Goal: Task Accomplishment & Management: Manage account settings

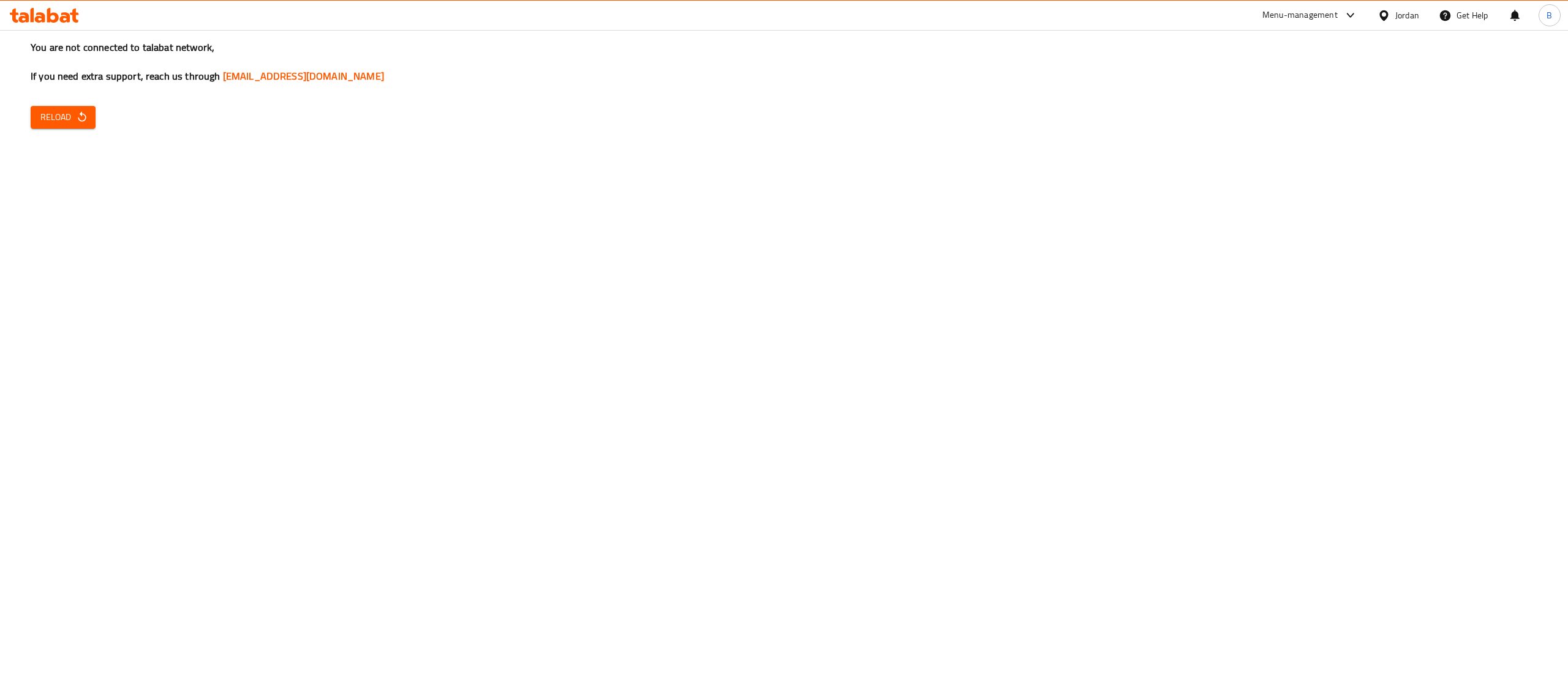
click at [89, 130] on div "You are not connected to talabat network, If you need extra support, reach us t…" at bounding box center [784, 337] width 1568 height 675
click at [78, 111] on icon "button" at bounding box center [82, 117] width 13 height 13
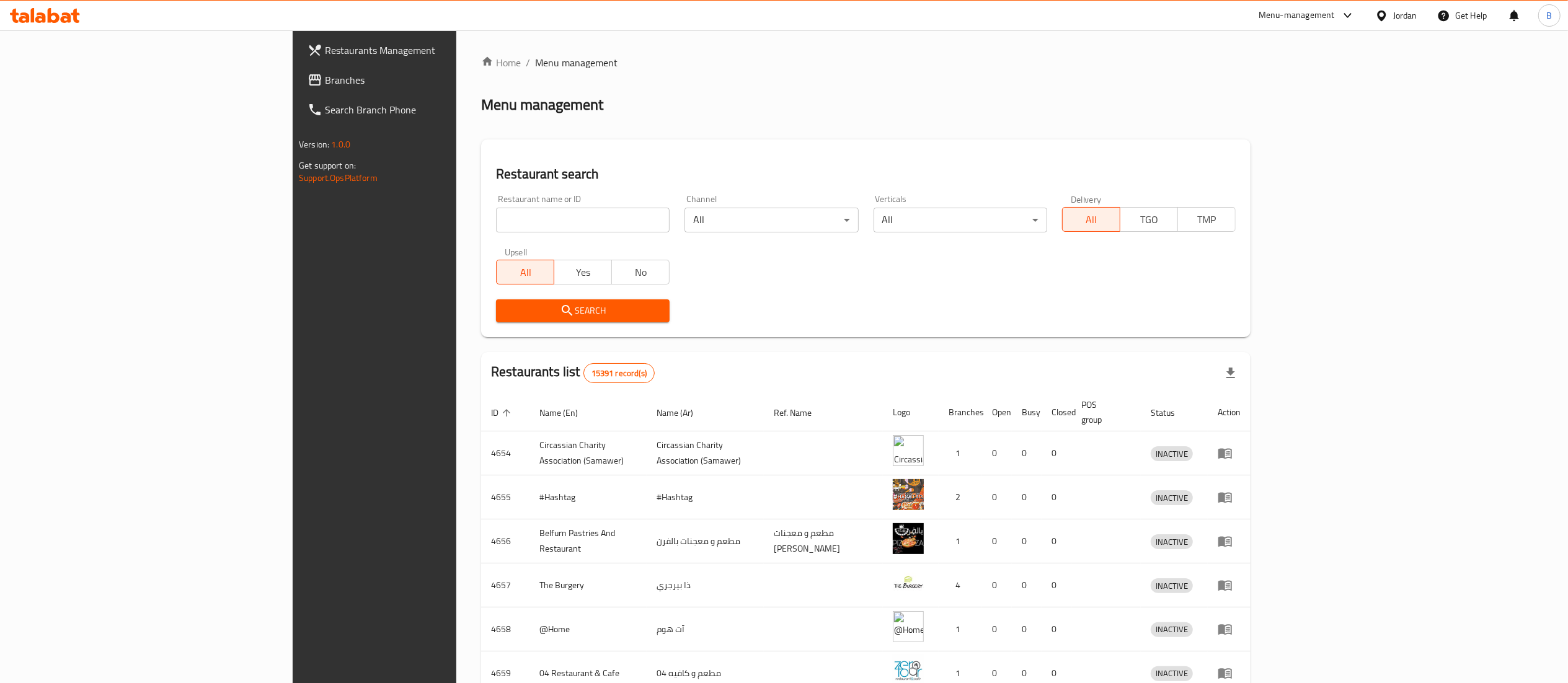
click at [325, 82] on span "Branches" at bounding box center [435, 79] width 219 height 15
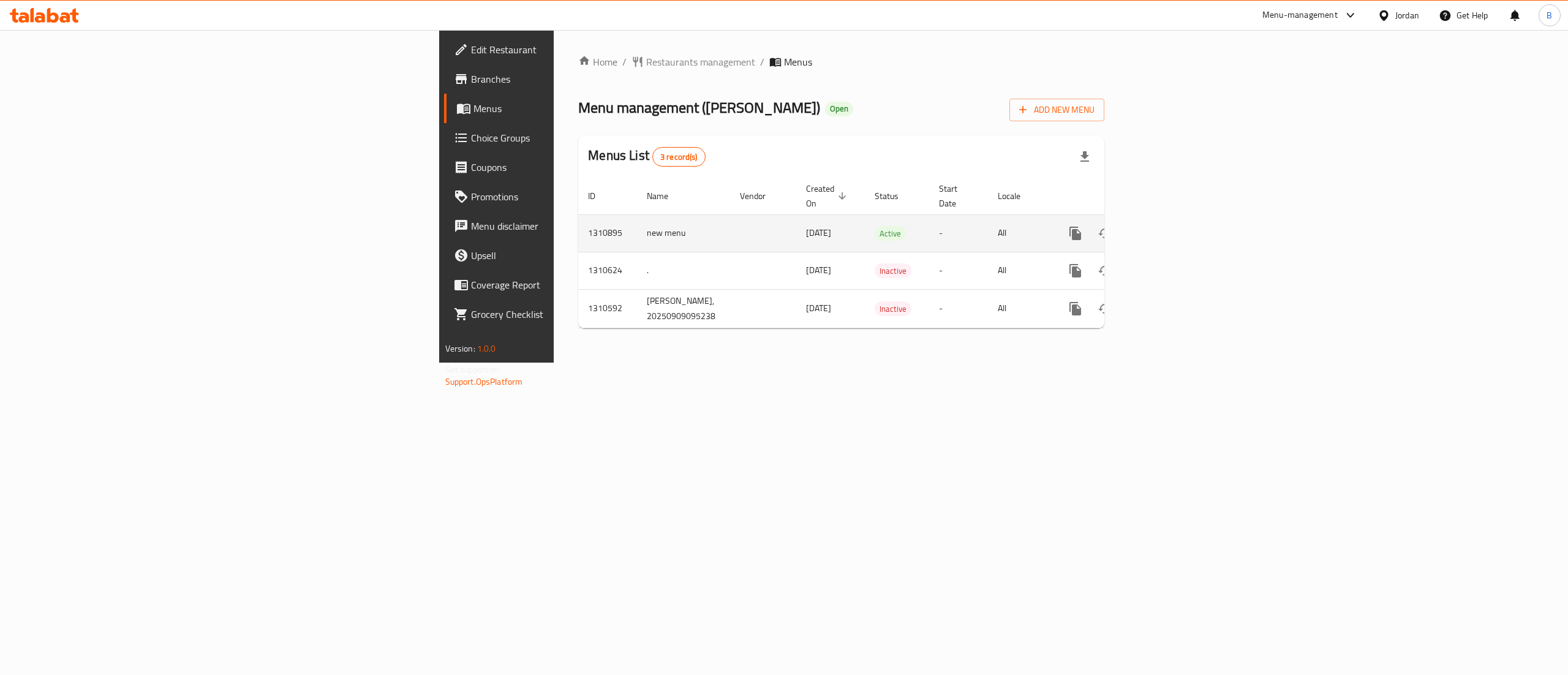
click at [1178, 226] on link "enhanced table" at bounding box center [1164, 233] width 29 height 29
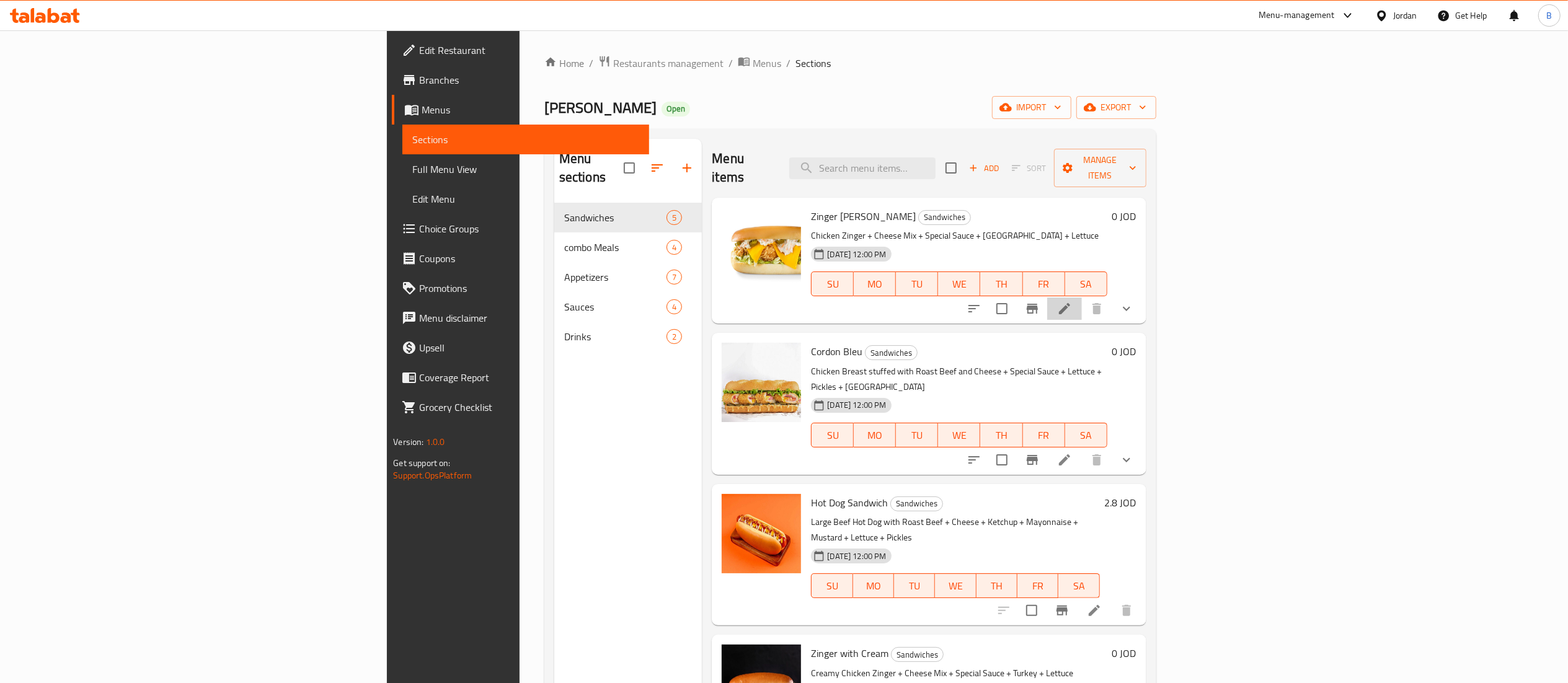
click at [1082, 298] on li at bounding box center [1064, 308] width 35 height 23
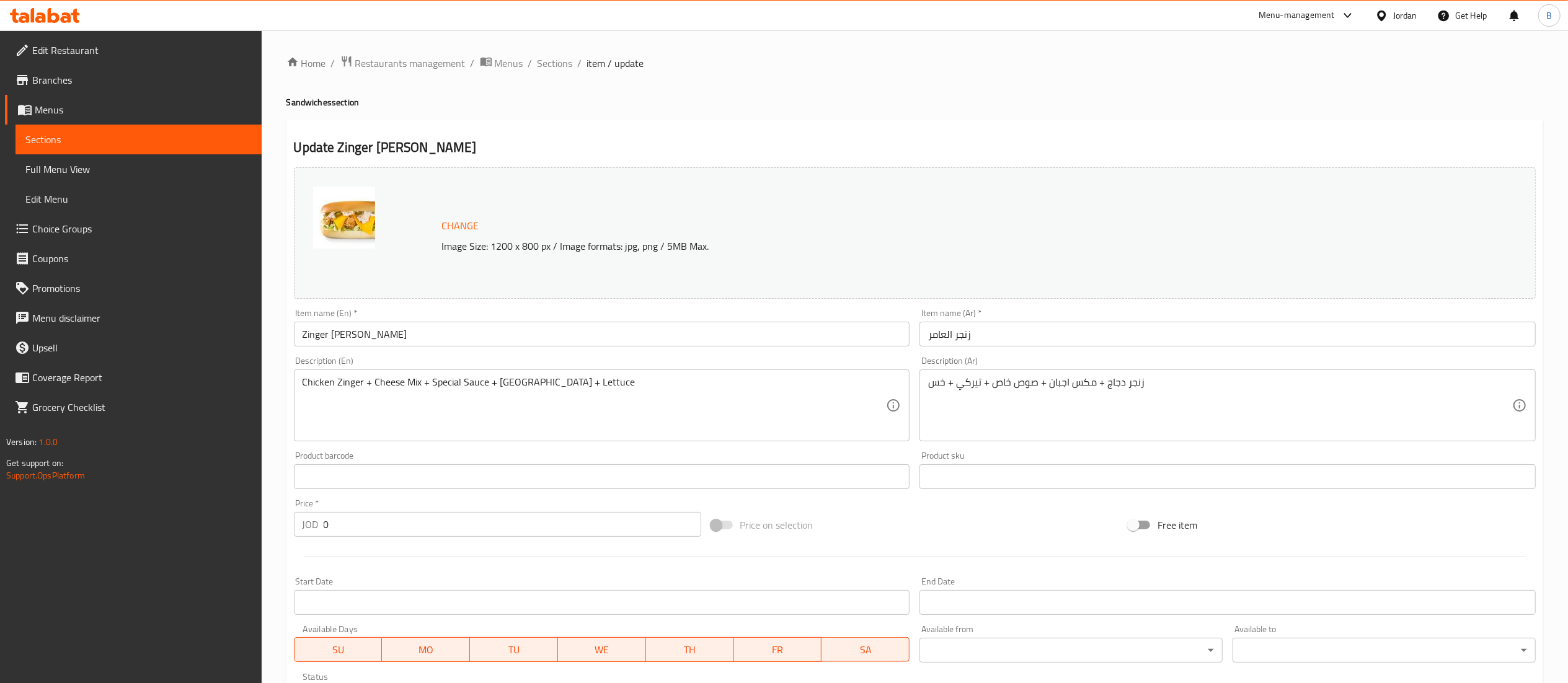
drag, startPoint x: 543, startPoint y: 64, endPoint x: 524, endPoint y: 48, distance: 24.8
click at [543, 64] on span "Sections" at bounding box center [556, 62] width 36 height 15
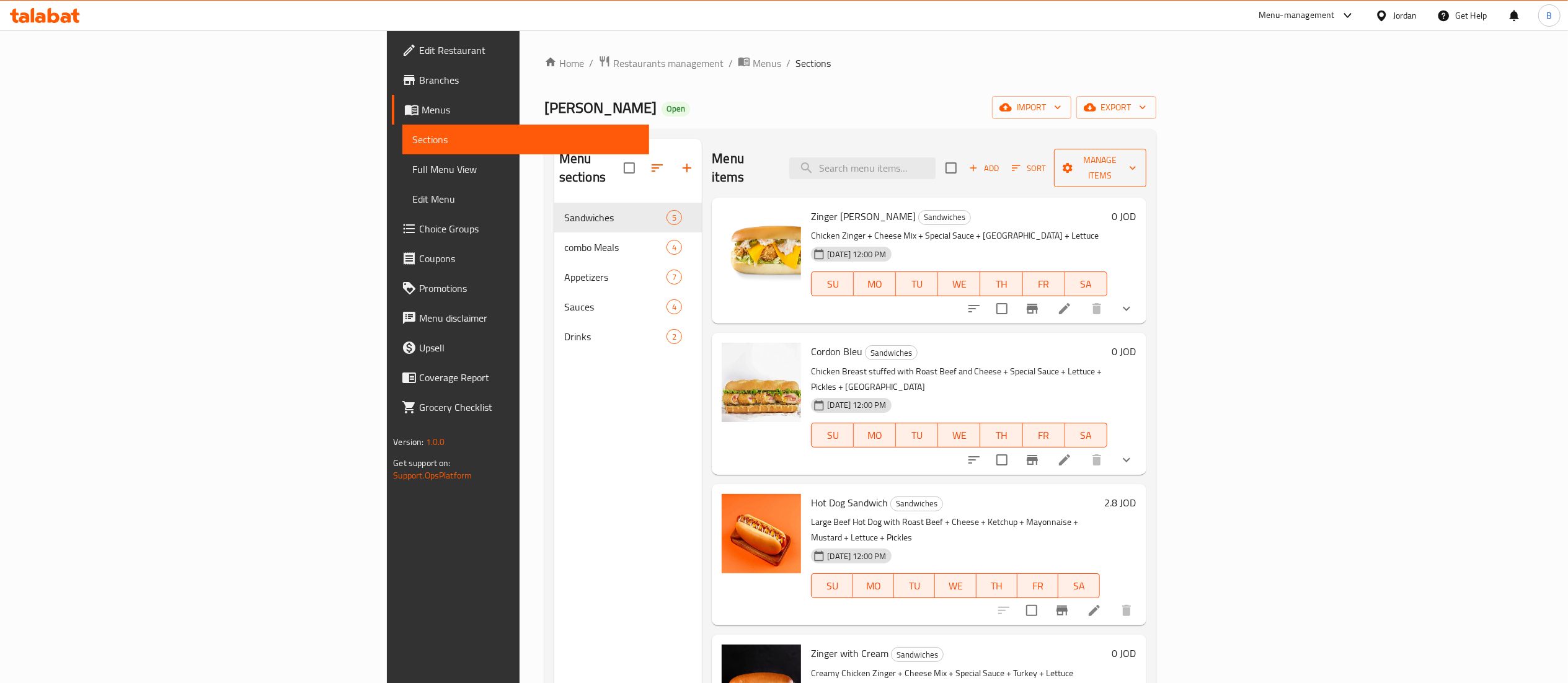
click at [1137, 159] on span "Manage items" at bounding box center [1099, 167] width 72 height 31
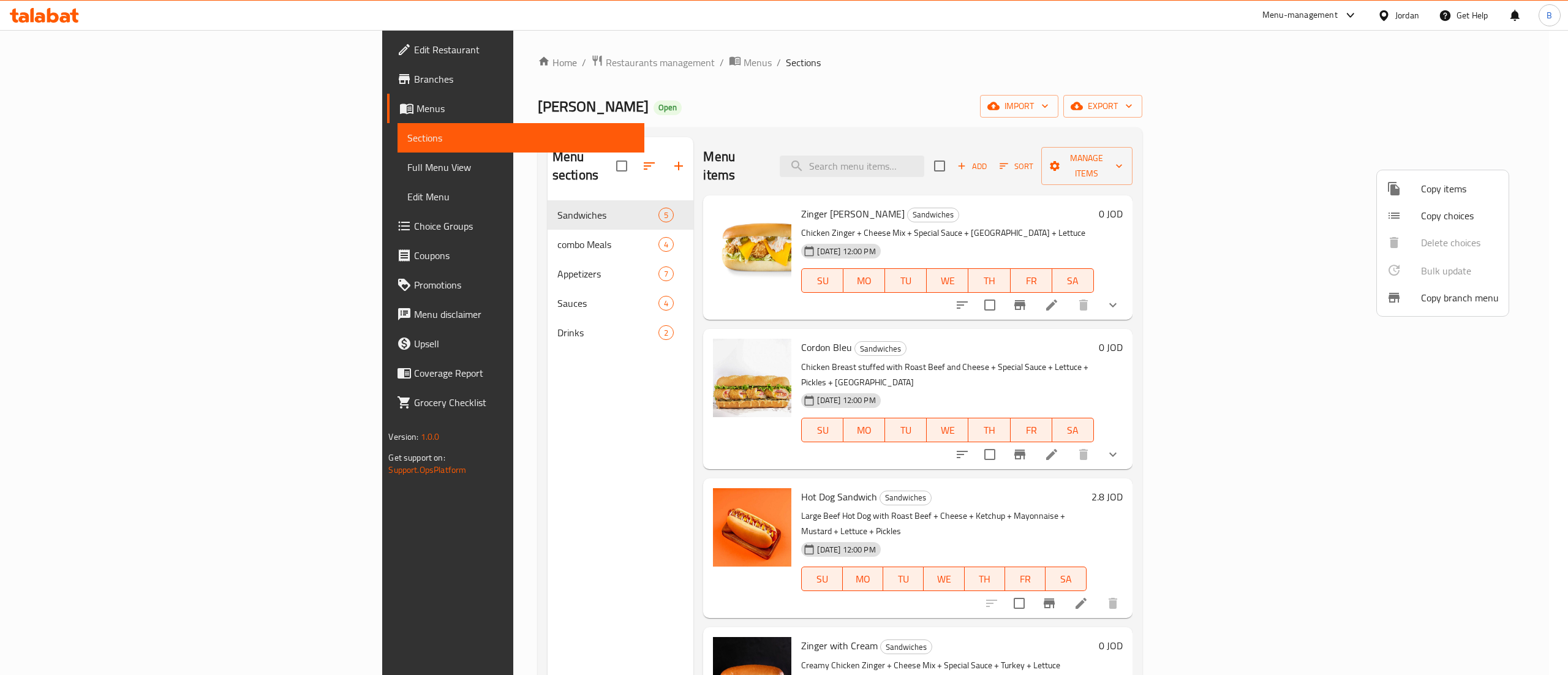
click at [1453, 195] on span "Copy items" at bounding box center [1460, 189] width 78 height 15
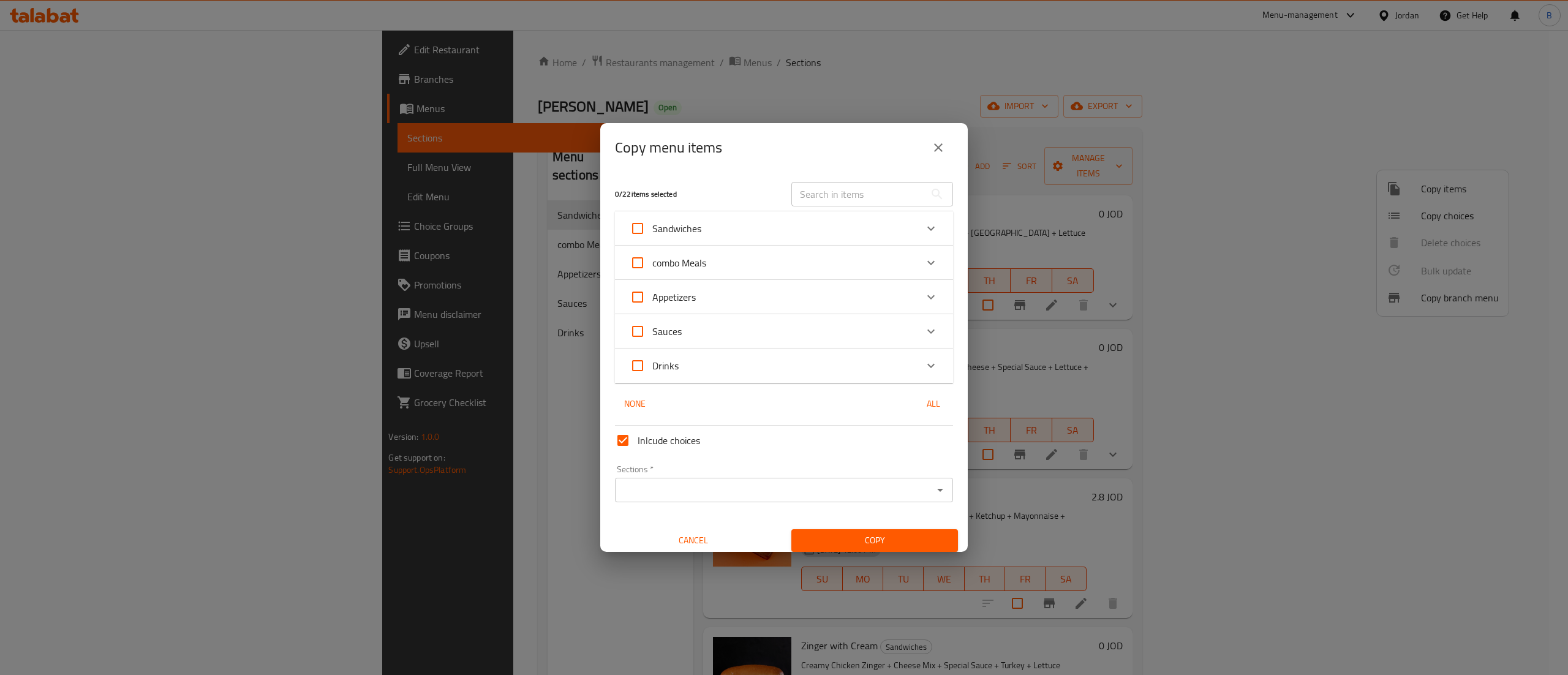
click at [924, 227] on icon "Expand" at bounding box center [930, 228] width 15 height 15
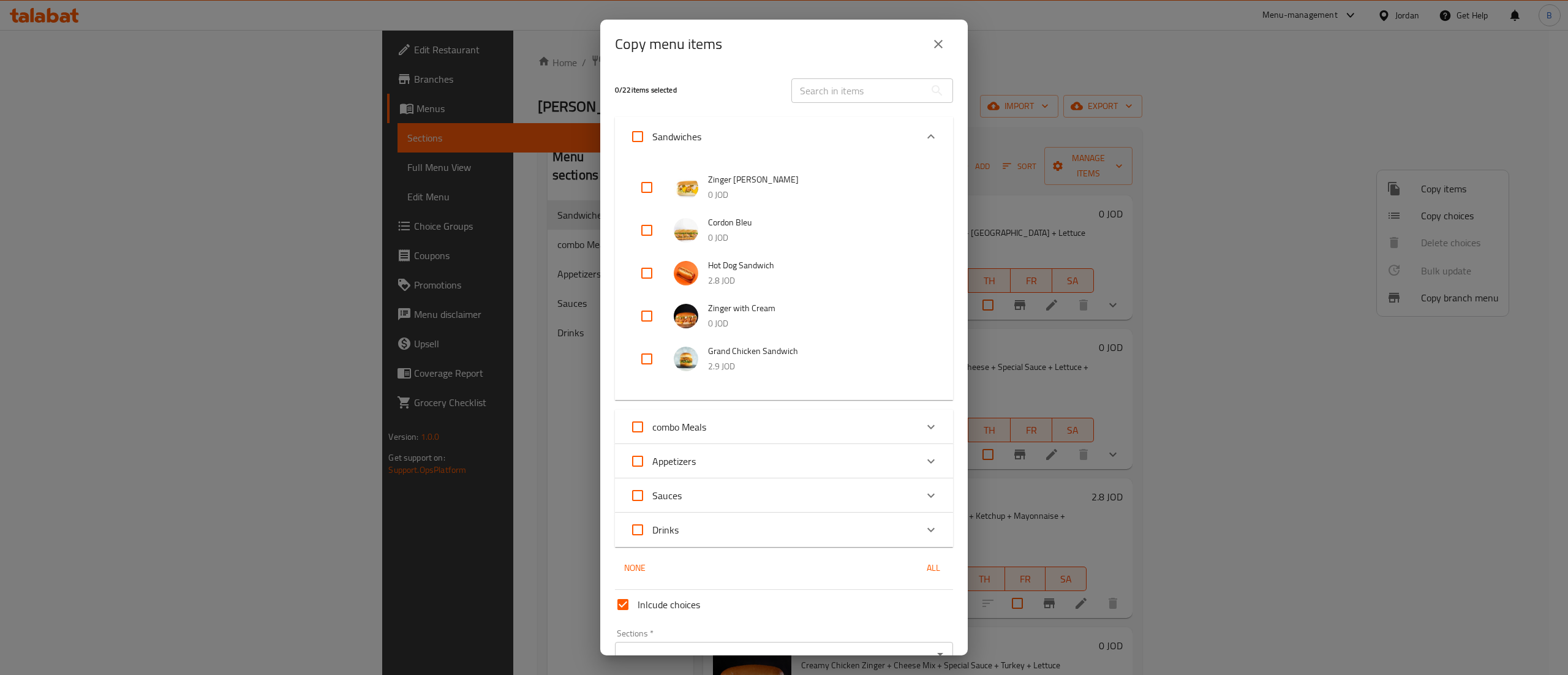
click at [647, 185] on input "checkbox" at bounding box center [646, 188] width 29 height 29
checkbox input "true"
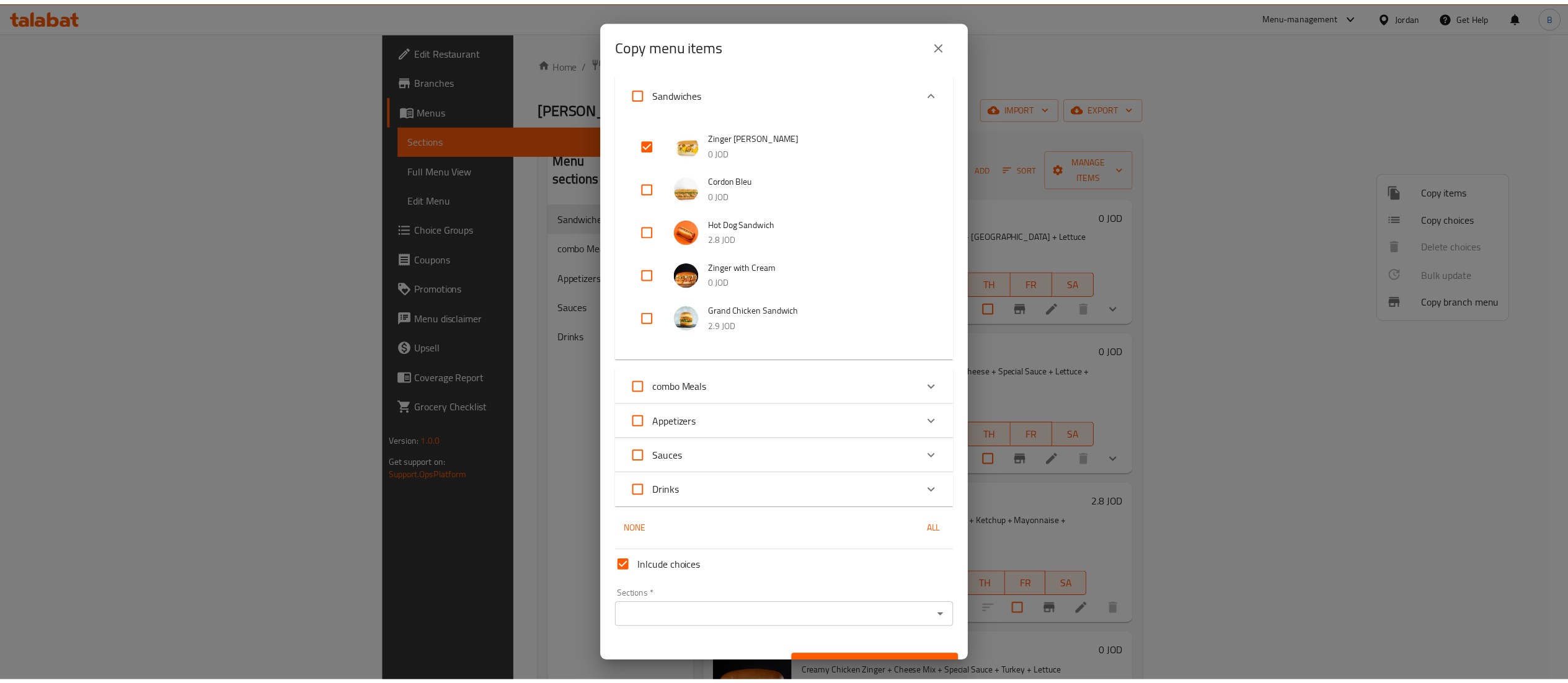
scroll to position [68, 0]
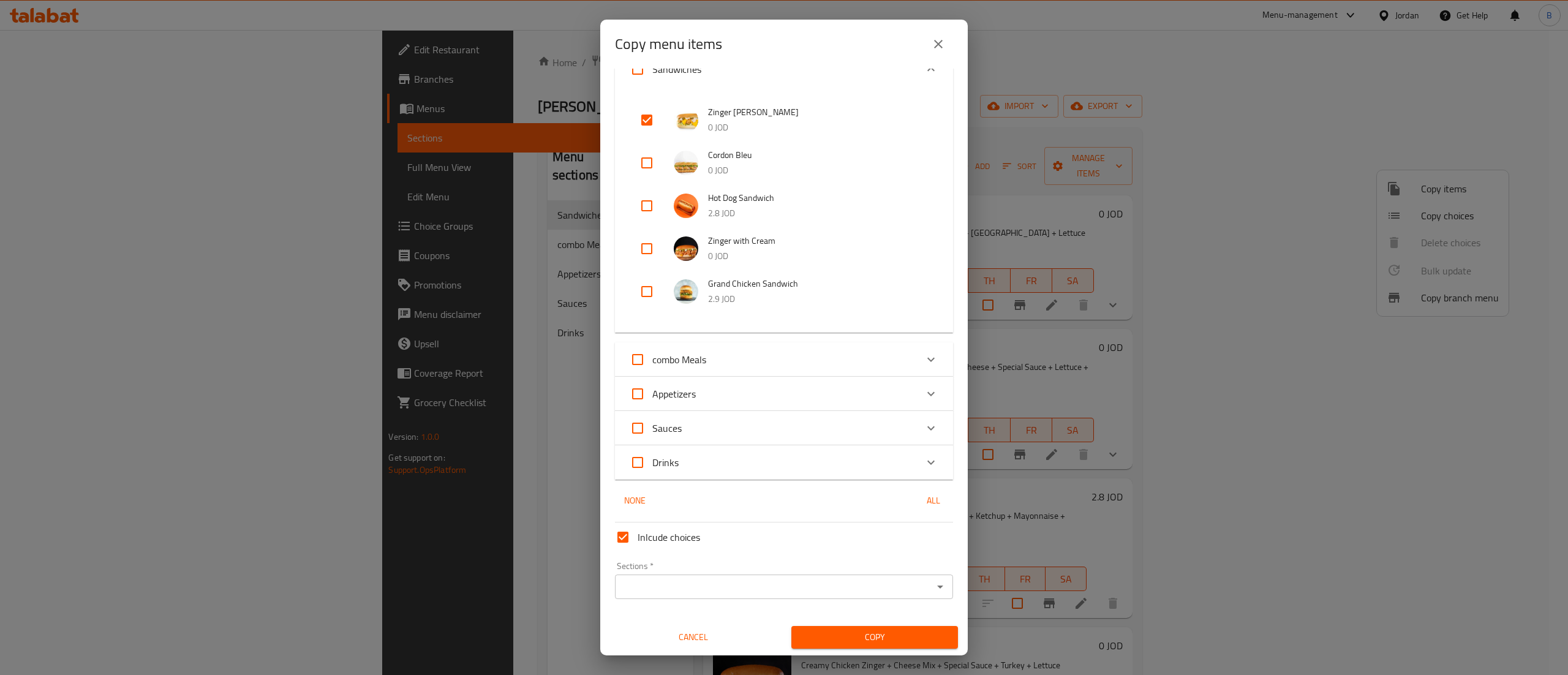
click at [612, 531] on input "Inlcude choices" at bounding box center [623, 537] width 29 height 29
checkbox input "false"
click at [645, 582] on input "Sections   *" at bounding box center [773, 587] width 310 height 18
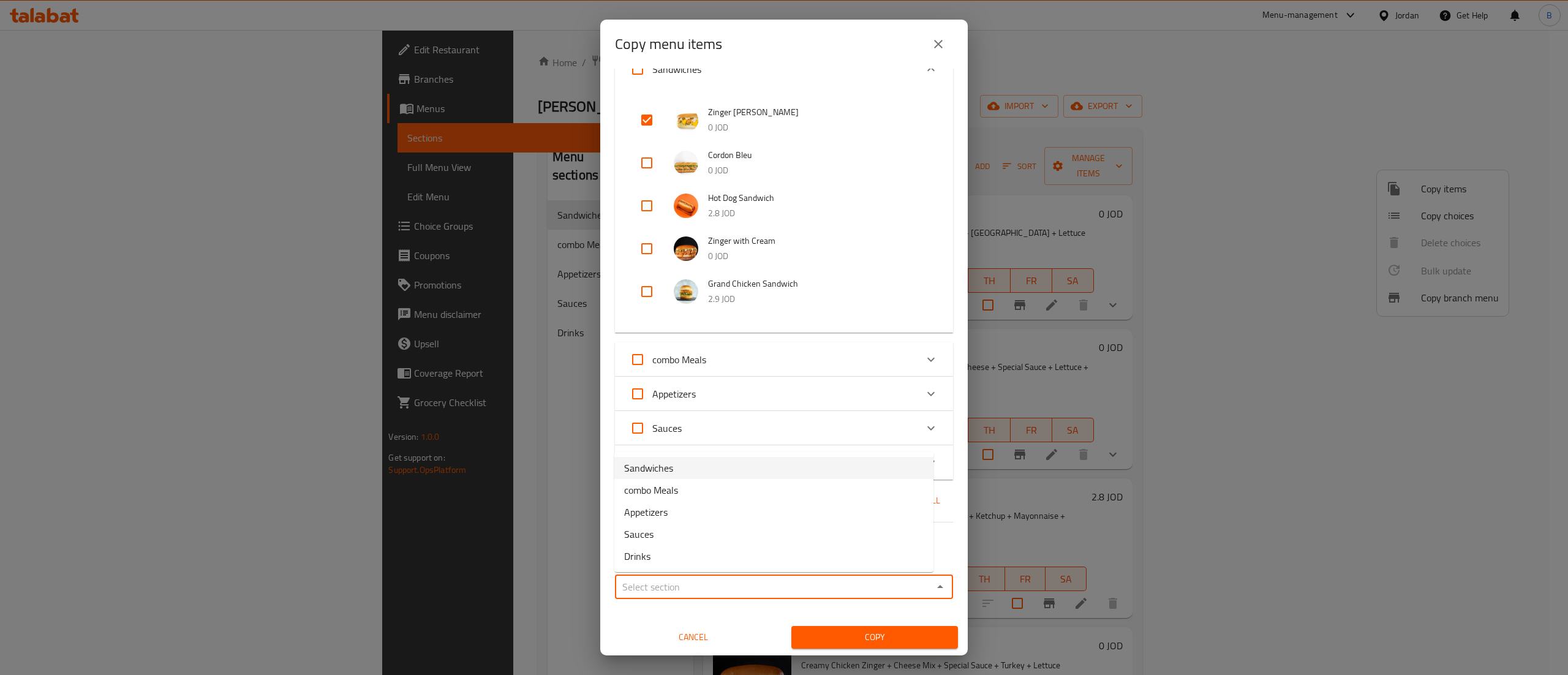
click at [679, 472] on li "Sandwiches" at bounding box center [773, 468] width 319 height 22
type input "Sandwiches"
click at [809, 636] on span "Copy" at bounding box center [874, 638] width 147 height 16
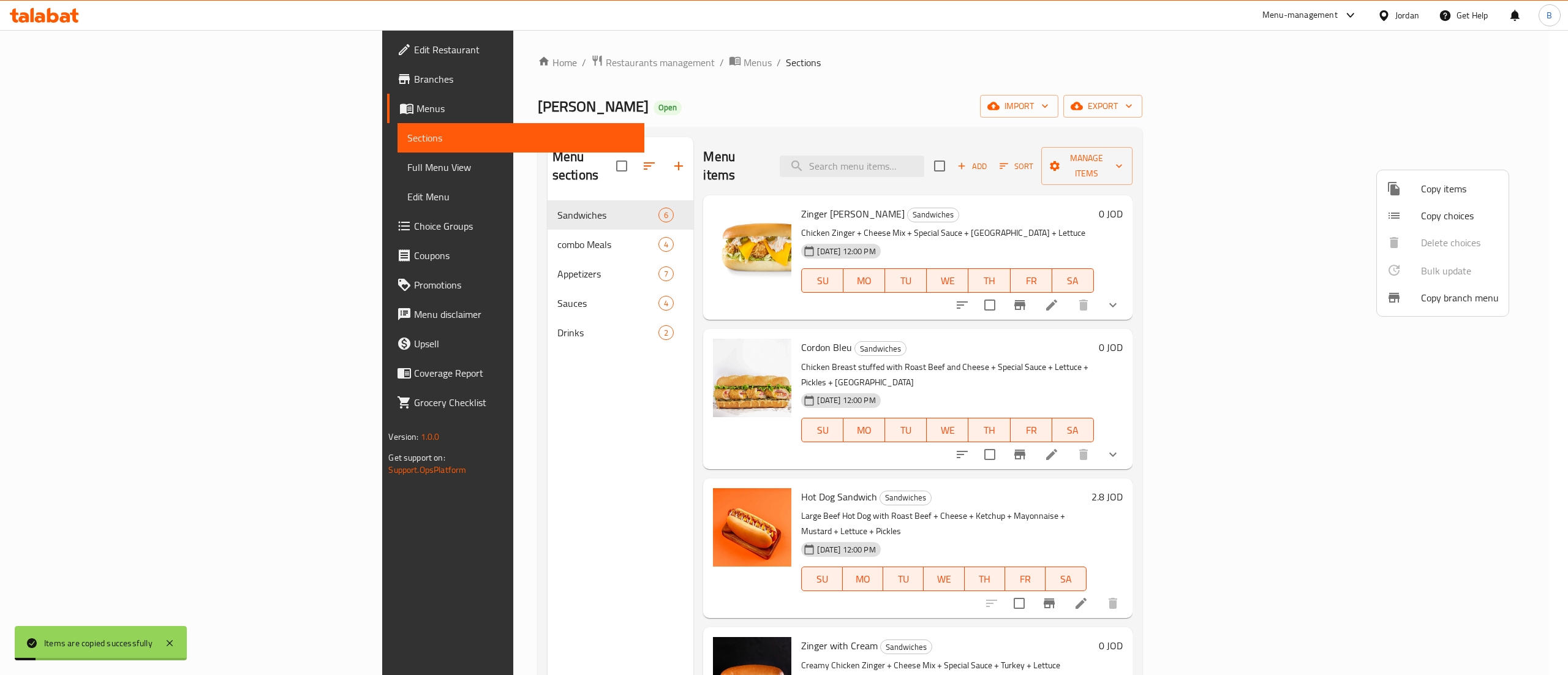
click at [123, 215] on div at bounding box center [784, 337] width 1568 height 675
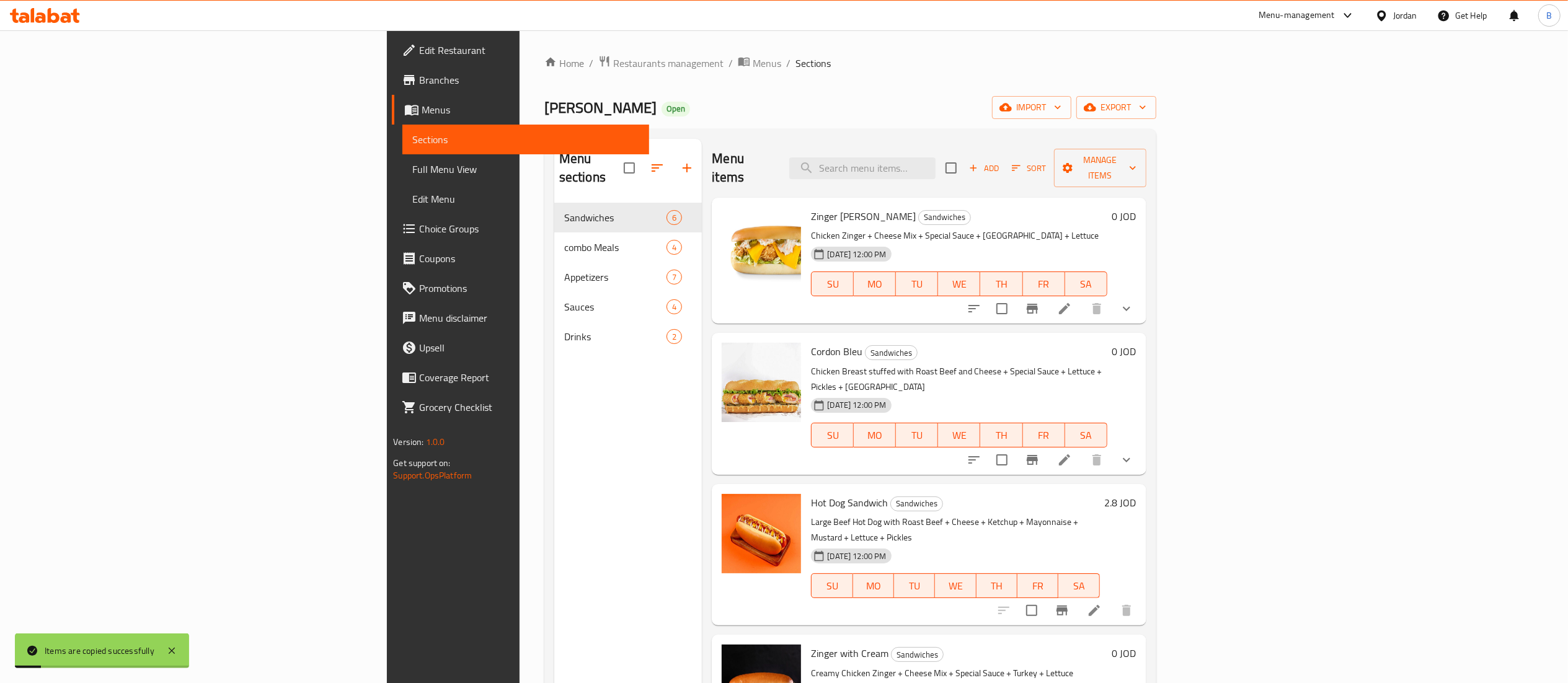
click at [419, 228] on span "Choice Groups" at bounding box center [529, 228] width 219 height 15
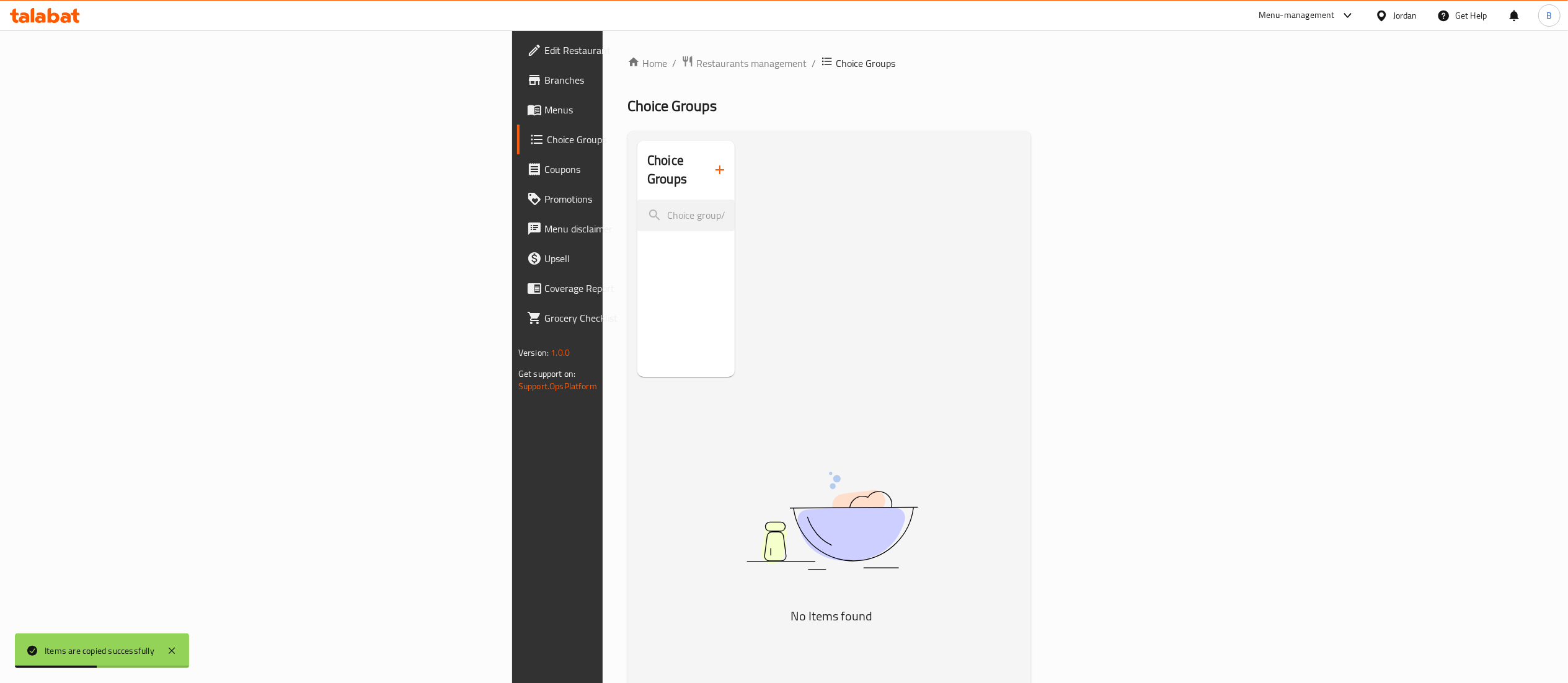
click at [713, 162] on icon "button" at bounding box center [720, 169] width 15 height 15
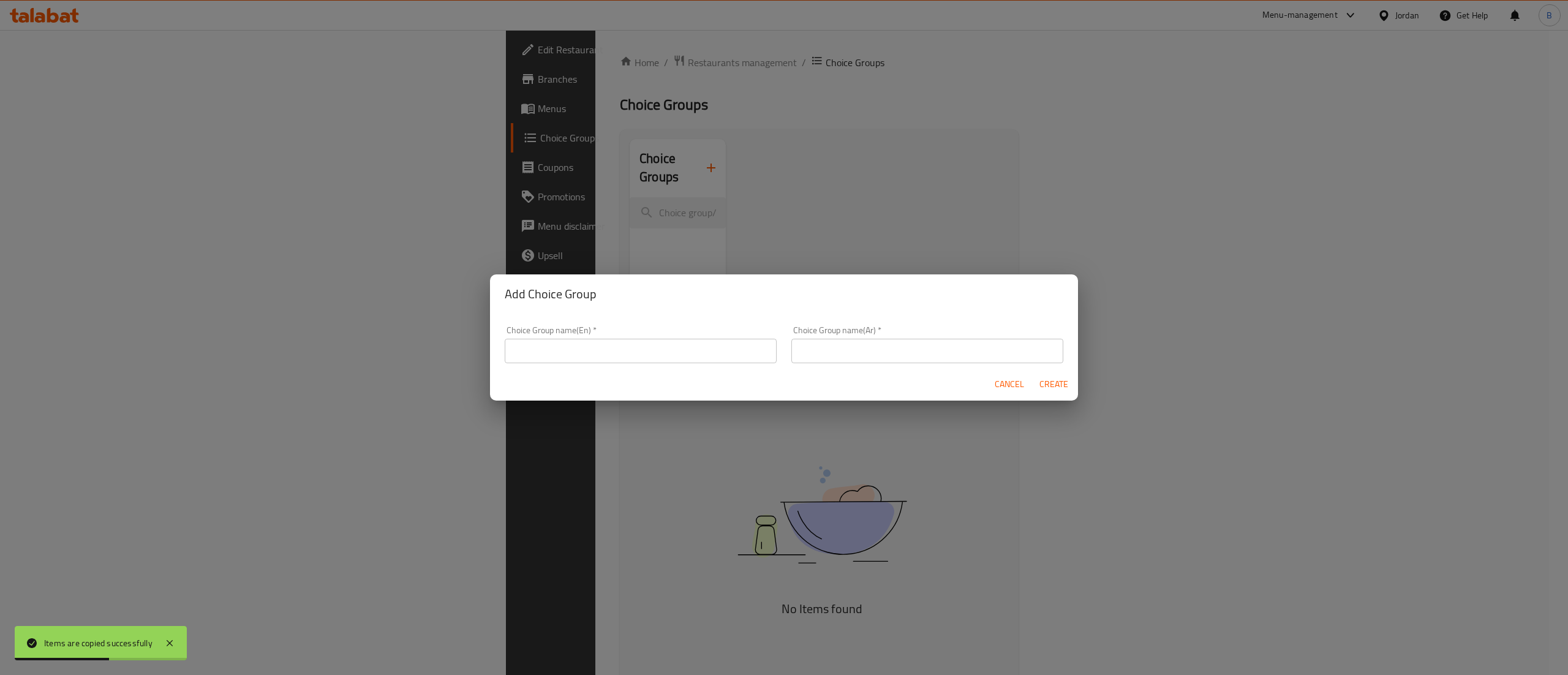
click at [569, 343] on input "text" at bounding box center [640, 351] width 271 height 24
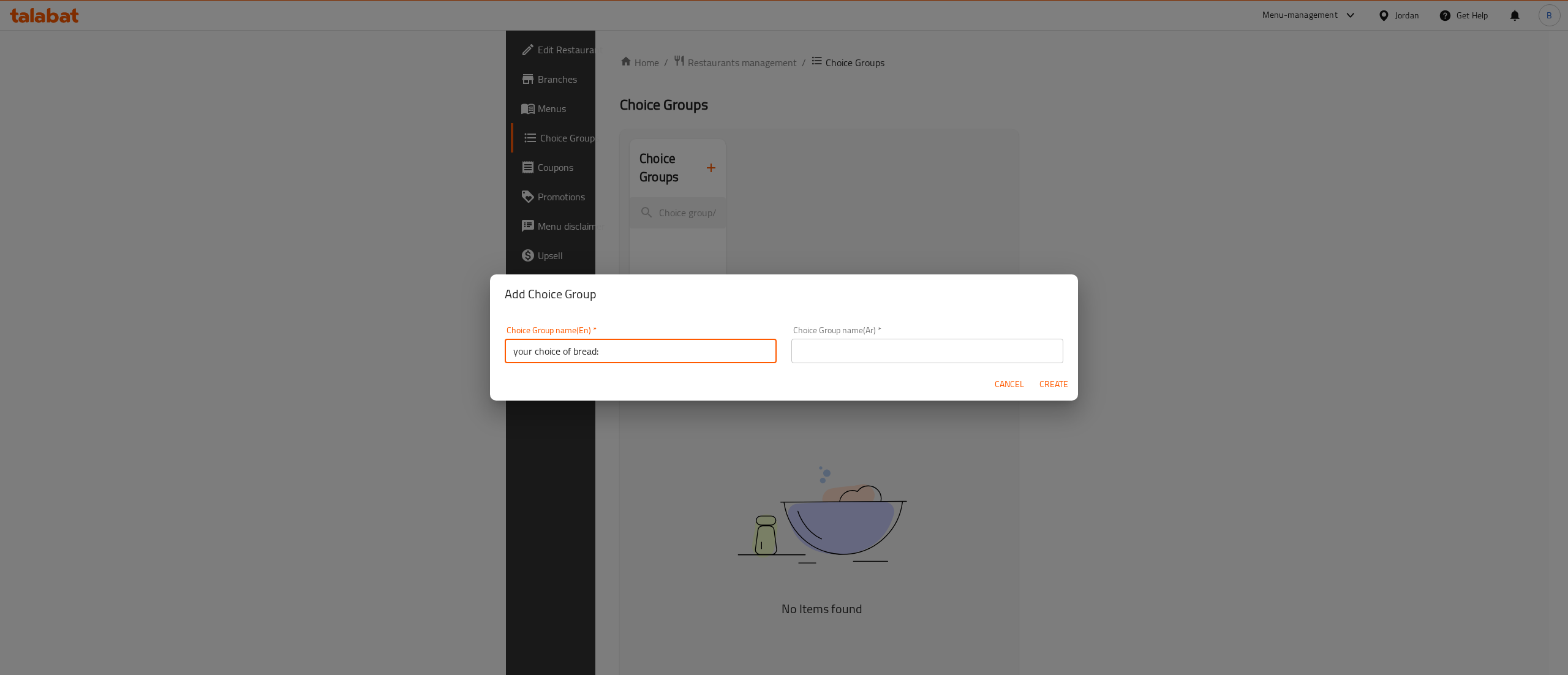
type input "your choice of bread:"
click at [916, 353] on input "text" at bounding box center [927, 351] width 271 height 24
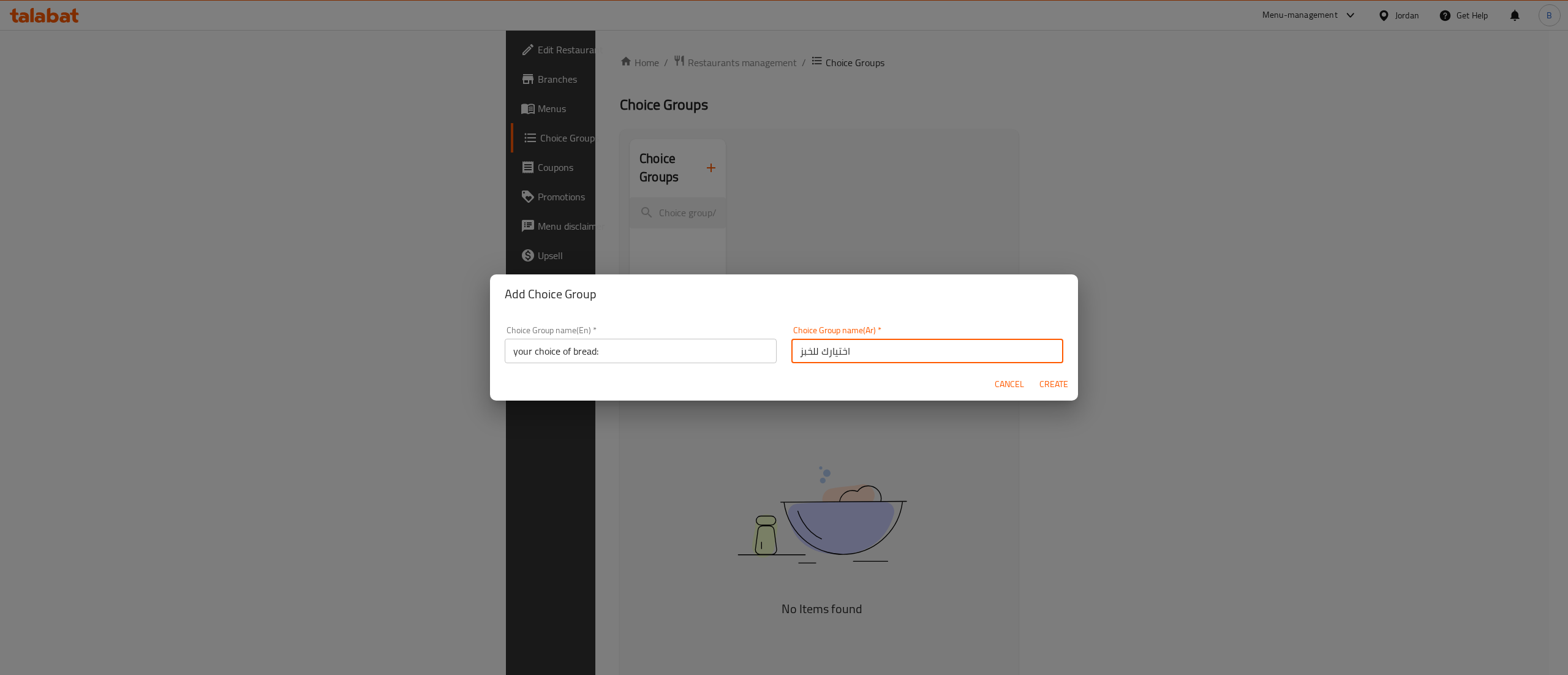
type input "اختيارك للخبز"
click at [1058, 381] on span "Create" at bounding box center [1053, 385] width 29 height 16
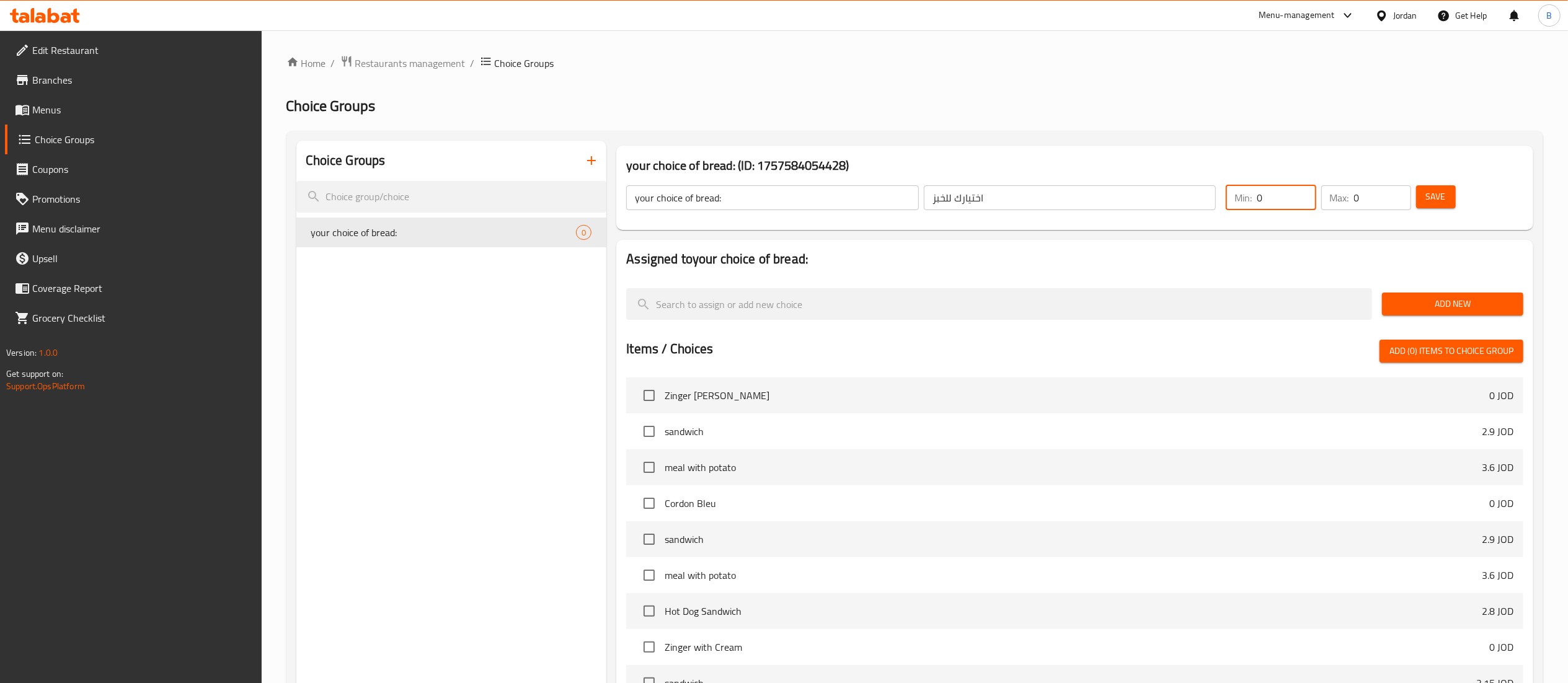
drag, startPoint x: 1296, startPoint y: 190, endPoint x: 1263, endPoint y: 209, distance: 38.1
click at [1296, 191] on input "0" at bounding box center [1286, 198] width 59 height 25
type input "1"
click at [1307, 190] on input "1" at bounding box center [1286, 198] width 59 height 25
type input "1"
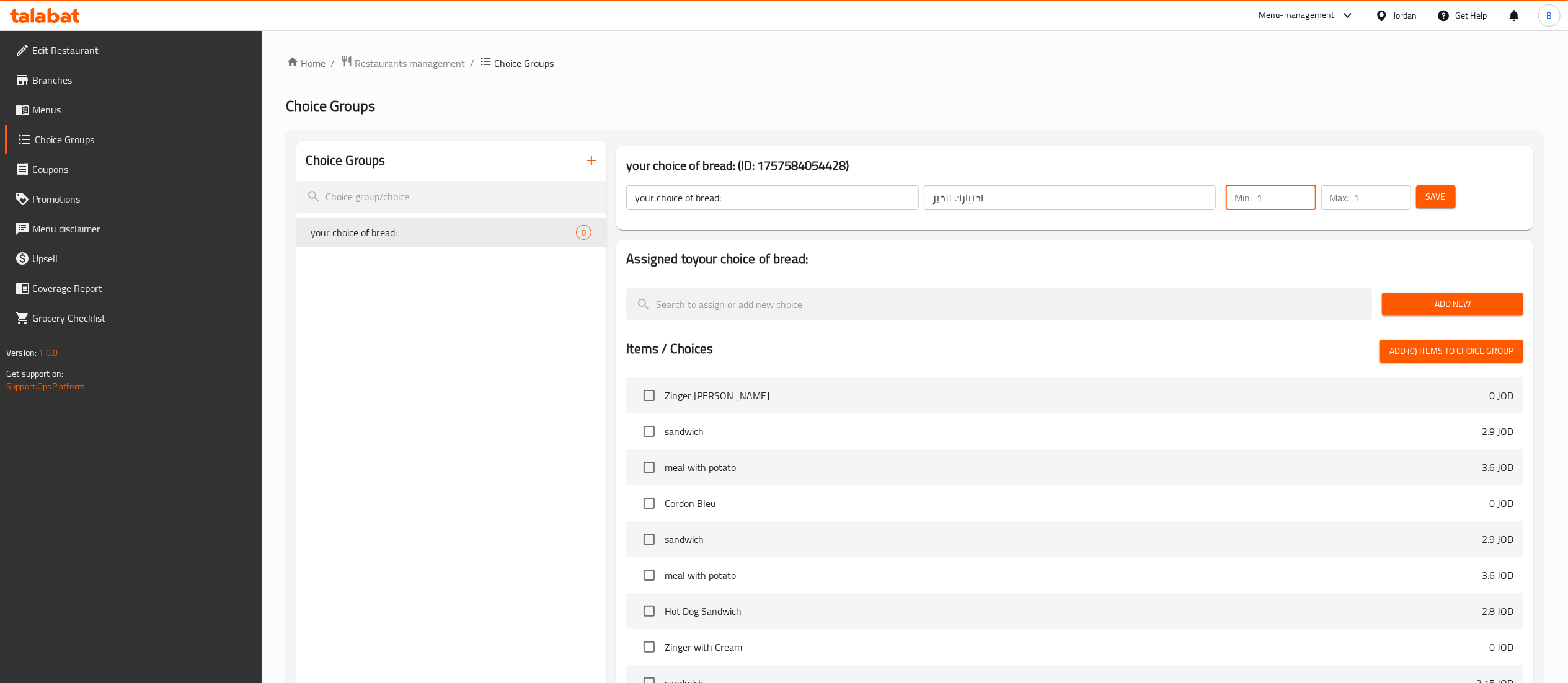
click at [1396, 191] on input "1" at bounding box center [1383, 198] width 57 height 25
click at [1422, 192] on button "Save" at bounding box center [1436, 197] width 40 height 23
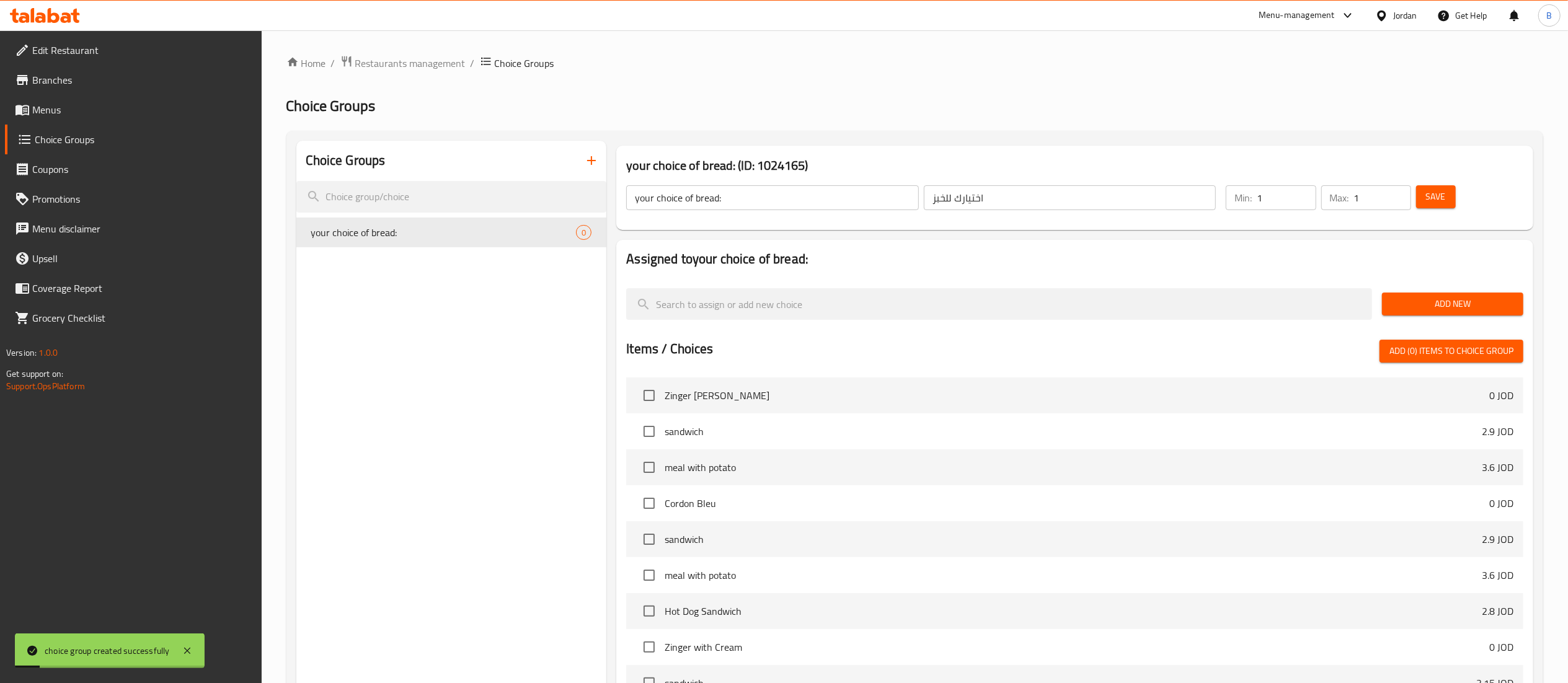
click at [1437, 311] on span "Add New" at bounding box center [1452, 304] width 122 height 16
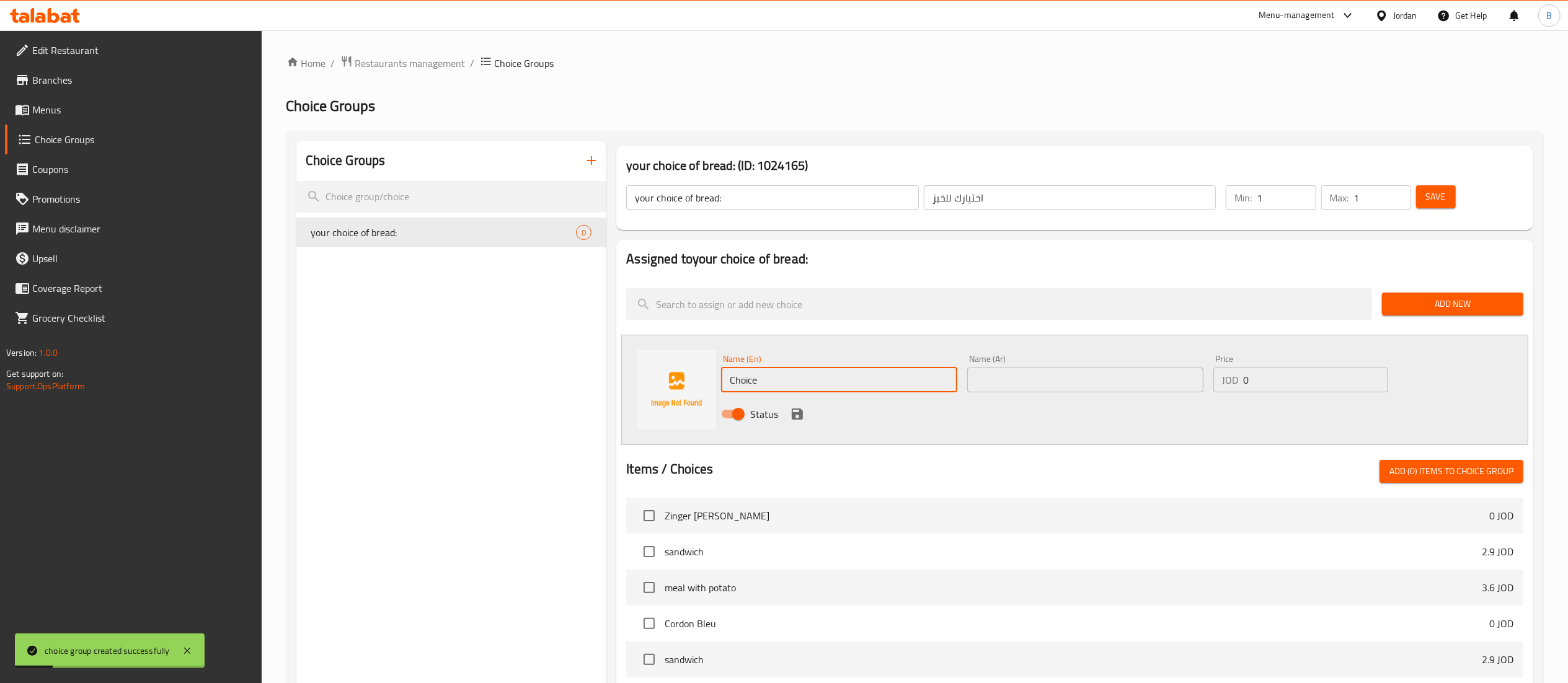
drag, startPoint x: 920, startPoint y: 382, endPoint x: 313, endPoint y: 300, distance: 612.5
click at [395, 310] on div "Choice Groups your choice of bread: 0 your choice of bread: (ID: 1024165) your …" at bounding box center [917, 572] width 1242 height 864
type input "tortilla bread"
click at [1063, 376] on input "text" at bounding box center [1085, 380] width 236 height 25
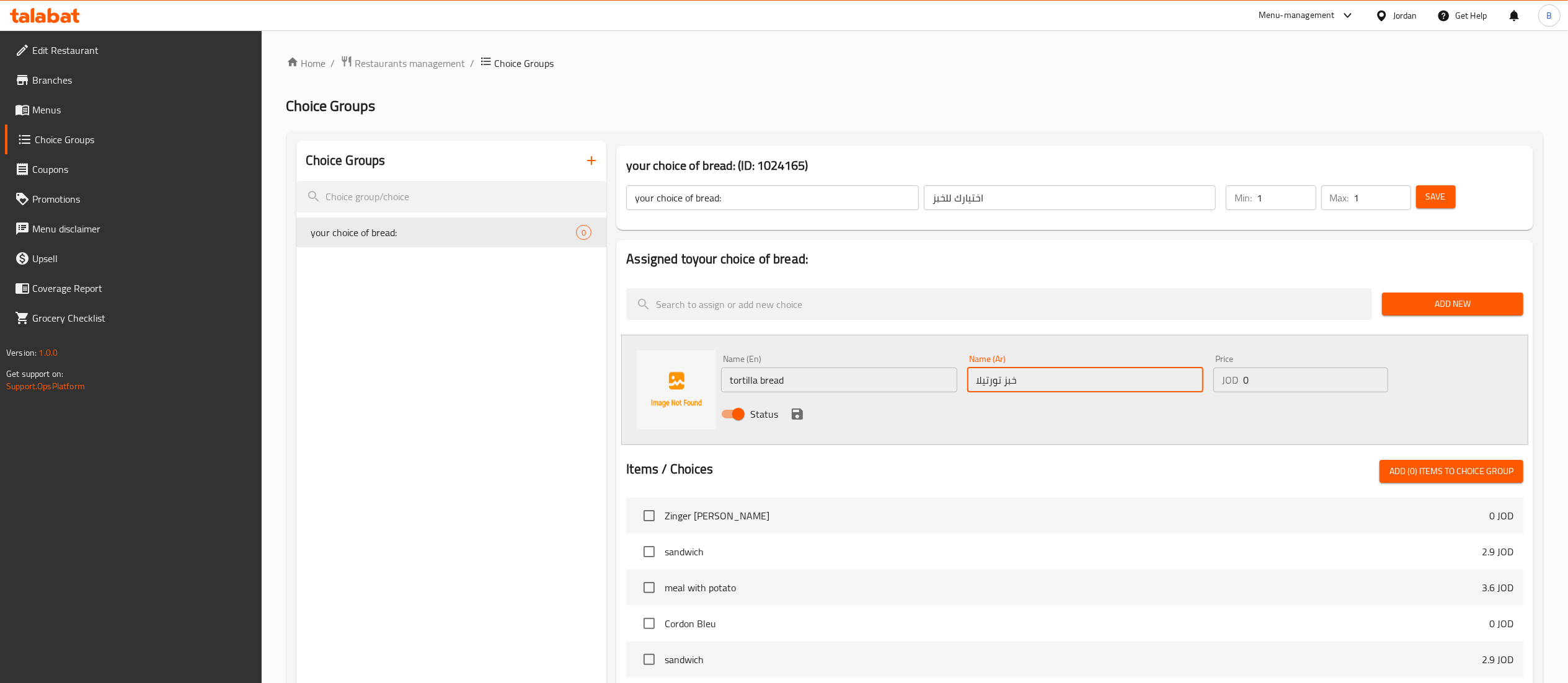
type input "خبز تورتيلا"
drag, startPoint x: 1288, startPoint y: 382, endPoint x: 1092, endPoint y: 384, distance: 196.0
click at [1121, 384] on div "Name (En) tortilla bread Name (En) Name (Ar) خبز تورتيلا Name (Ar) Price JOD 0 …" at bounding box center [1085, 390] width 739 height 81
type input "2.90"
click at [799, 416] on icon "save" at bounding box center [797, 413] width 11 height 11
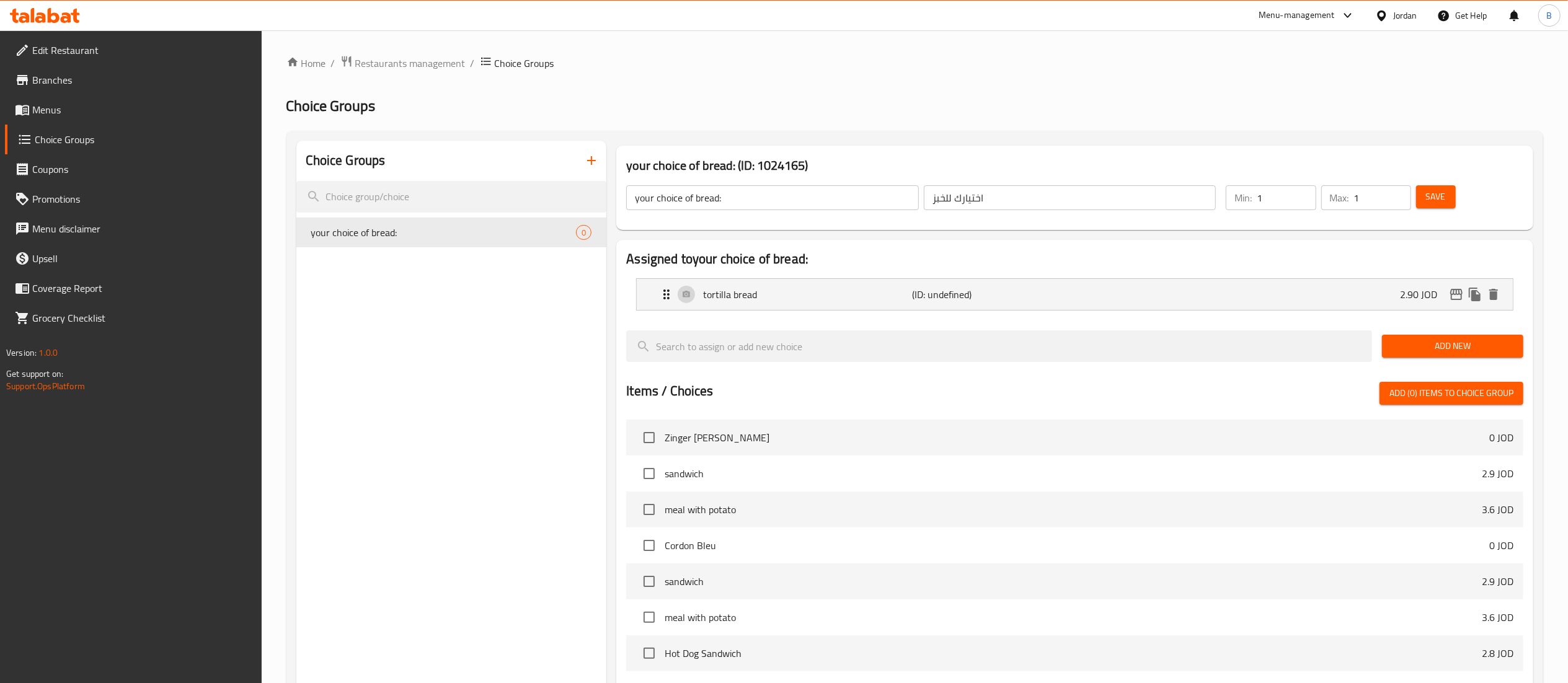
click at [1420, 354] on span "Add New" at bounding box center [1452, 346] width 122 height 16
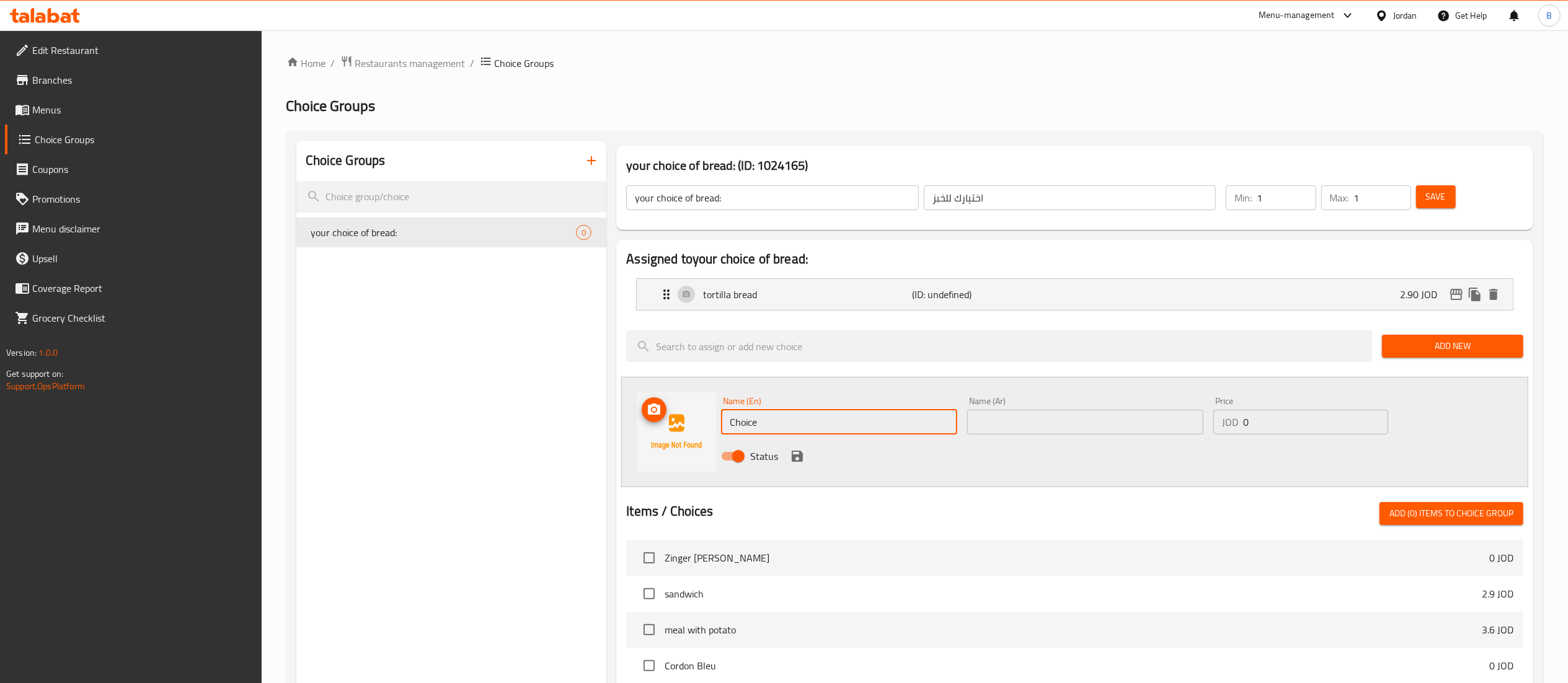
drag, startPoint x: 803, startPoint y: 435, endPoint x: 653, endPoint y: 413, distance: 151.6
click at [657, 413] on div "Name (En) Choice Name (En) Name (Ar) Name (Ar) Price JOD 0 Price Status" at bounding box center [1075, 432] width 908 height 111
type input "french bread"
click at [1067, 411] on input "text" at bounding box center [1085, 422] width 236 height 25
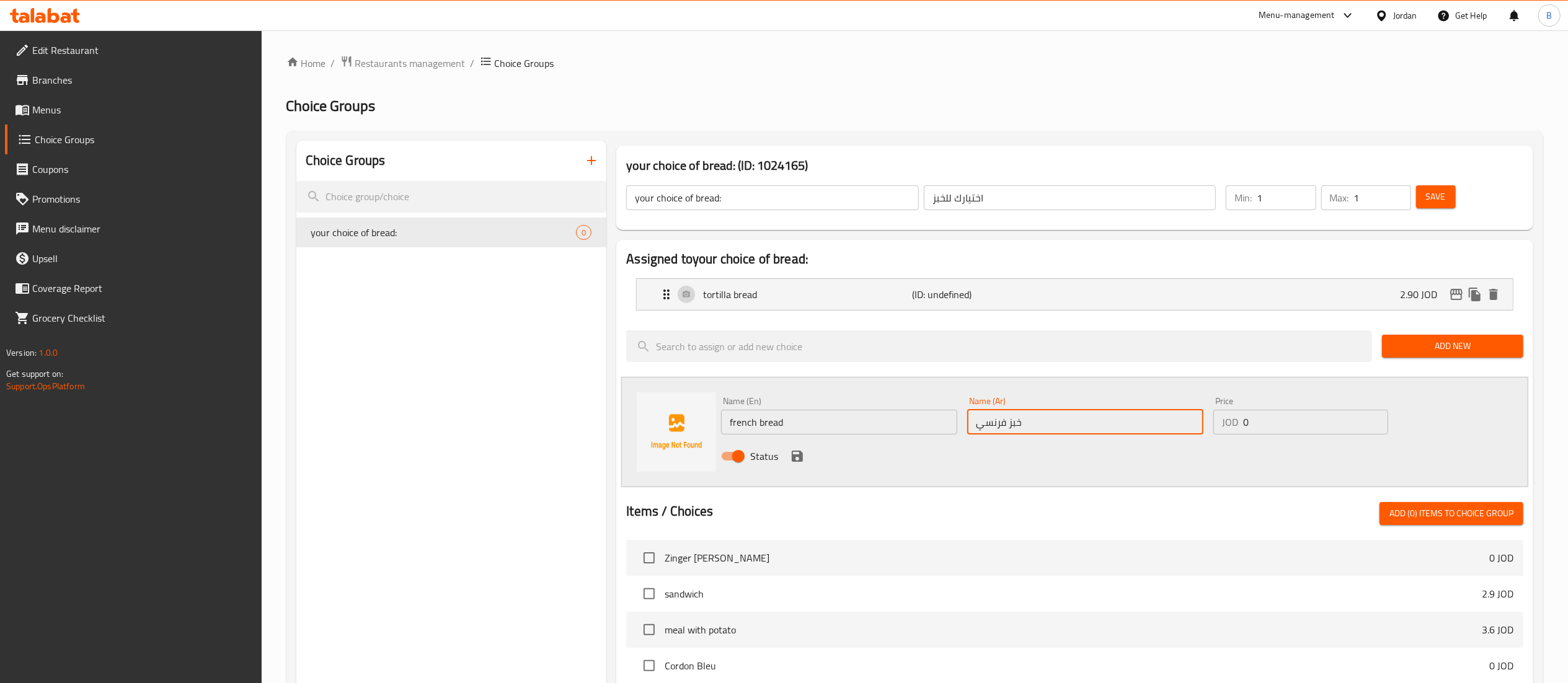
type input "خبز فرنسي"
drag, startPoint x: 1288, startPoint y: 418, endPoint x: 1001, endPoint y: 419, distance: 287.0
click at [1045, 424] on div "Name (En) french bread Name (En) Name (Ar) خبز فرنسي Name (Ar) Price JOD 0 Pric…" at bounding box center [1085, 432] width 739 height 81
type input "2.65"
click at [801, 459] on icon "save" at bounding box center [797, 456] width 11 height 11
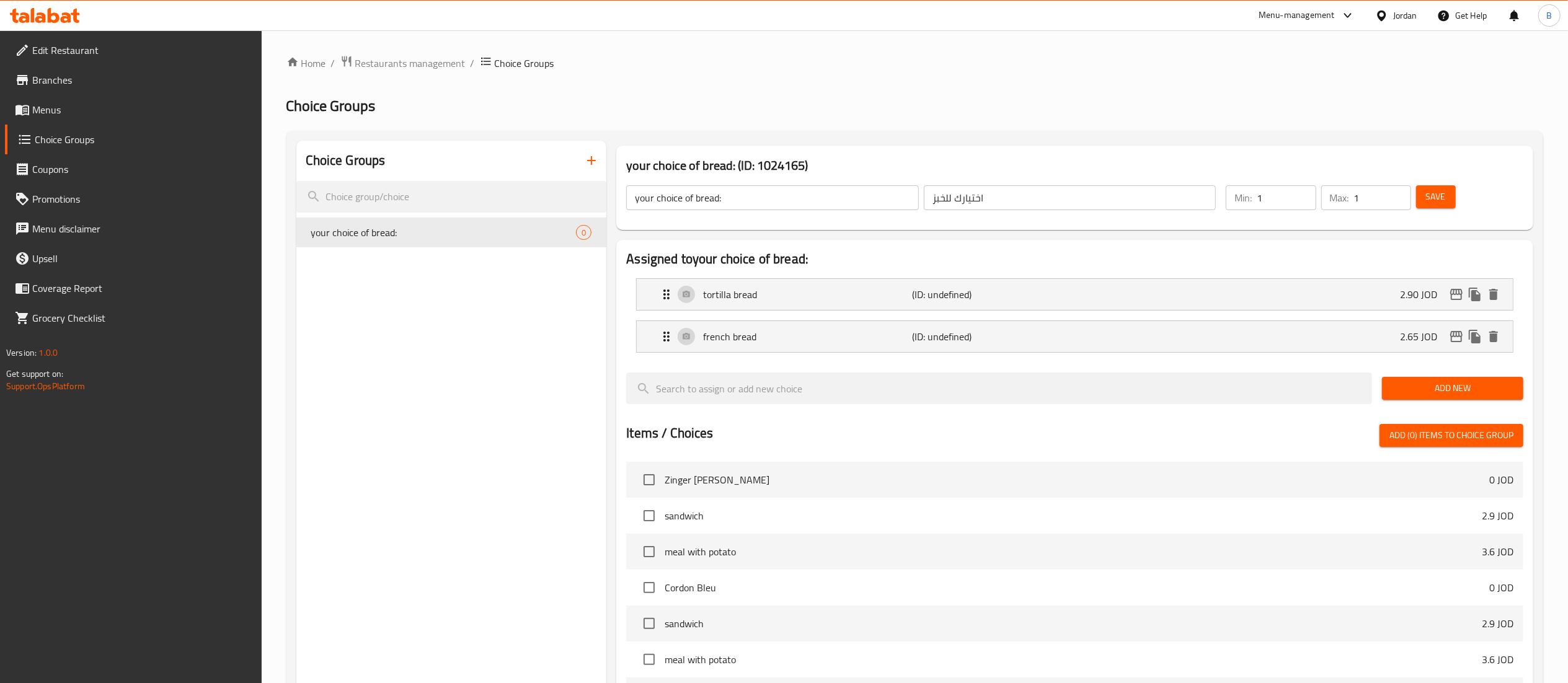
click at [1437, 207] on button "Save" at bounding box center [1436, 197] width 40 height 23
drag, startPoint x: 57, startPoint y: 112, endPoint x: 133, endPoint y: 114, distance: 76.0
click at [57, 112] on span "Menus" at bounding box center [142, 109] width 219 height 15
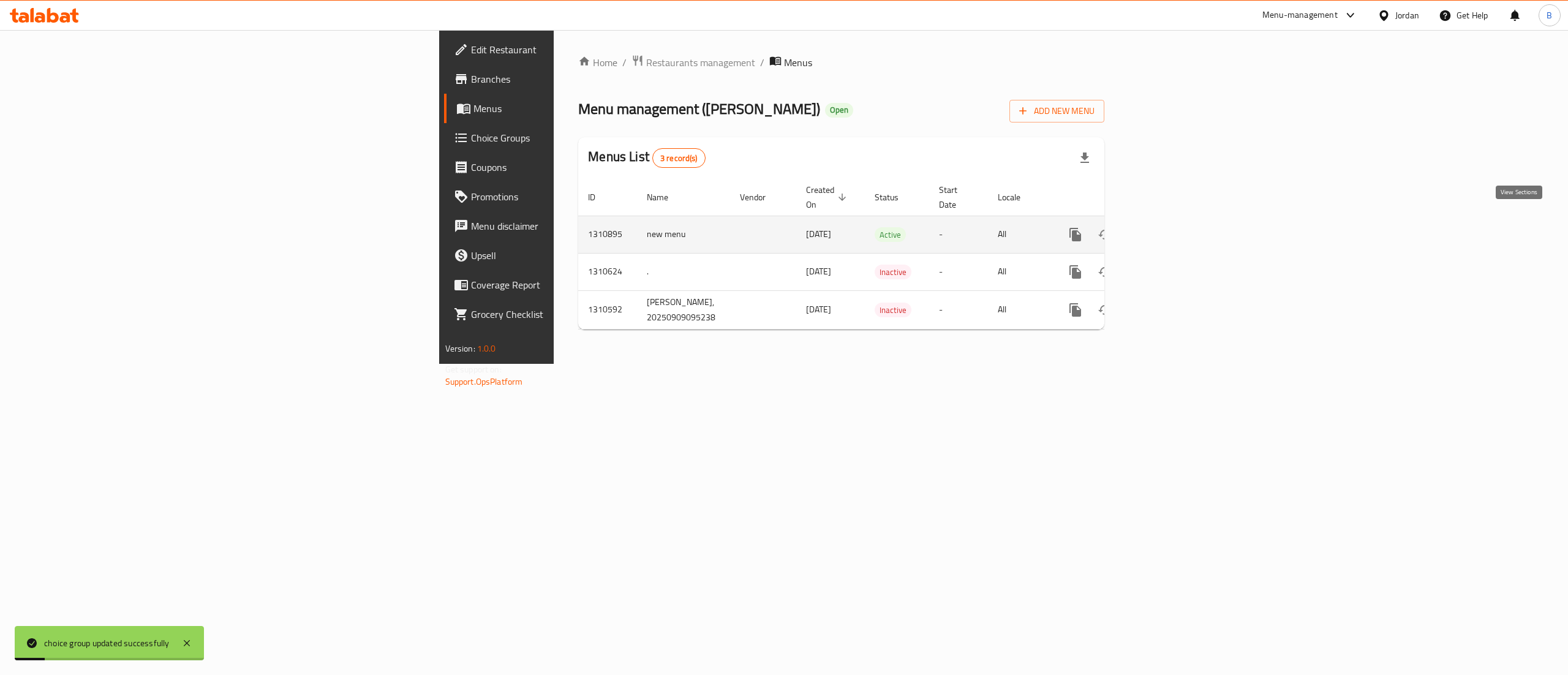
click at [1171, 228] on icon "enhanced table" at bounding box center [1163, 234] width 15 height 15
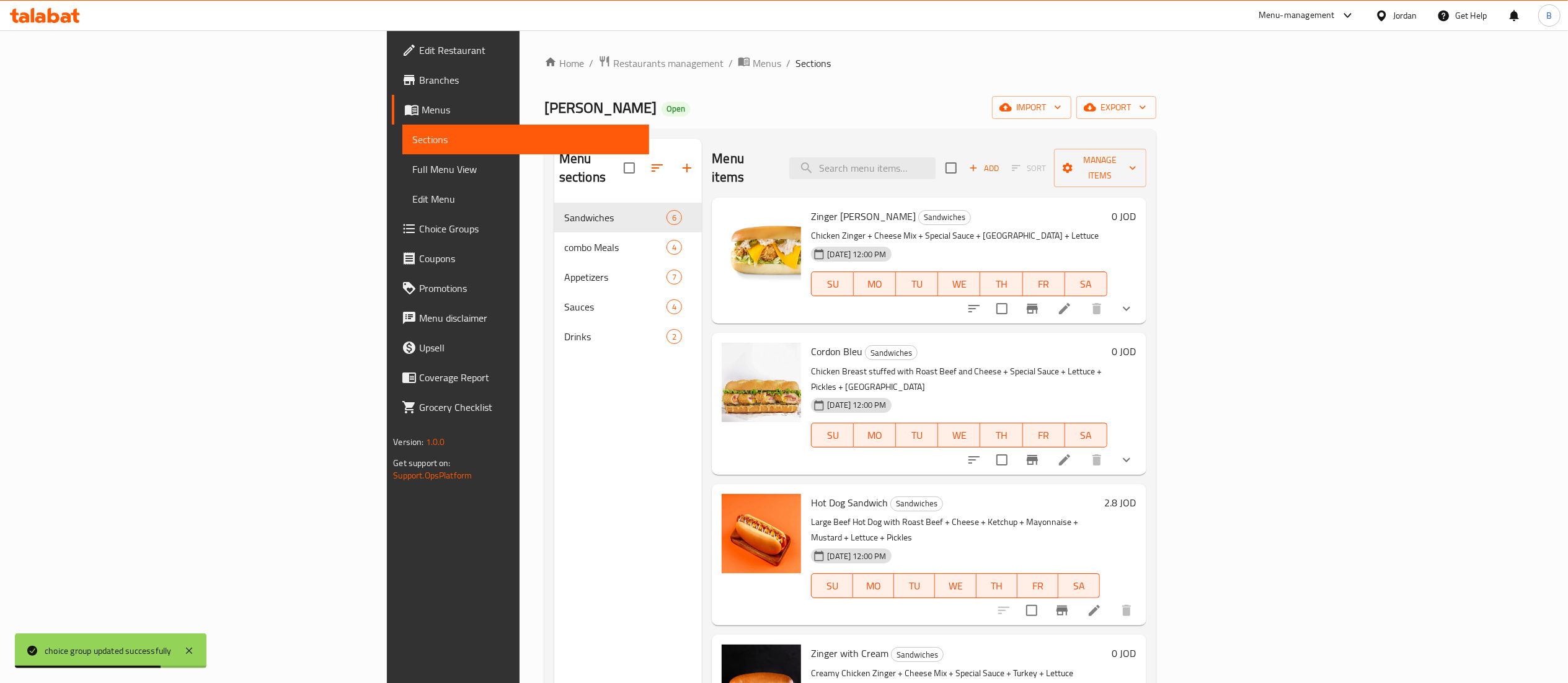
click at [1072, 301] on icon at bounding box center [1064, 308] width 15 height 15
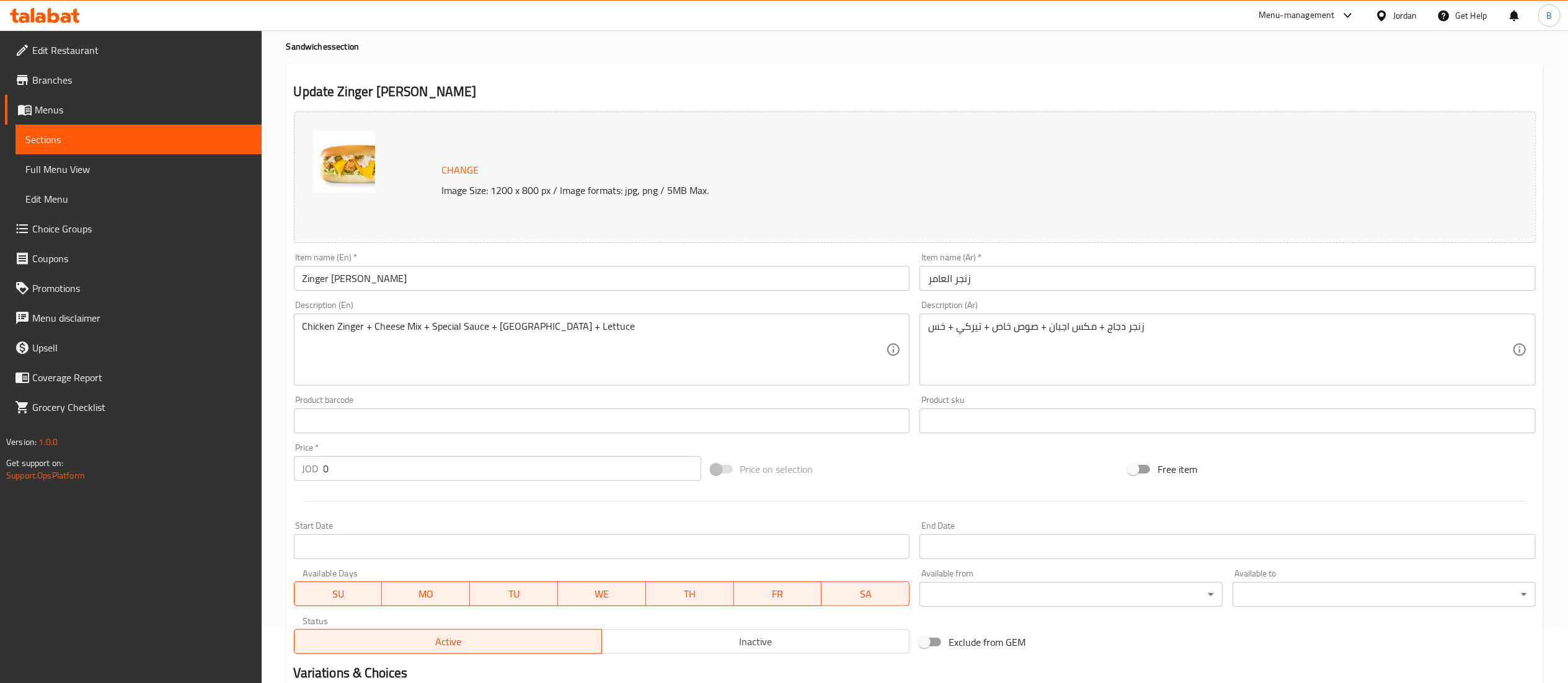
scroll to position [239, 0]
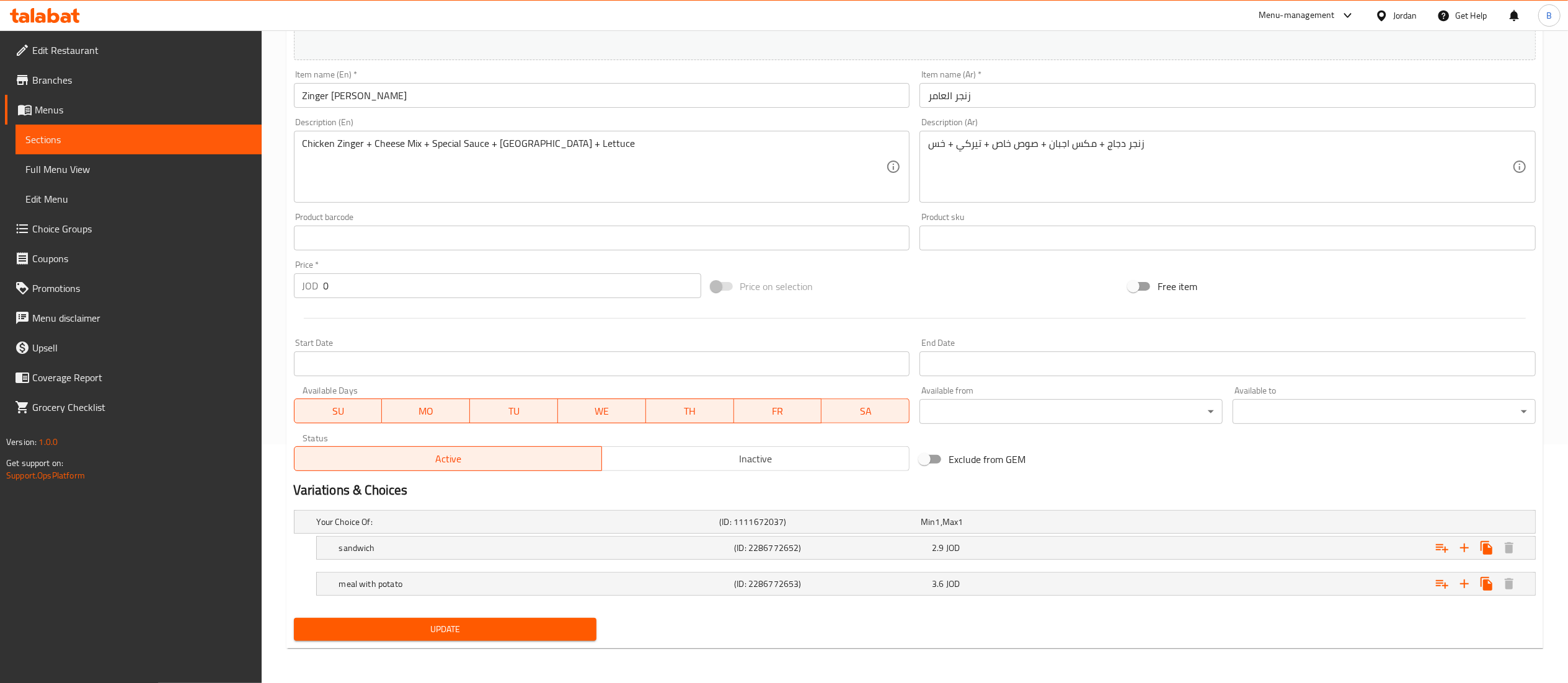
click at [749, 466] on span "Inactive" at bounding box center [755, 459] width 298 height 18
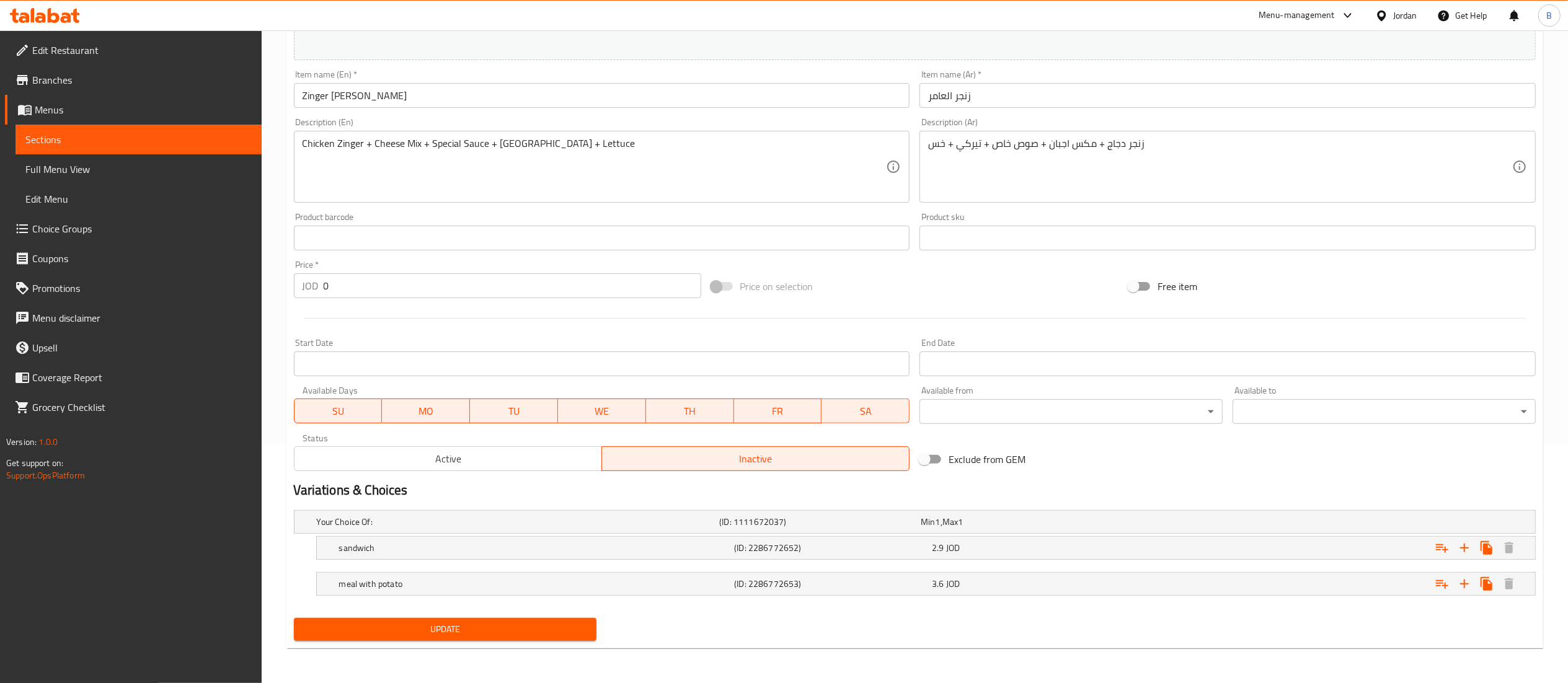
click at [534, 621] on button "Update" at bounding box center [445, 629] width 304 height 23
click at [103, 235] on span "Choice Groups" at bounding box center [142, 228] width 219 height 15
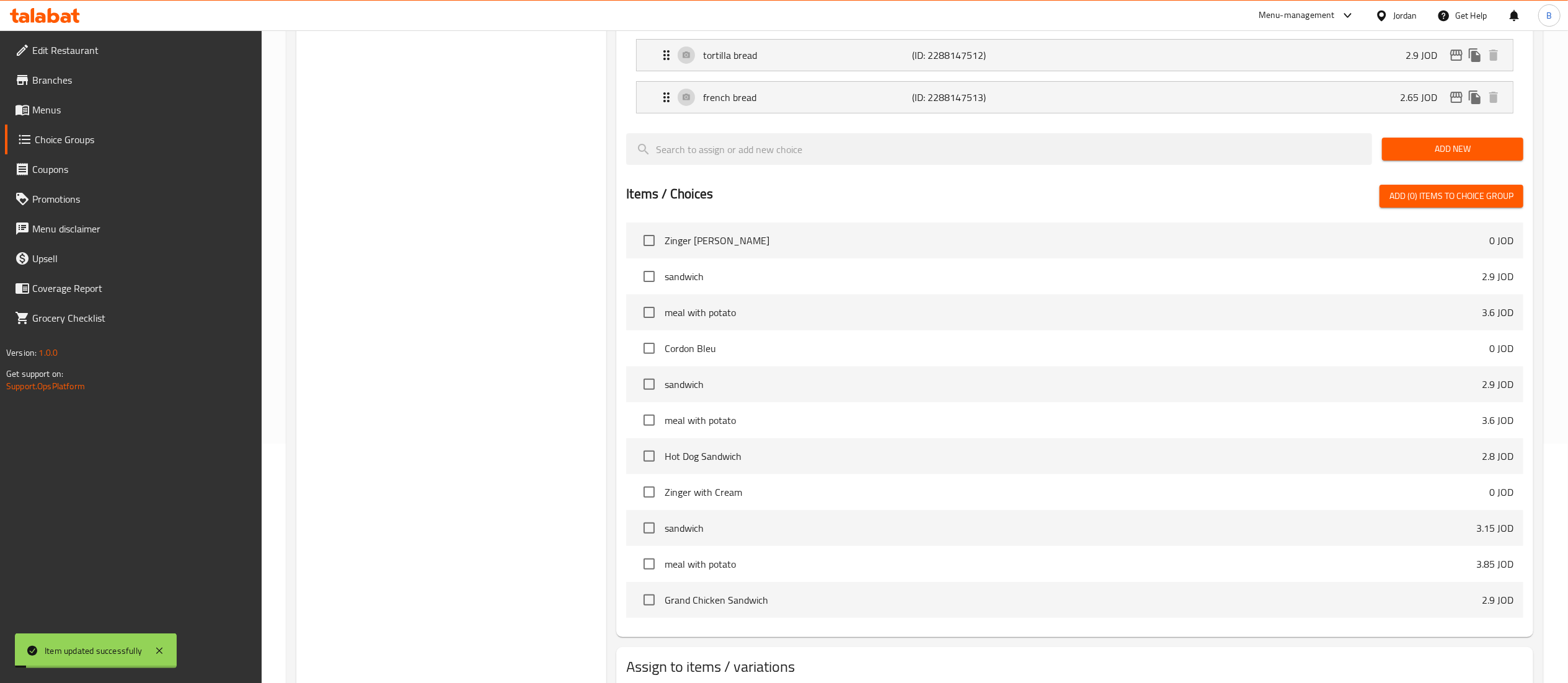
scroll to position [176, 0]
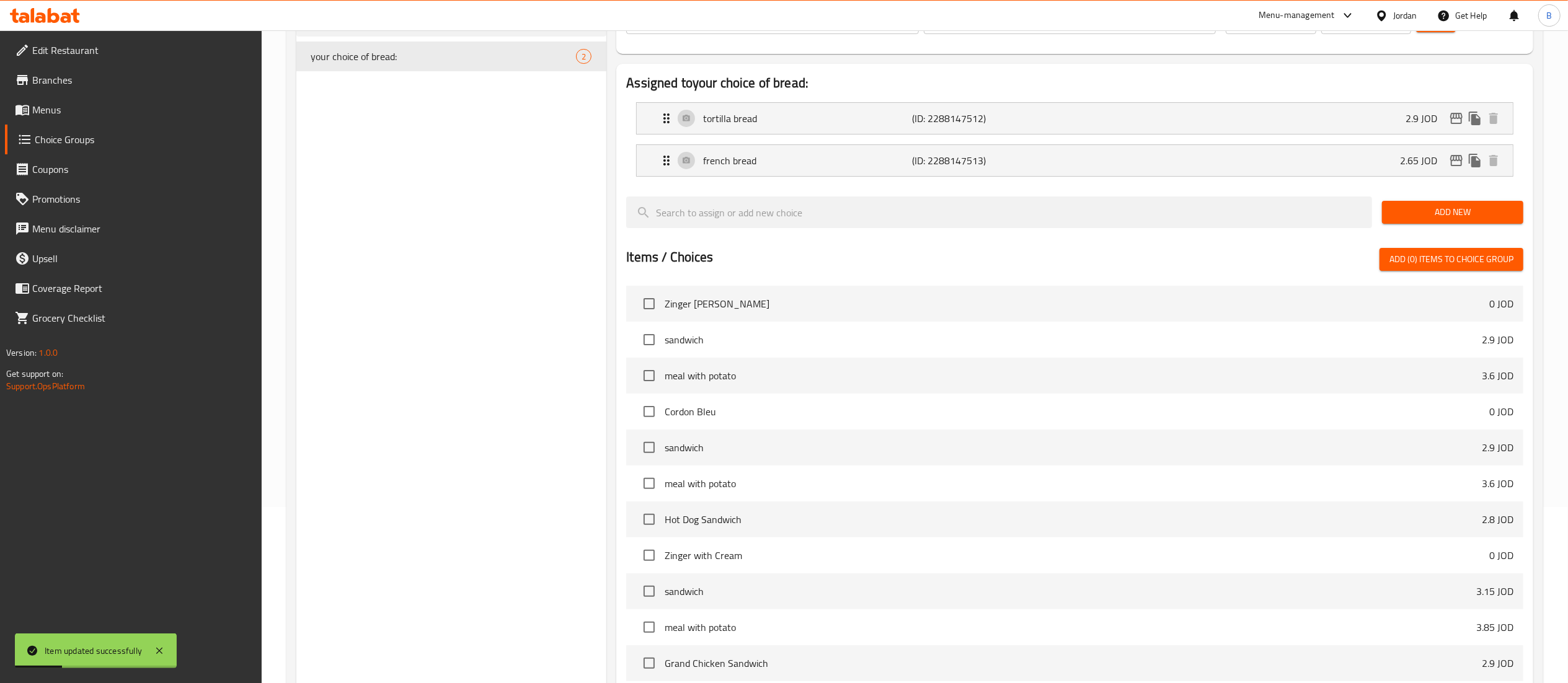
click at [1443, 210] on span "Add New" at bounding box center [1452, 213] width 122 height 16
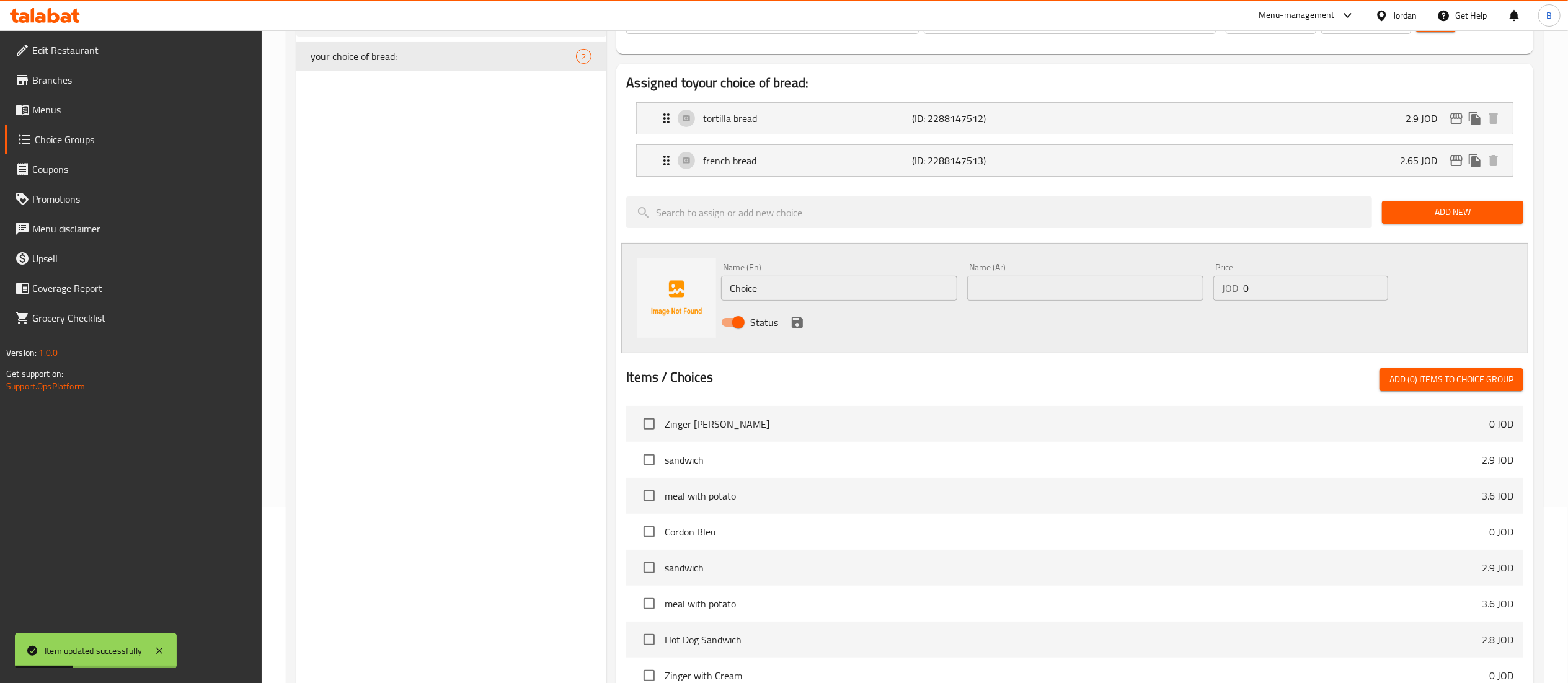
drag, startPoint x: 815, startPoint y: 280, endPoint x: 366, endPoint y: 279, distance: 449.0
click at [492, 277] on div "Choice Groups your choice of bread: 2 your choice of bread: (ID: 1024165) your …" at bounding box center [917, 438] width 1242 height 948
type input "meal with potato"
drag, startPoint x: 1099, startPoint y: 295, endPoint x: 1089, endPoint y: 295, distance: 10.0
click at [1096, 294] on input "text" at bounding box center [1085, 288] width 236 height 25
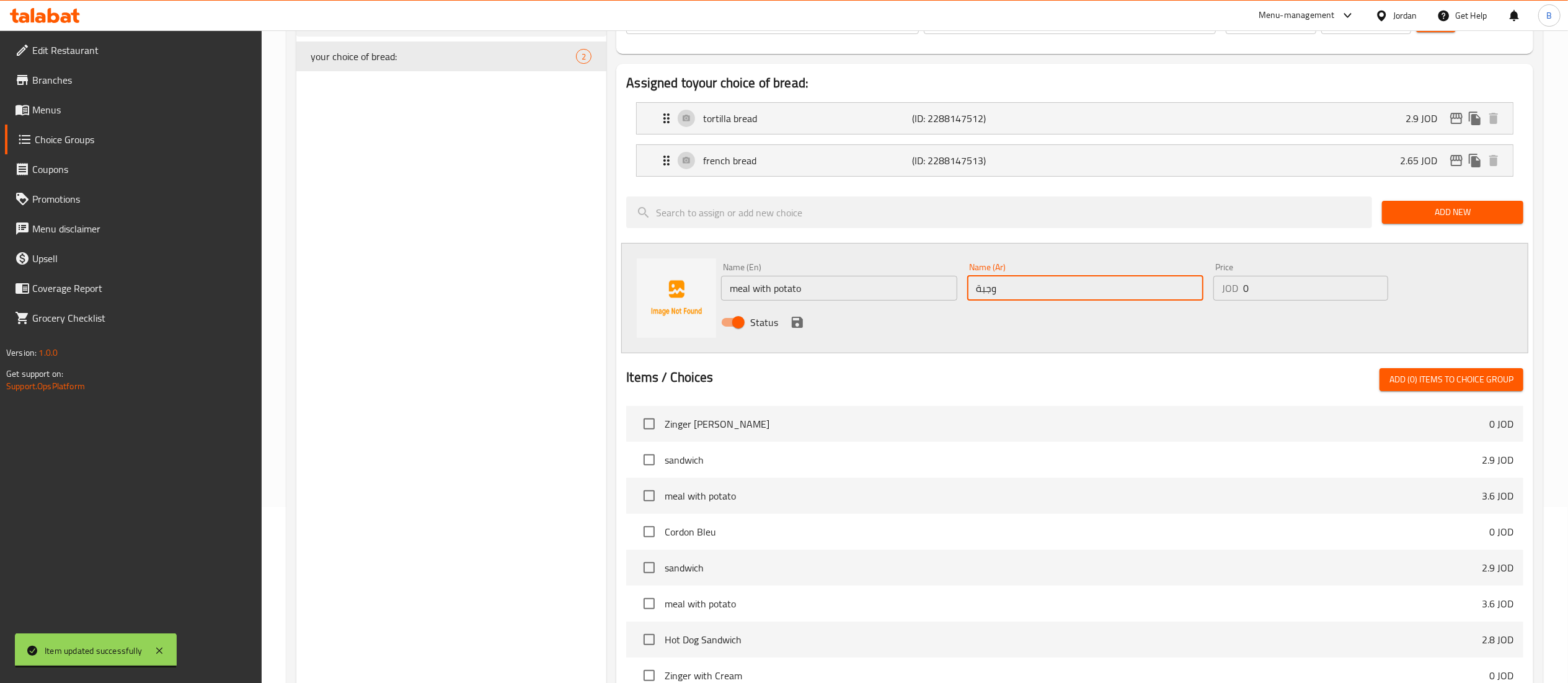
type input "وجبة"
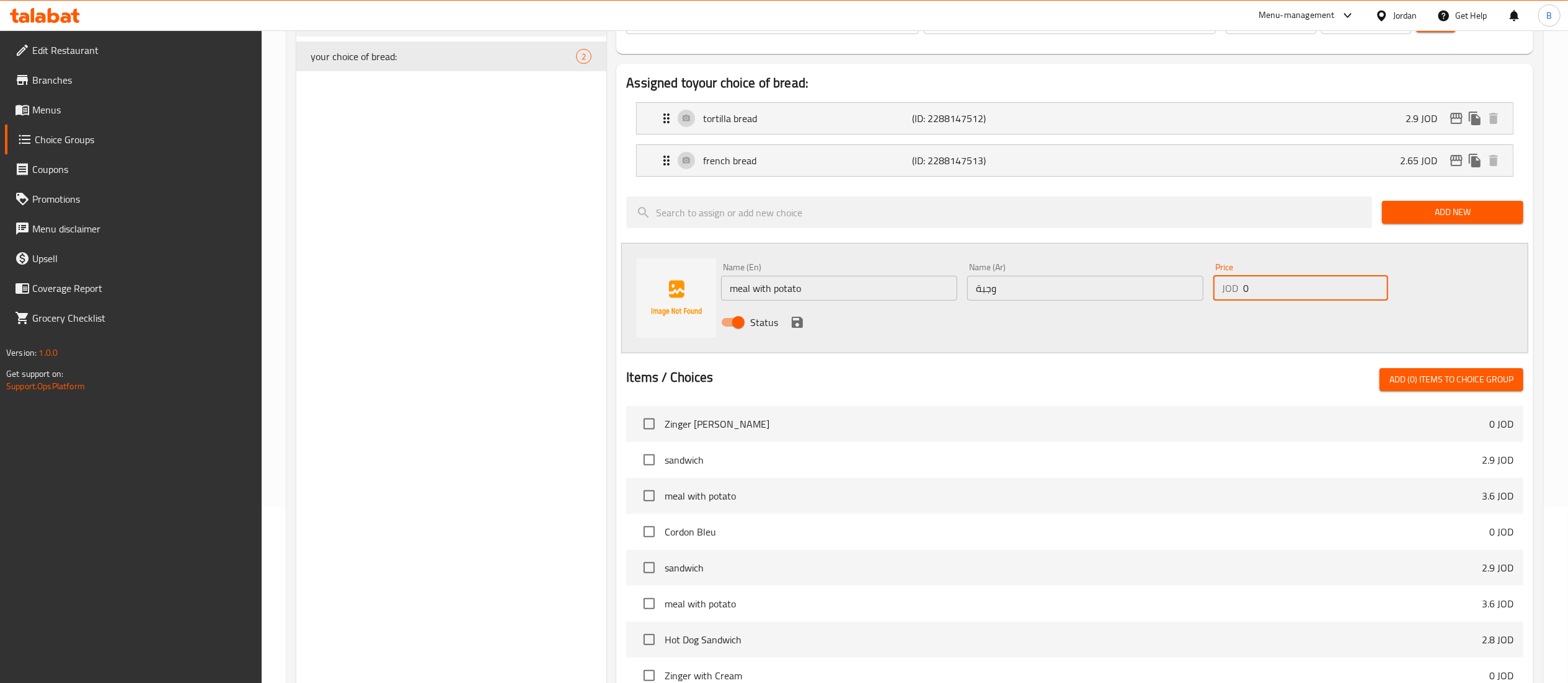
drag, startPoint x: 1276, startPoint y: 297, endPoint x: 966, endPoint y: 302, distance: 310.0
click at [1033, 302] on div "Name (En) meal with potato Name (En) Name (Ar) وجبة Name (Ar) Price JOD 0 Price…" at bounding box center [1085, 299] width 739 height 81
type input "3.60"
click at [797, 323] on icon "save" at bounding box center [797, 321] width 11 height 11
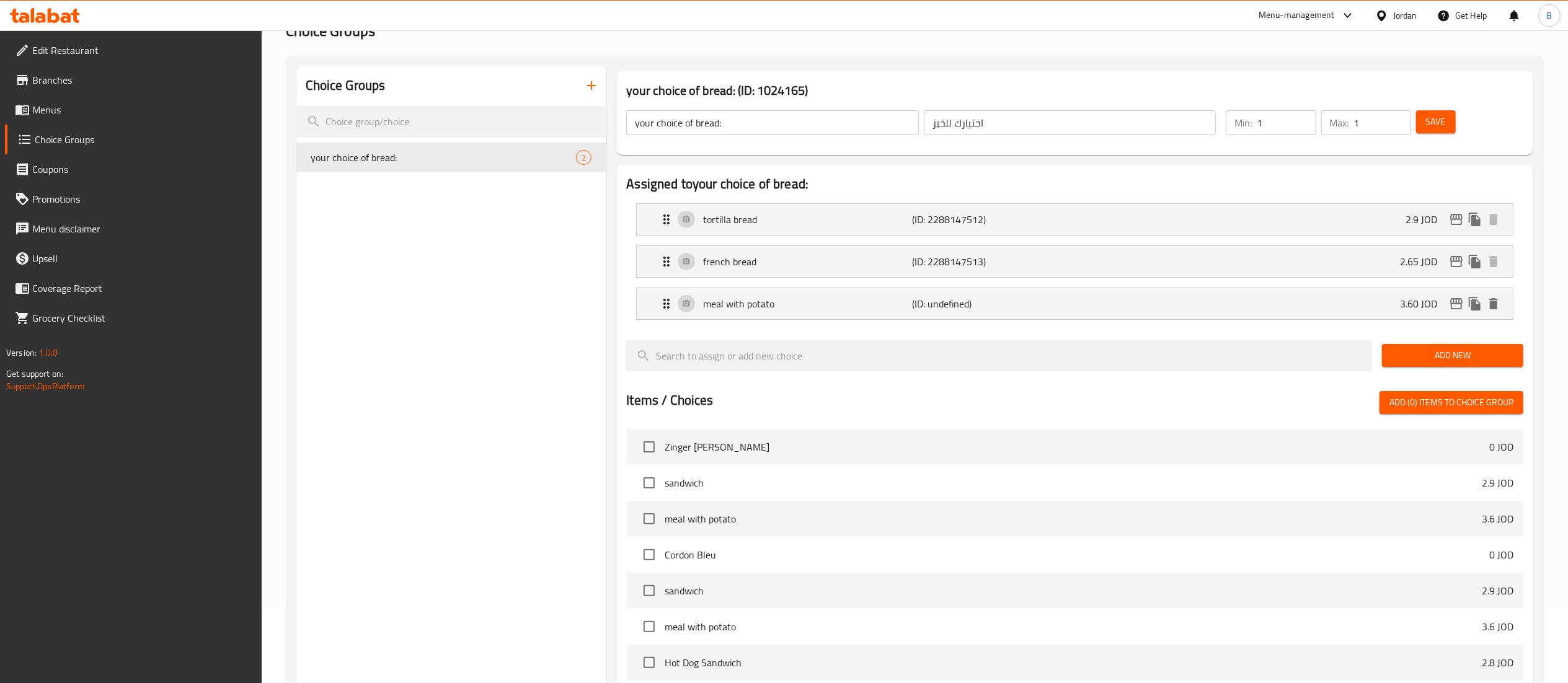
scroll to position [52, 0]
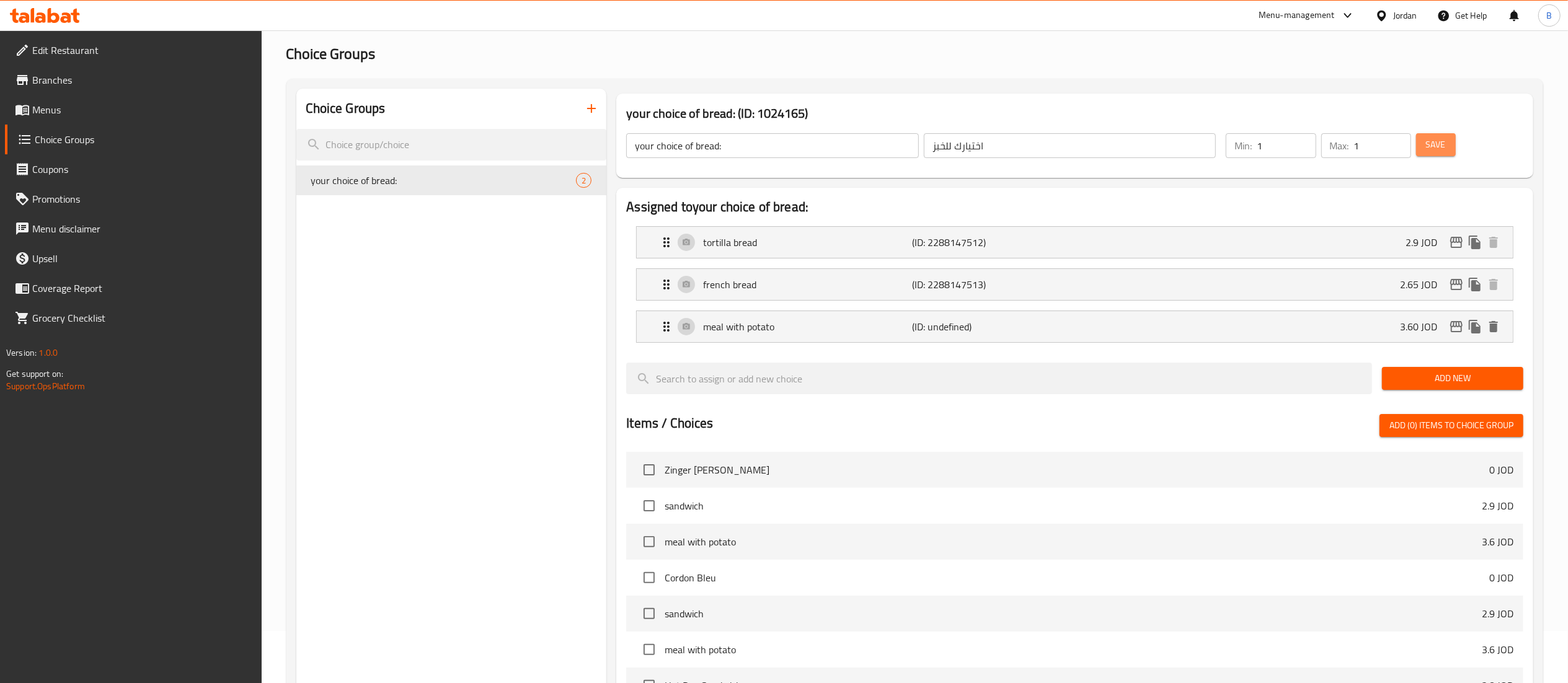
click at [1427, 144] on span "Save" at bounding box center [1437, 145] width 20 height 16
drag, startPoint x: 43, startPoint y: 113, endPoint x: 187, endPoint y: 128, distance: 144.8
click at [43, 114] on span "Menus" at bounding box center [142, 109] width 219 height 15
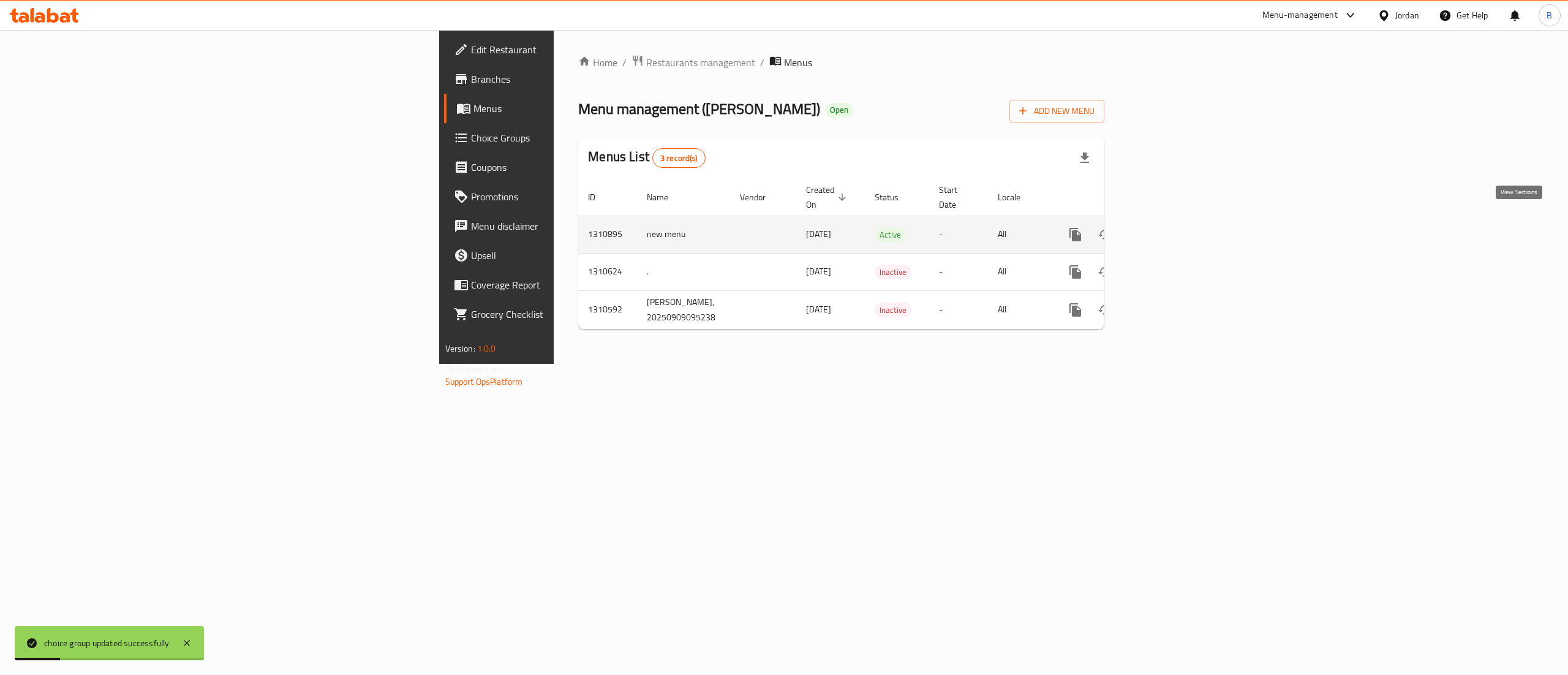
click at [1178, 225] on link "enhanced table" at bounding box center [1164, 234] width 29 height 29
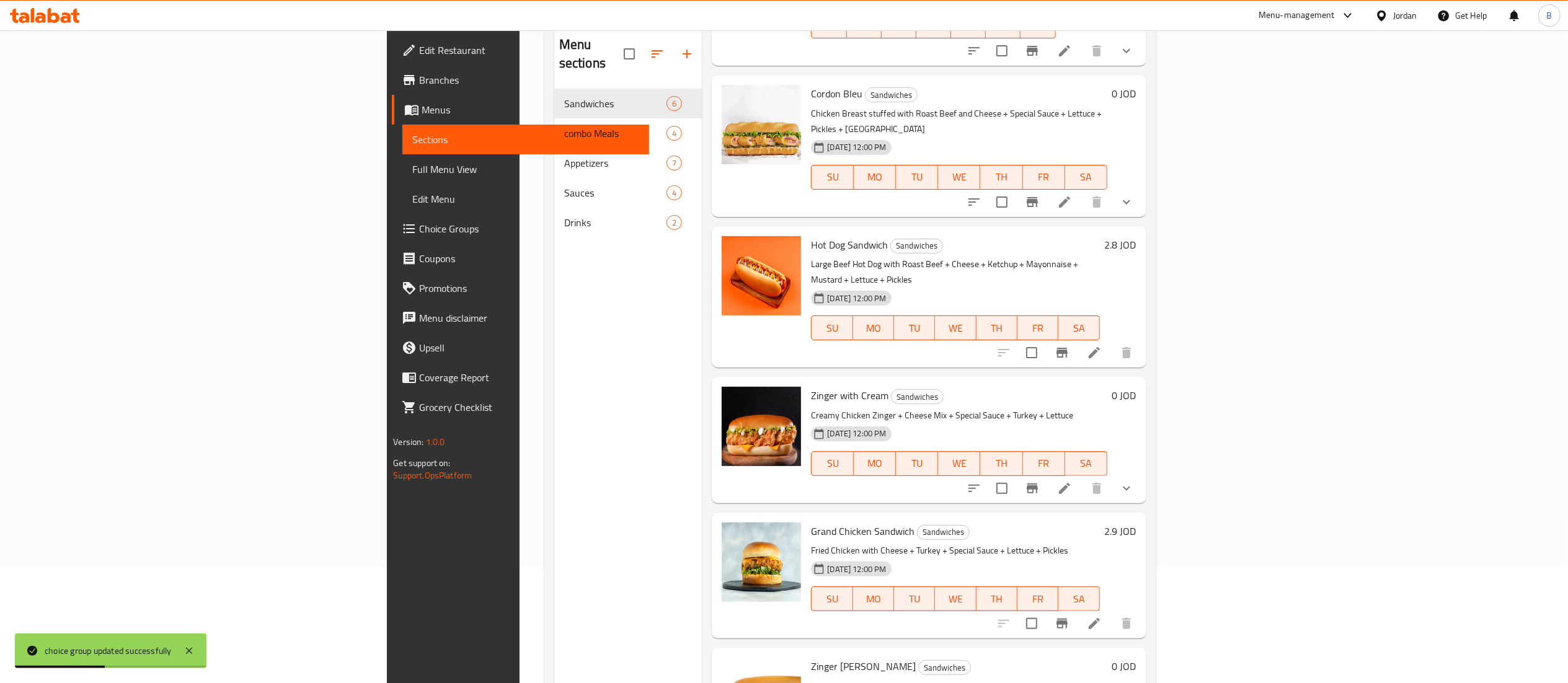
scroll to position [174, 0]
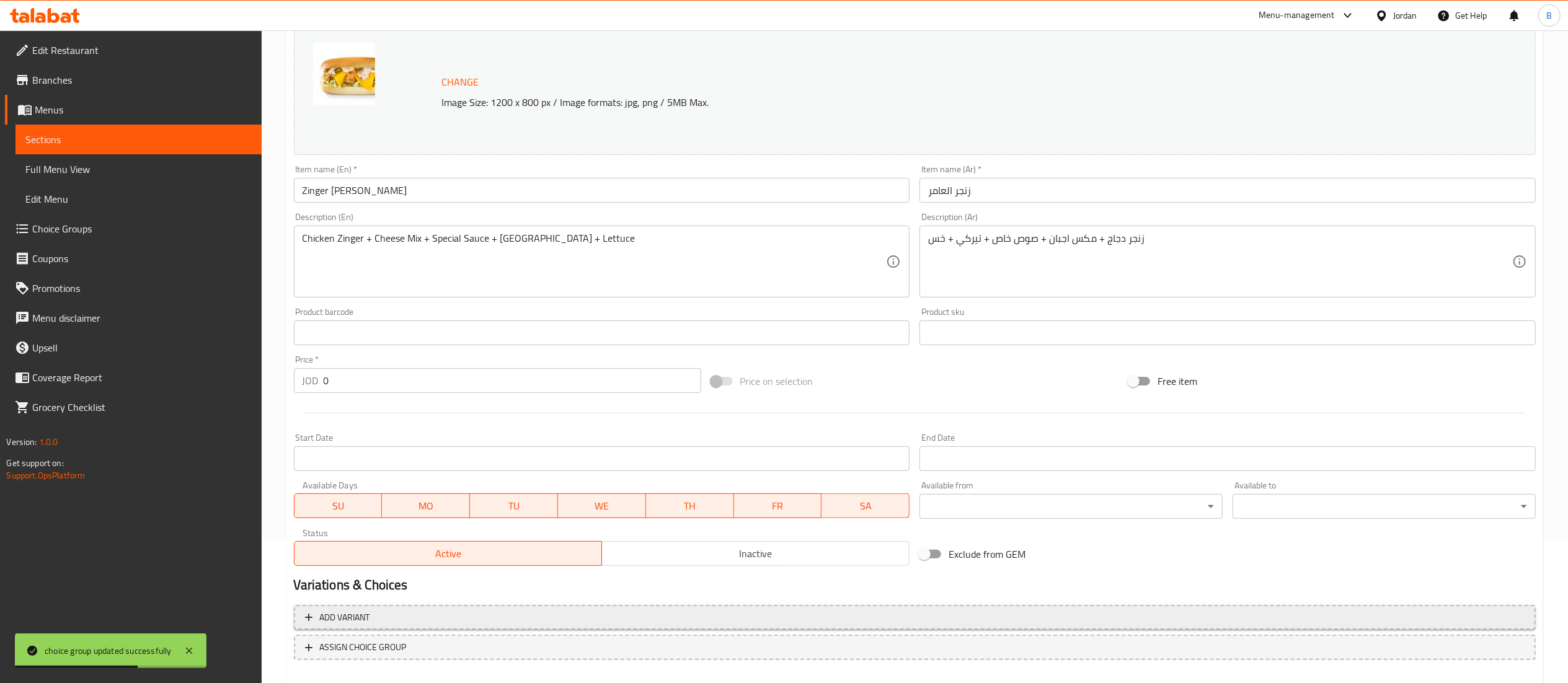
scroll to position [210, 0]
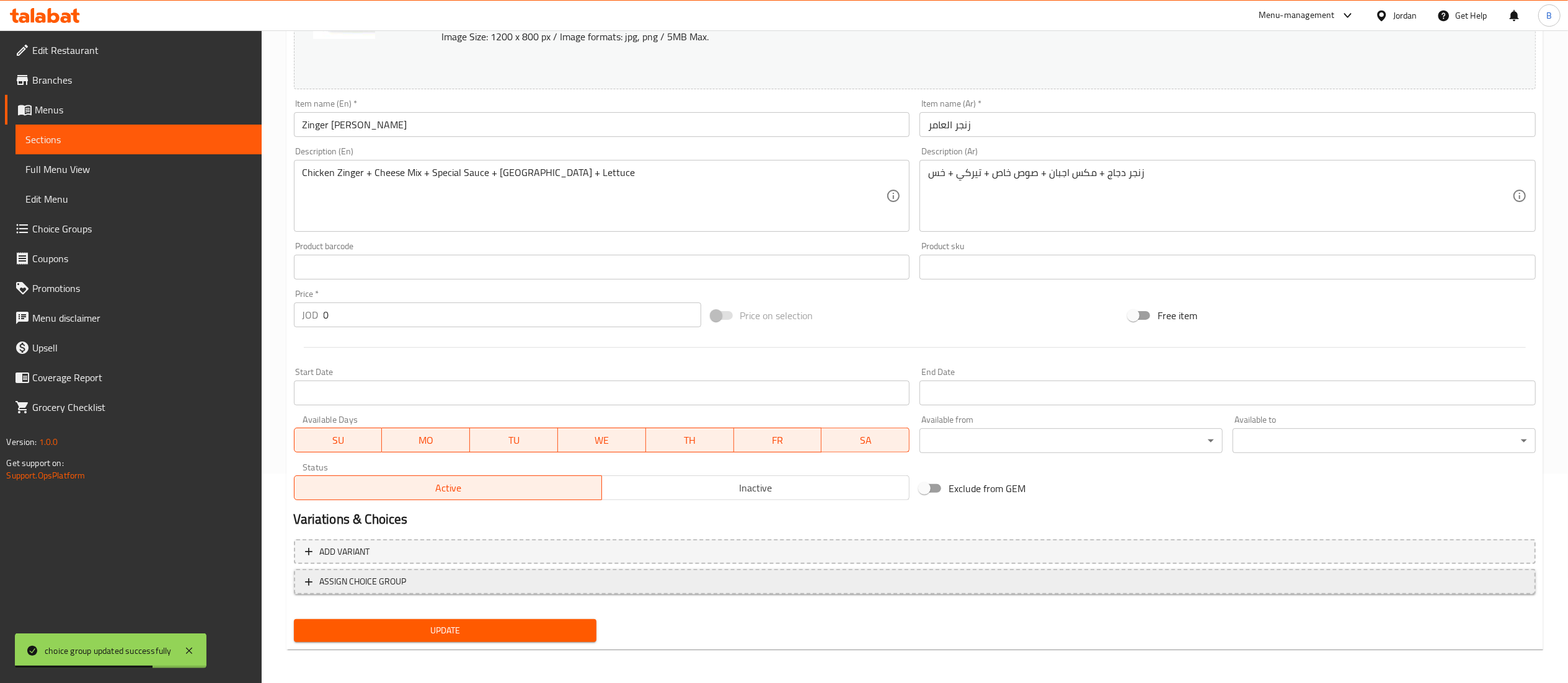
click at [469, 585] on span "ASSIGN CHOICE GROUP" at bounding box center [915, 582] width 1220 height 16
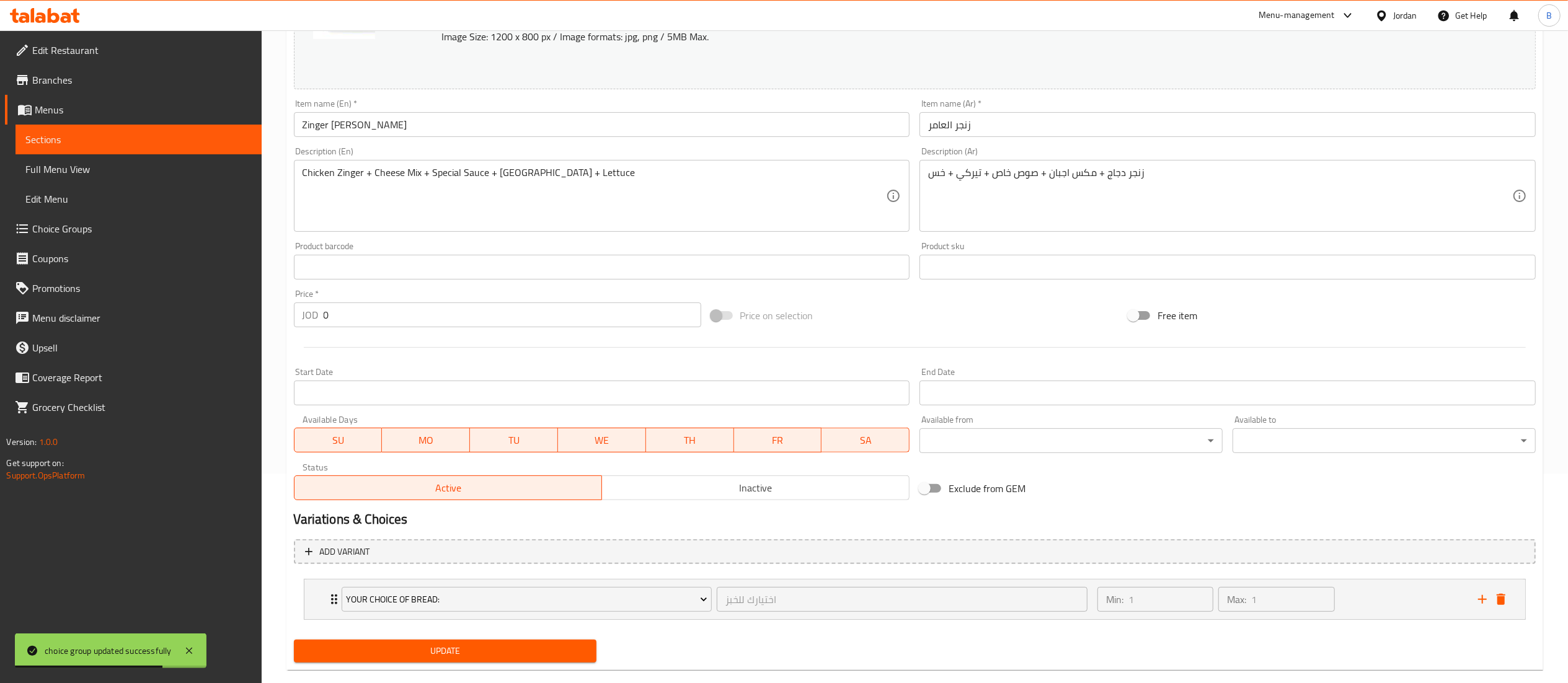
click at [487, 644] on span "Update" at bounding box center [445, 651] width 284 height 16
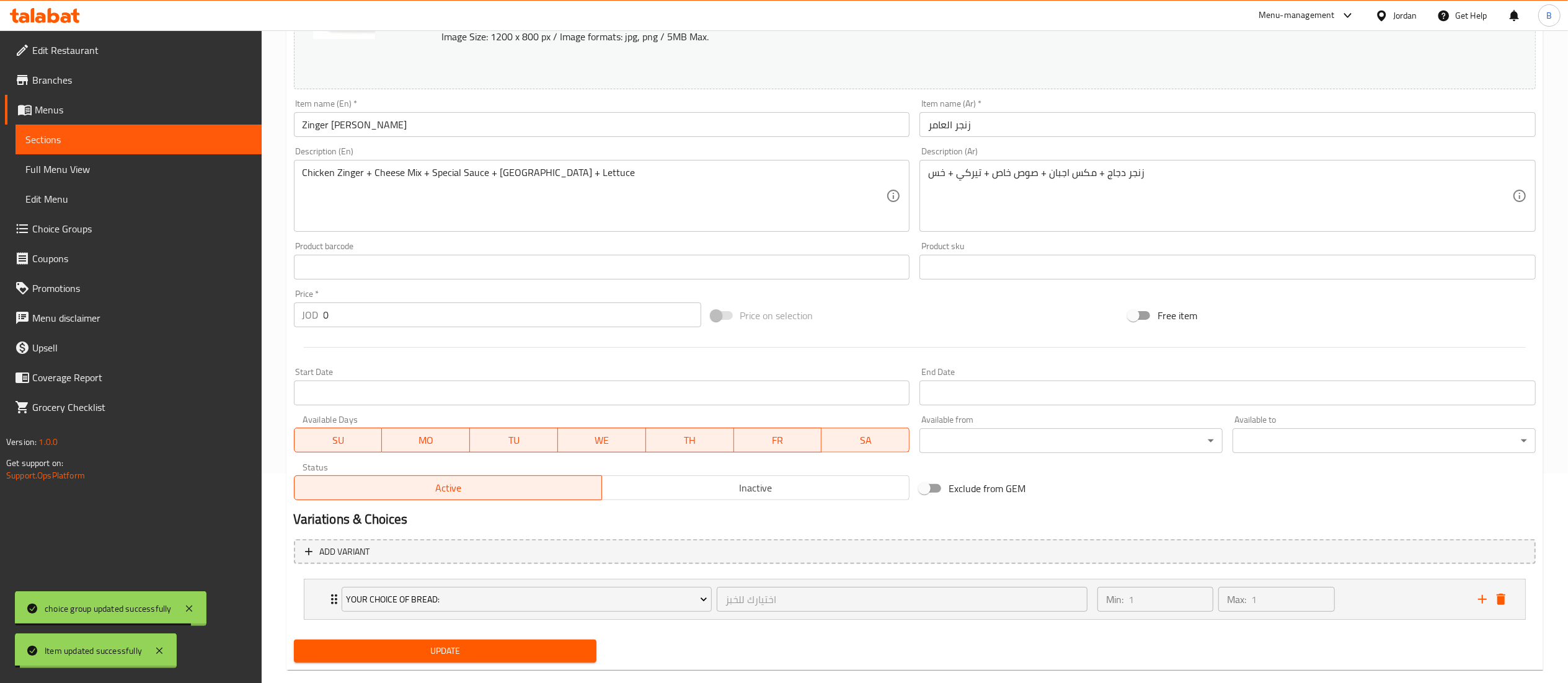
click at [531, 648] on span "Update" at bounding box center [445, 651] width 284 height 16
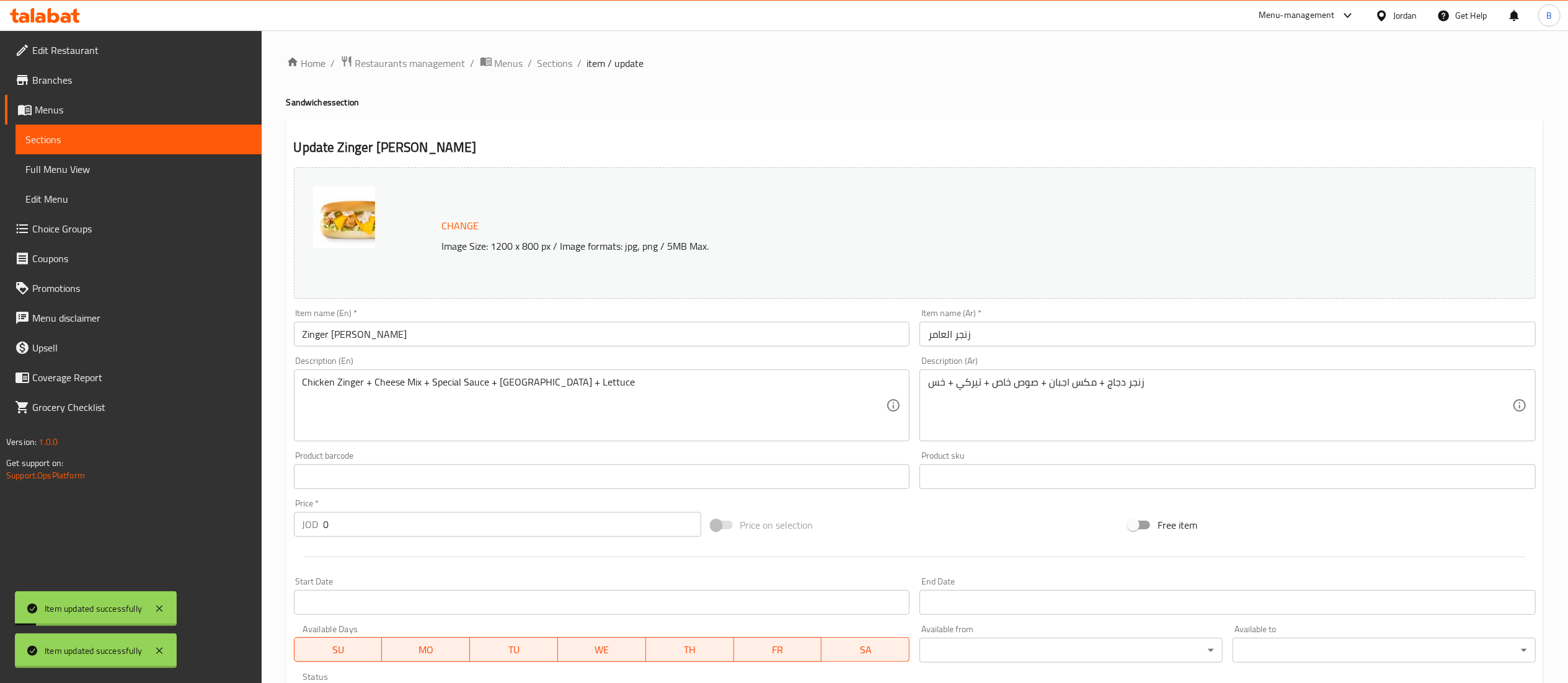
scroll to position [0, 0]
click at [549, 59] on span "Sections" at bounding box center [556, 62] width 36 height 15
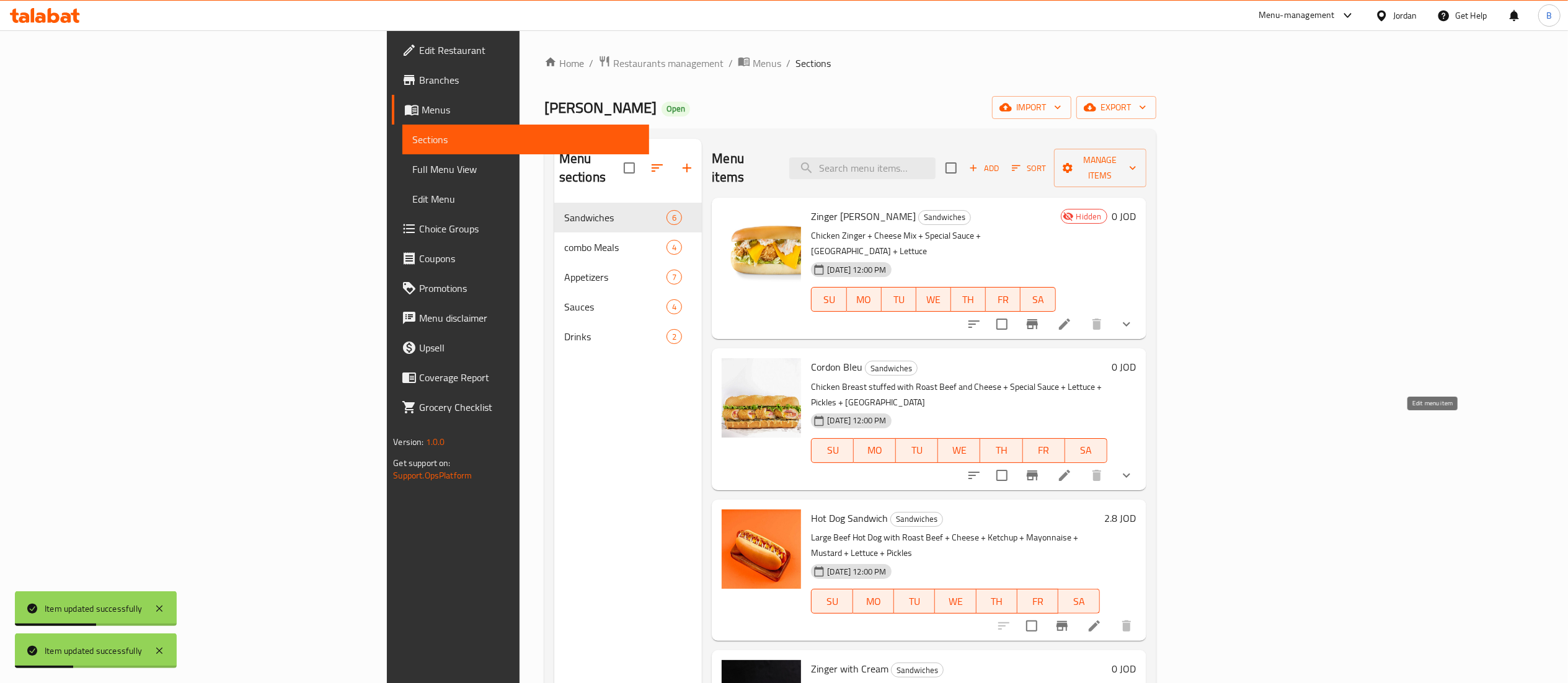
click at [1072, 469] on icon at bounding box center [1064, 475] width 15 height 15
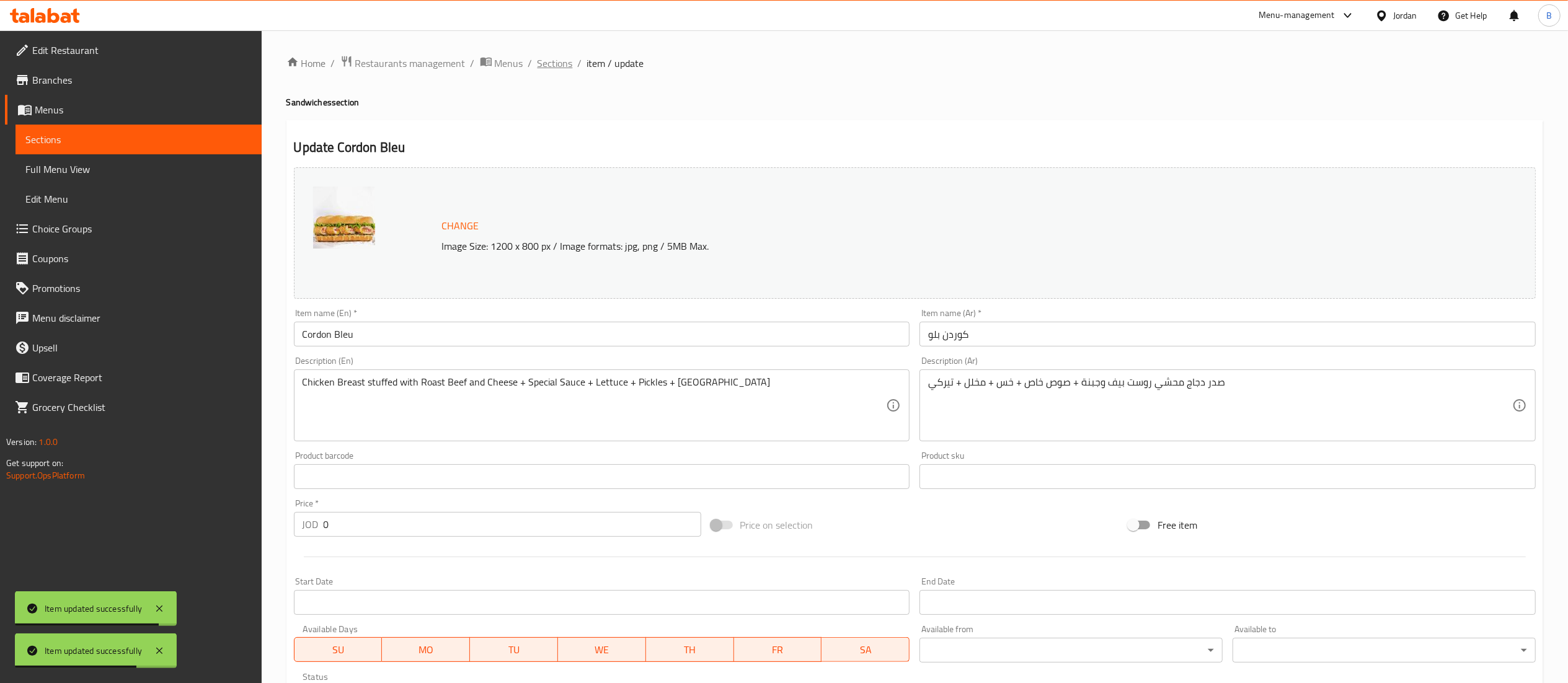
click at [562, 64] on span "Sections" at bounding box center [556, 62] width 36 height 15
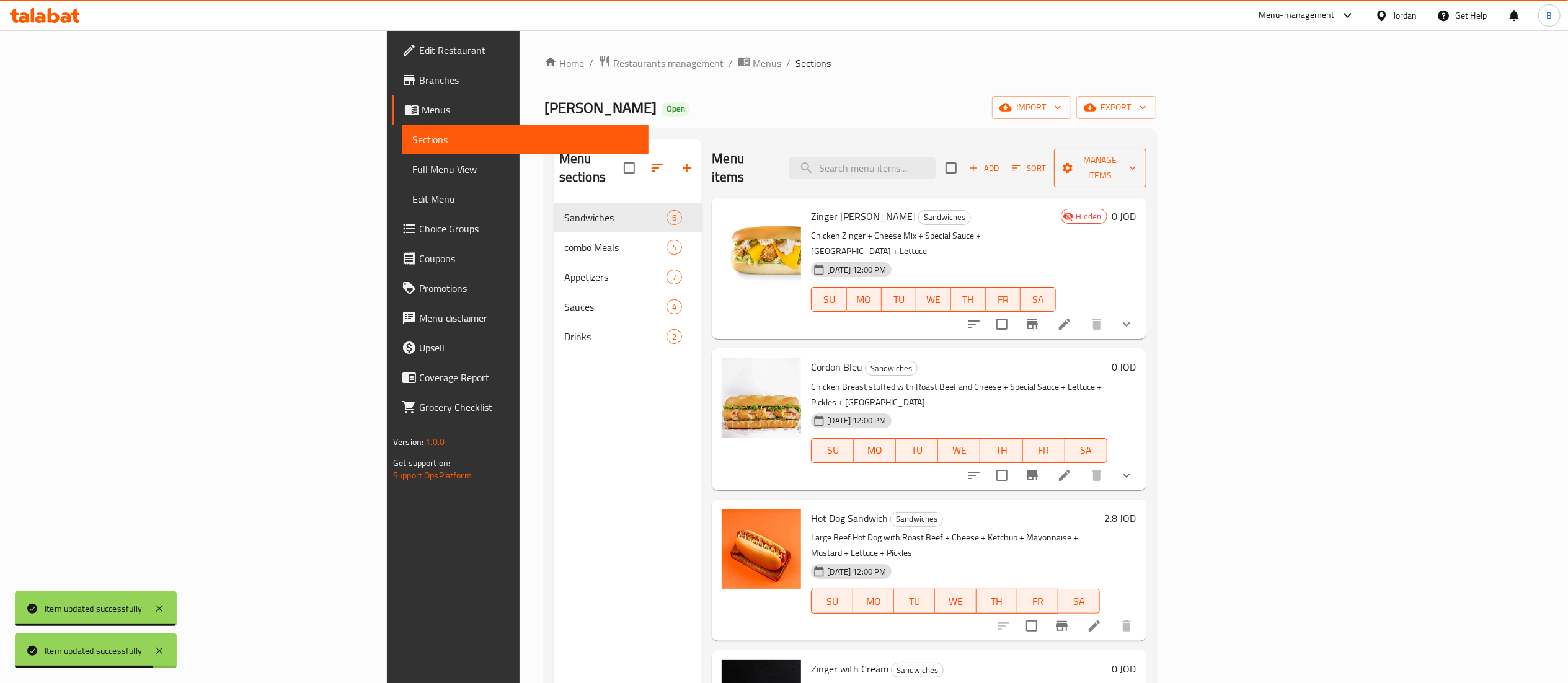
click at [1137, 155] on span "Manage items" at bounding box center [1099, 167] width 72 height 31
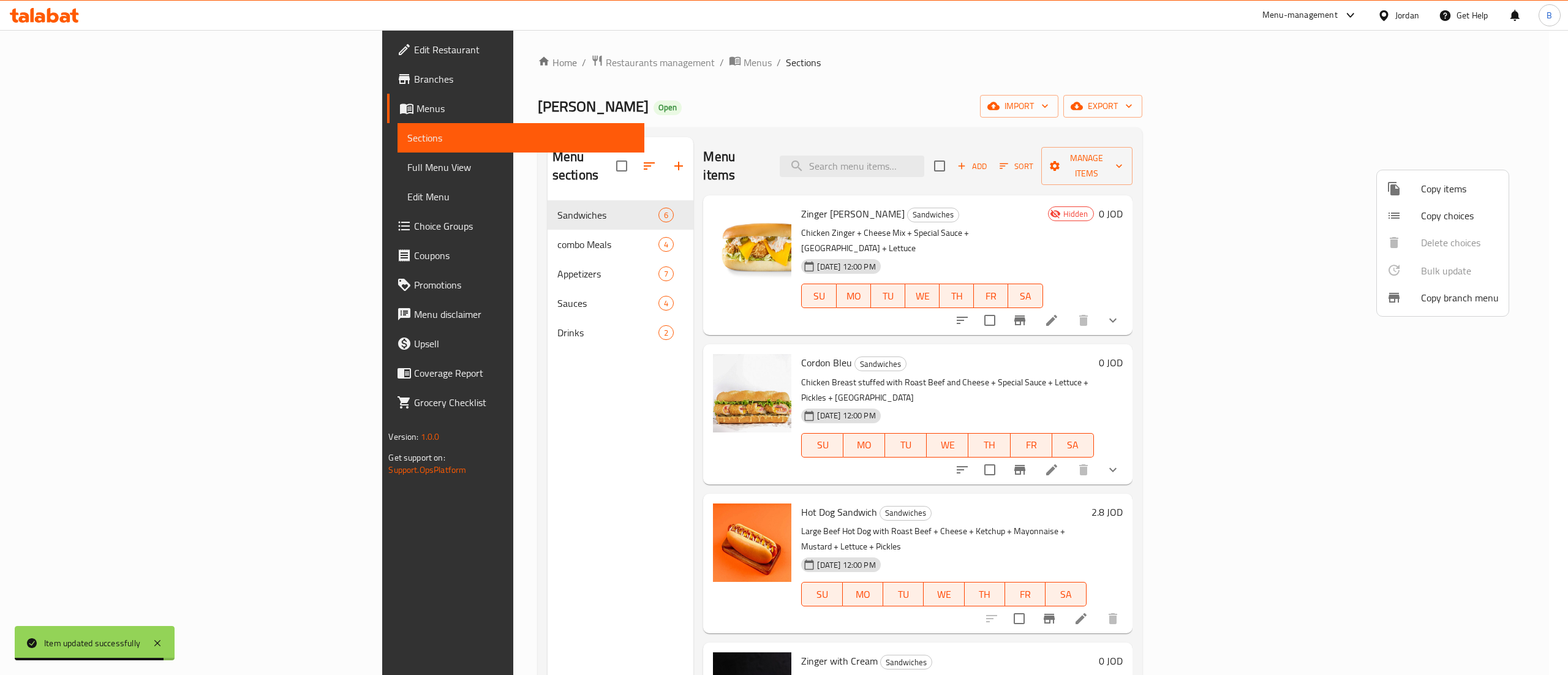
click at [1444, 184] on span "Copy items" at bounding box center [1460, 189] width 78 height 15
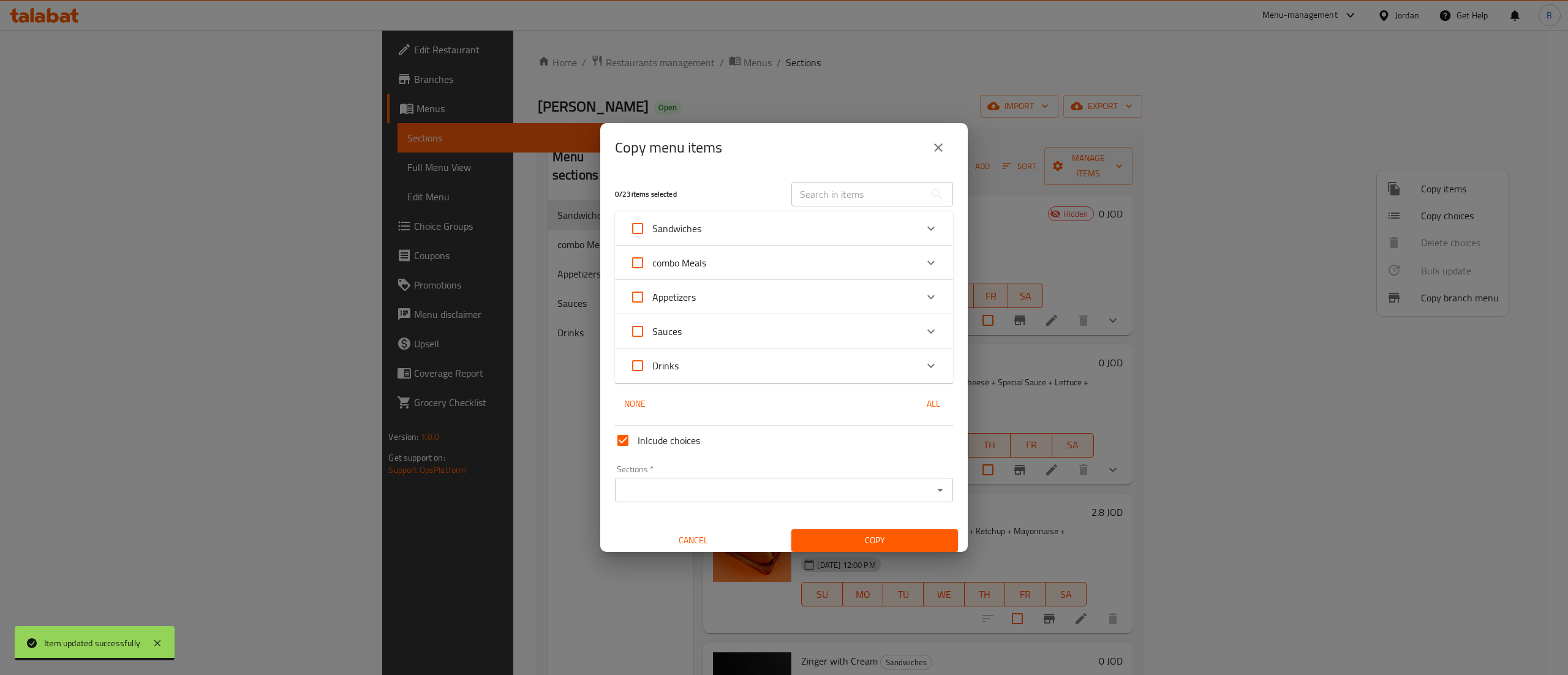
drag, startPoint x: 843, startPoint y: 223, endPoint x: 839, endPoint y: 237, distance: 14.6
click at [844, 223] on div "Sandwiches" at bounding box center [773, 229] width 287 height 29
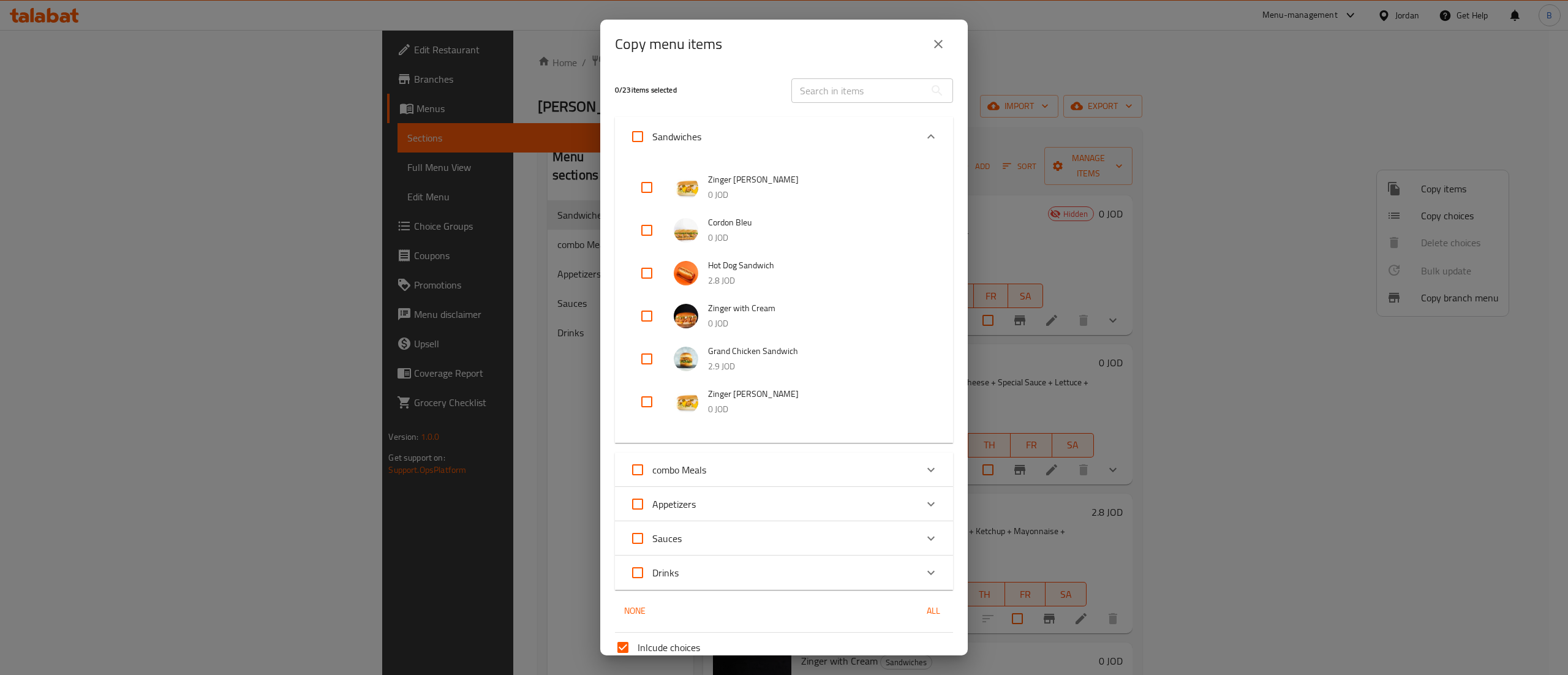
click at [630, 230] on li "Cordon Bleu 0 JOD" at bounding box center [784, 231] width 309 height 43
click at [645, 232] on input "checkbox" at bounding box center [646, 231] width 29 height 29
checkbox input "true"
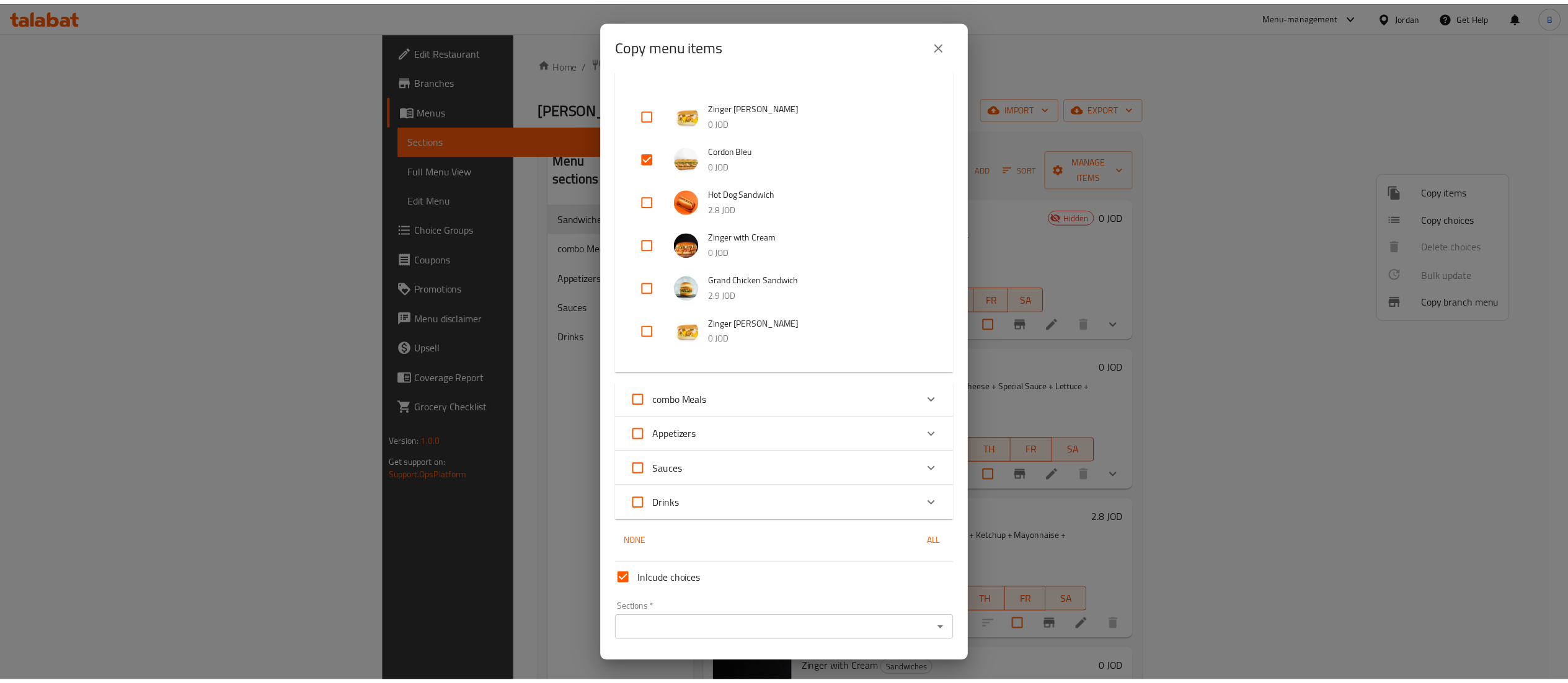
scroll to position [112, 0]
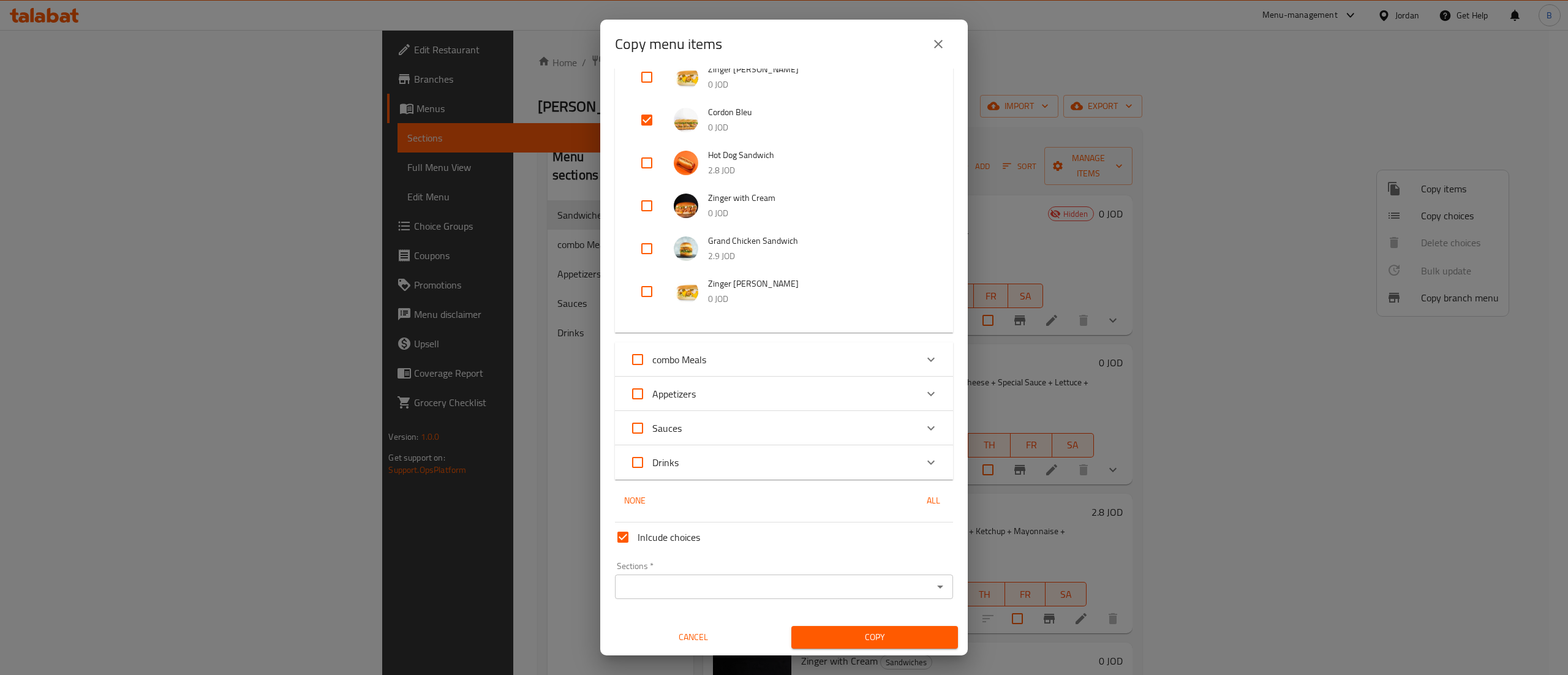
click at [631, 534] on input "Inlcude choices" at bounding box center [623, 537] width 29 height 29
checkbox input "false"
click at [659, 587] on input "Sections   *" at bounding box center [773, 587] width 310 height 18
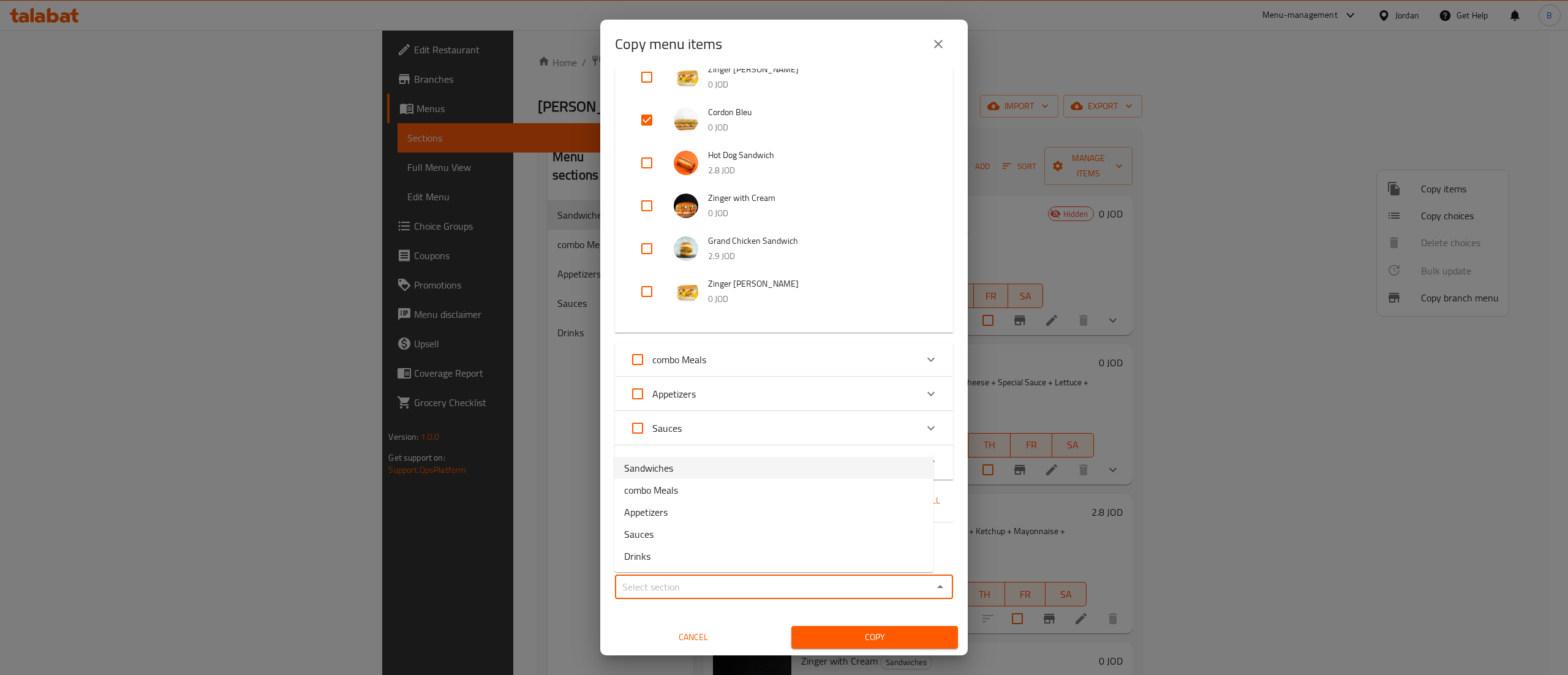
click at [691, 472] on li "Sandwiches" at bounding box center [773, 468] width 319 height 22
type input "Sandwiches"
click at [812, 637] on span "Copy" at bounding box center [874, 638] width 147 height 16
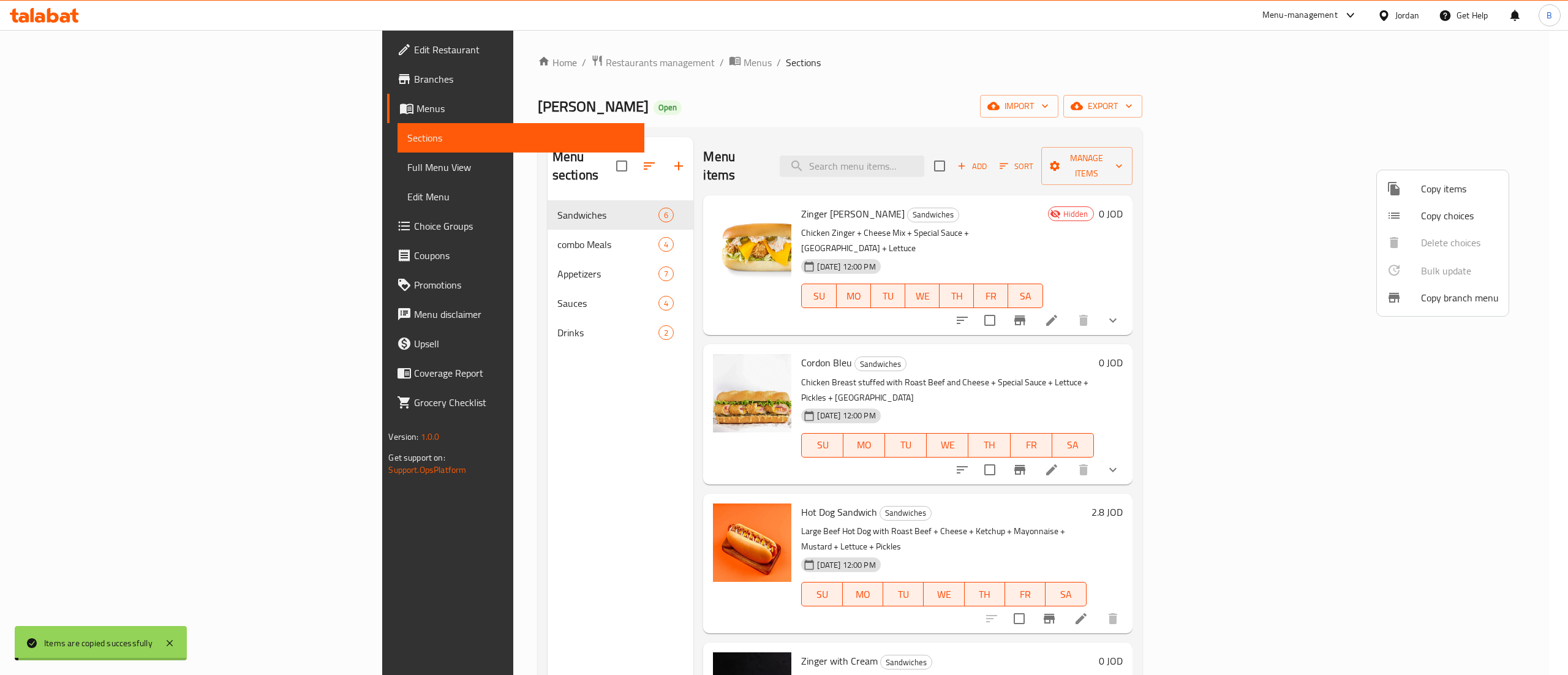
click at [1137, 208] on div at bounding box center [784, 337] width 1568 height 675
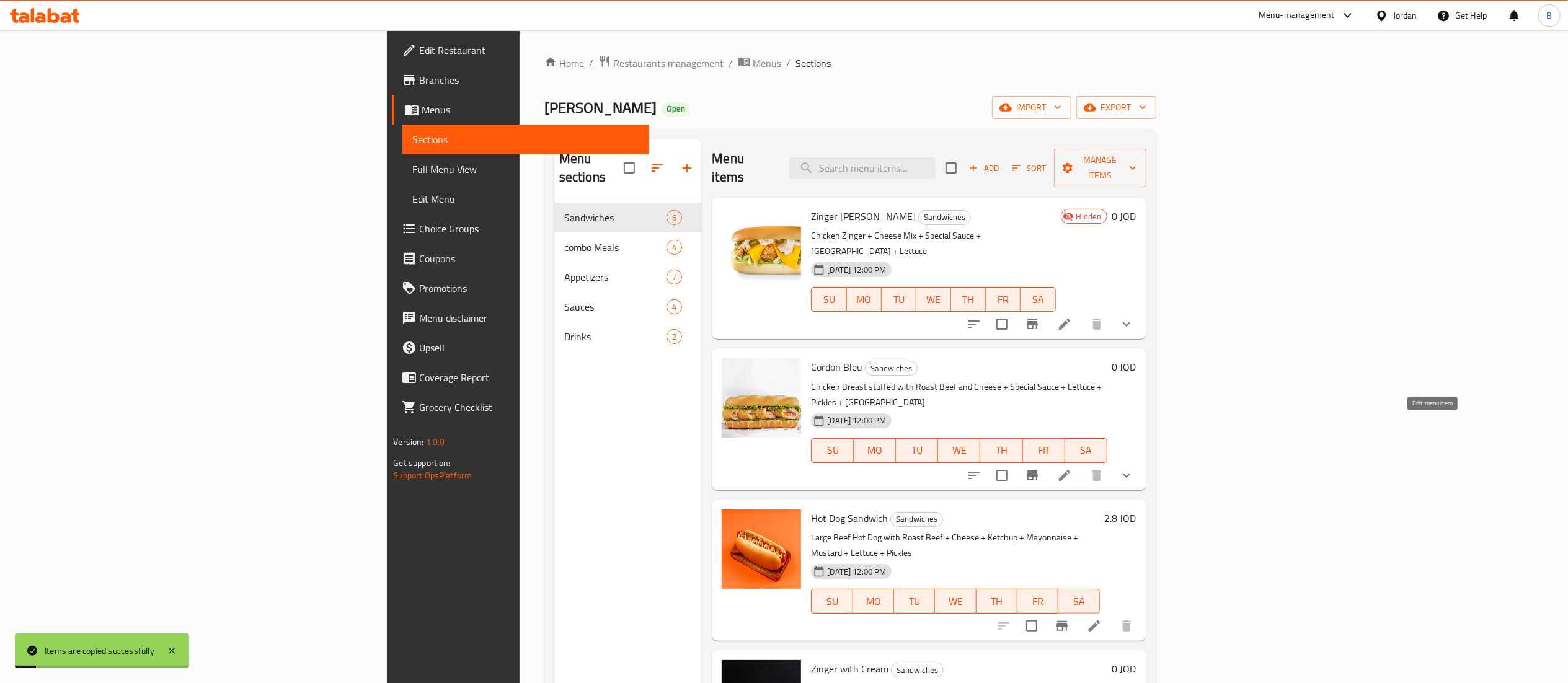
click at [1072, 469] on icon at bounding box center [1064, 475] width 15 height 15
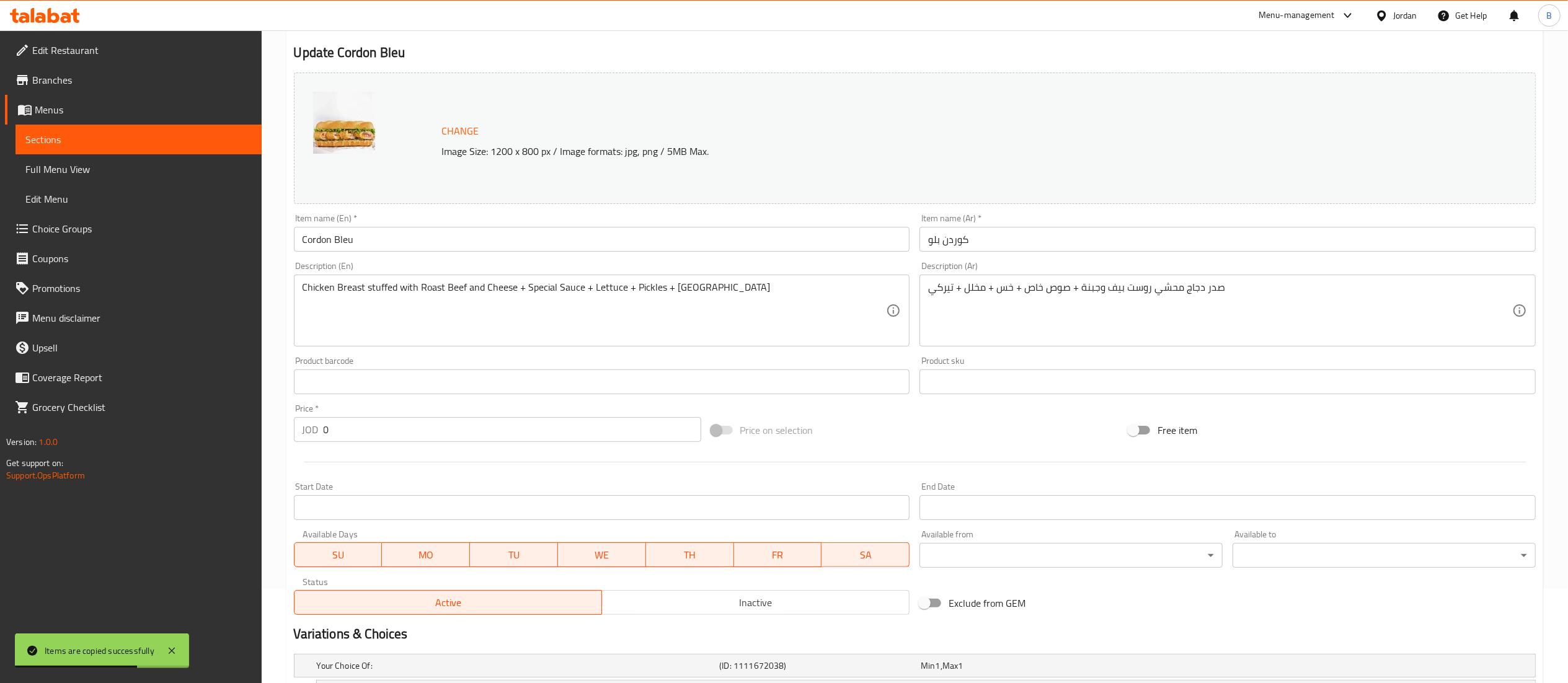
scroll to position [239, 0]
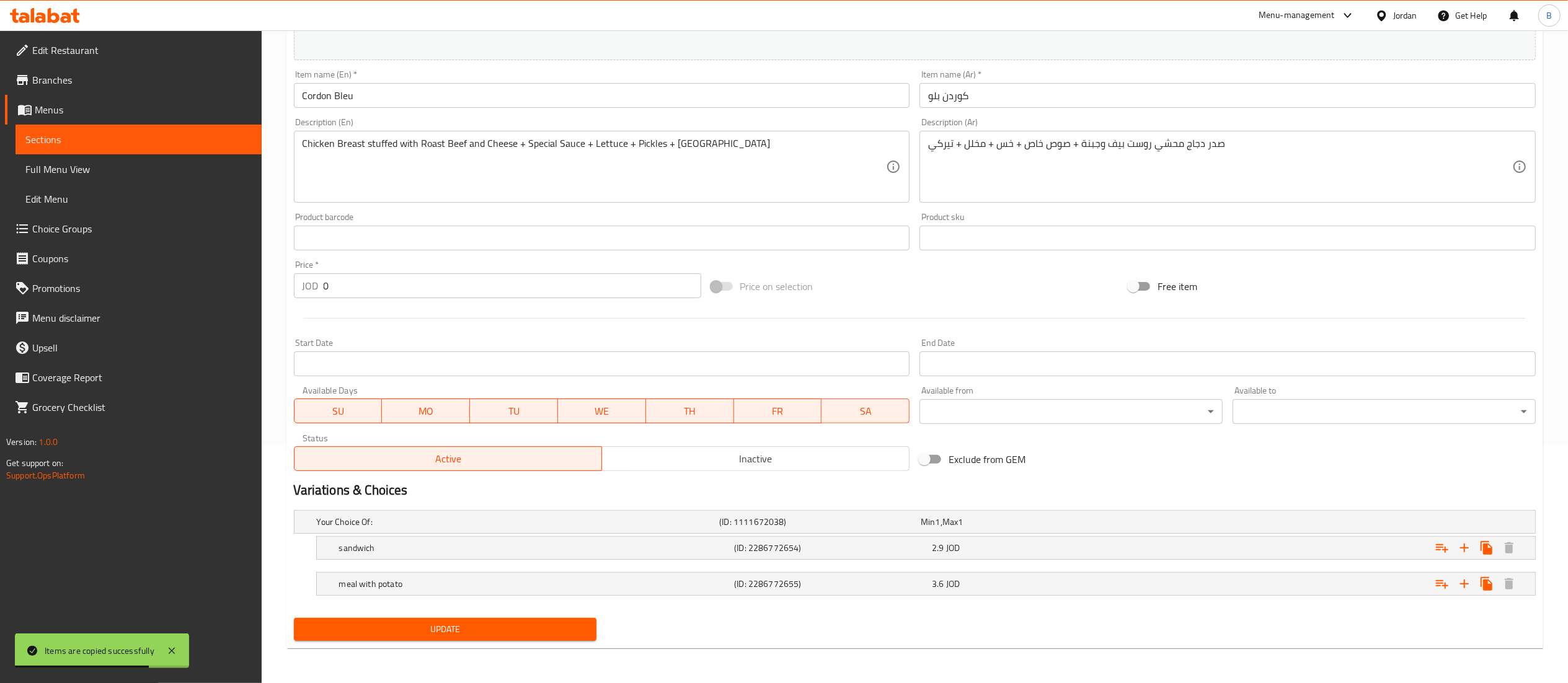
click at [761, 458] on span "Inactive" at bounding box center [755, 459] width 298 height 18
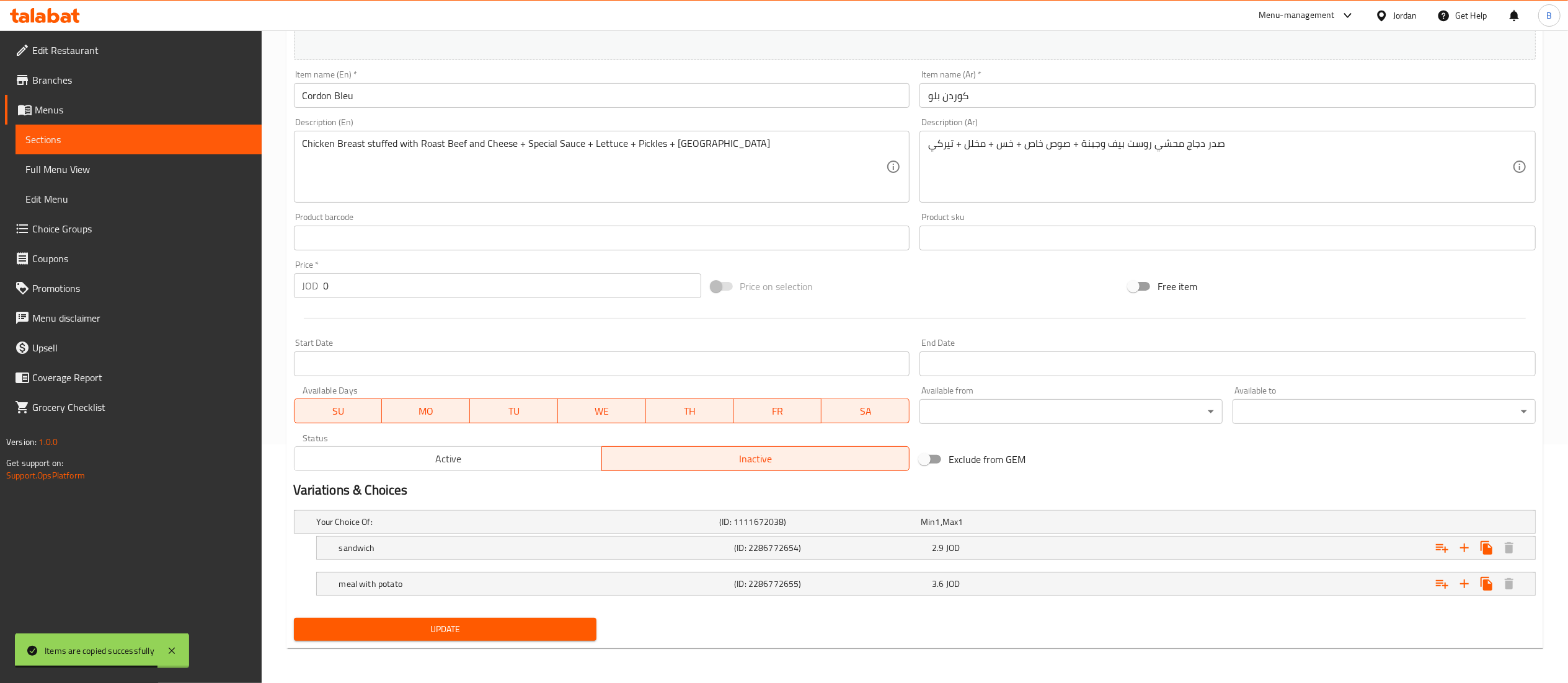
click at [462, 635] on span "Update" at bounding box center [445, 630] width 284 height 16
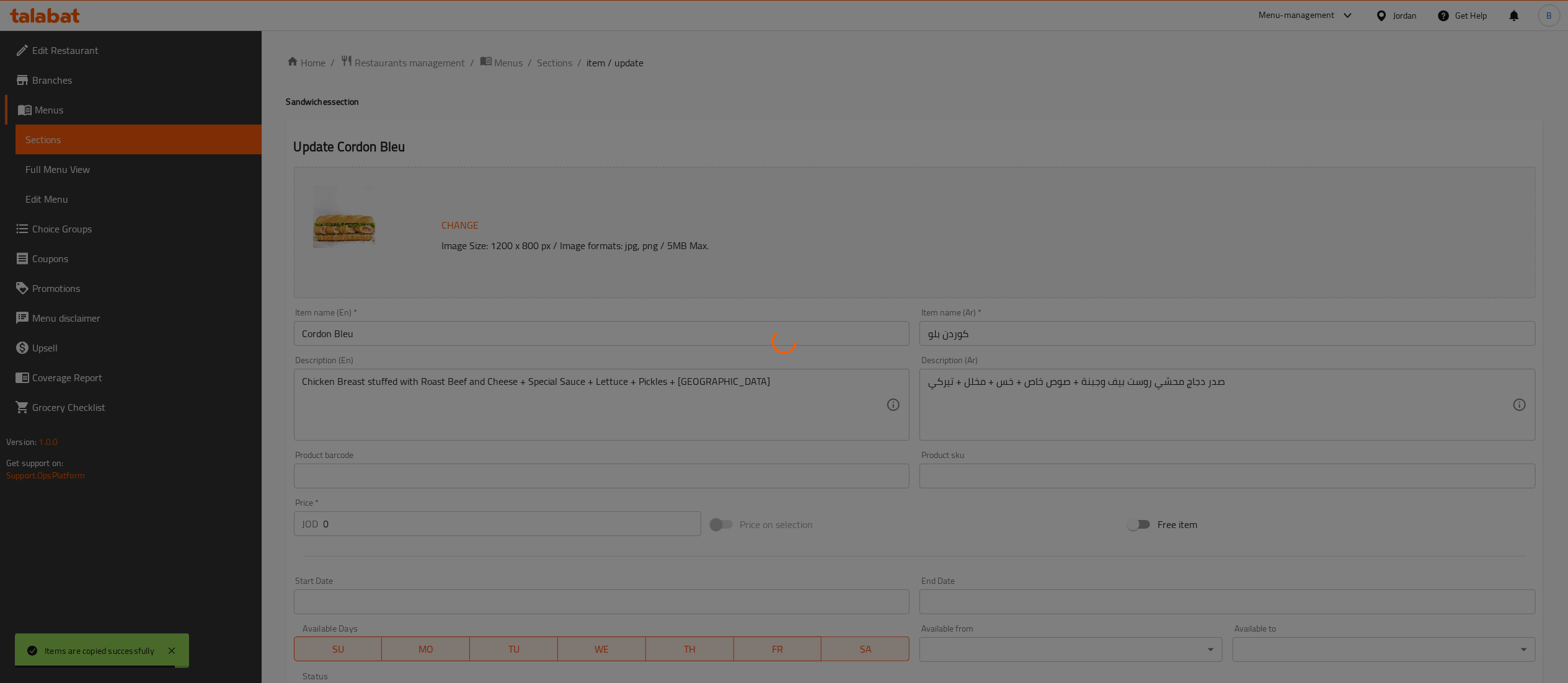
scroll to position [0, 0]
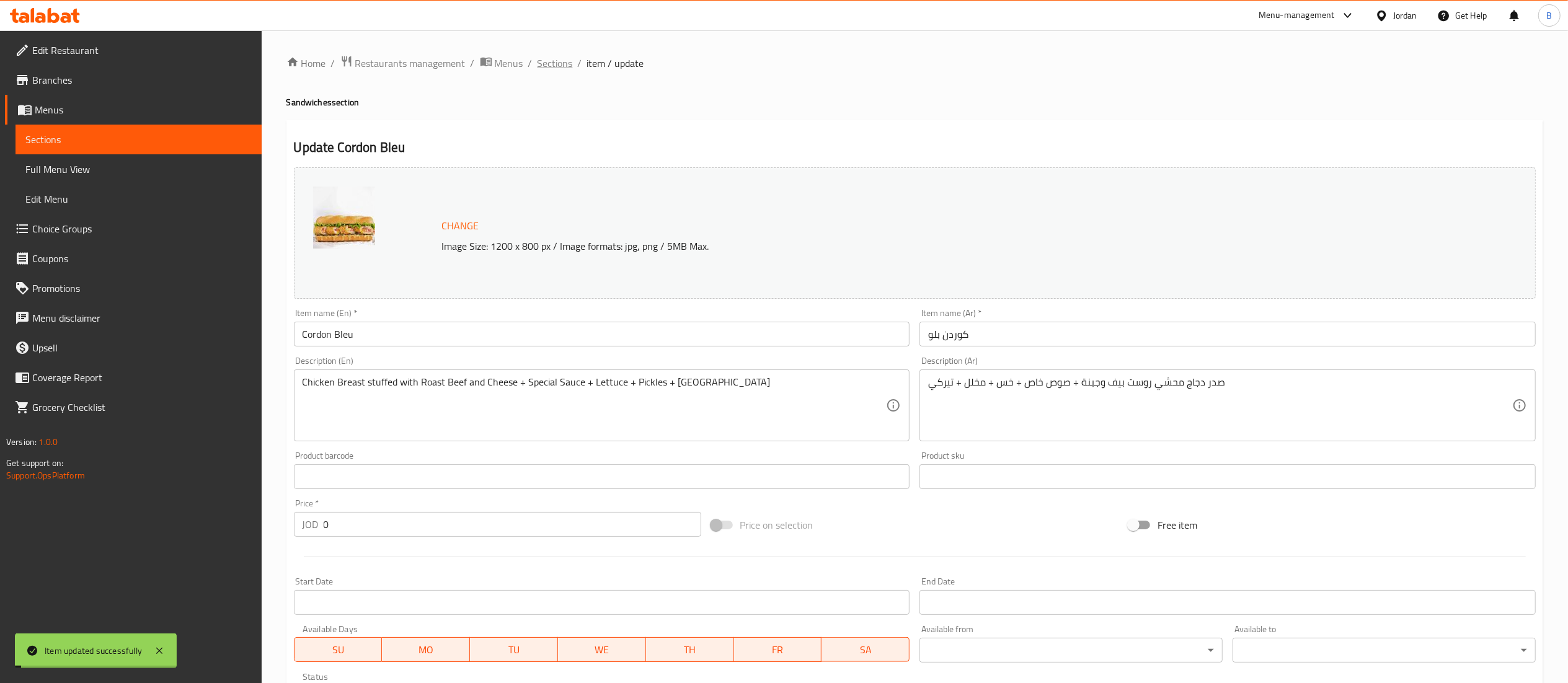
click at [556, 63] on span "Sections" at bounding box center [556, 62] width 36 height 15
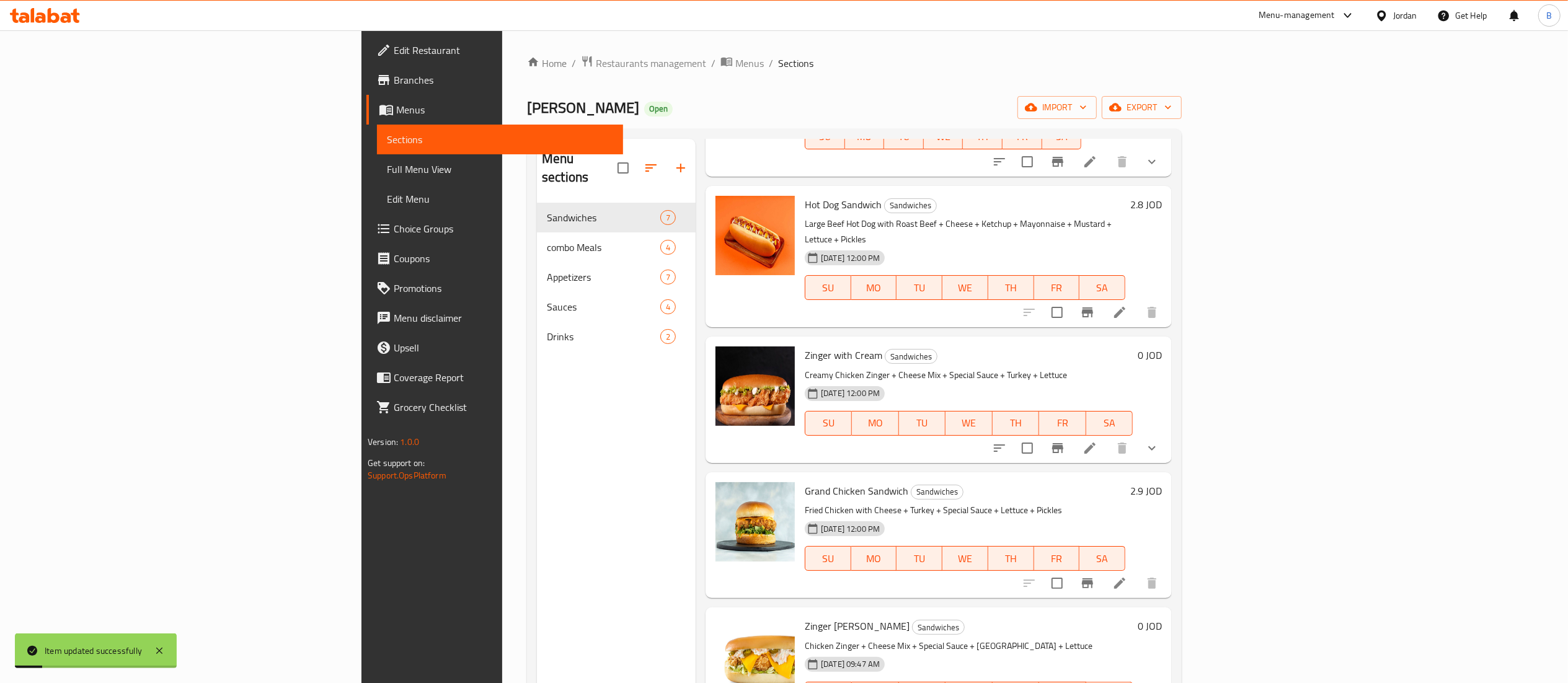
scroll to position [174, 0]
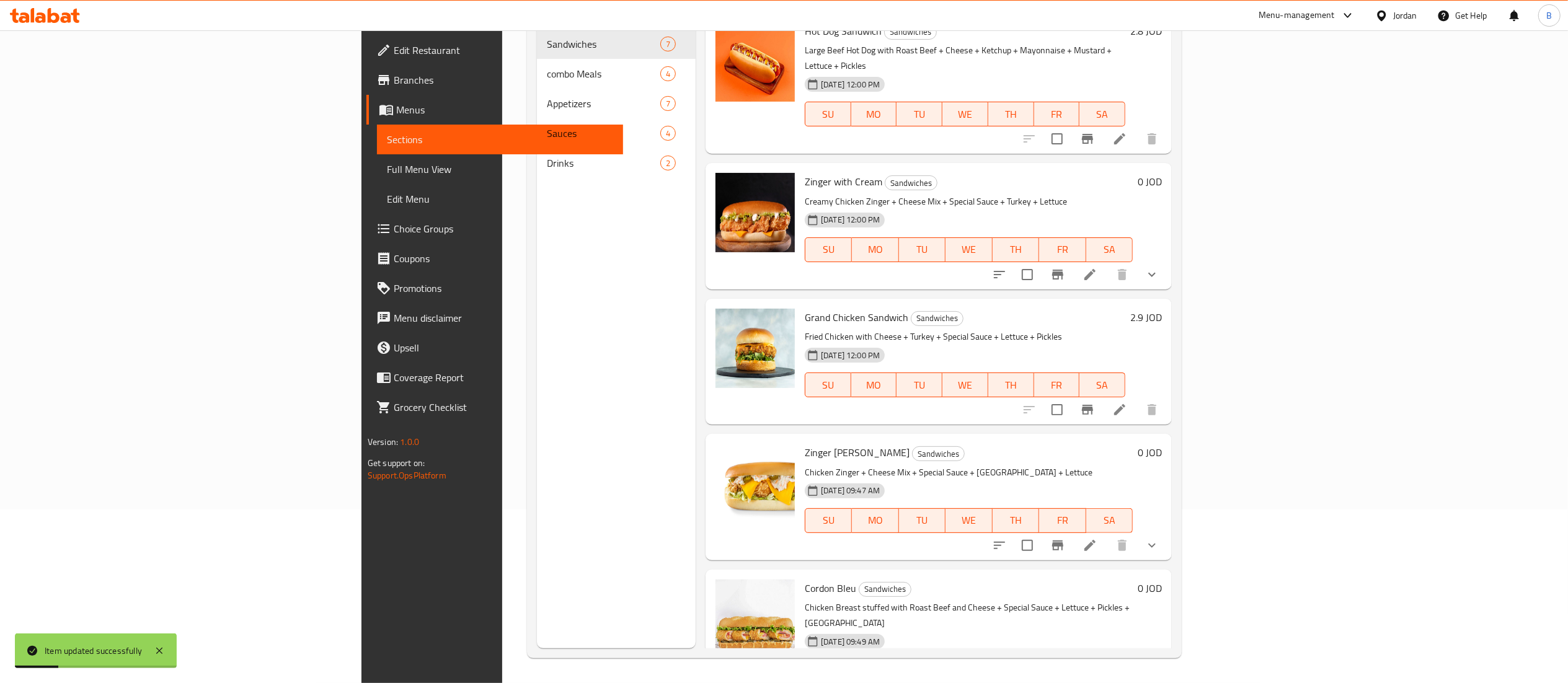
click at [1137, 683] on li at bounding box center [1119, 696] width 35 height 23
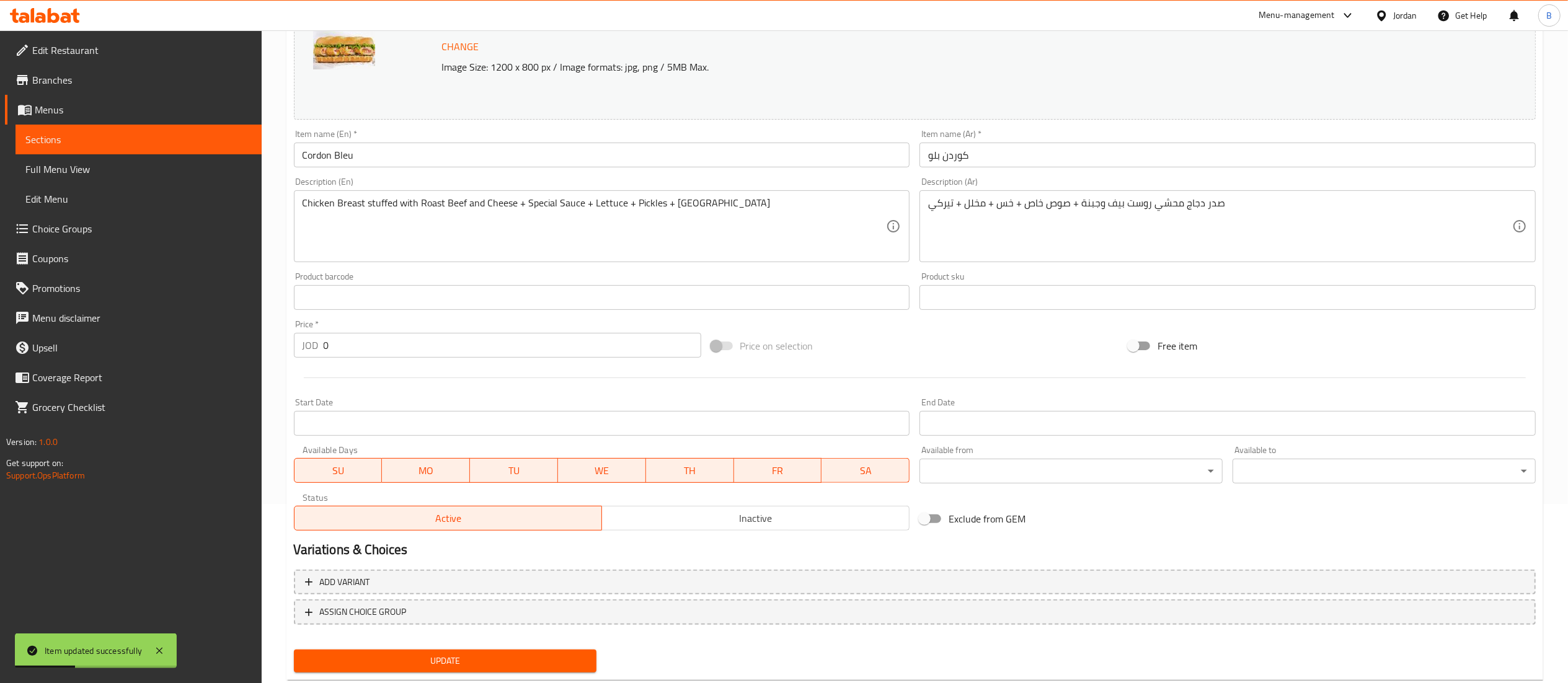
scroll to position [210, 0]
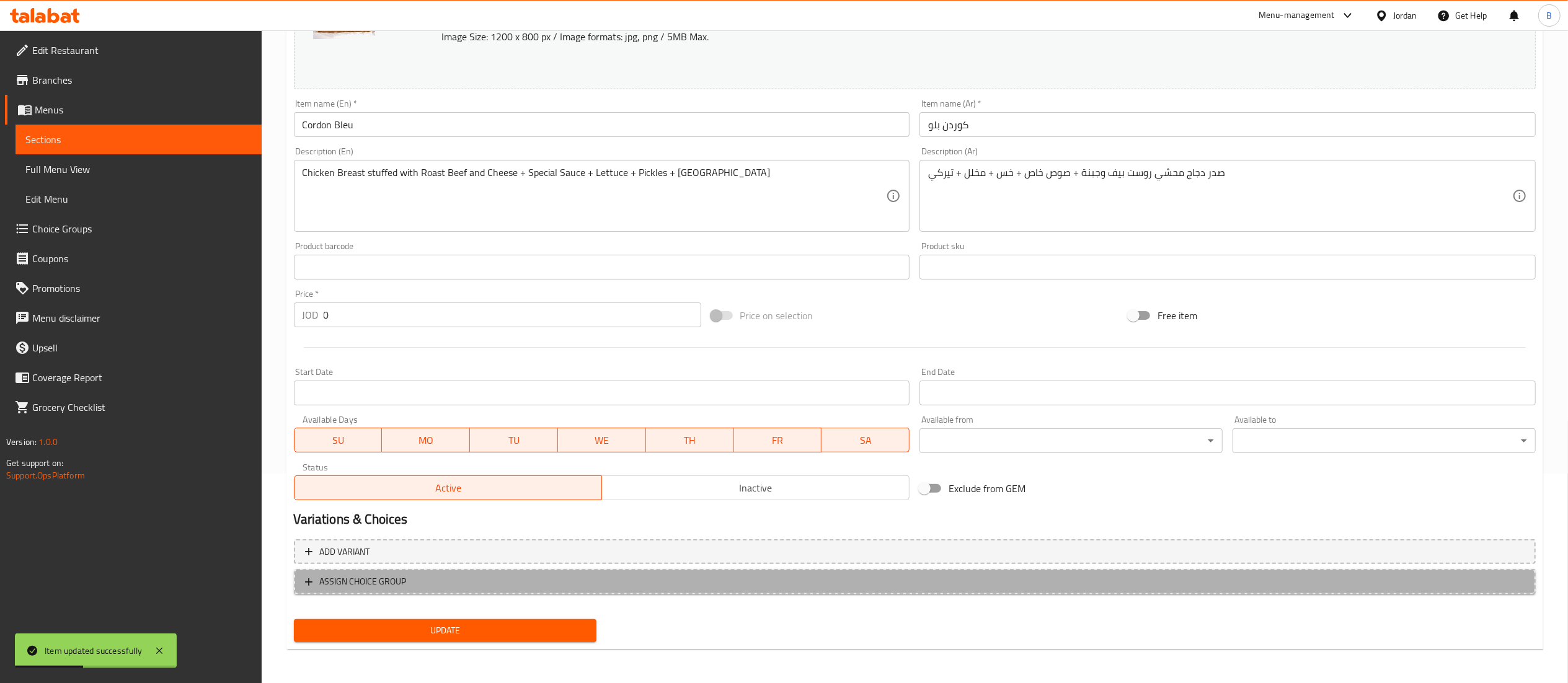
click at [397, 579] on span "ASSIGN CHOICE GROUP" at bounding box center [364, 582] width 87 height 16
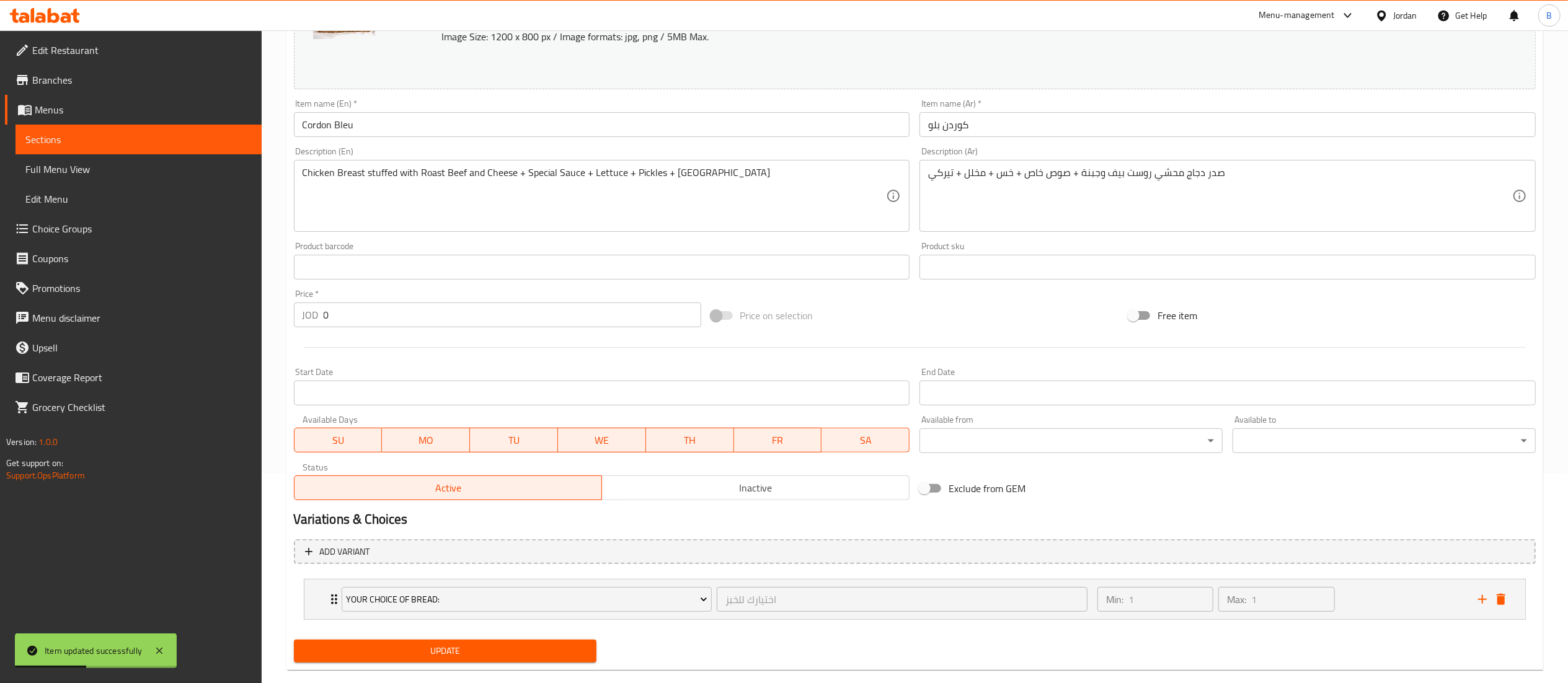
click at [420, 644] on span "Update" at bounding box center [445, 651] width 284 height 16
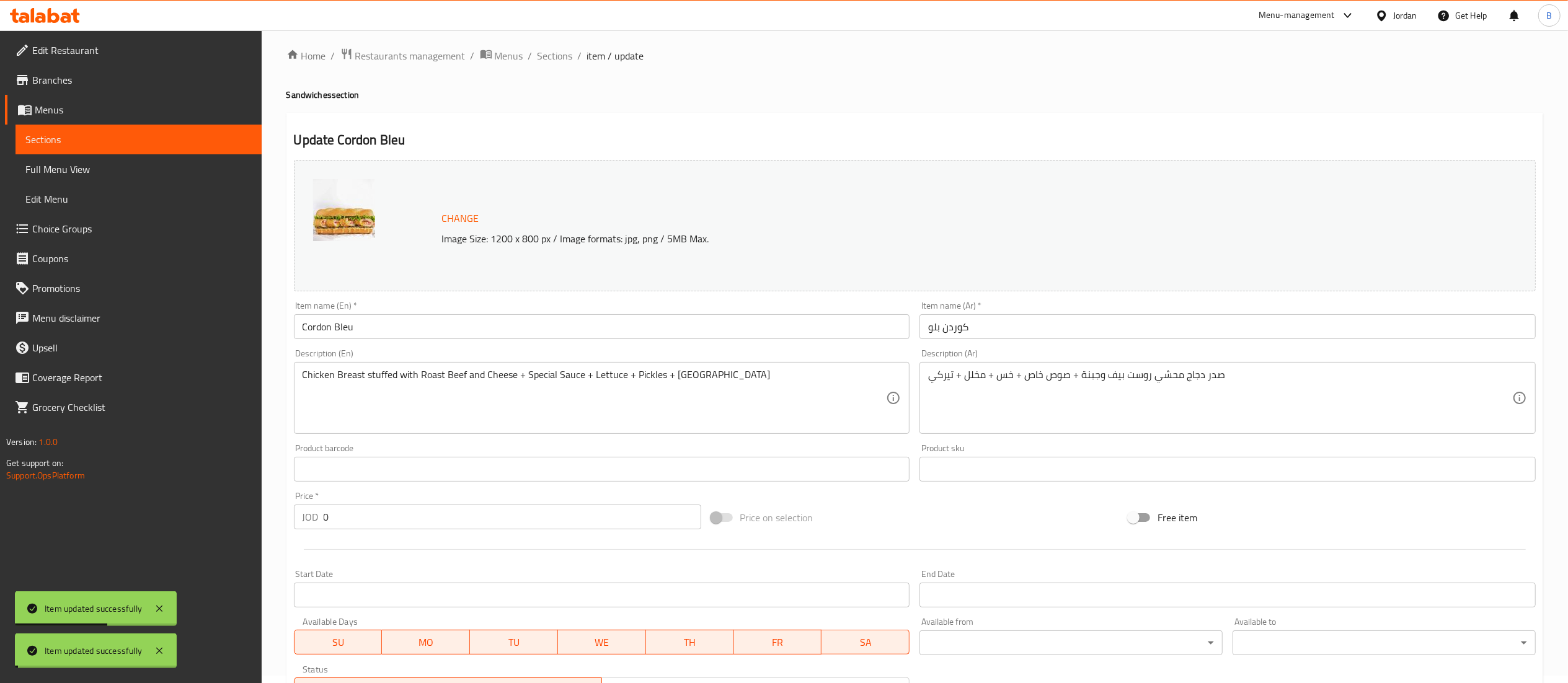
scroll to position [0, 0]
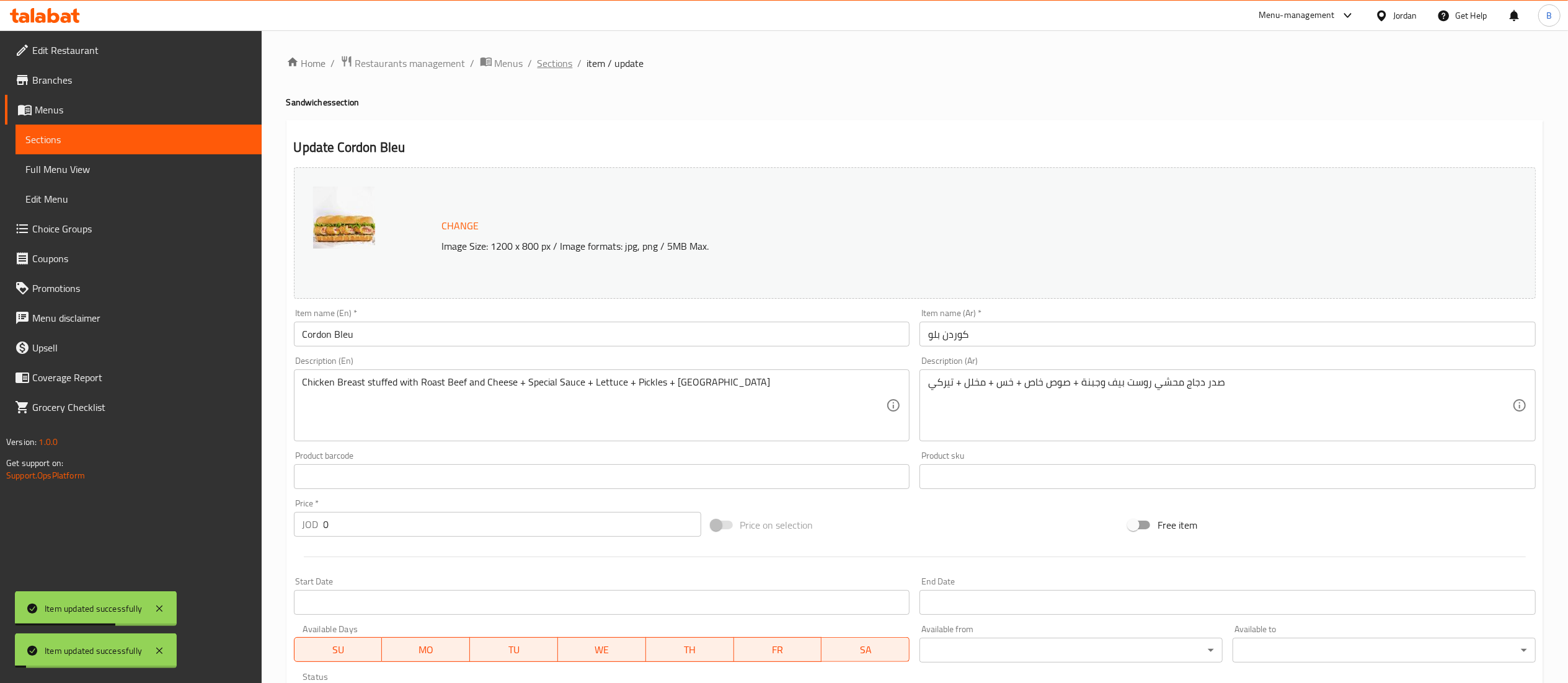
click at [565, 64] on span "Sections" at bounding box center [556, 62] width 36 height 15
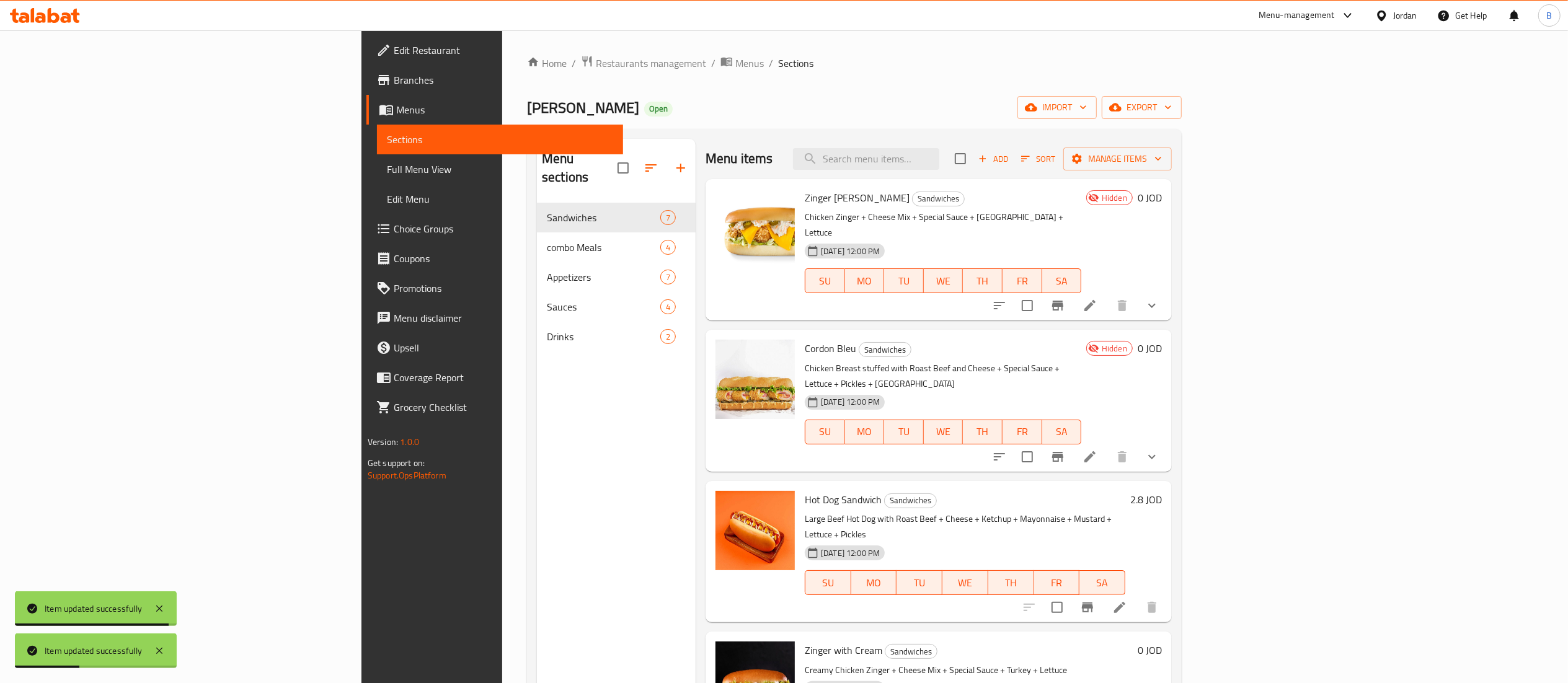
click at [393, 230] on span "Choice Groups" at bounding box center [503, 228] width 219 height 15
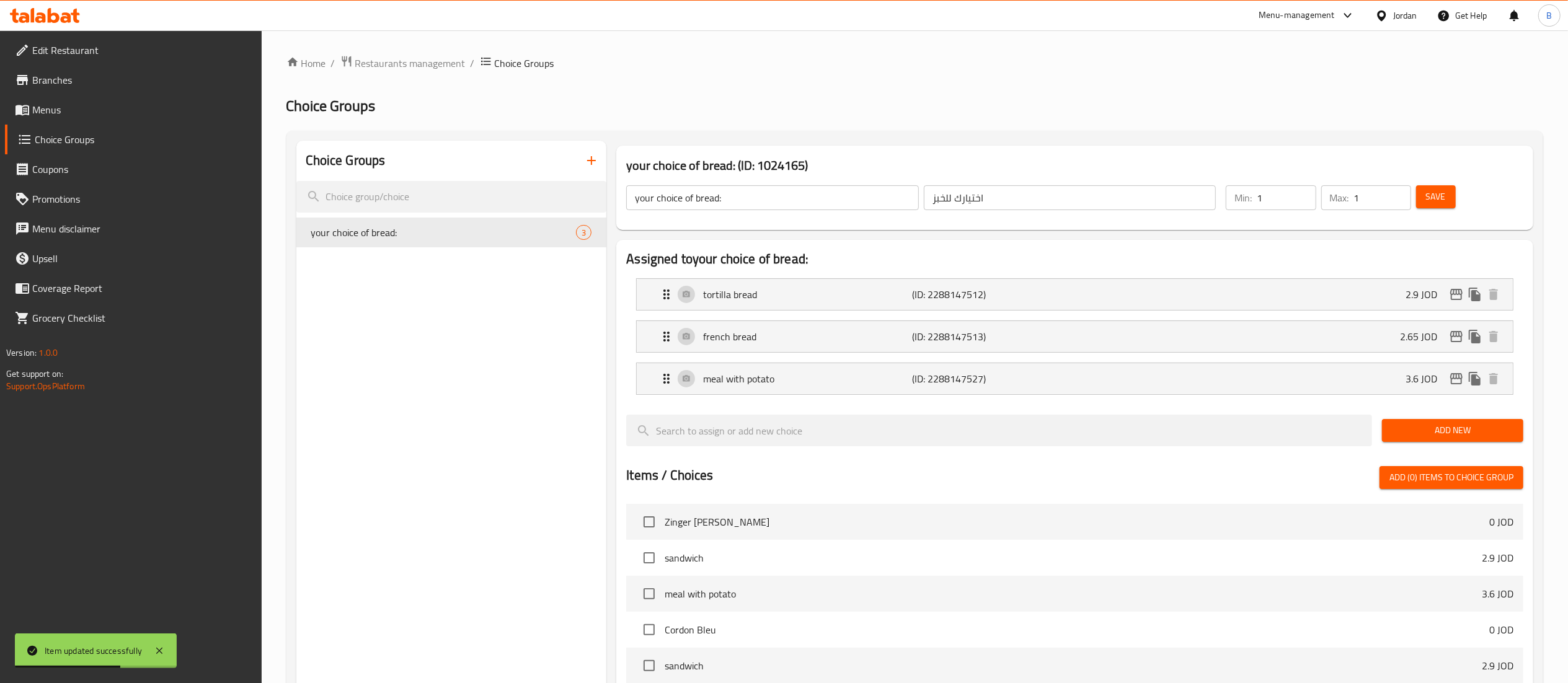
click at [100, 113] on span "Menus" at bounding box center [142, 109] width 219 height 15
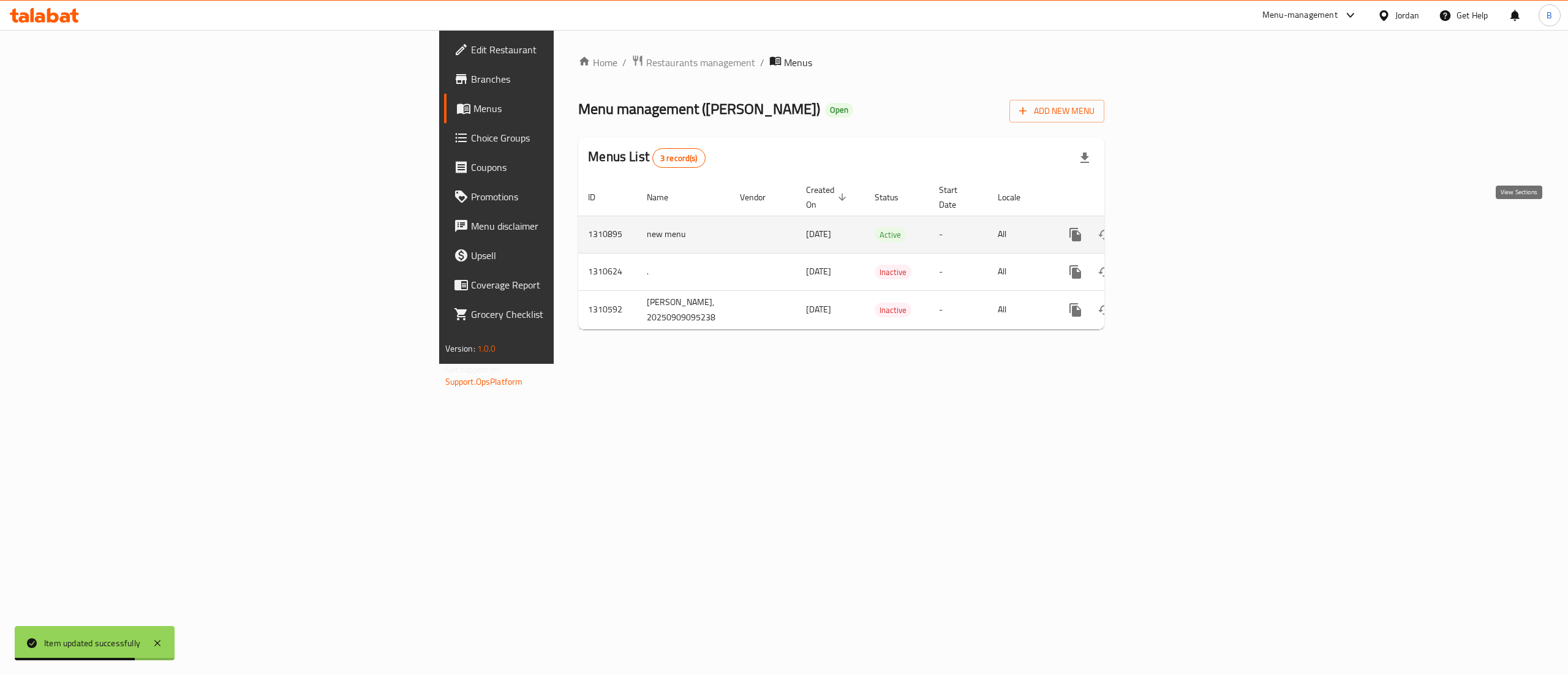
click at [1169, 230] on icon "enhanced table" at bounding box center [1163, 234] width 11 height 11
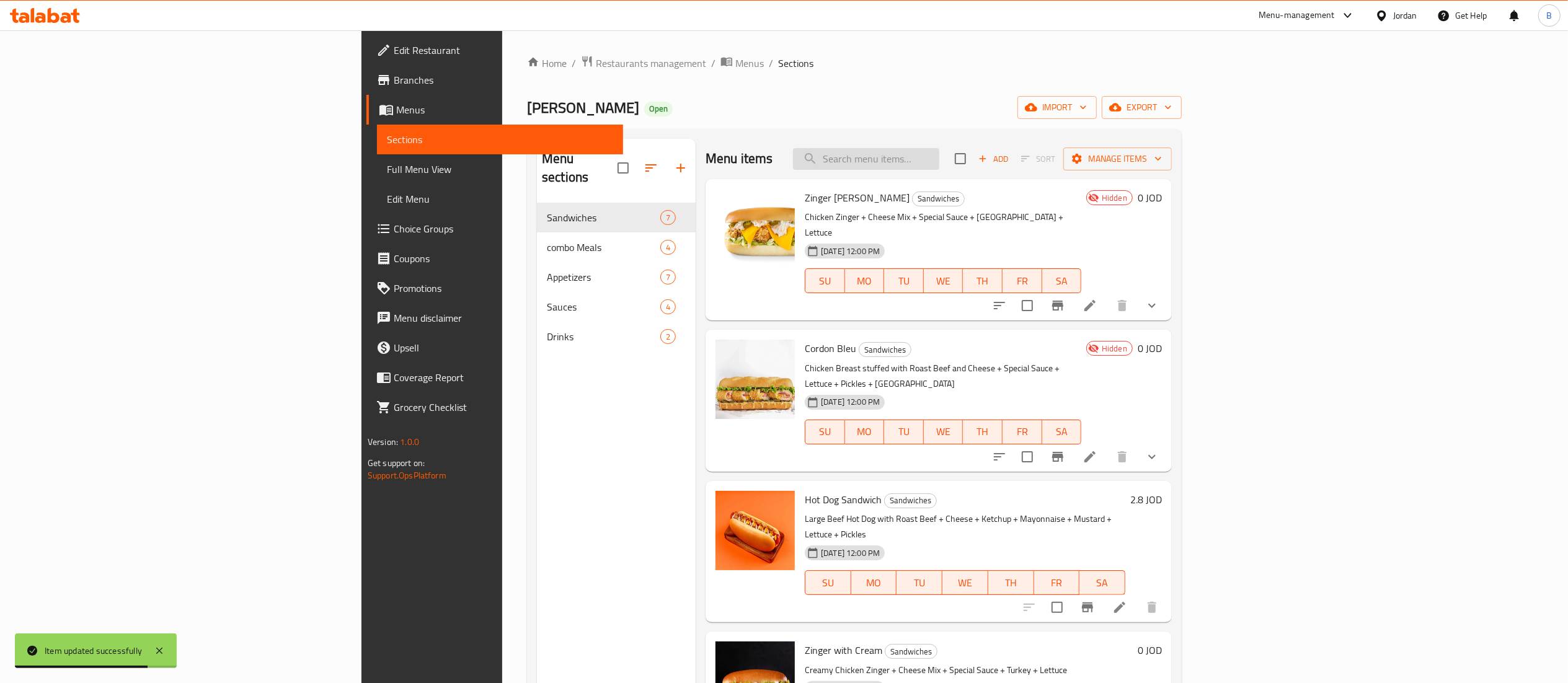
click at [939, 162] on input "search" at bounding box center [866, 159] width 146 height 22
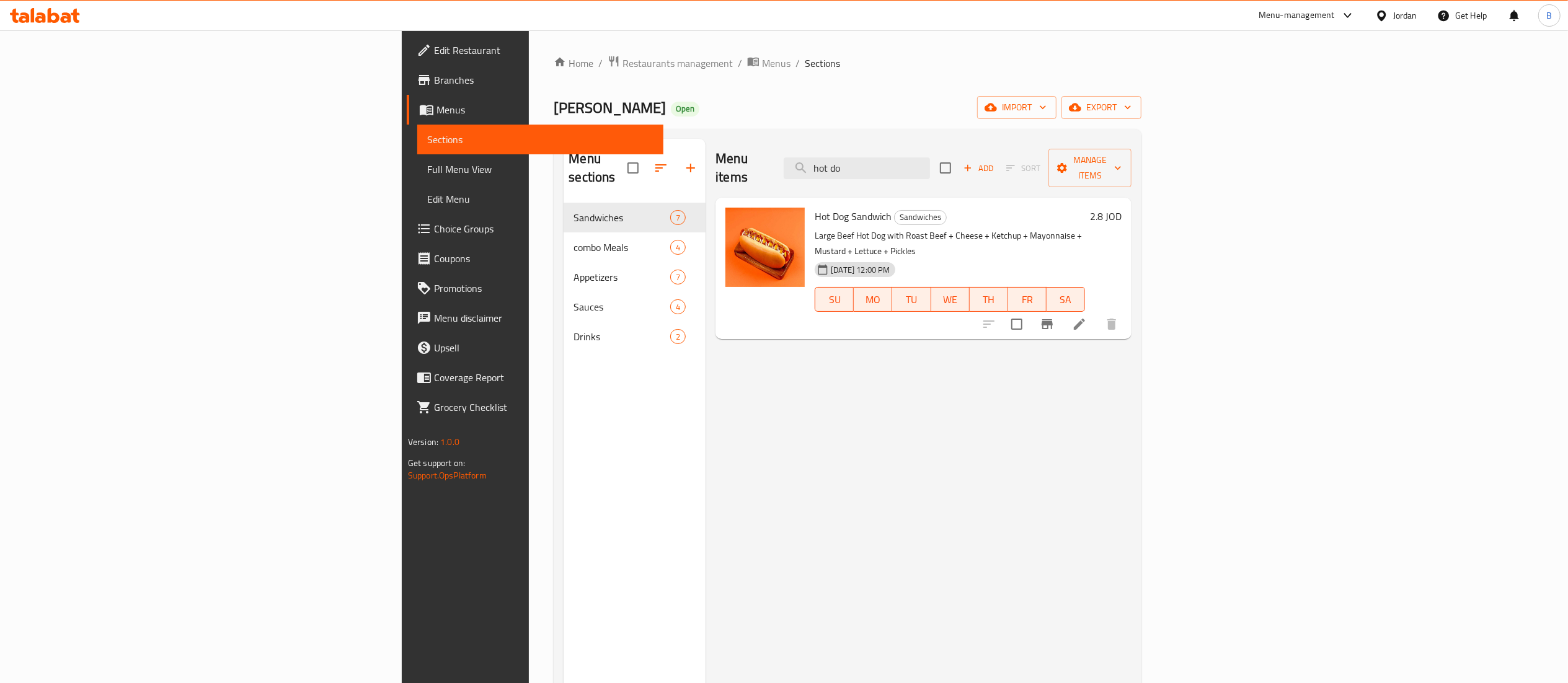
type input "hot do"
click at [434, 236] on span "Choice Groups" at bounding box center [544, 228] width 219 height 15
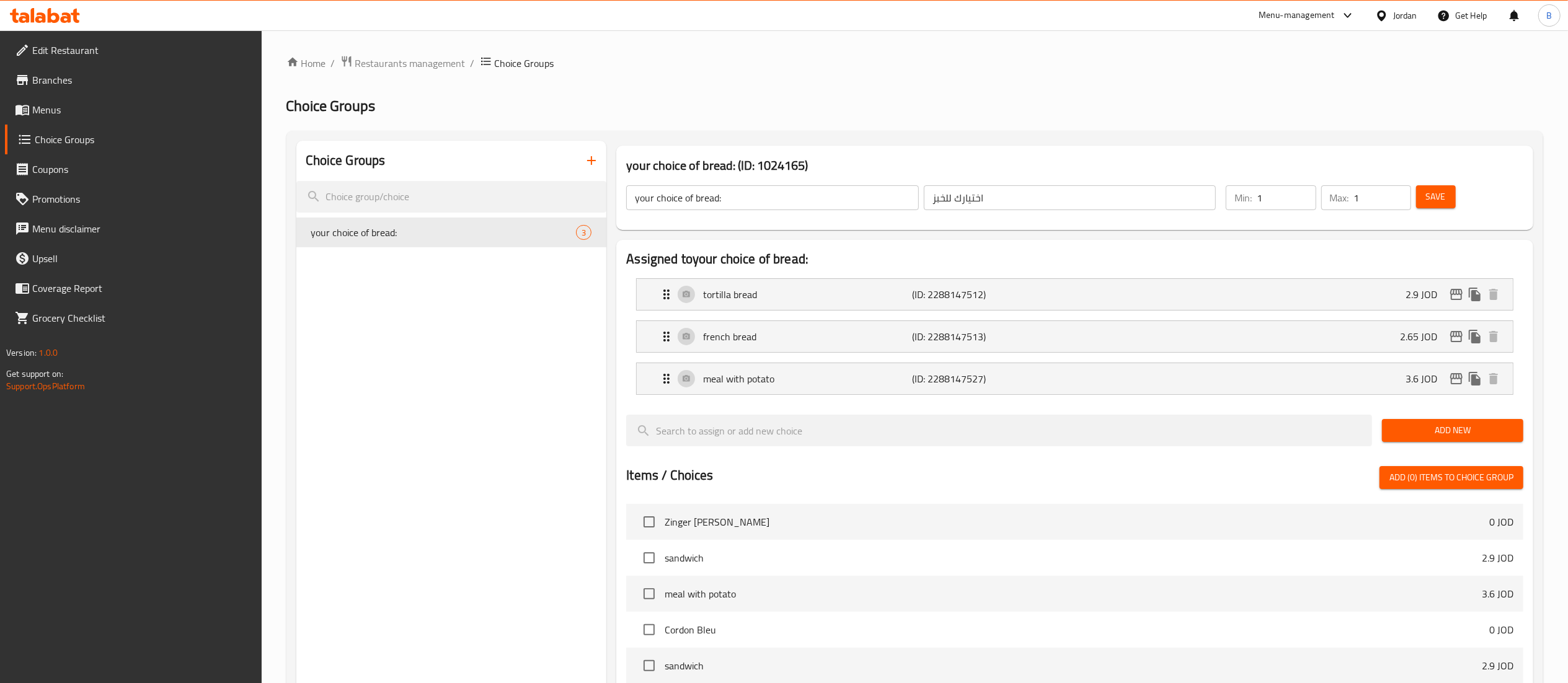
click at [588, 164] on icon "button" at bounding box center [591, 160] width 15 height 15
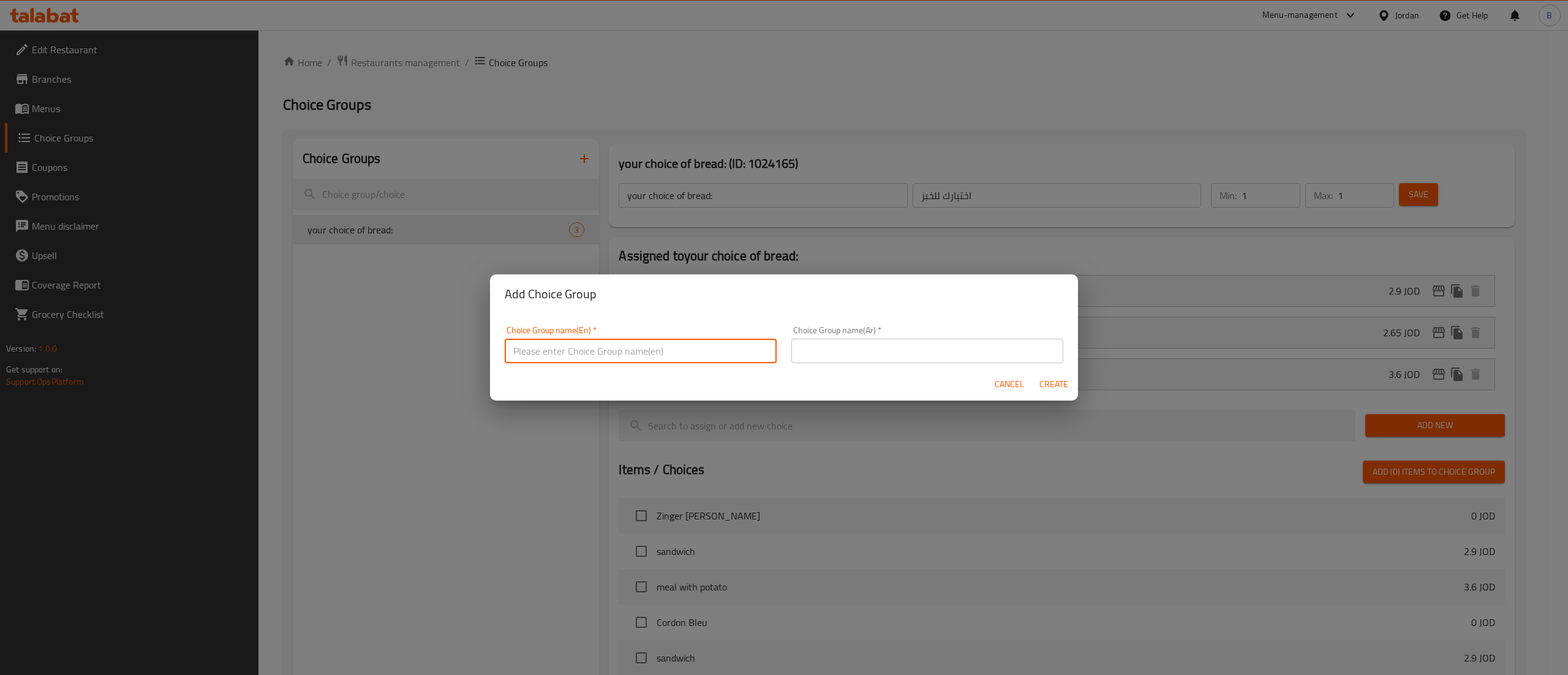
drag, startPoint x: 628, startPoint y: 352, endPoint x: 613, endPoint y: 331, distance: 25.8
click at [628, 355] on input "text" at bounding box center [640, 351] width 271 height 24
type input "your choice of bread::"
click at [938, 339] on input "text" at bounding box center [927, 351] width 271 height 24
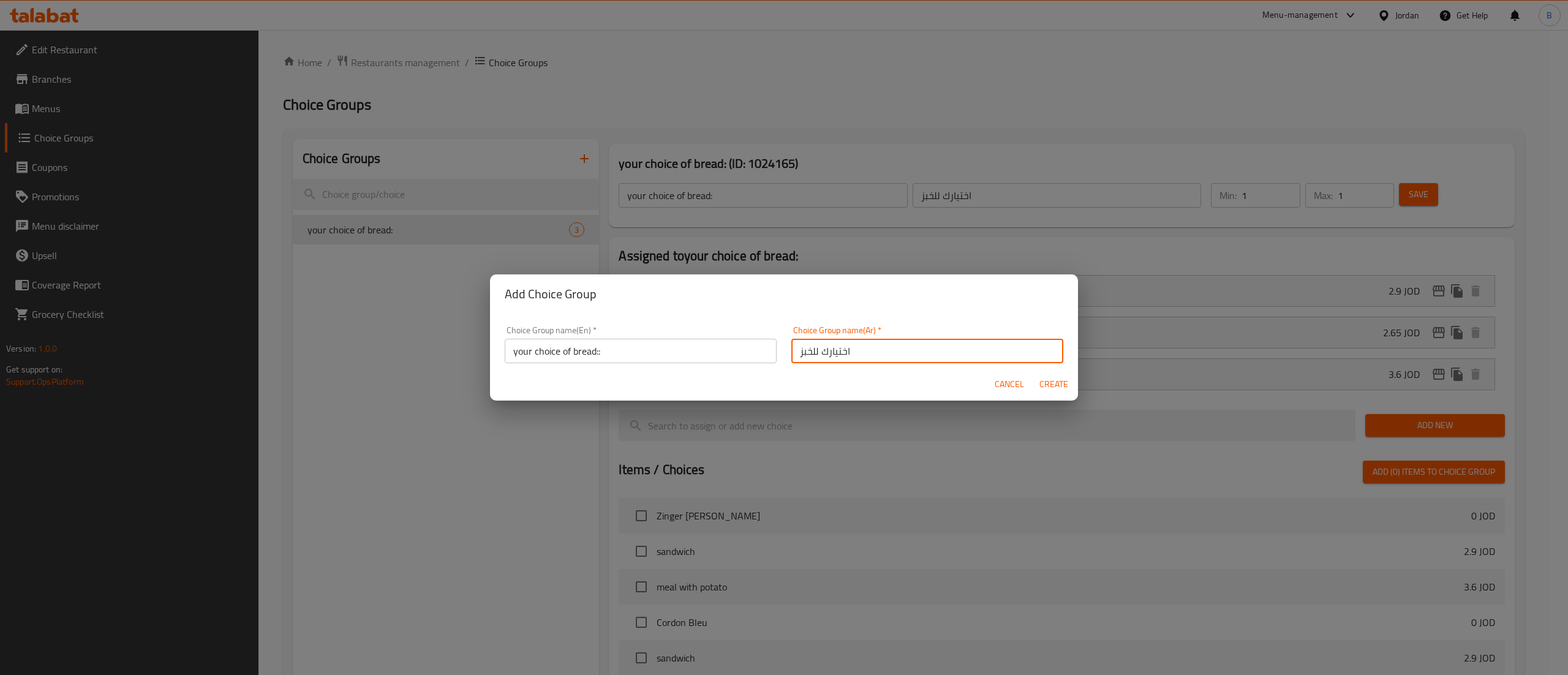
type input "اختيارك للخبز"
click at [1063, 382] on span "Create" at bounding box center [1053, 385] width 29 height 16
type input "your choice of bread::"
type input "0"
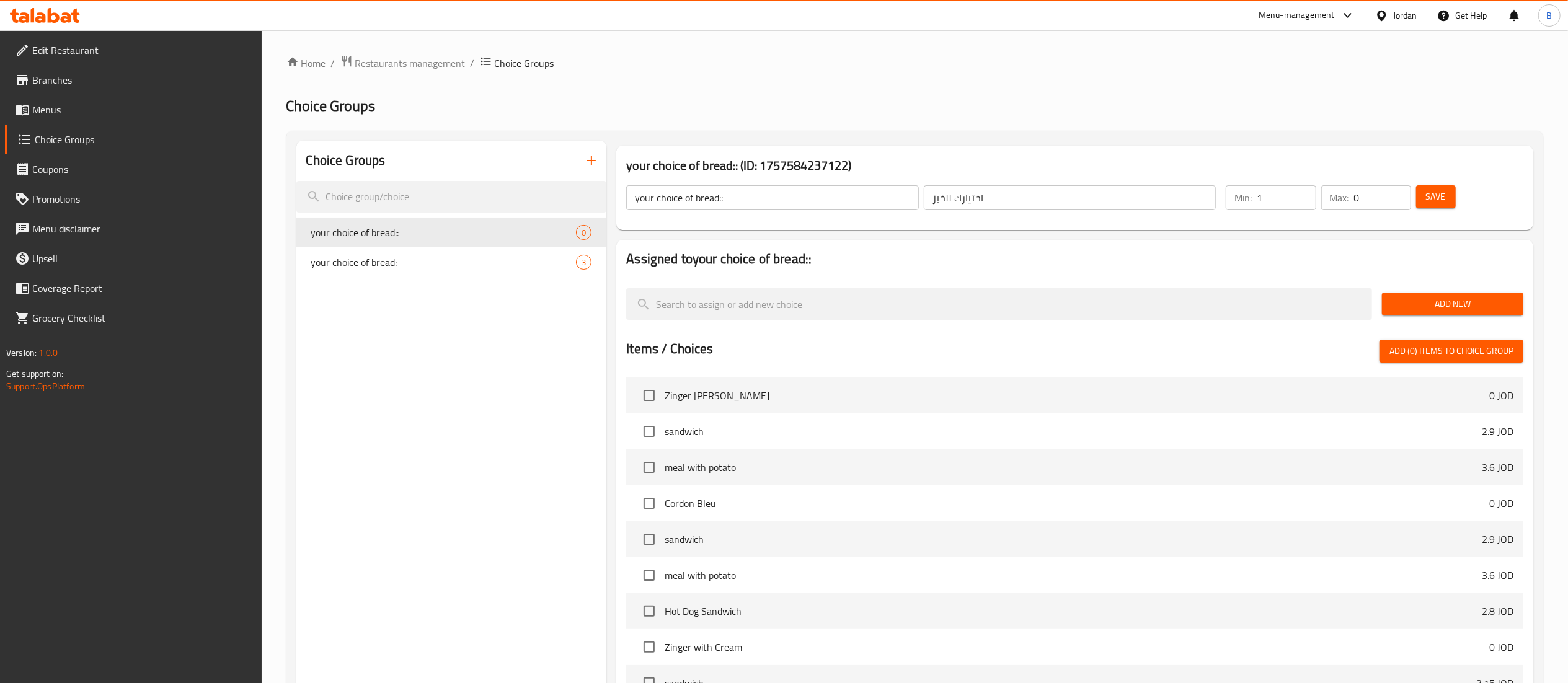
type input "1"
click at [1303, 194] on input "1" at bounding box center [1286, 198] width 59 height 25
type input "1"
click at [1400, 191] on input "1" at bounding box center [1383, 198] width 57 height 25
click at [1430, 199] on span "Save" at bounding box center [1437, 197] width 20 height 16
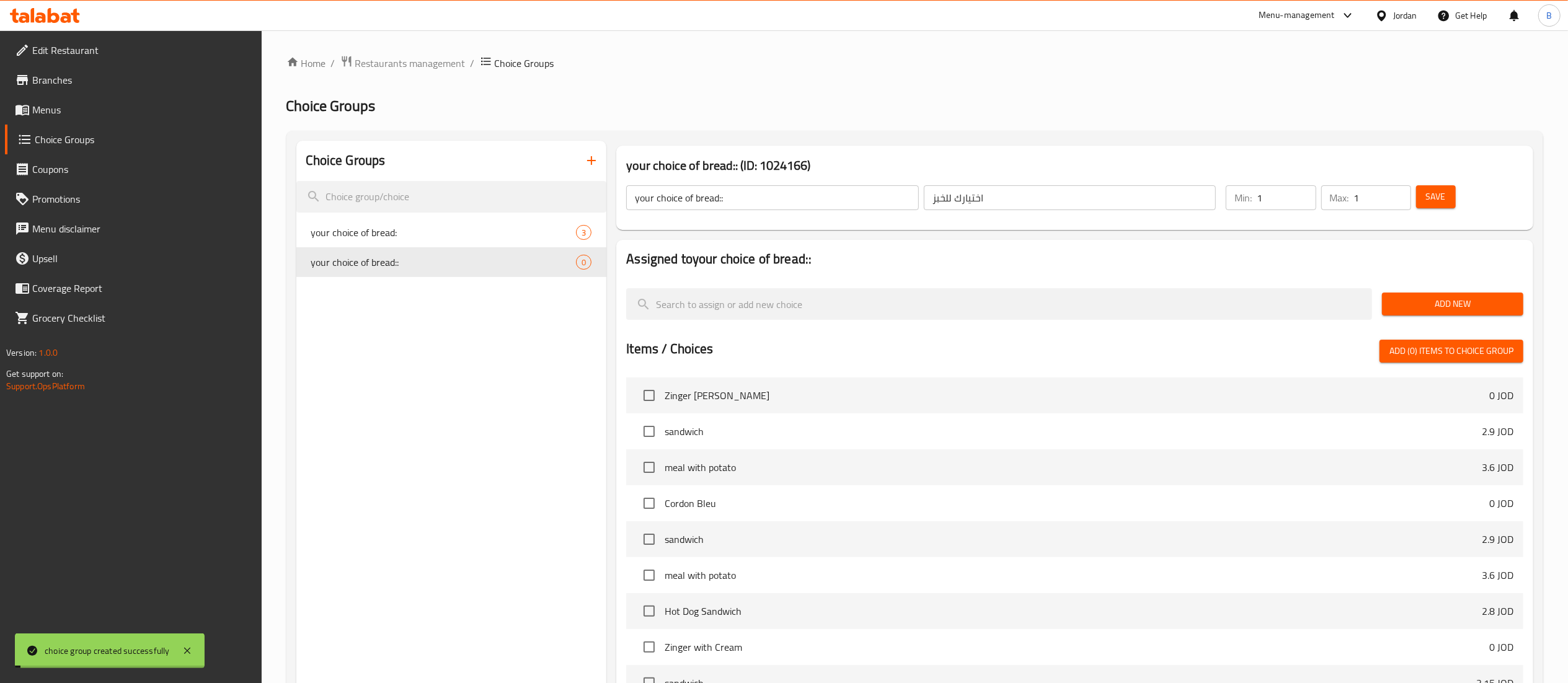
click at [1427, 303] on span "Add New" at bounding box center [1452, 304] width 122 height 16
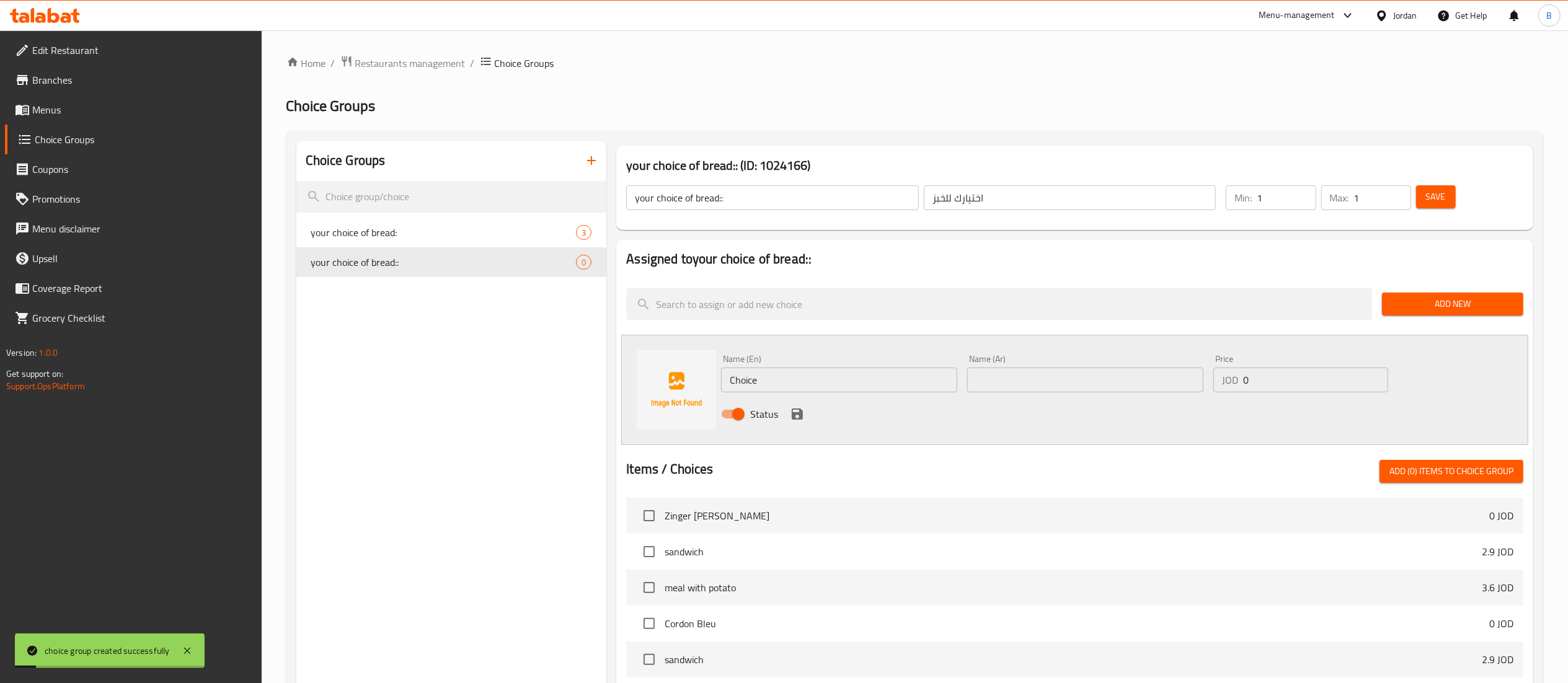
drag, startPoint x: 789, startPoint y: 393, endPoint x: 644, endPoint y: 384, distance: 145.3
click at [647, 384] on div "Name (En) Choice Name (En) Name (Ar) Name (Ar) Price JOD 0 Price Status" at bounding box center [1075, 390] width 908 height 111
click at [844, 374] on input "Choice" at bounding box center [838, 380] width 236 height 25
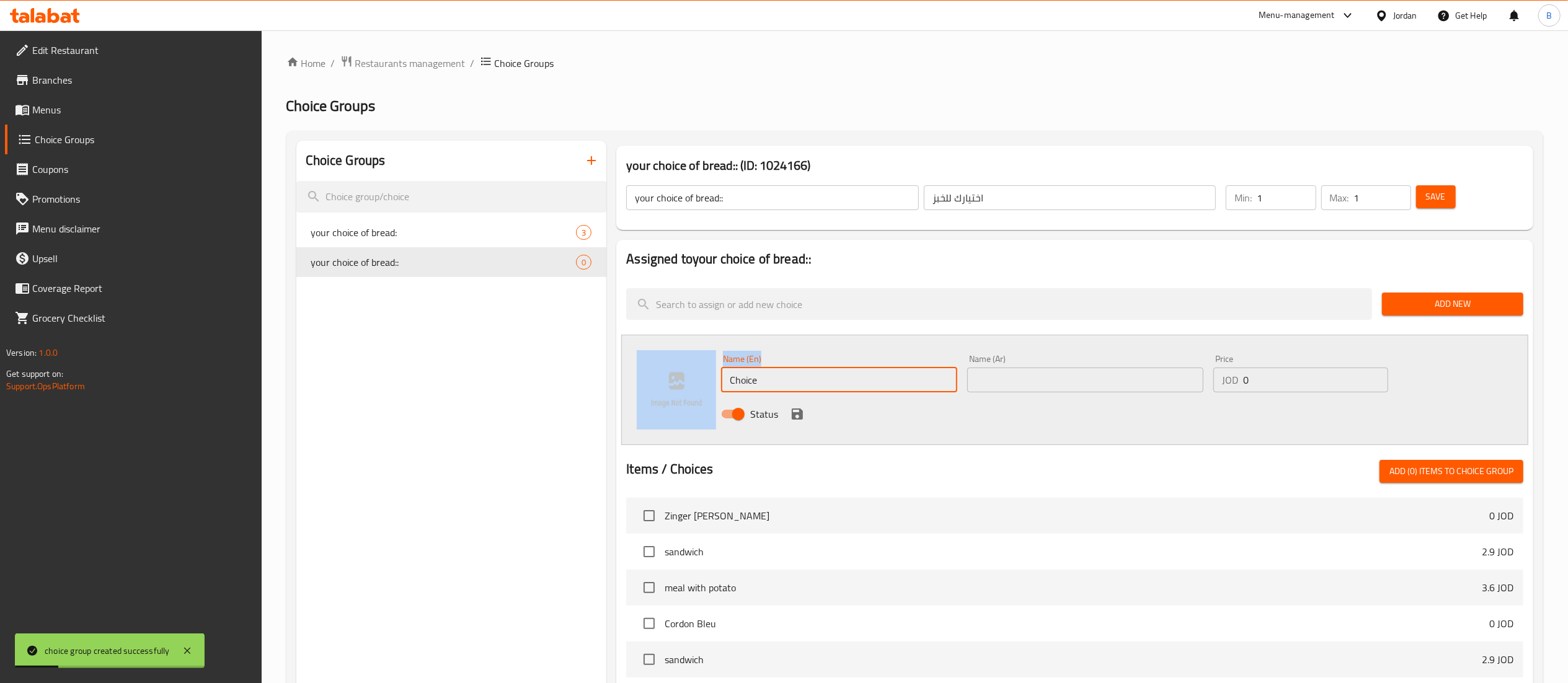
click at [845, 374] on input "Choice" at bounding box center [838, 380] width 236 height 25
click at [847, 380] on input "Choice" at bounding box center [838, 380] width 236 height 25
click at [896, 386] on input "Choice" at bounding box center [838, 380] width 236 height 25
drag, startPoint x: 806, startPoint y: 382, endPoint x: 680, endPoint y: 469, distance: 153.1
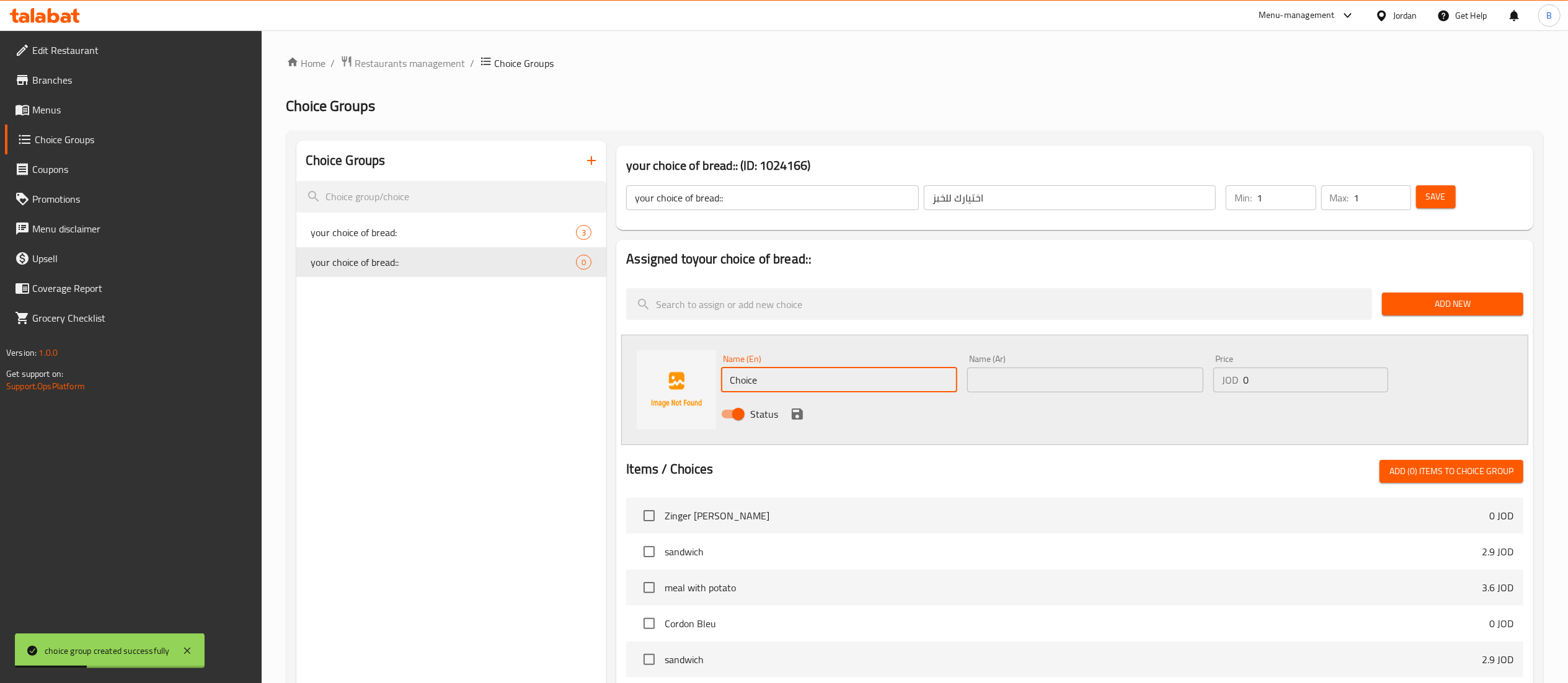
click at [677, 380] on div "Name (En) Choice Name (En) Name (Ar) Name (Ar) Price JOD 0 Price Status" at bounding box center [1075, 390] width 908 height 111
type input "tortilla bread"
drag, startPoint x: 1027, startPoint y: 372, endPoint x: 1017, endPoint y: 377, distance: 11.2
click at [1027, 374] on input "text" at bounding box center [1085, 380] width 236 height 25
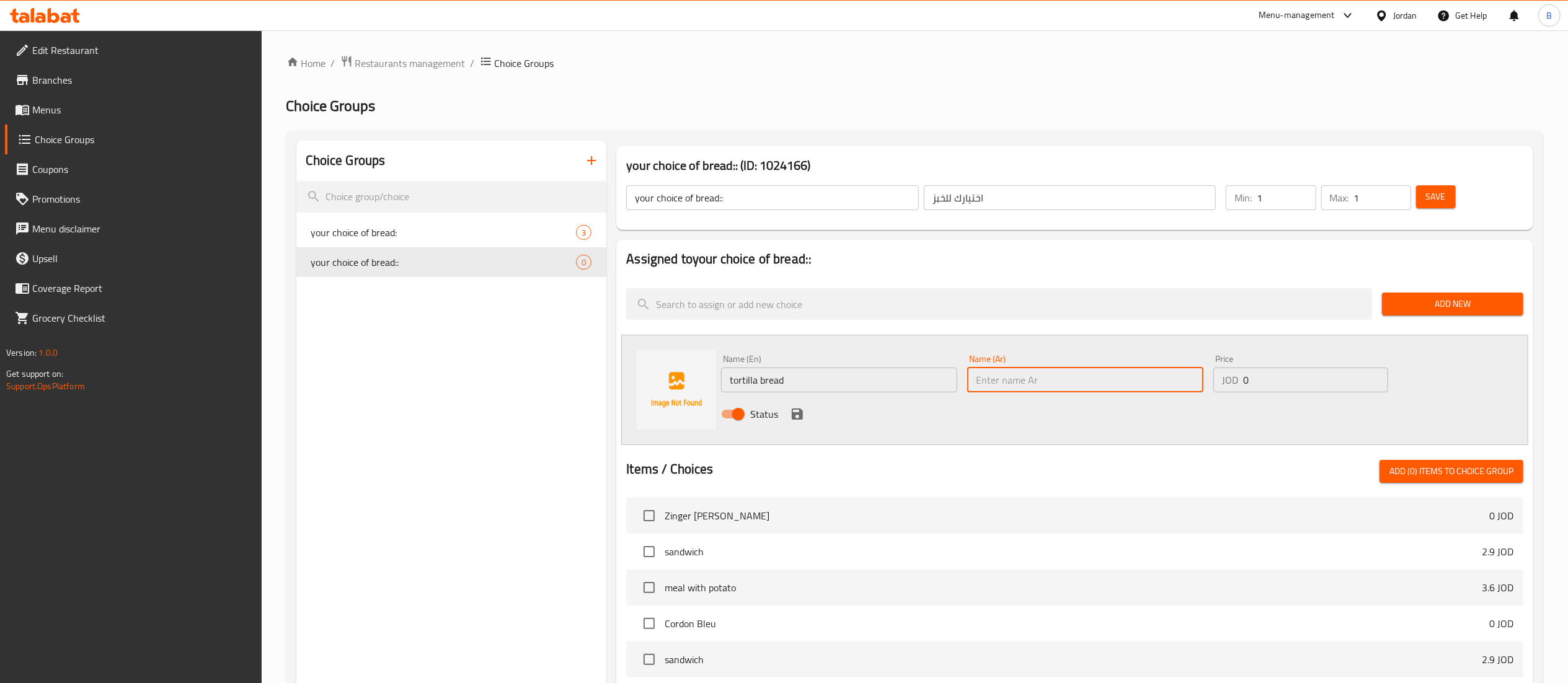
type input "ج"
type input "خبز تورتيلا"
drag, startPoint x: 1285, startPoint y: 386, endPoint x: 1073, endPoint y: 398, distance: 212.3
click at [1175, 386] on div "Name (En) tortilla bread Name (En) Name (Ar) خبز تورتيلا Name (Ar) Price JOD 0 …" at bounding box center [1085, 390] width 739 height 81
type input "2.8"
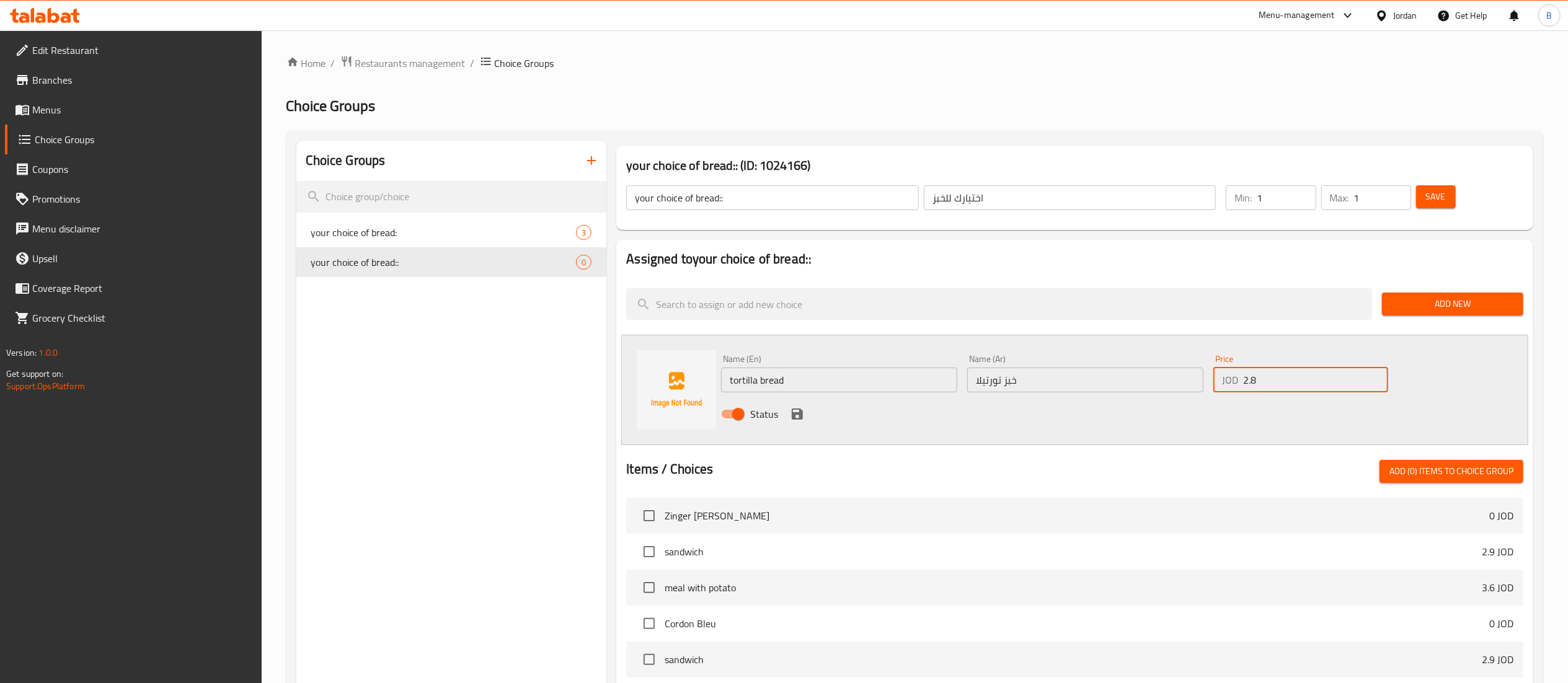
click at [807, 411] on div "Status" at bounding box center [1085, 414] width 739 height 34
click at [799, 420] on icon "save" at bounding box center [797, 413] width 15 height 15
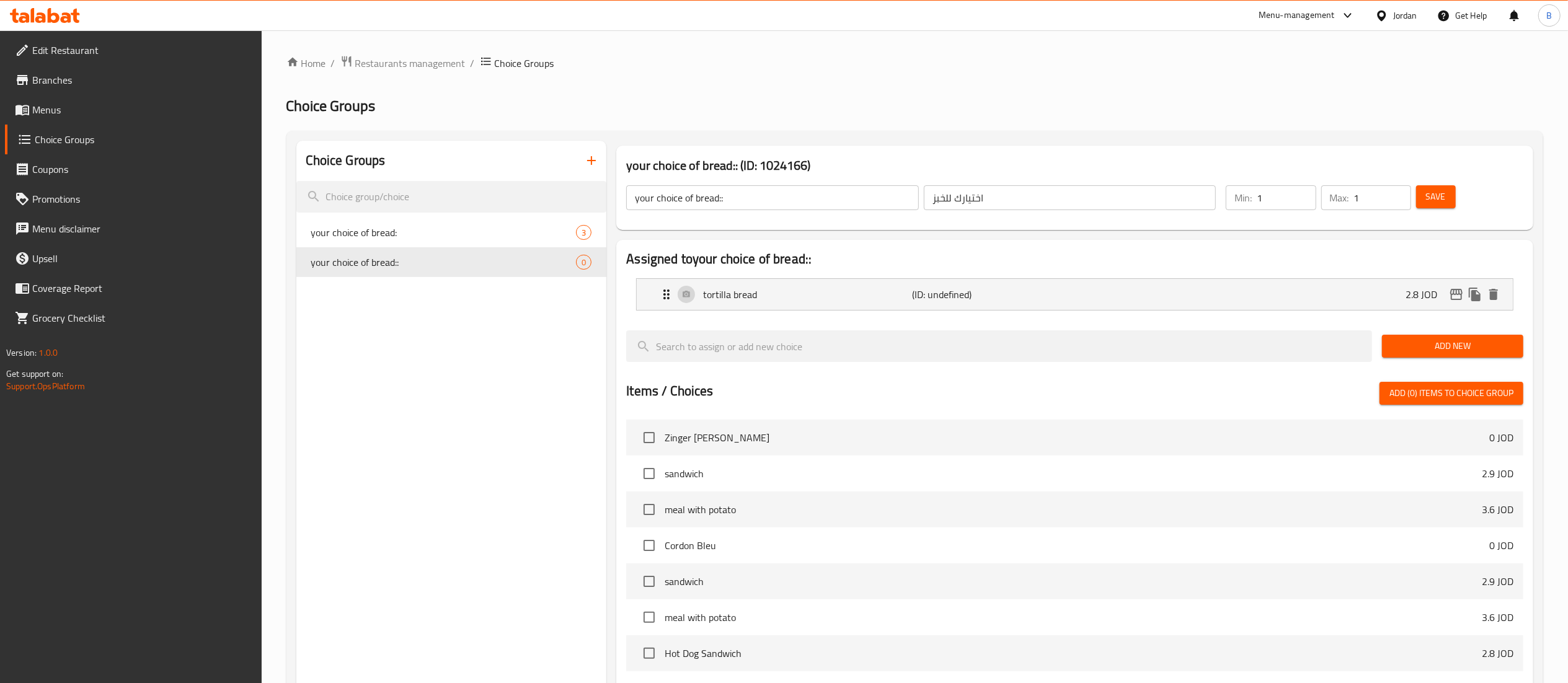
click at [1407, 341] on span "Add New" at bounding box center [1452, 346] width 122 height 16
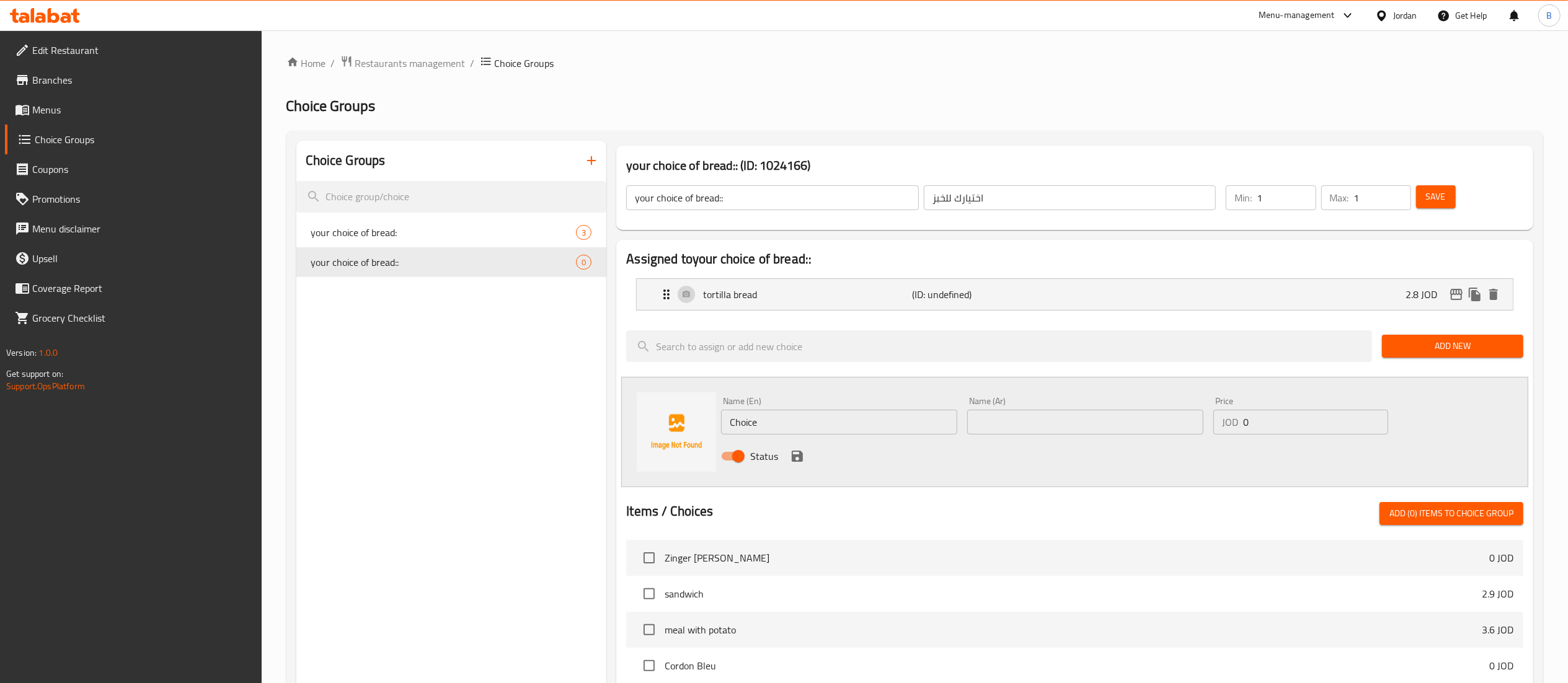
drag, startPoint x: 754, startPoint y: 426, endPoint x: 629, endPoint y: 424, distance: 125.0
click at [631, 424] on div "Name (En) Choice Name (En) Name (Ar) Name (Ar) Price JOD 0 Price Status" at bounding box center [1075, 432] width 908 height 111
type input "french bread"
drag, startPoint x: 1019, startPoint y: 420, endPoint x: 1010, endPoint y: 421, distance: 9.1
click at [1019, 420] on input "text" at bounding box center [1085, 422] width 236 height 25
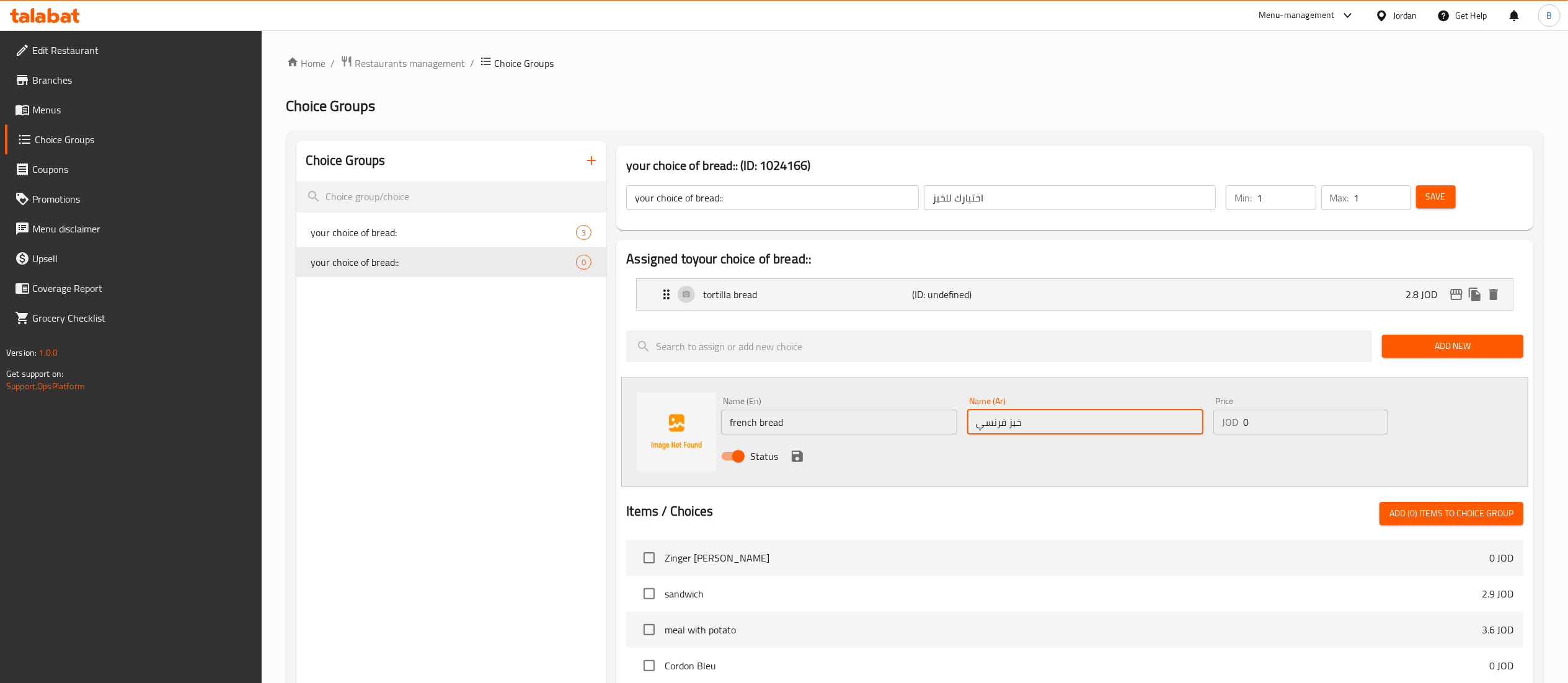
type input "خبز فرنسي"
drag, startPoint x: 1229, startPoint y: 427, endPoint x: 1095, endPoint y: 420, distance: 134.2
click at [1109, 419] on div "Name (En) french bread Name (En) Name (Ar) خبز فرنسي Name (Ar) Price JOD 0 Pric…" at bounding box center [1085, 432] width 739 height 81
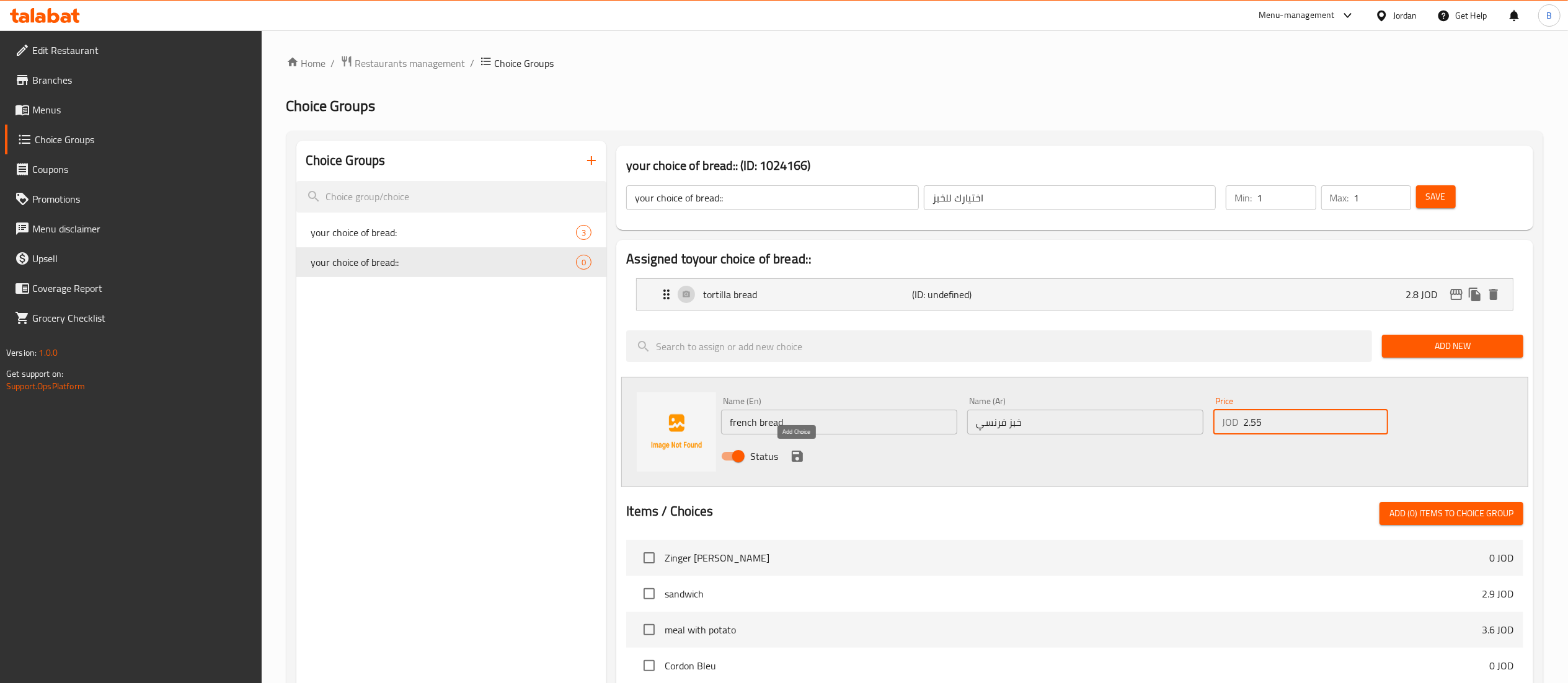
type input "2.55"
click at [793, 454] on icon "save" at bounding box center [797, 456] width 15 height 15
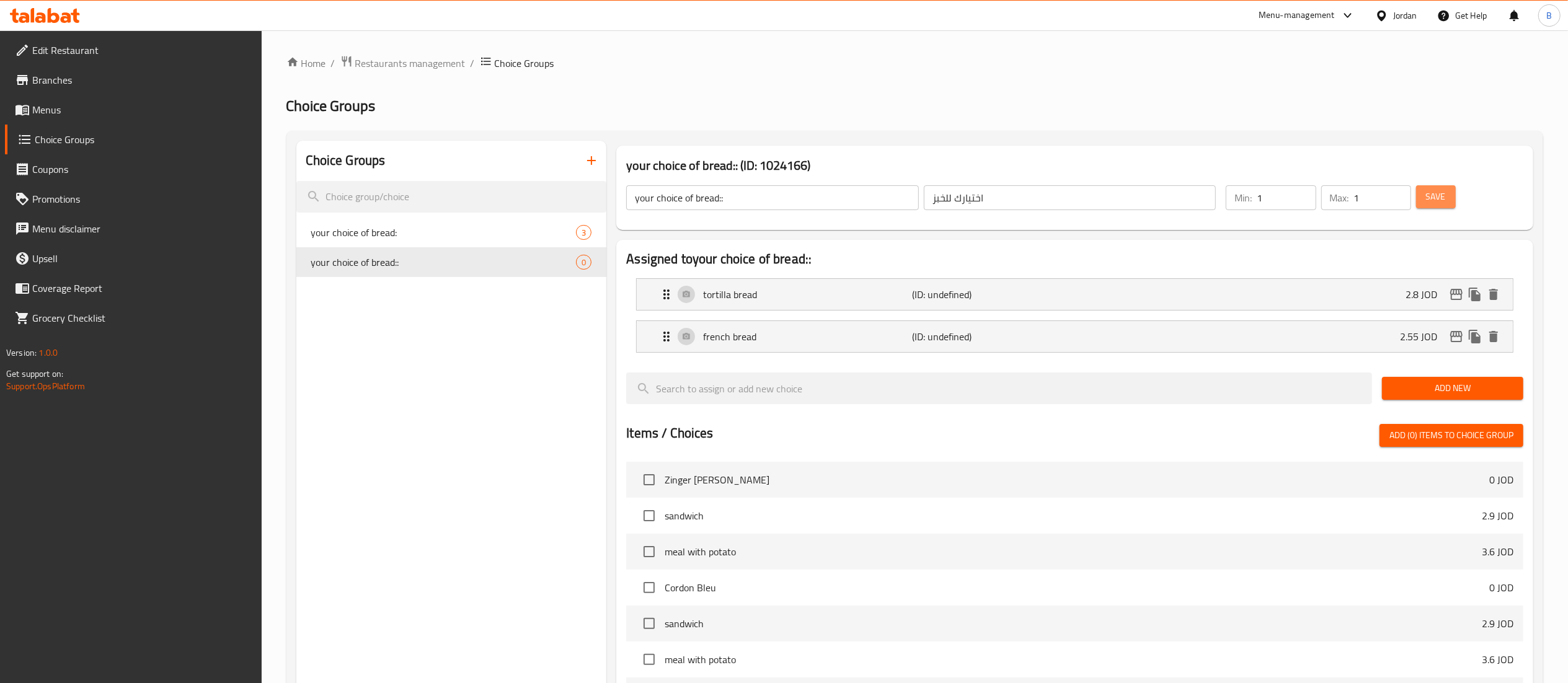
click at [1428, 199] on span "Save" at bounding box center [1437, 197] width 20 height 16
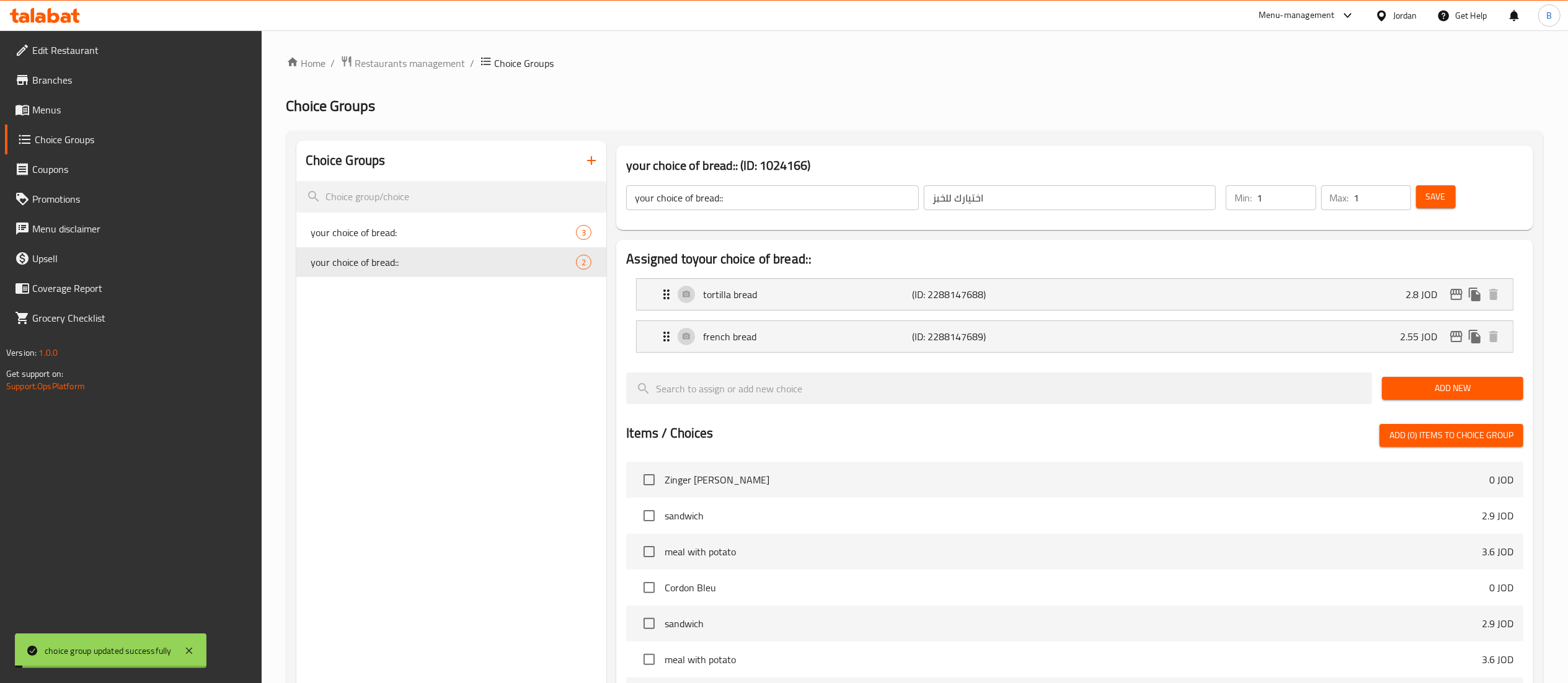
drag, startPoint x: 45, startPoint y: 107, endPoint x: 217, endPoint y: 131, distance: 173.7
click at [45, 107] on span "Menus" at bounding box center [142, 109] width 219 height 15
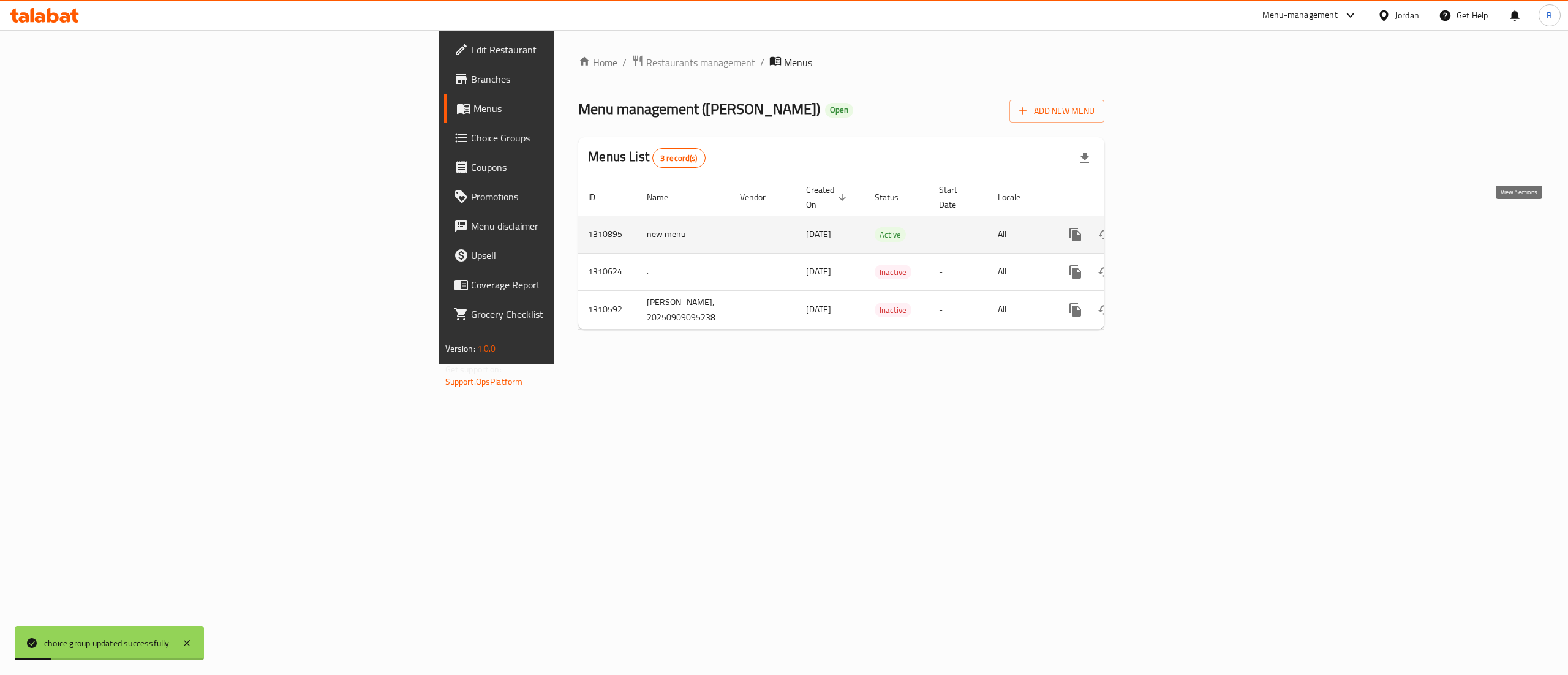
click at [1171, 230] on icon "enhanced table" at bounding box center [1163, 234] width 15 height 15
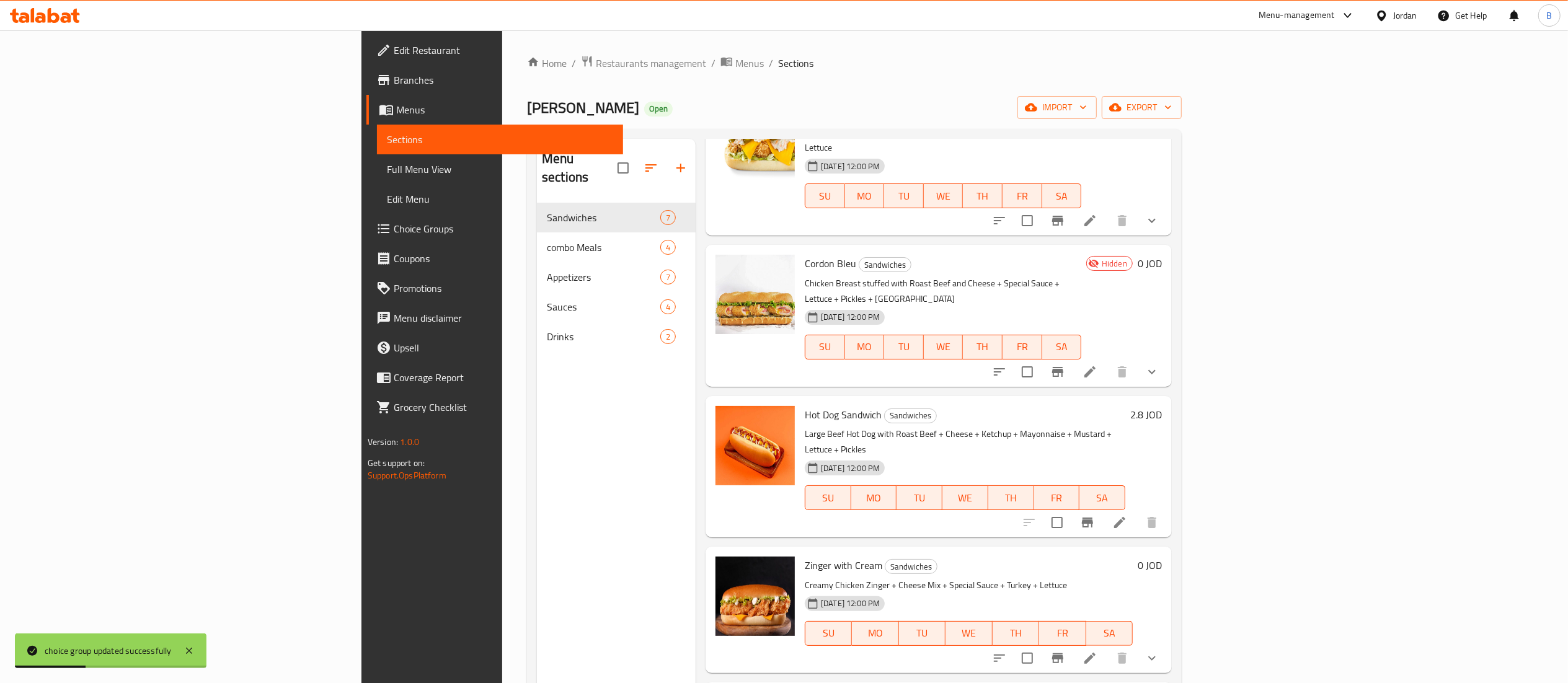
scroll to position [124, 0]
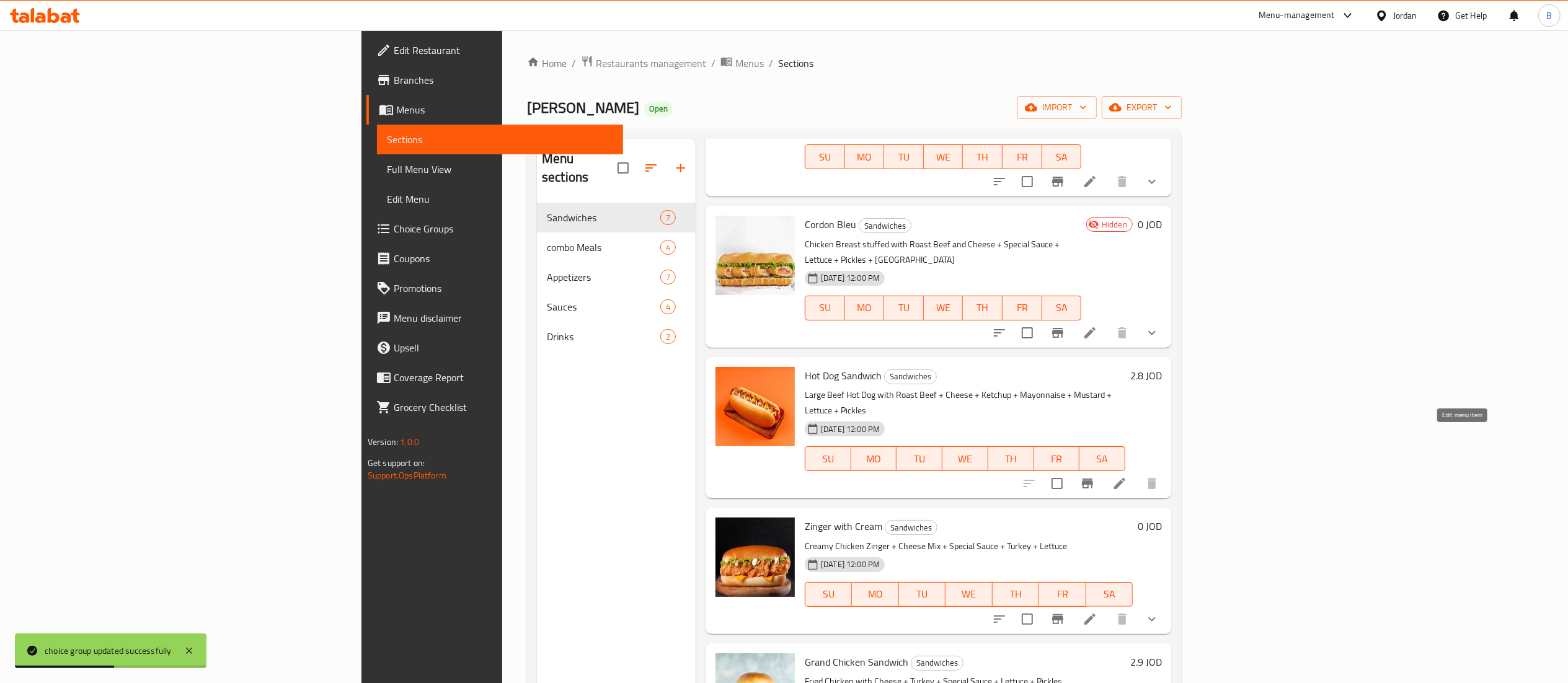
click at [1125, 478] on icon at bounding box center [1119, 483] width 11 height 11
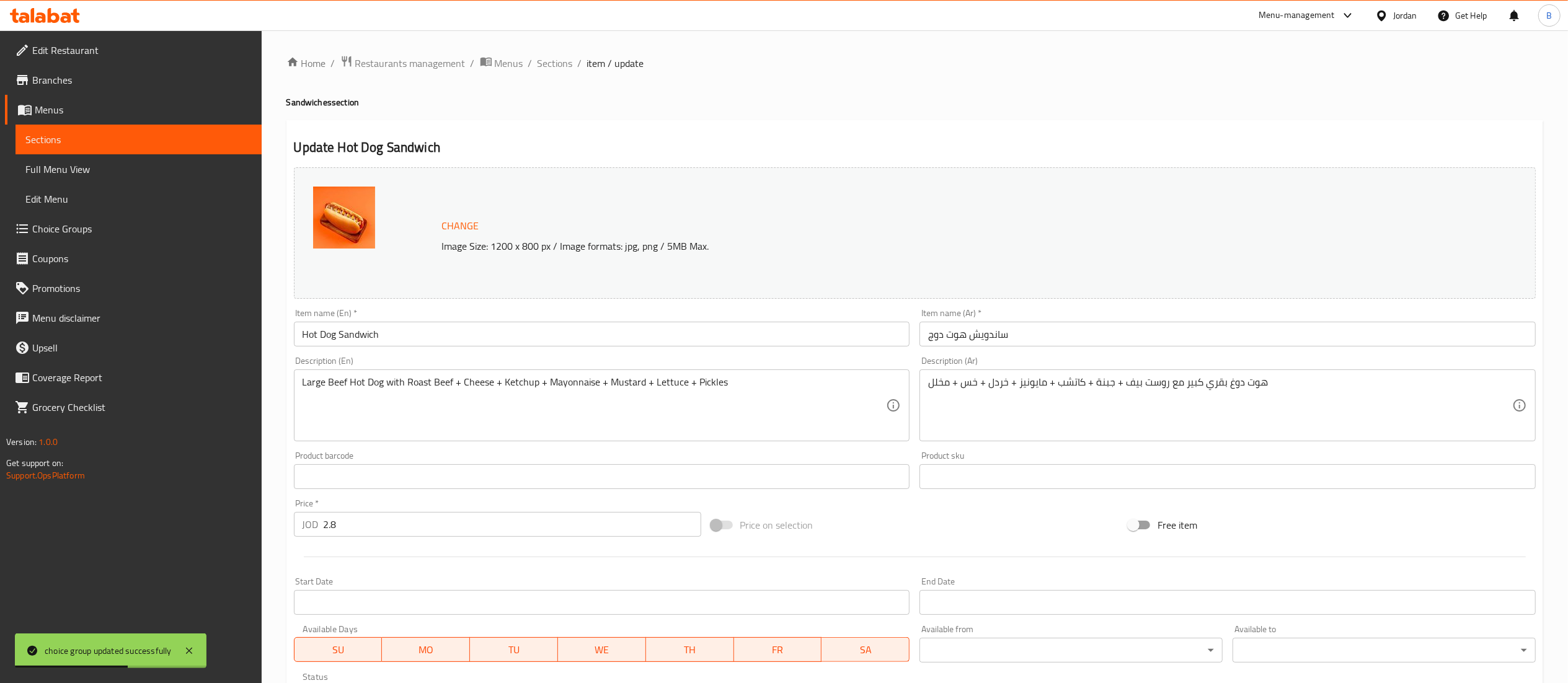
scroll to position [210, 0]
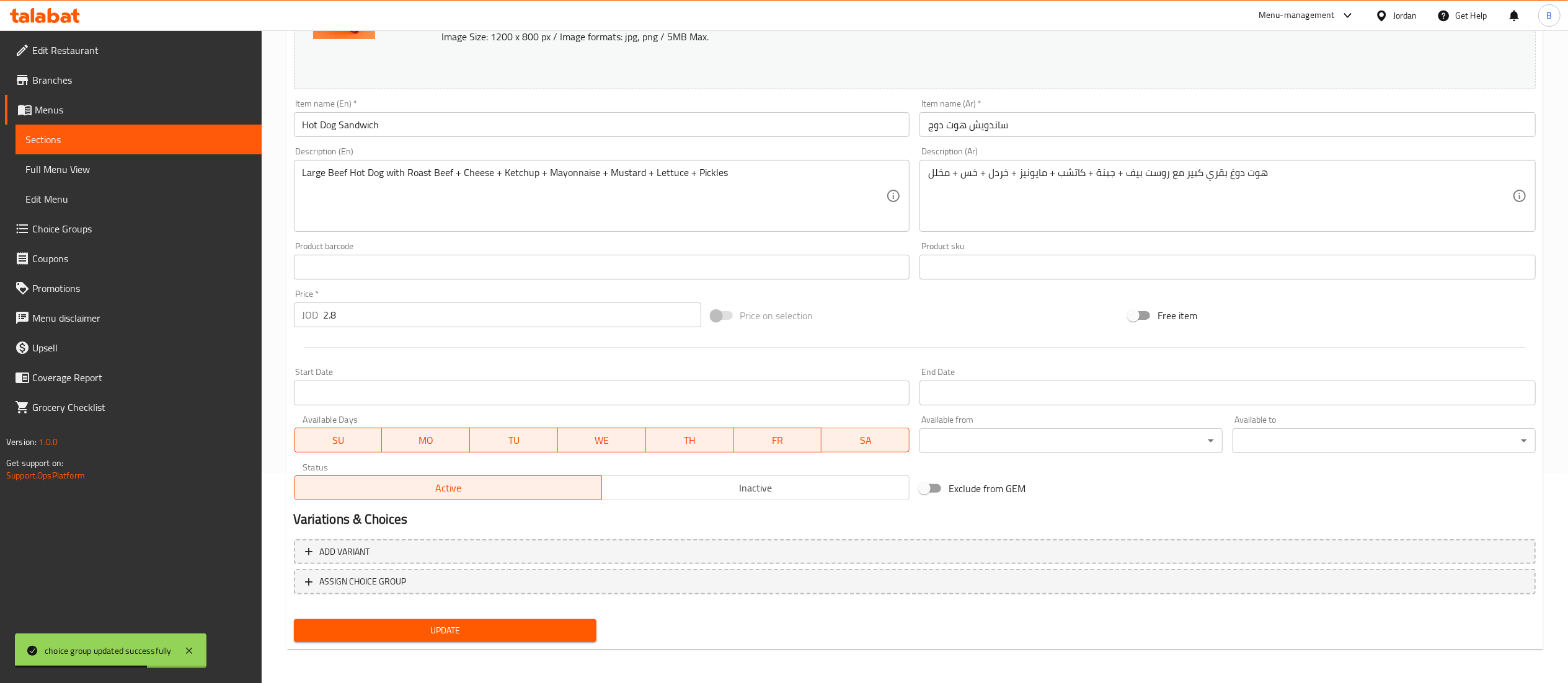
click at [657, 479] on span "Inactive" at bounding box center [755, 488] width 298 height 18
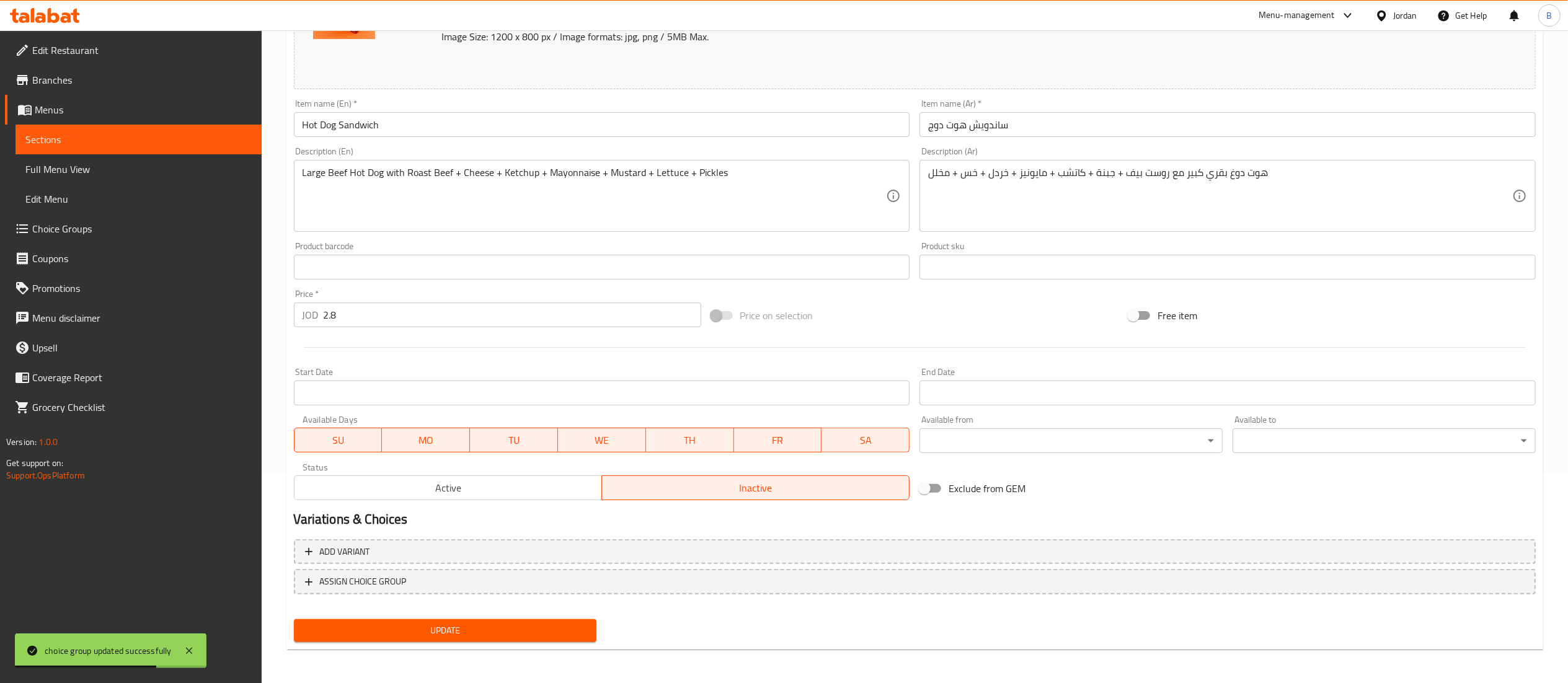
click at [531, 625] on span "Update" at bounding box center [445, 631] width 284 height 16
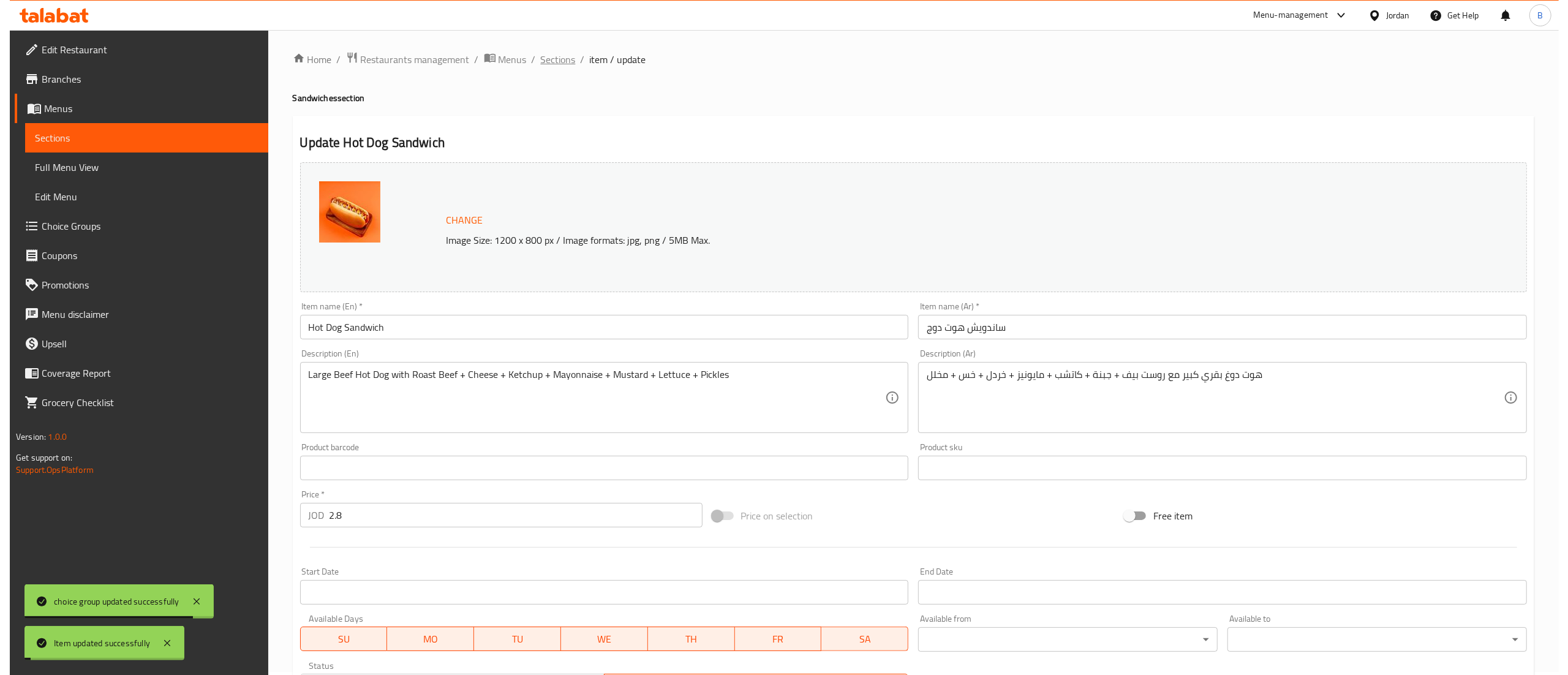
scroll to position [0, 0]
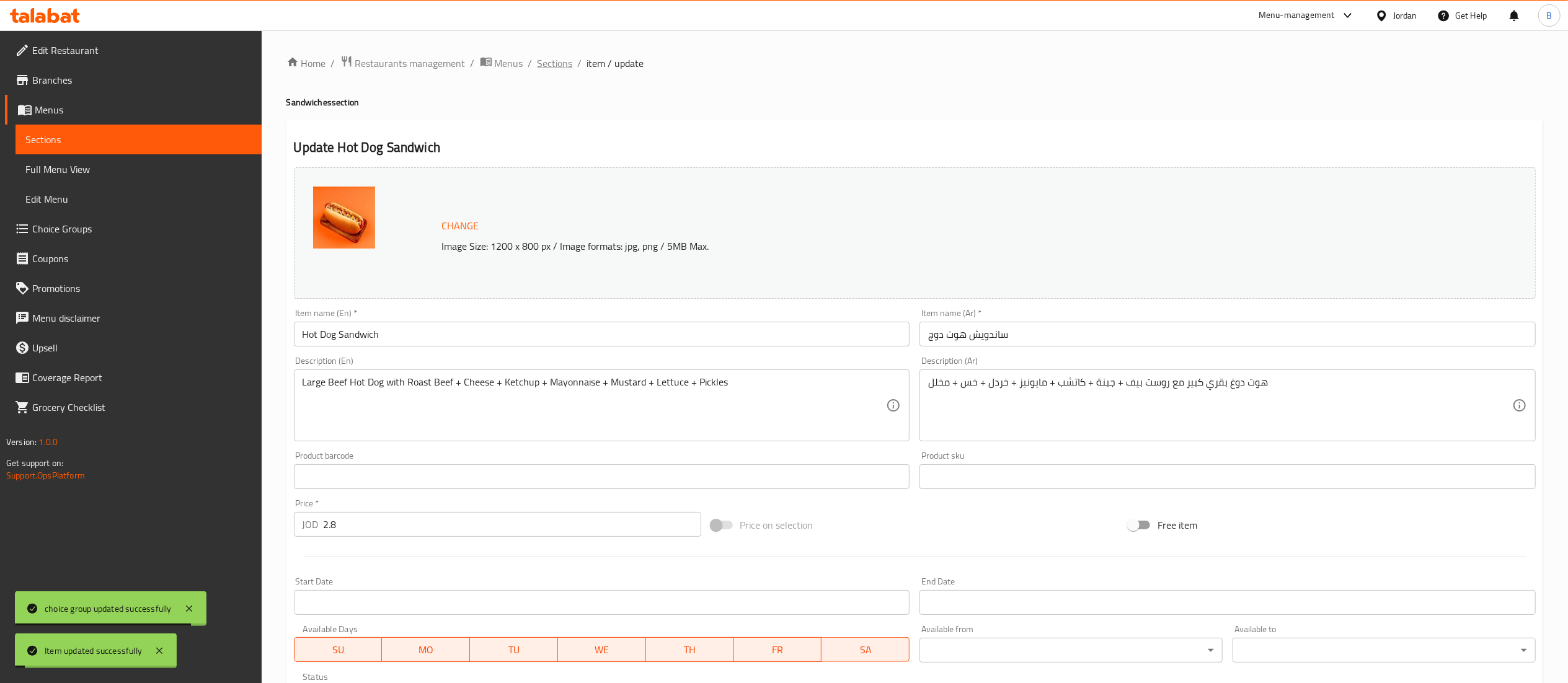
click at [544, 62] on span "Sections" at bounding box center [556, 62] width 36 height 15
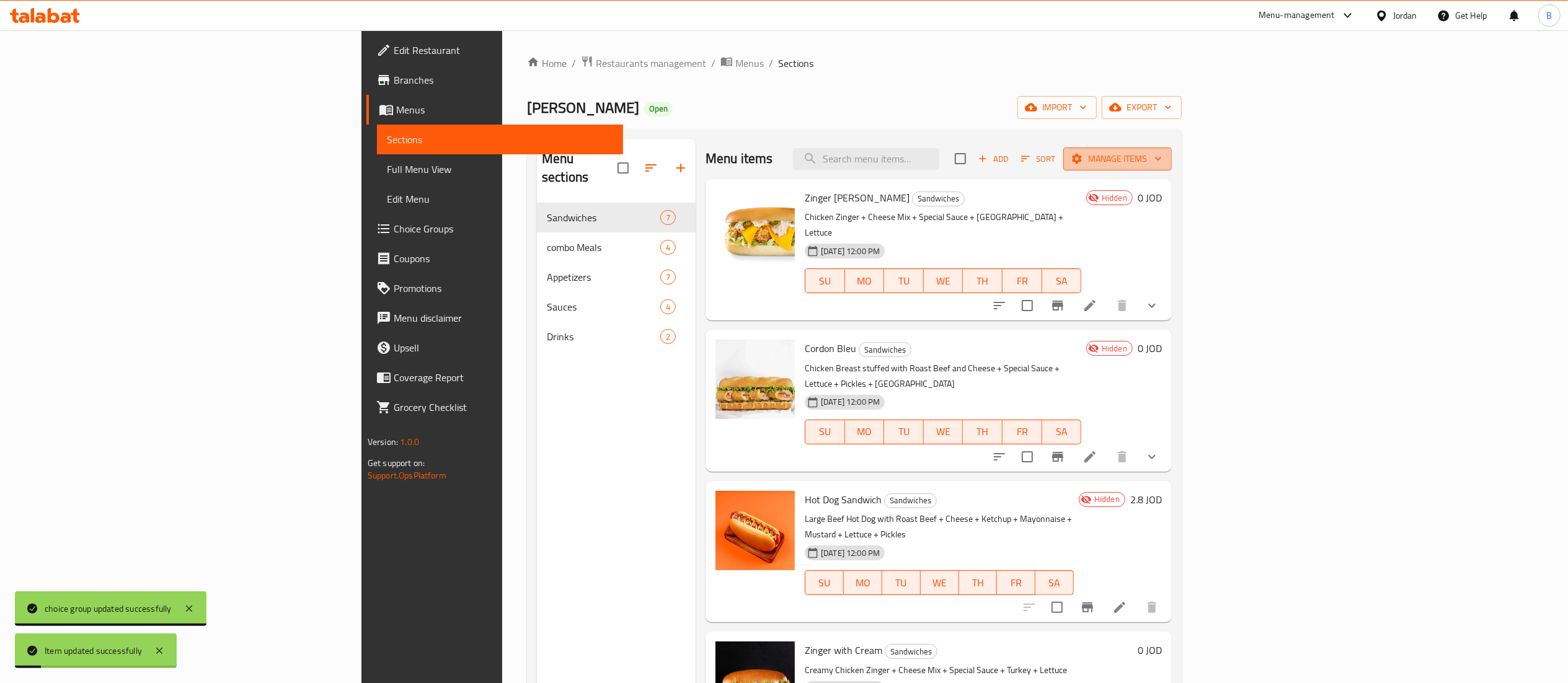
click at [1162, 159] on span "Manage items" at bounding box center [1118, 159] width 89 height 16
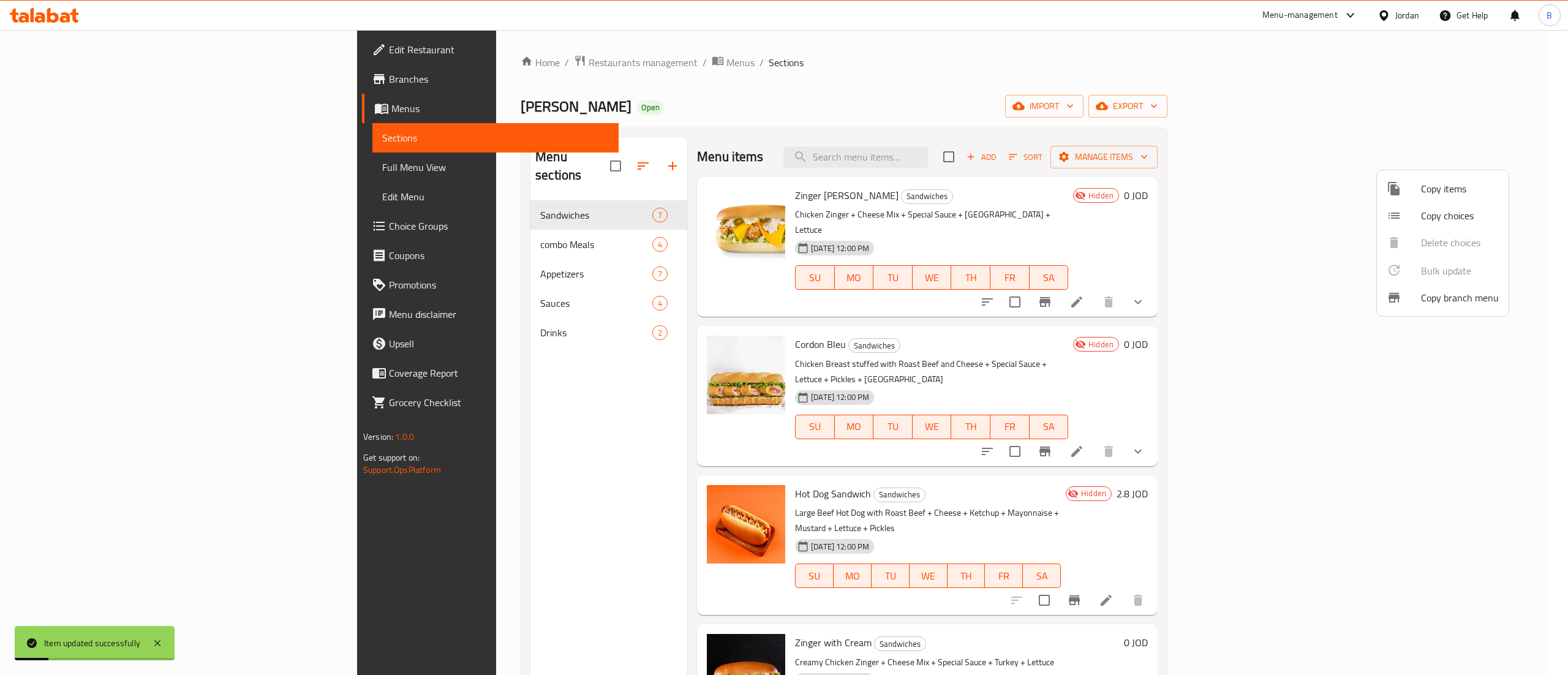
click at [1444, 189] on span "Copy items" at bounding box center [1460, 189] width 78 height 15
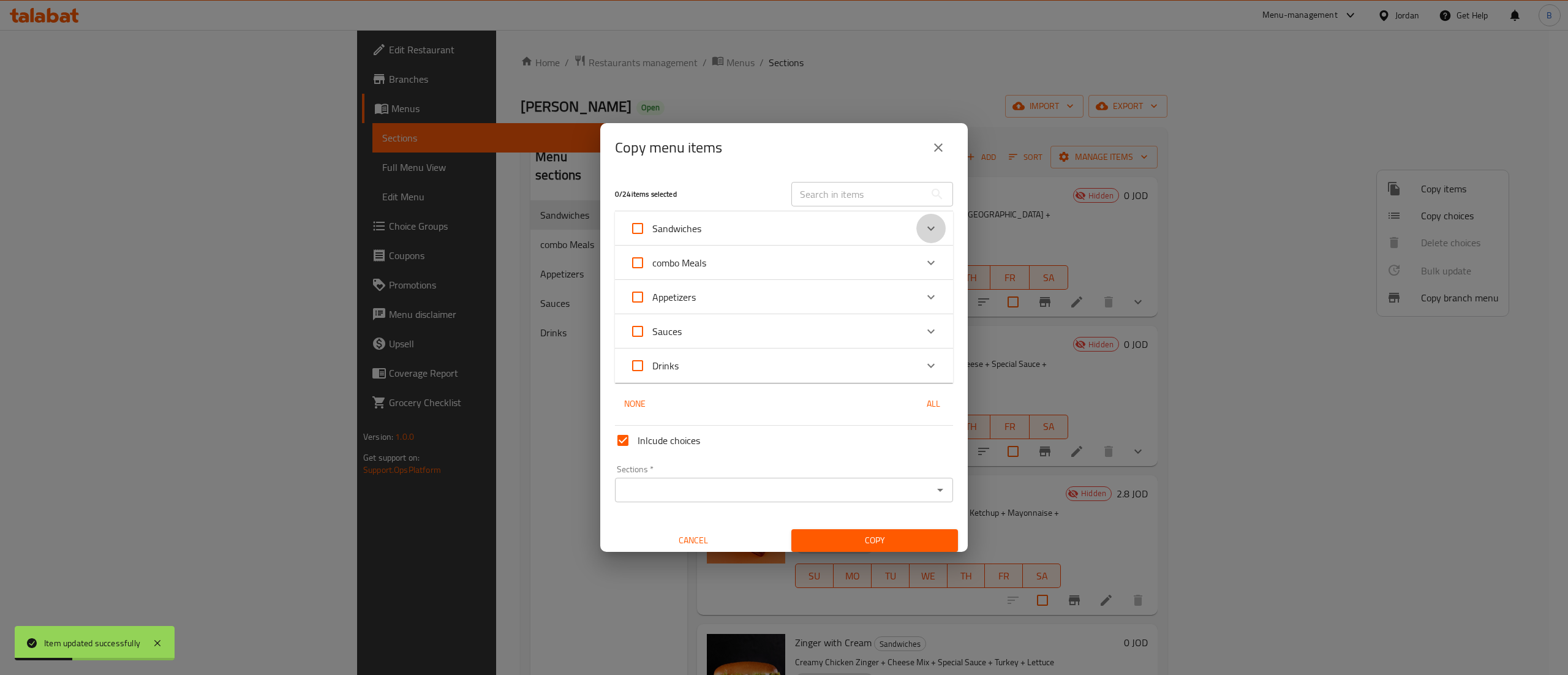
click at [916, 230] on div "Expand" at bounding box center [930, 229] width 29 height 29
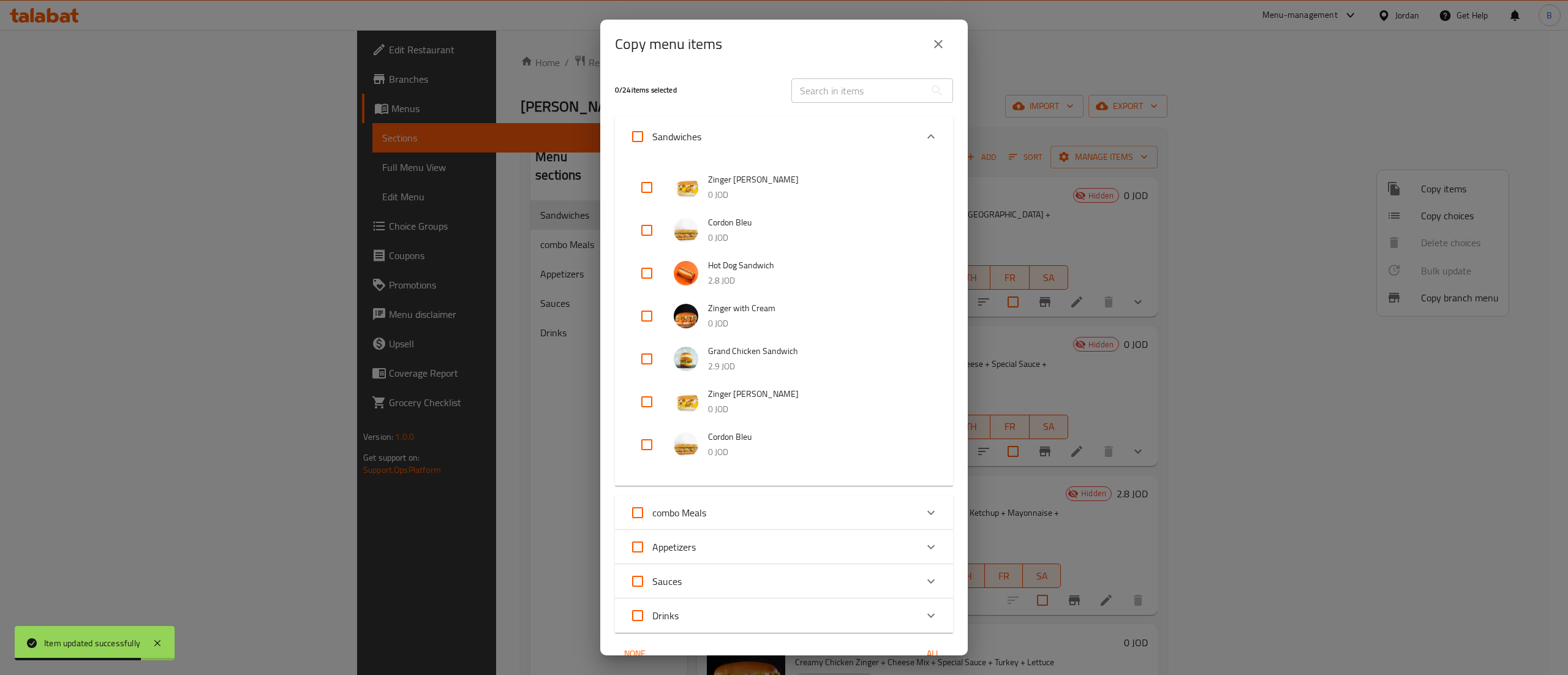
click at [654, 272] on input "checkbox" at bounding box center [646, 274] width 29 height 29
checkbox input "true"
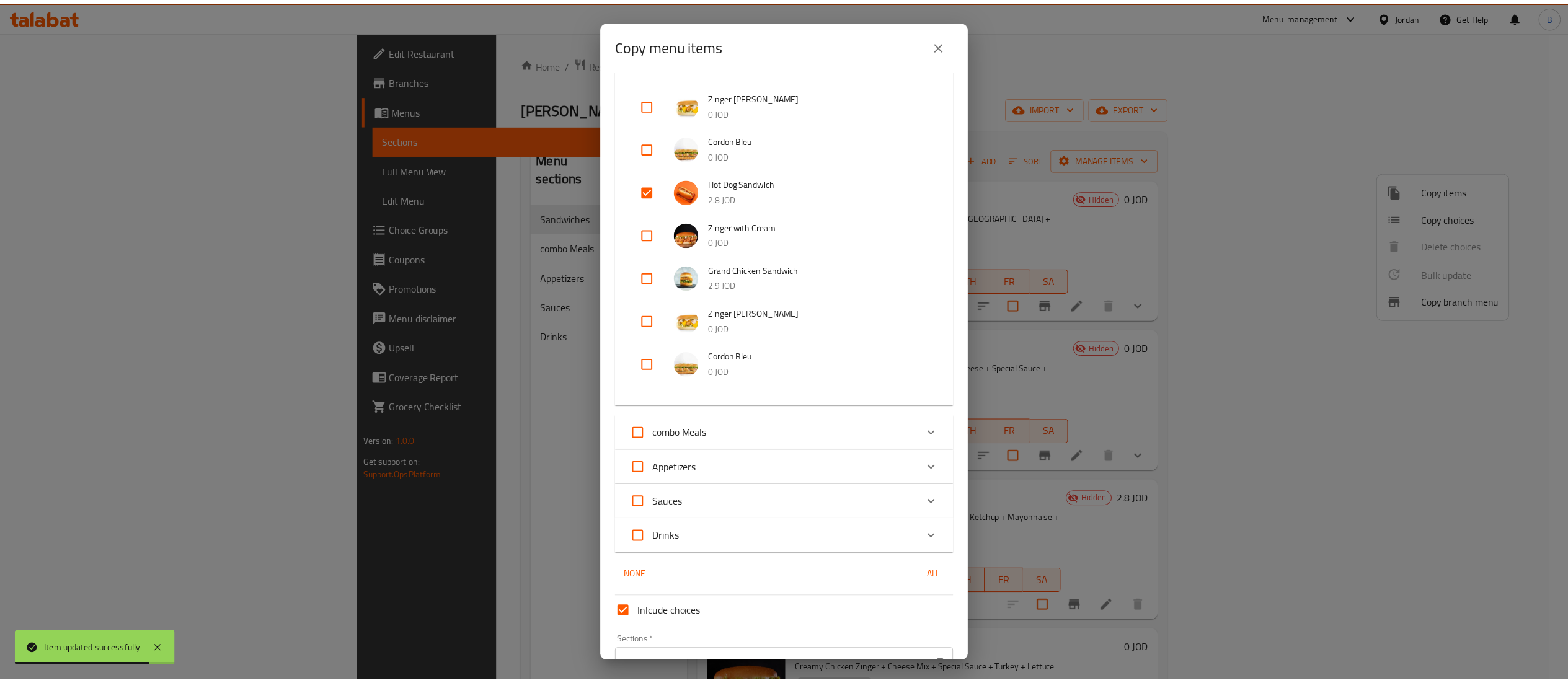
scroll to position [155, 0]
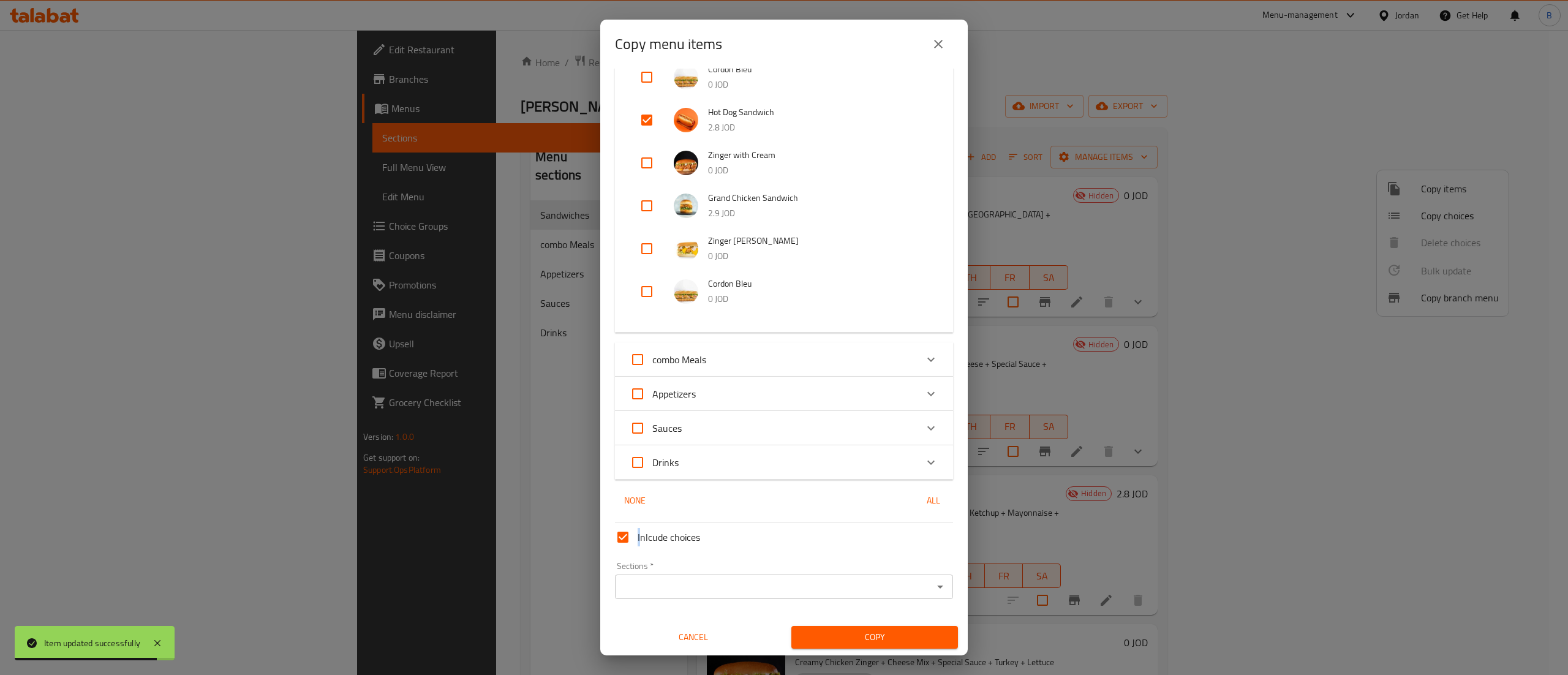
click at [640, 541] on span "Inlcude choices" at bounding box center [669, 537] width 62 height 15
click at [622, 535] on input "Inlcude choices" at bounding box center [623, 537] width 29 height 29
checkbox input "false"
click at [643, 582] on input "Sections   *" at bounding box center [773, 587] width 310 height 18
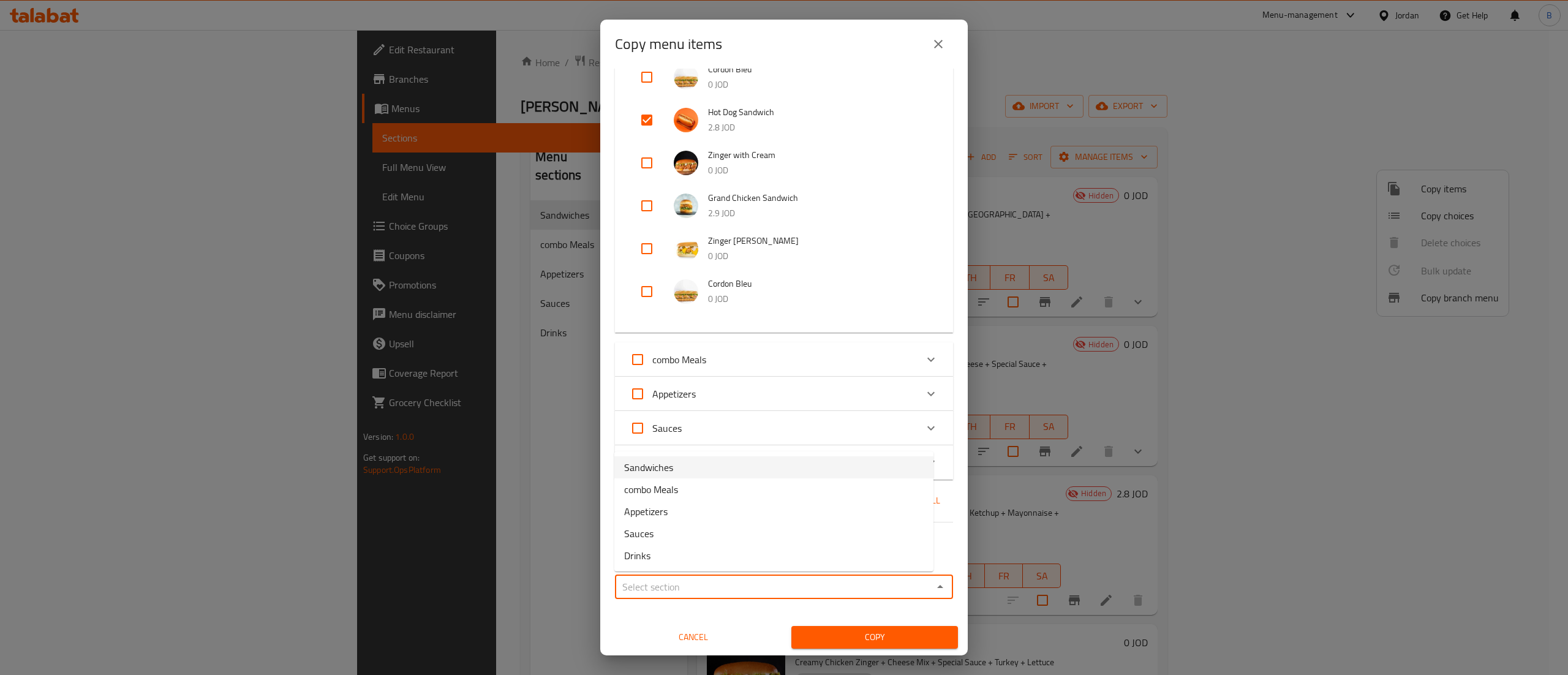
click at [668, 470] on span "Sandwiches" at bounding box center [648, 467] width 49 height 15
type input "Sandwiches"
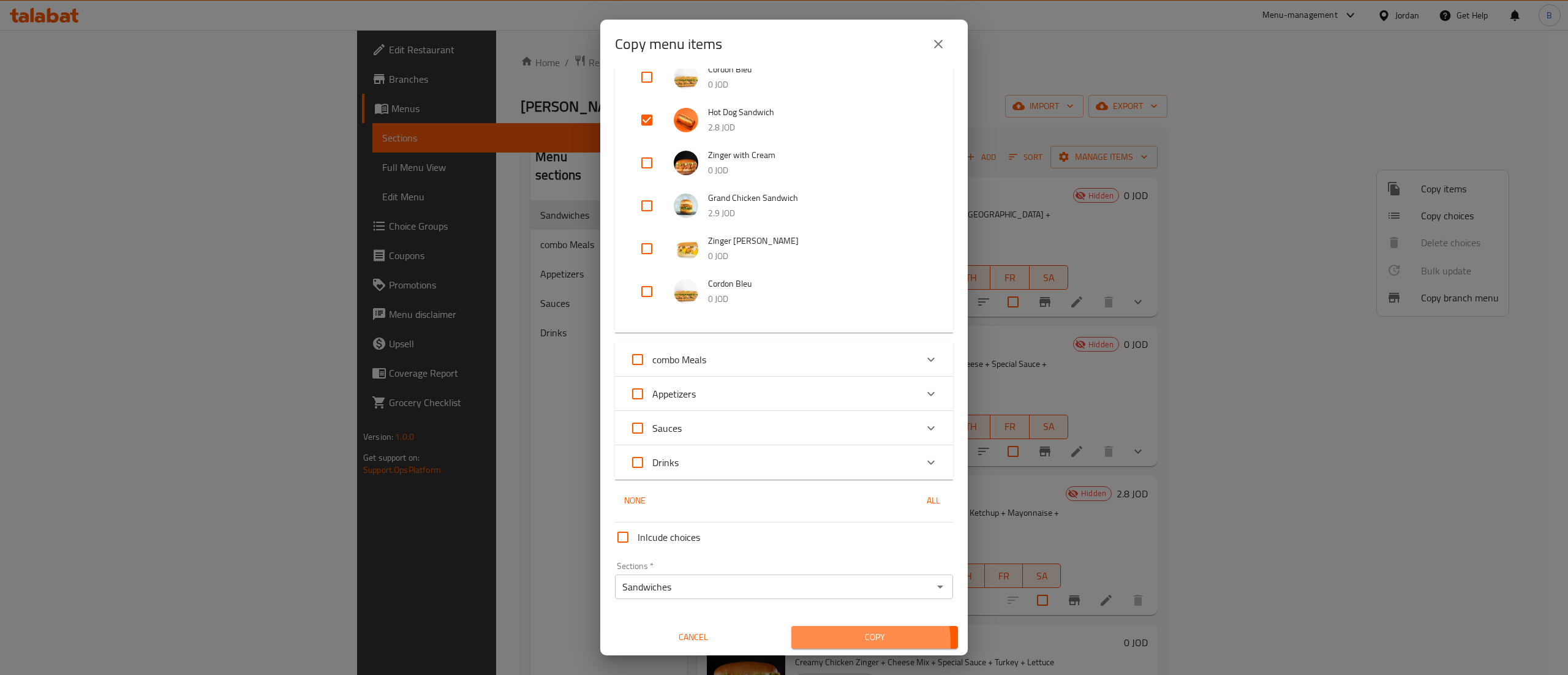
click at [837, 642] on span "Copy" at bounding box center [874, 638] width 147 height 16
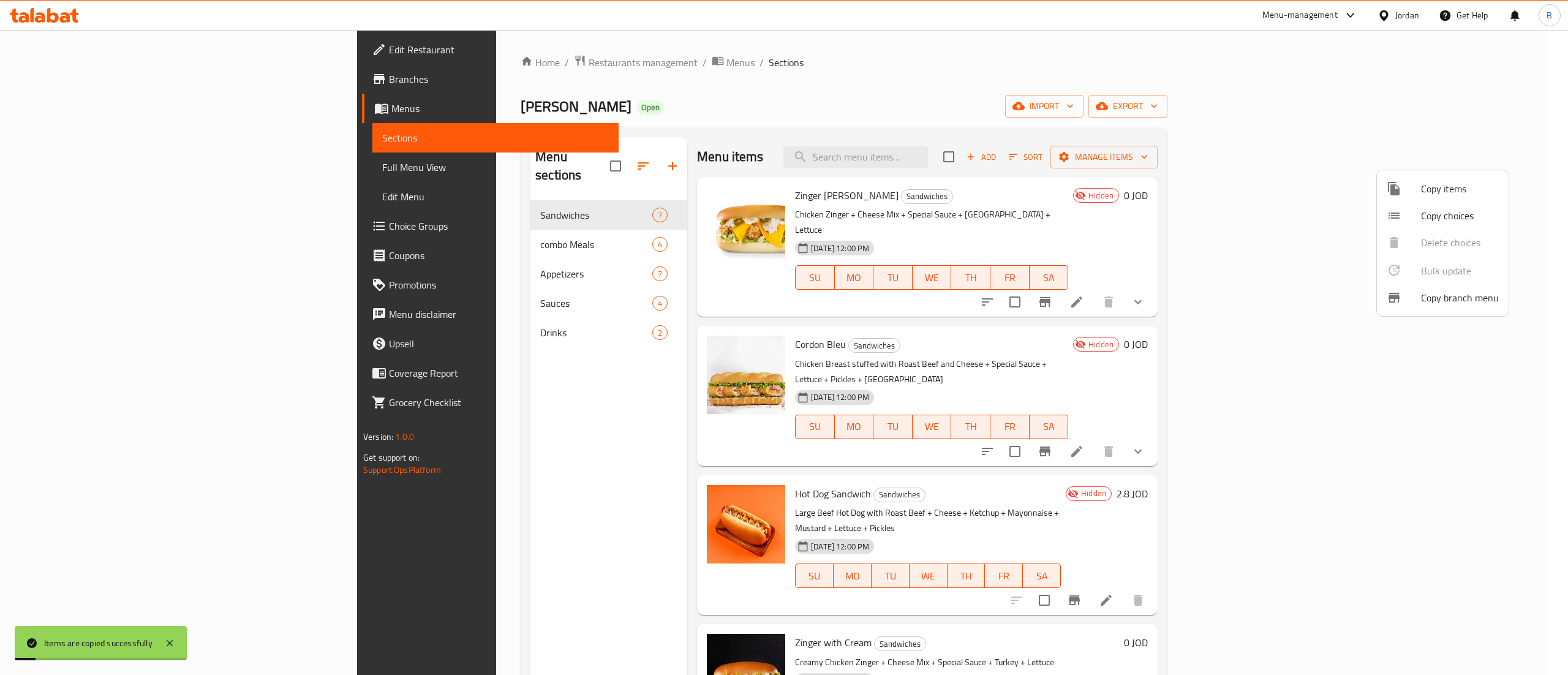
click at [1171, 315] on div at bounding box center [784, 337] width 1568 height 675
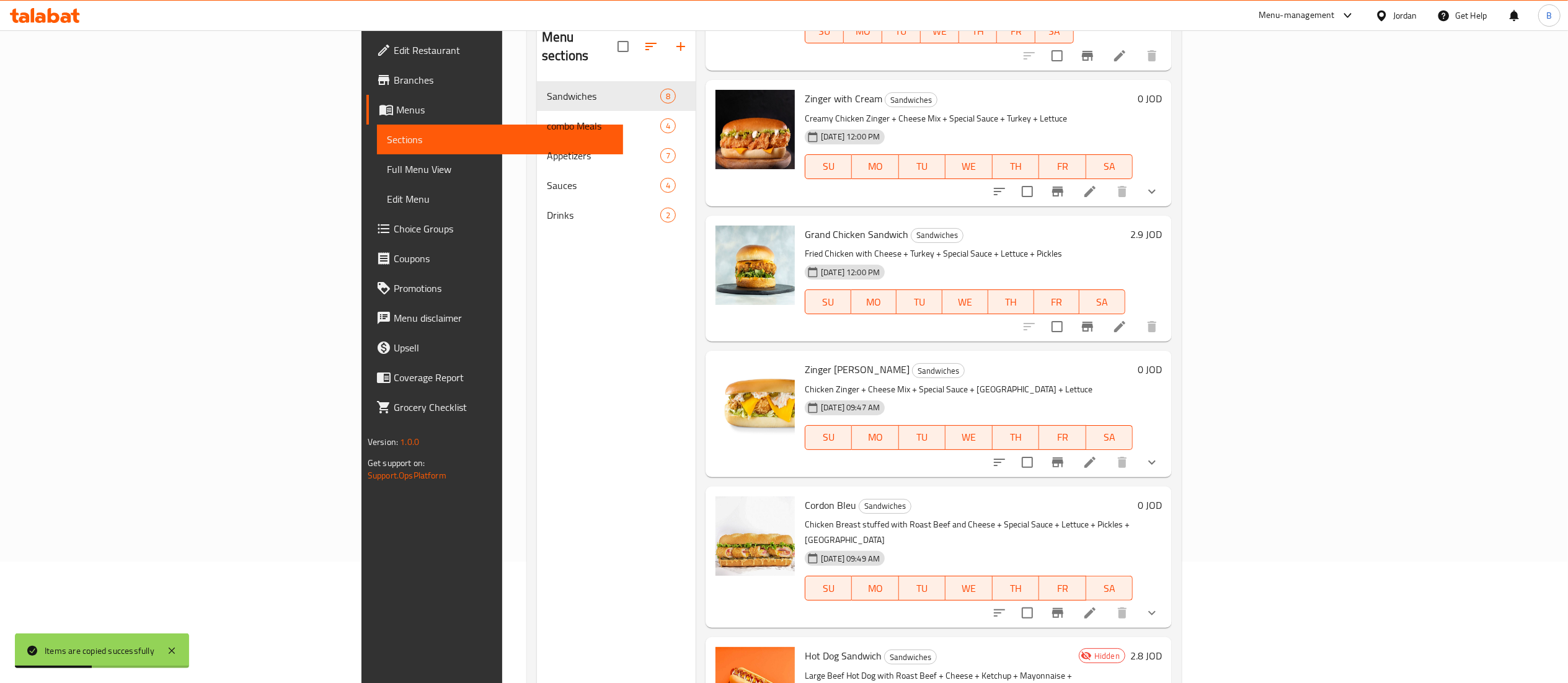
scroll to position [174, 0]
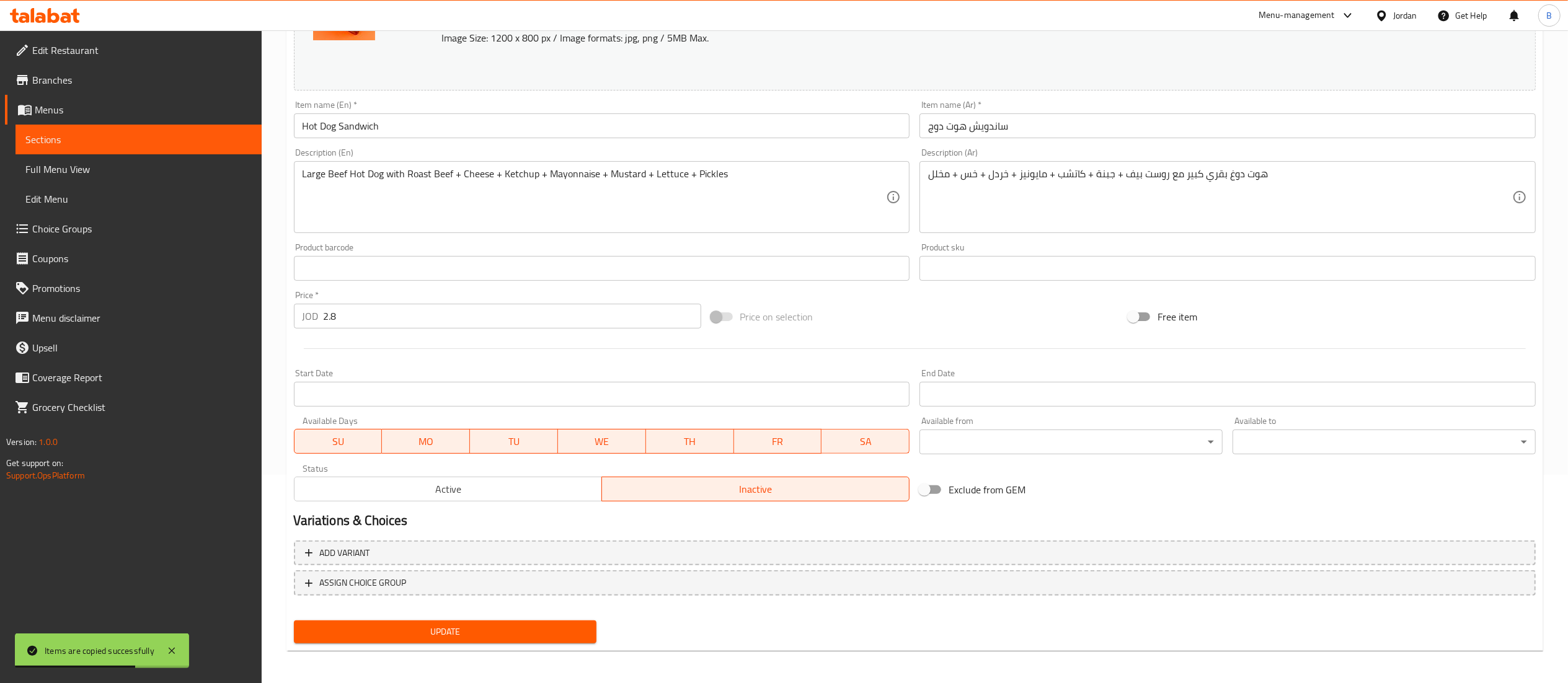
scroll to position [210, 0]
click at [566, 494] on span "Active" at bounding box center [448, 488] width 298 height 18
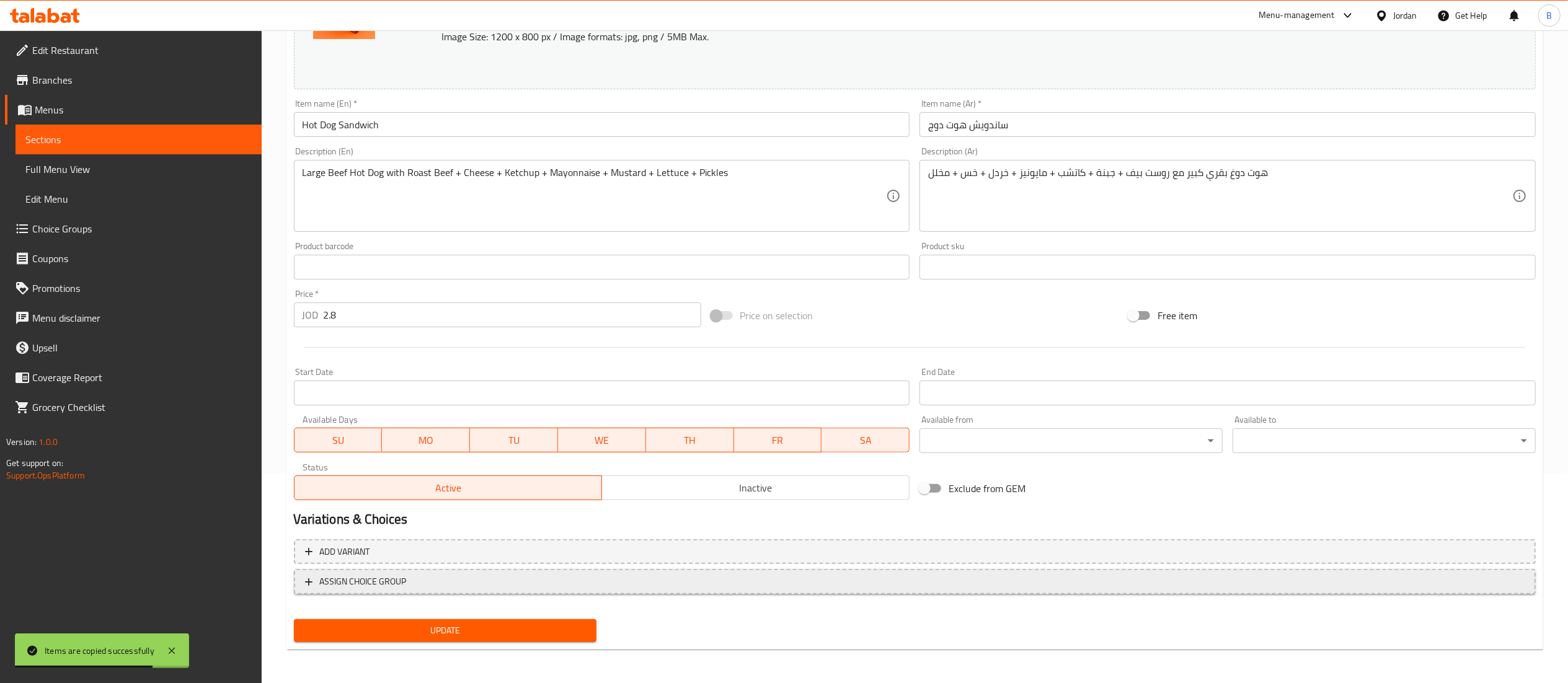
click at [501, 578] on span "ASSIGN CHOICE GROUP" at bounding box center [915, 582] width 1220 height 16
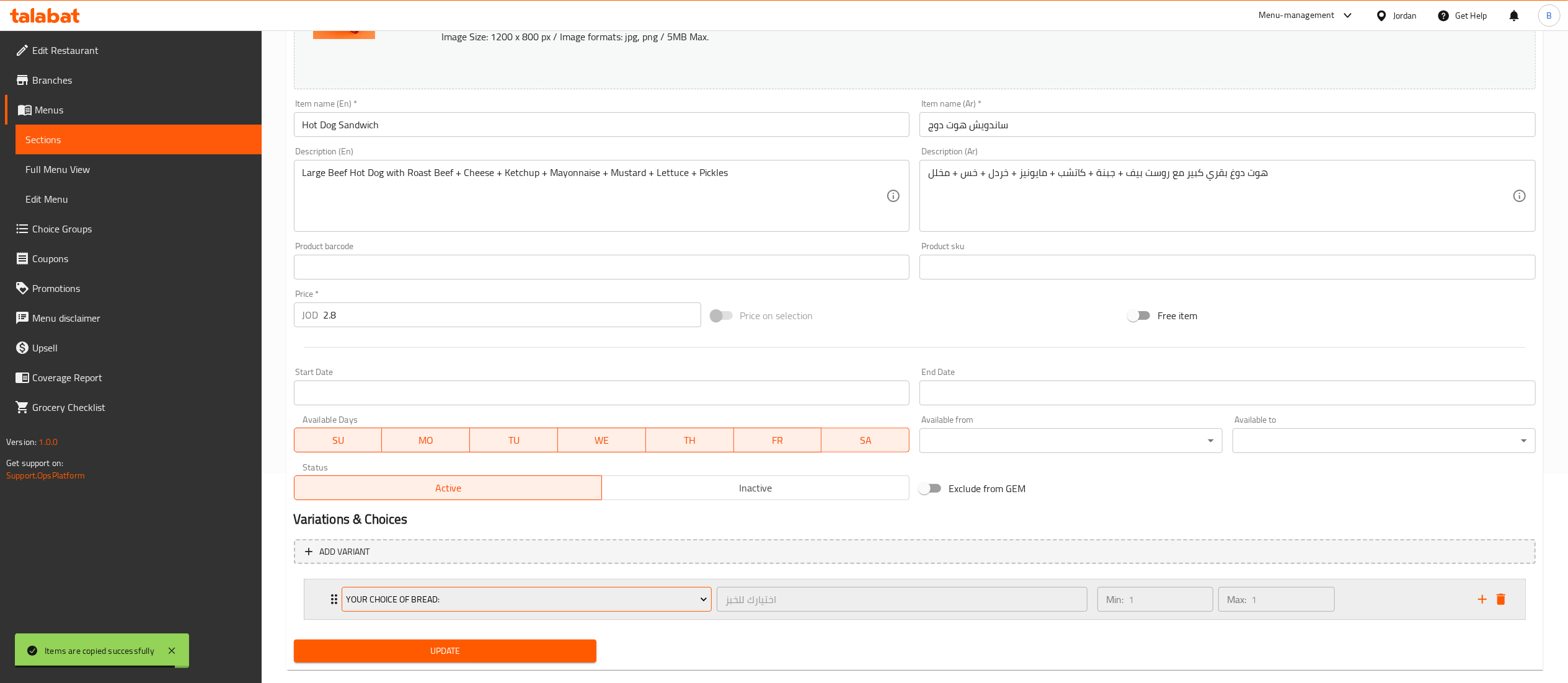
click at [546, 603] on span "your choice of bread:" at bounding box center [527, 600] width 362 height 16
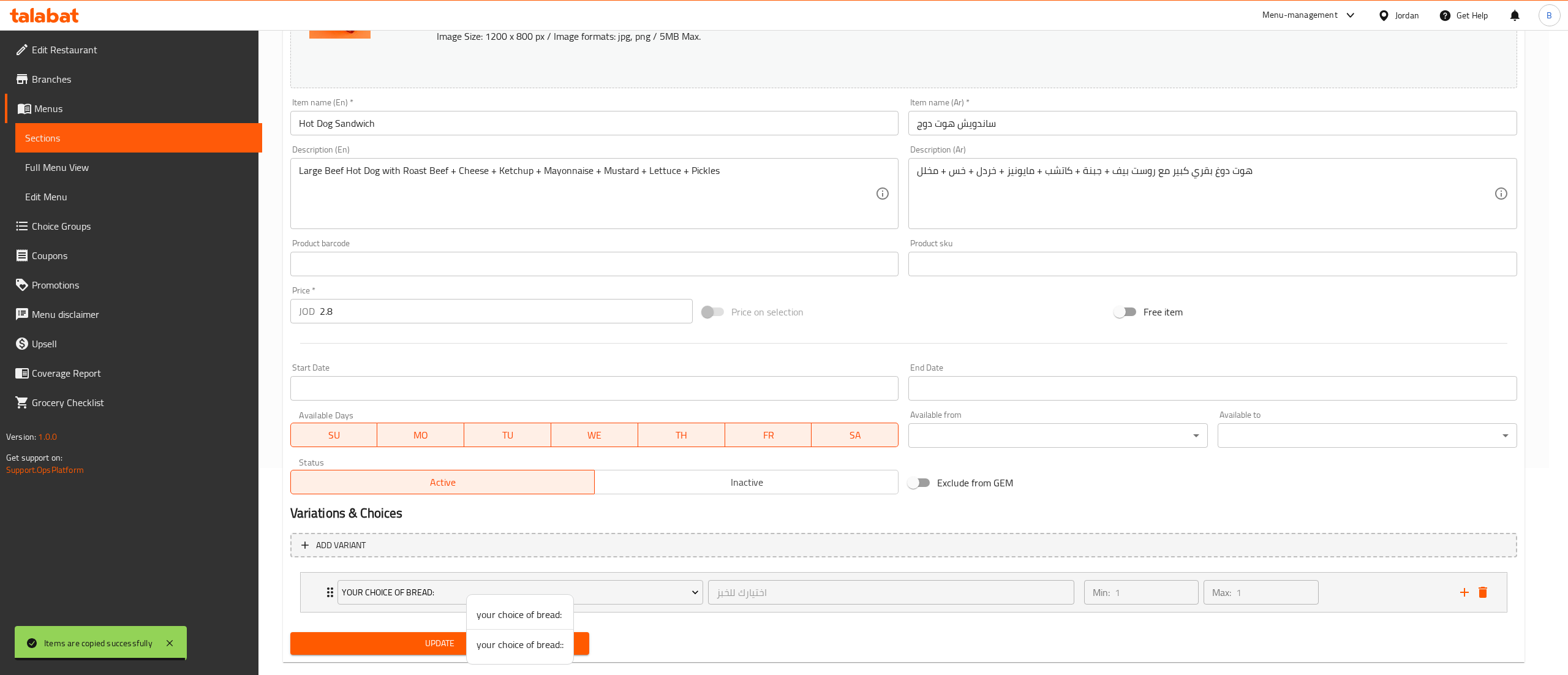
click at [536, 642] on span "your choice of bread::" at bounding box center [519, 644] width 87 height 15
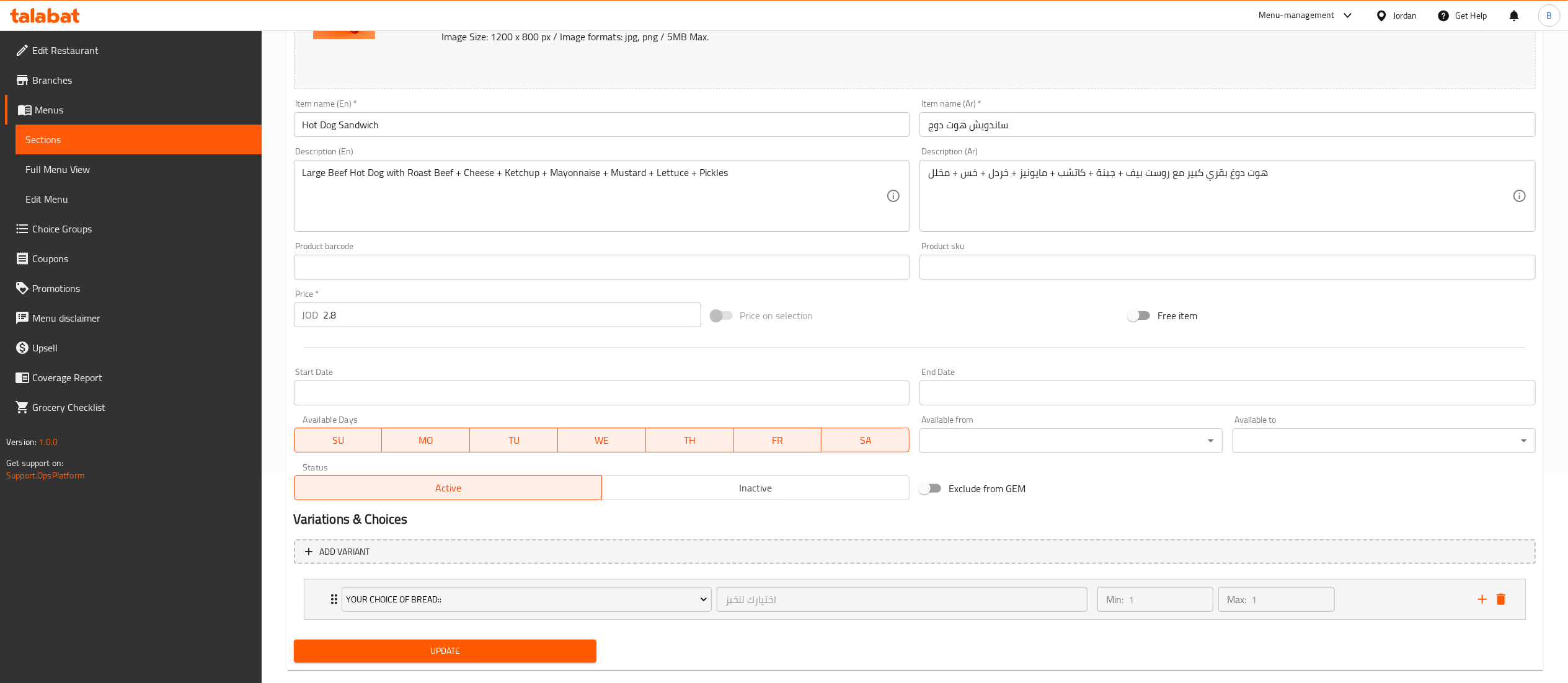
click at [538, 657] on span "Update" at bounding box center [445, 651] width 284 height 16
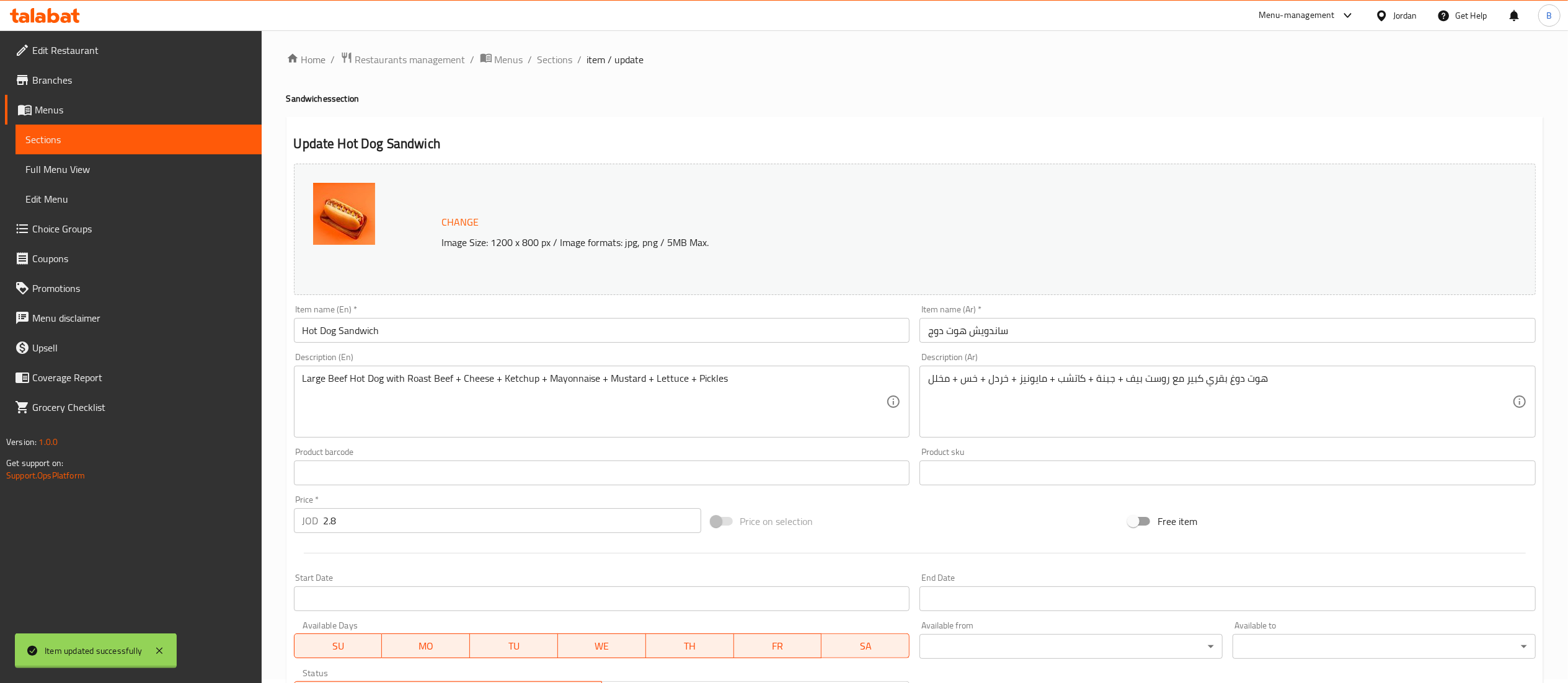
scroll to position [0, 0]
click at [561, 70] on span "Sections" at bounding box center [556, 62] width 36 height 15
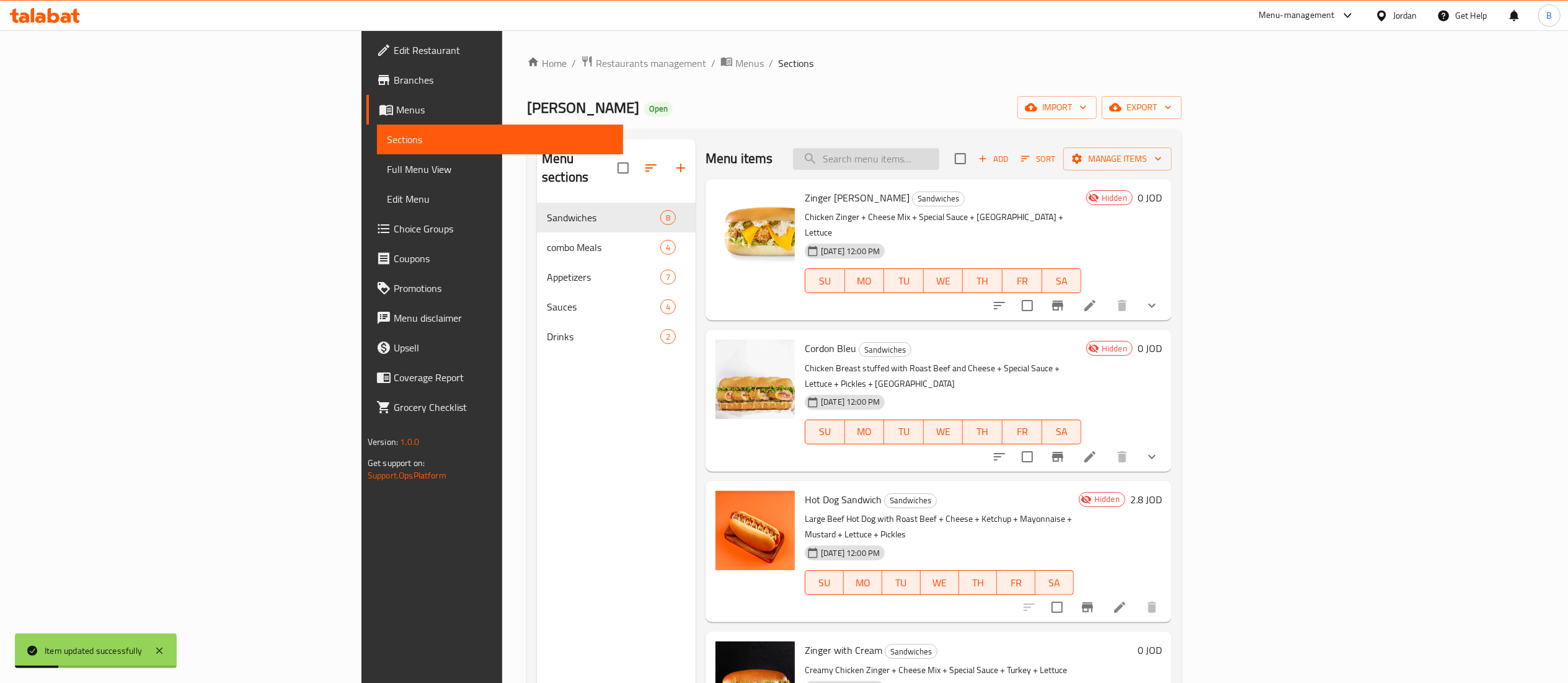
click at [939, 159] on input "search" at bounding box center [866, 159] width 146 height 22
type input "zinger"
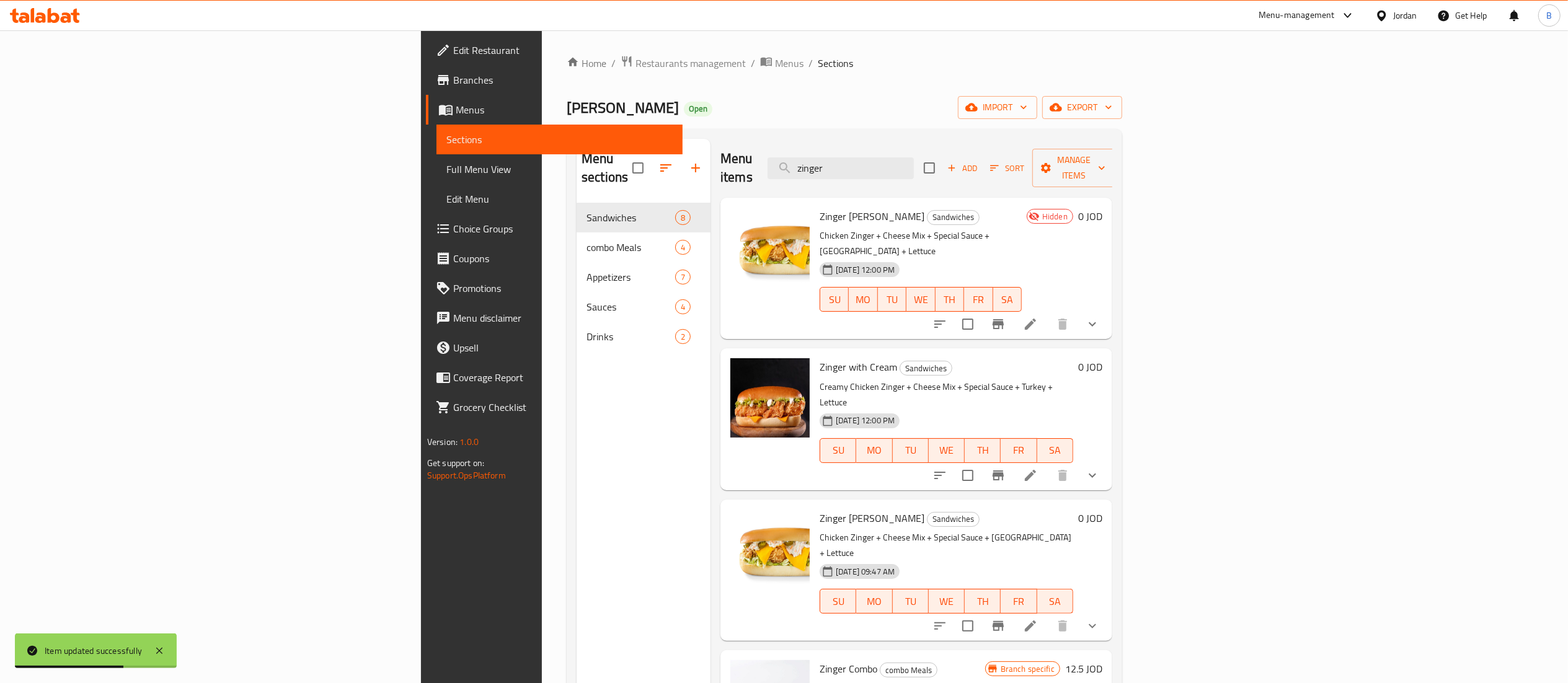
click at [1038, 469] on icon at bounding box center [1030, 475] width 15 height 15
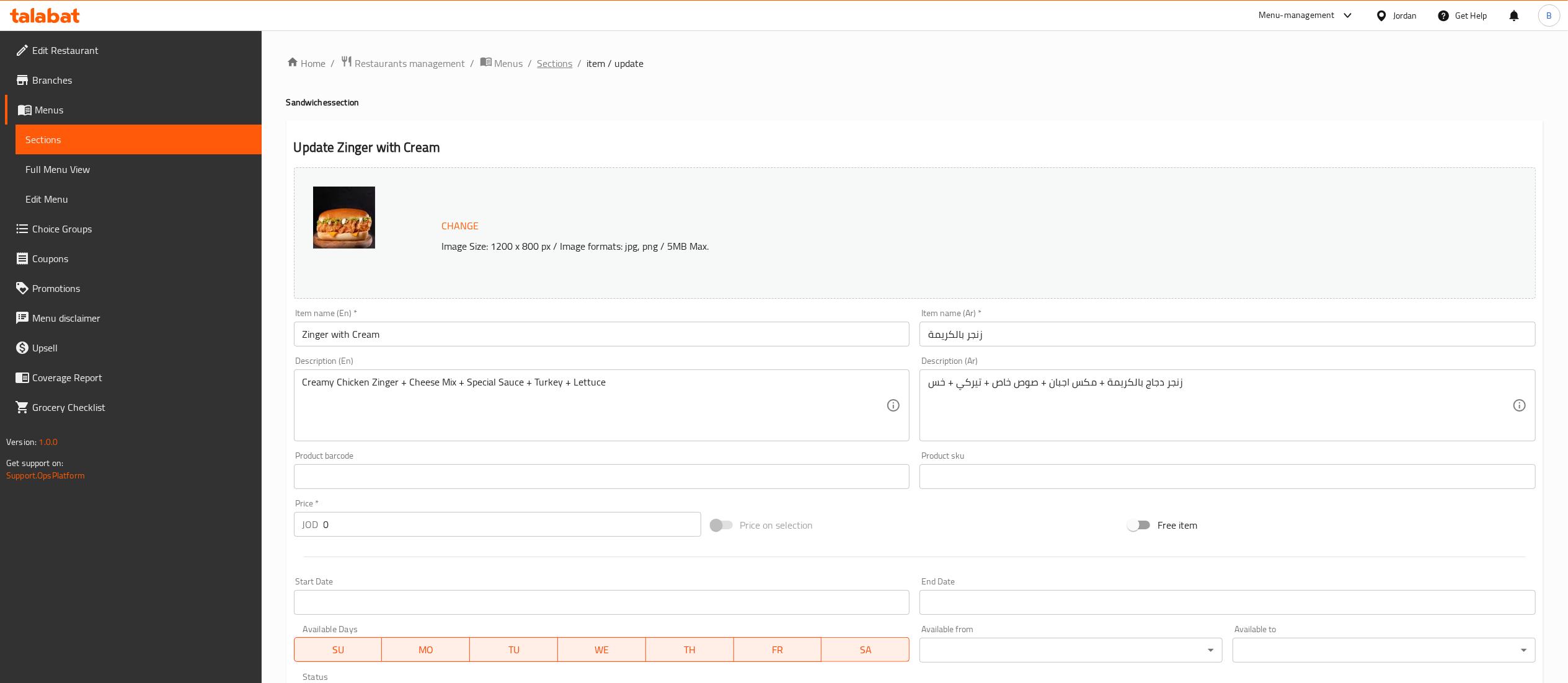
click at [559, 67] on span "Sections" at bounding box center [556, 62] width 36 height 15
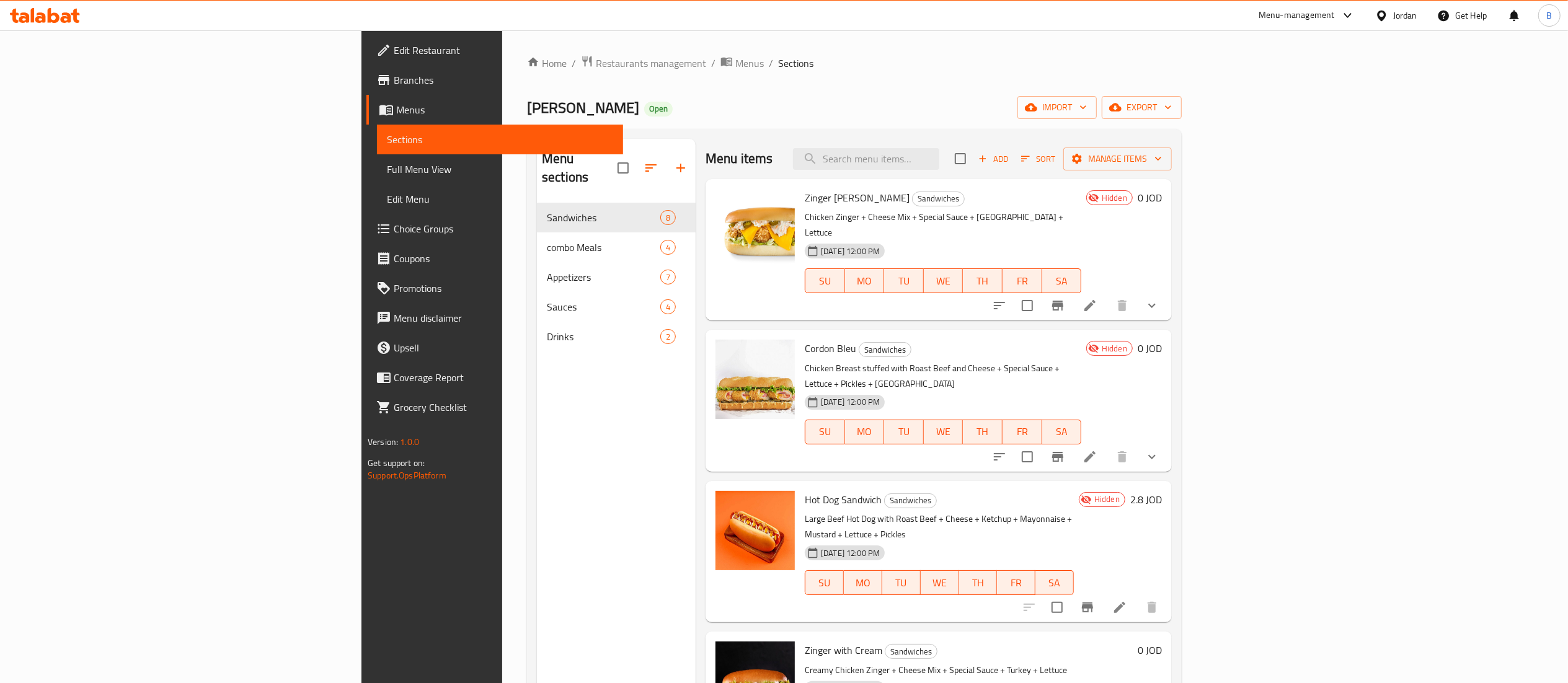
click at [393, 232] on span "Choice Groups" at bounding box center [503, 228] width 219 height 15
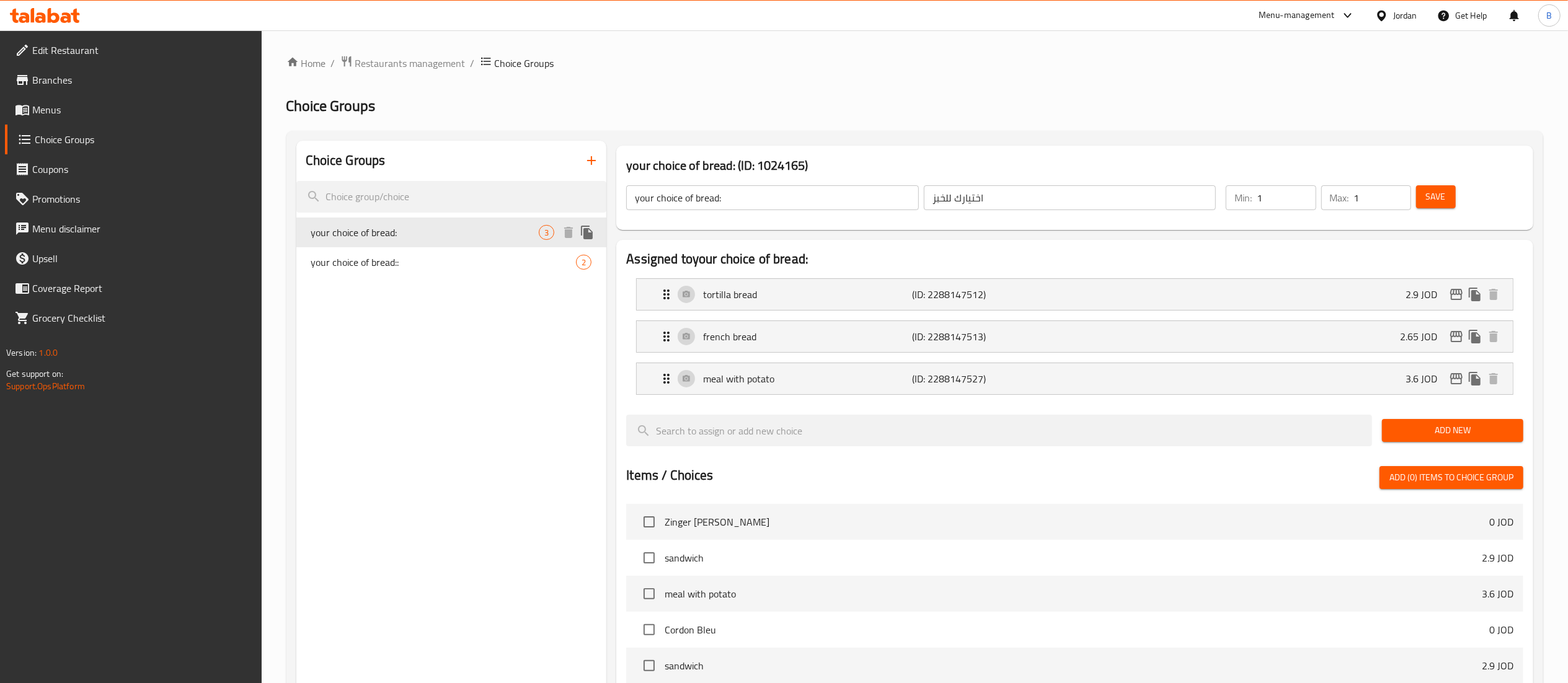
click at [588, 233] on icon "duplicate" at bounding box center [587, 232] width 12 height 14
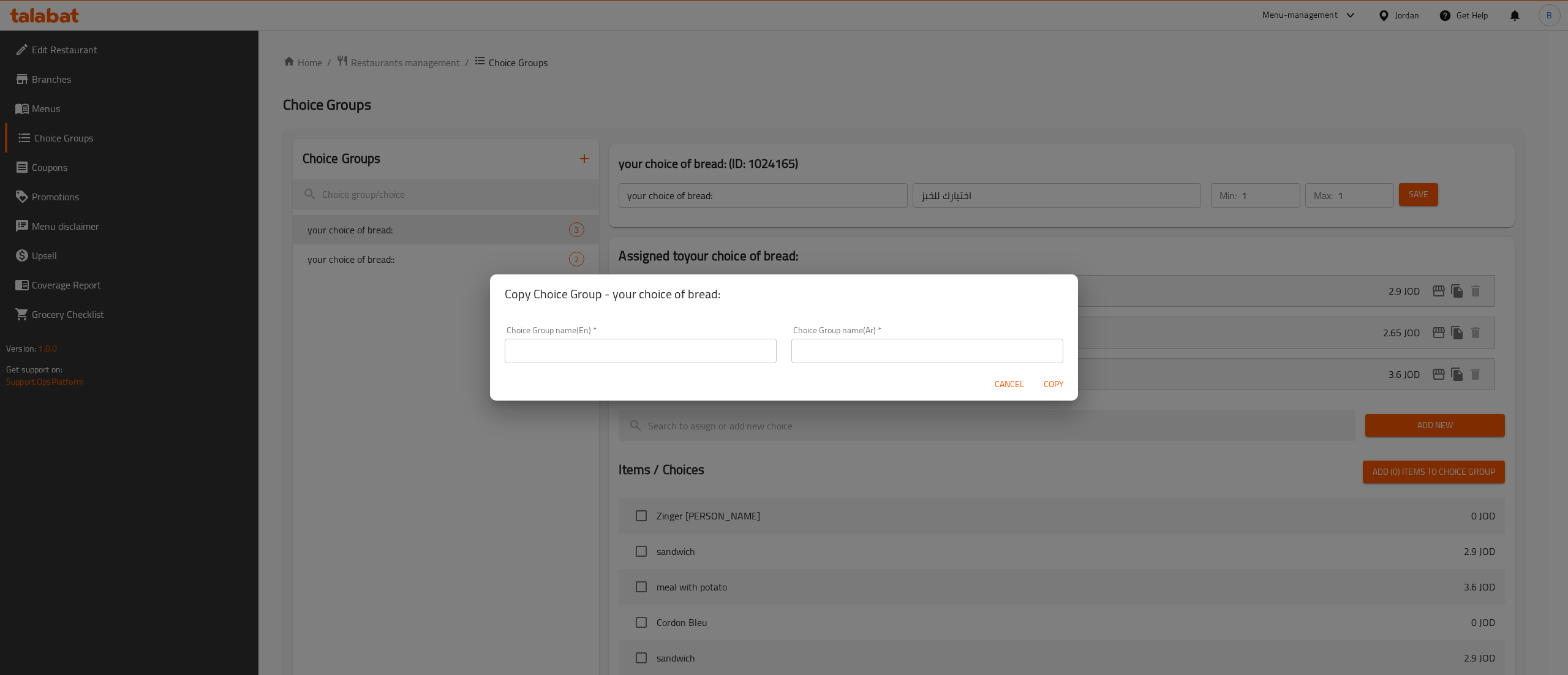
drag, startPoint x: 659, startPoint y: 352, endPoint x: 642, endPoint y: 335, distance: 24.0
click at [659, 353] on input "text" at bounding box center [640, 351] width 271 height 24
type input "your choice of bread/"
click at [890, 343] on input "text" at bounding box center [927, 351] width 271 height 24
type input "اختيارك للخبز"
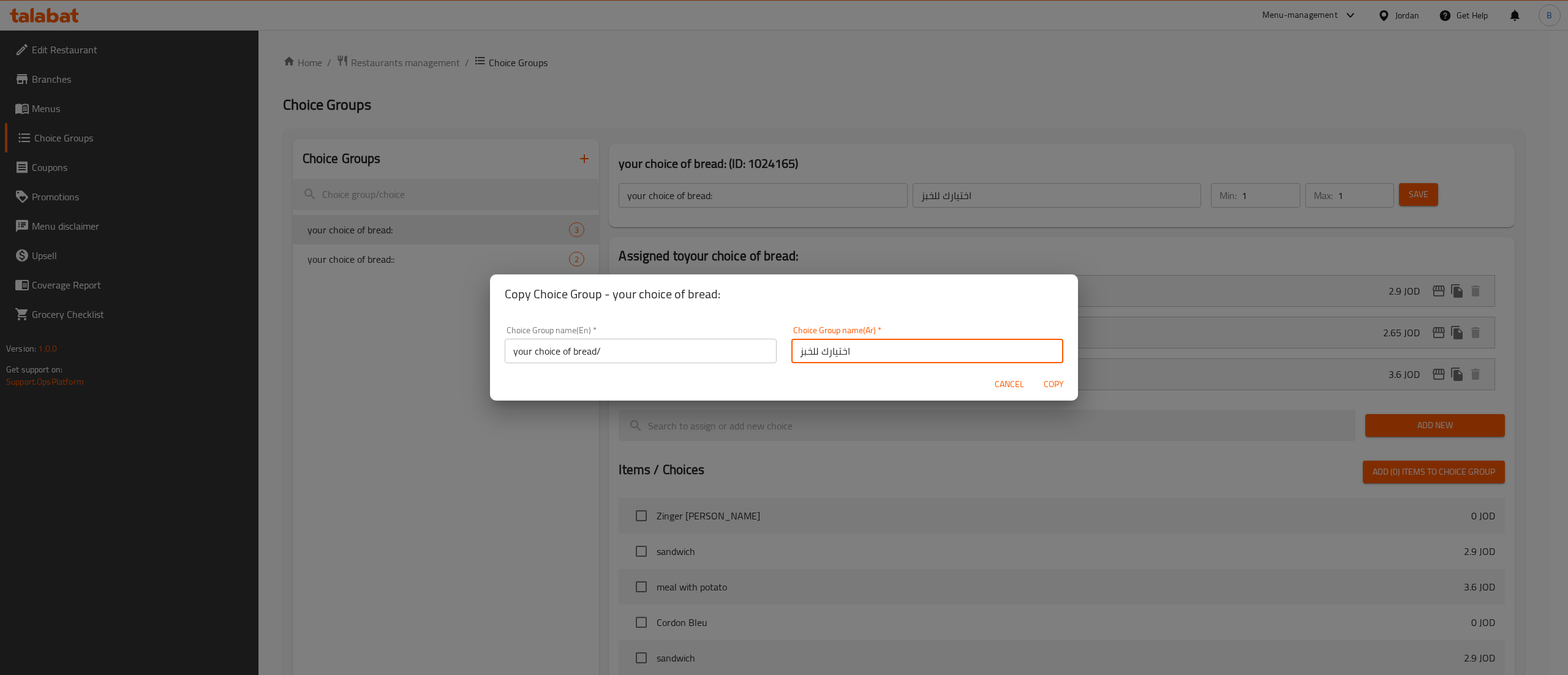
click at [1067, 386] on span "Copy" at bounding box center [1053, 385] width 29 height 16
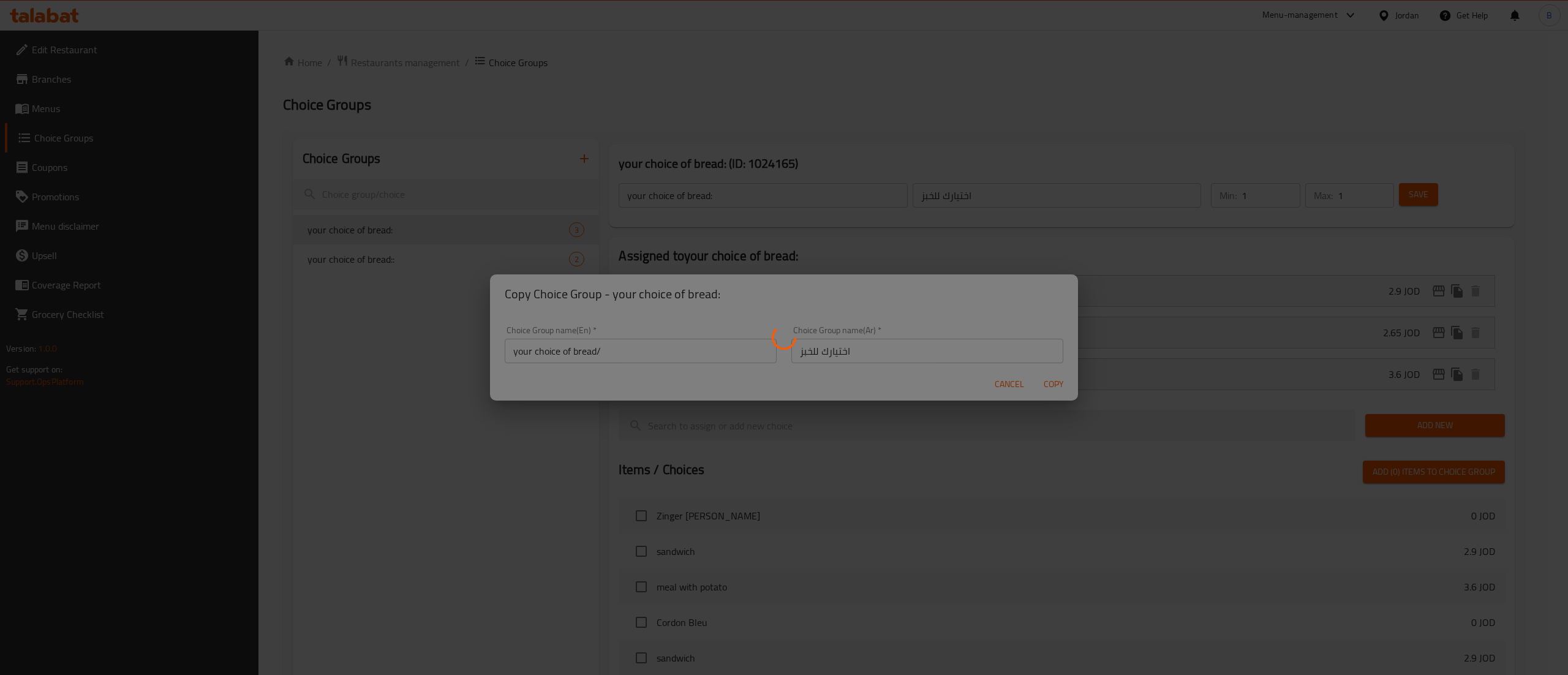
type input "your choice of bread/"
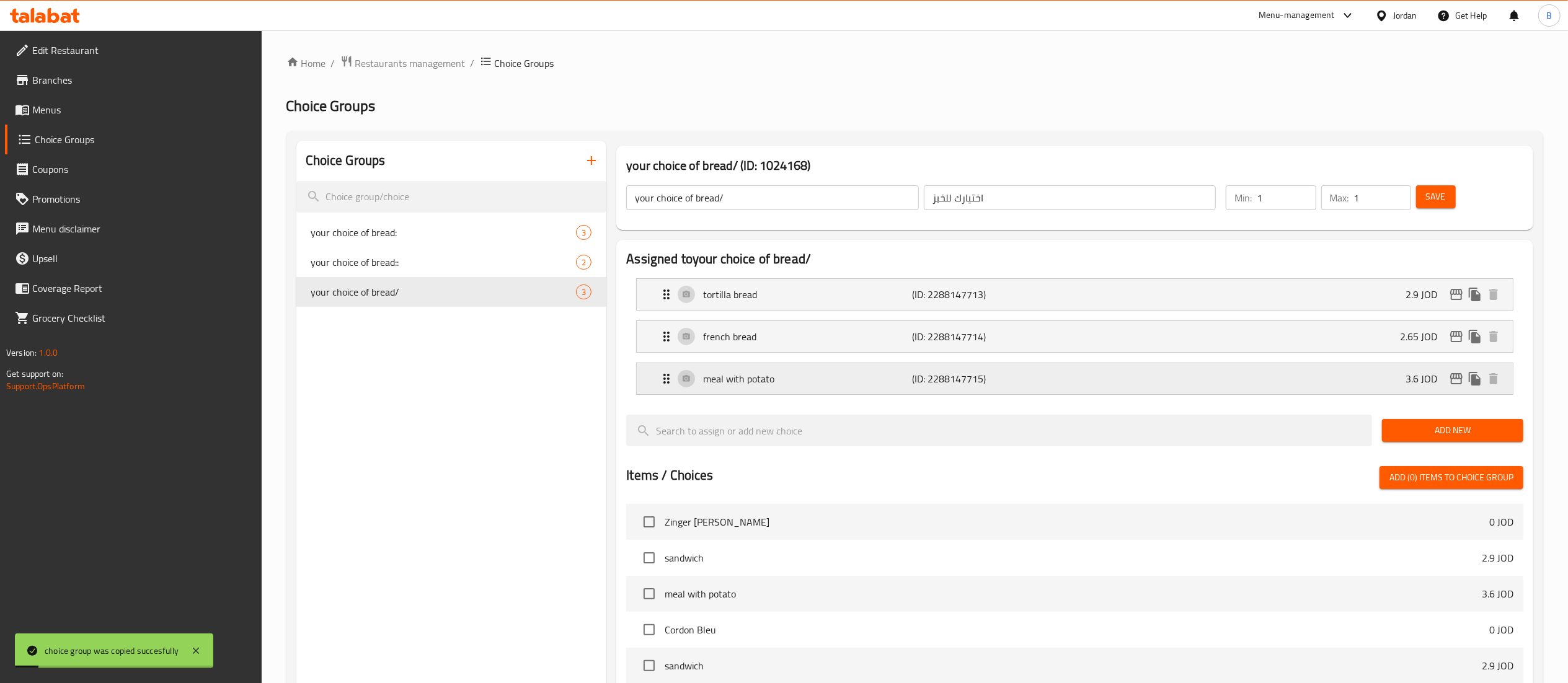
click at [1060, 377] on div "meal with potato (ID: 2288147715) 3.6 JOD" at bounding box center [1079, 379] width 839 height 31
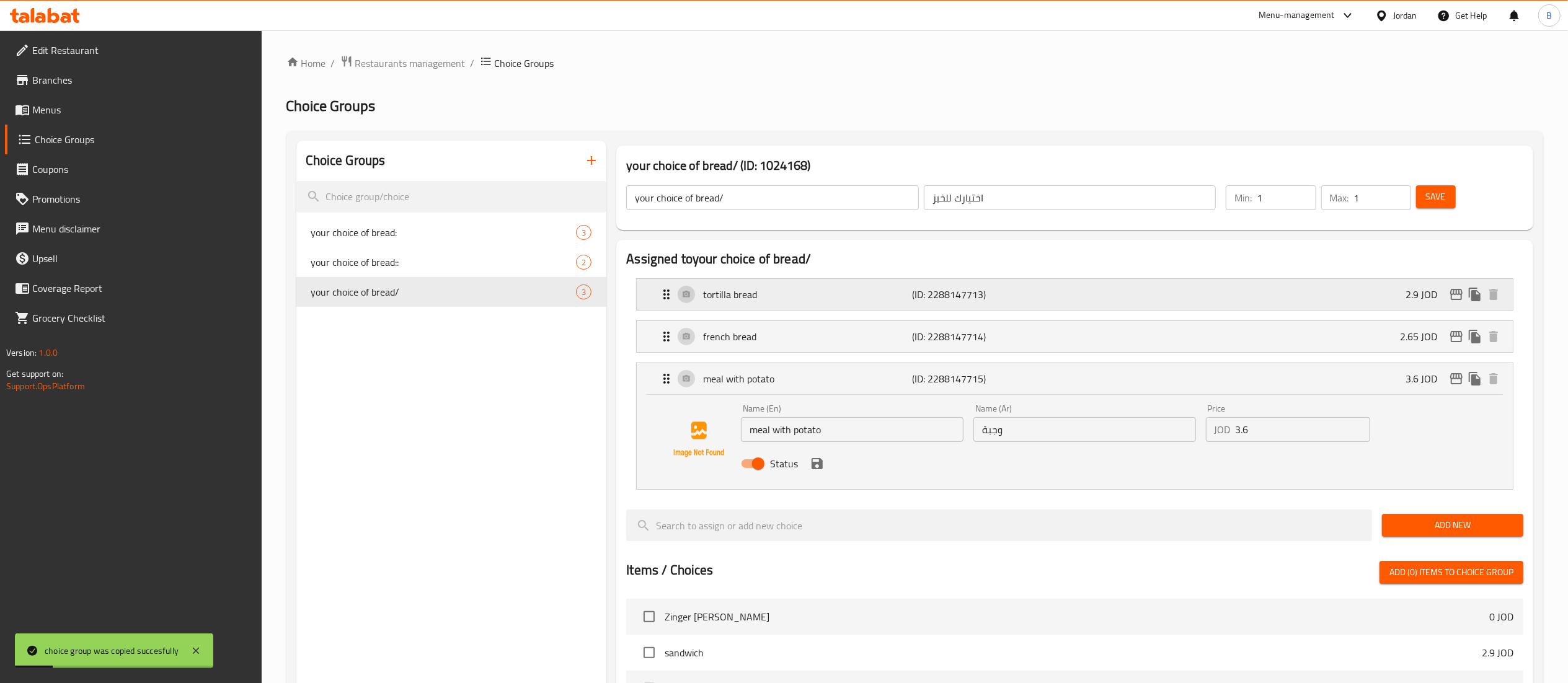
drag, startPoint x: 1288, startPoint y: 433, endPoint x: 1264, endPoint y: 306, distance: 129.2
click at [1287, 433] on input "3.6" at bounding box center [1303, 429] width 134 height 25
click at [819, 467] on icon "save" at bounding box center [817, 464] width 15 height 15
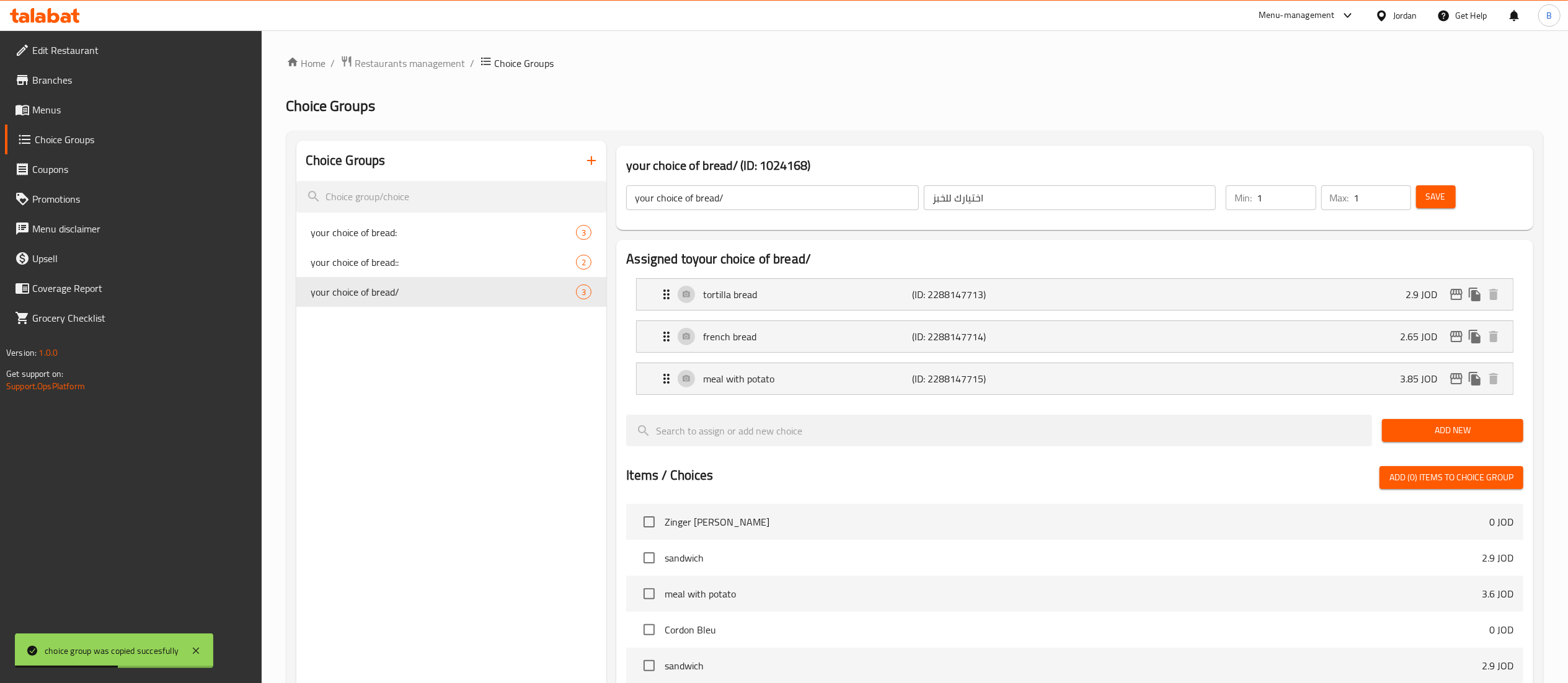
type input "3.85"
click at [1435, 203] on span "Save" at bounding box center [1437, 197] width 20 height 16
click at [1451, 382] on icon "edit" at bounding box center [1456, 379] width 13 height 11
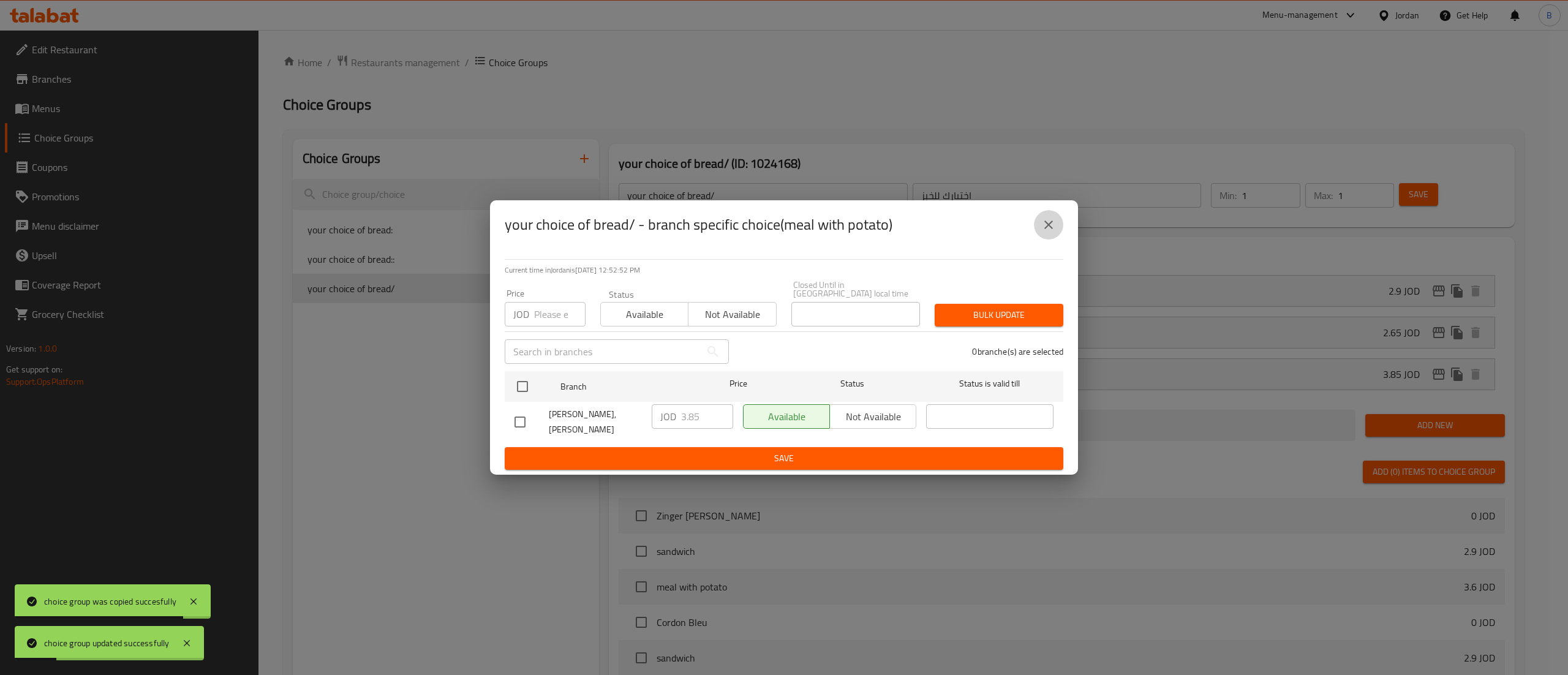
click at [1051, 230] on icon "close" at bounding box center [1048, 225] width 9 height 9
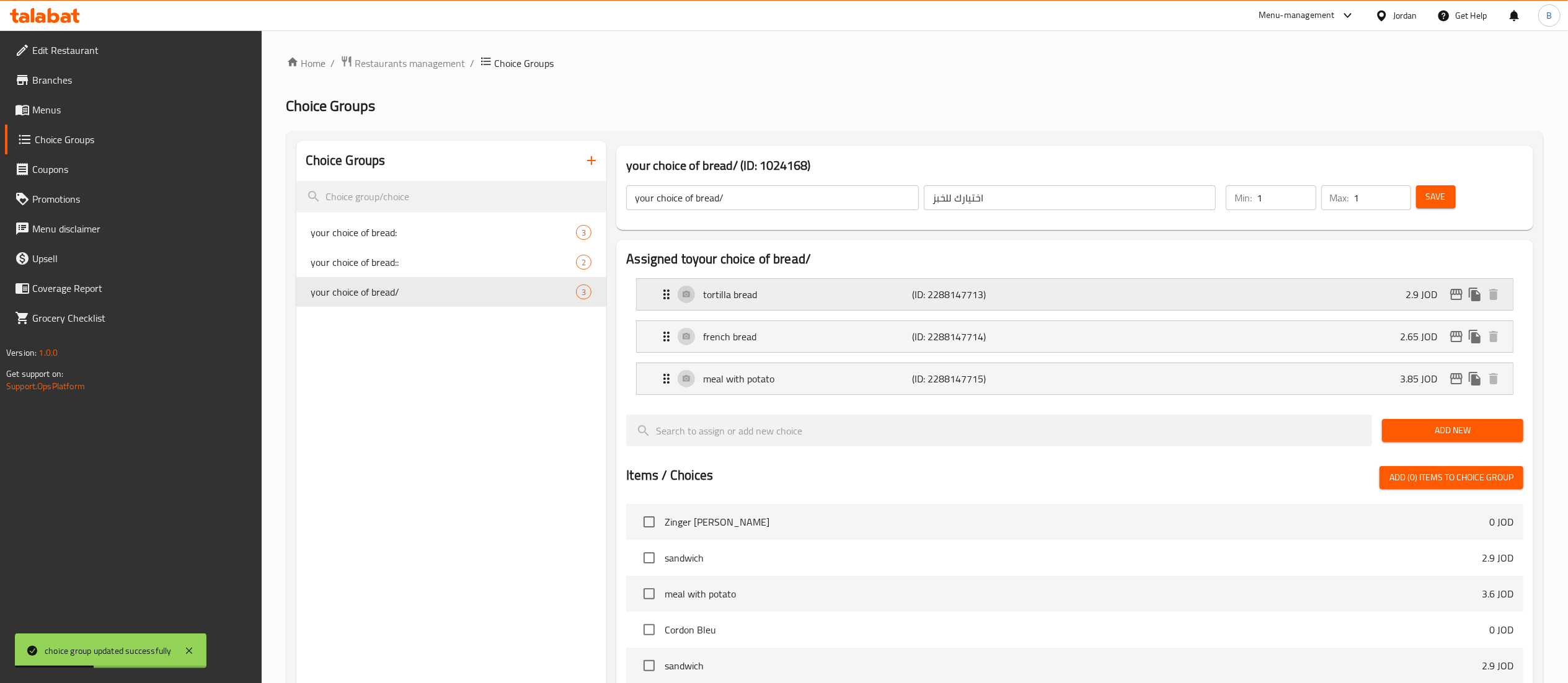
click at [898, 296] on p "tortilla bread" at bounding box center [807, 294] width 209 height 15
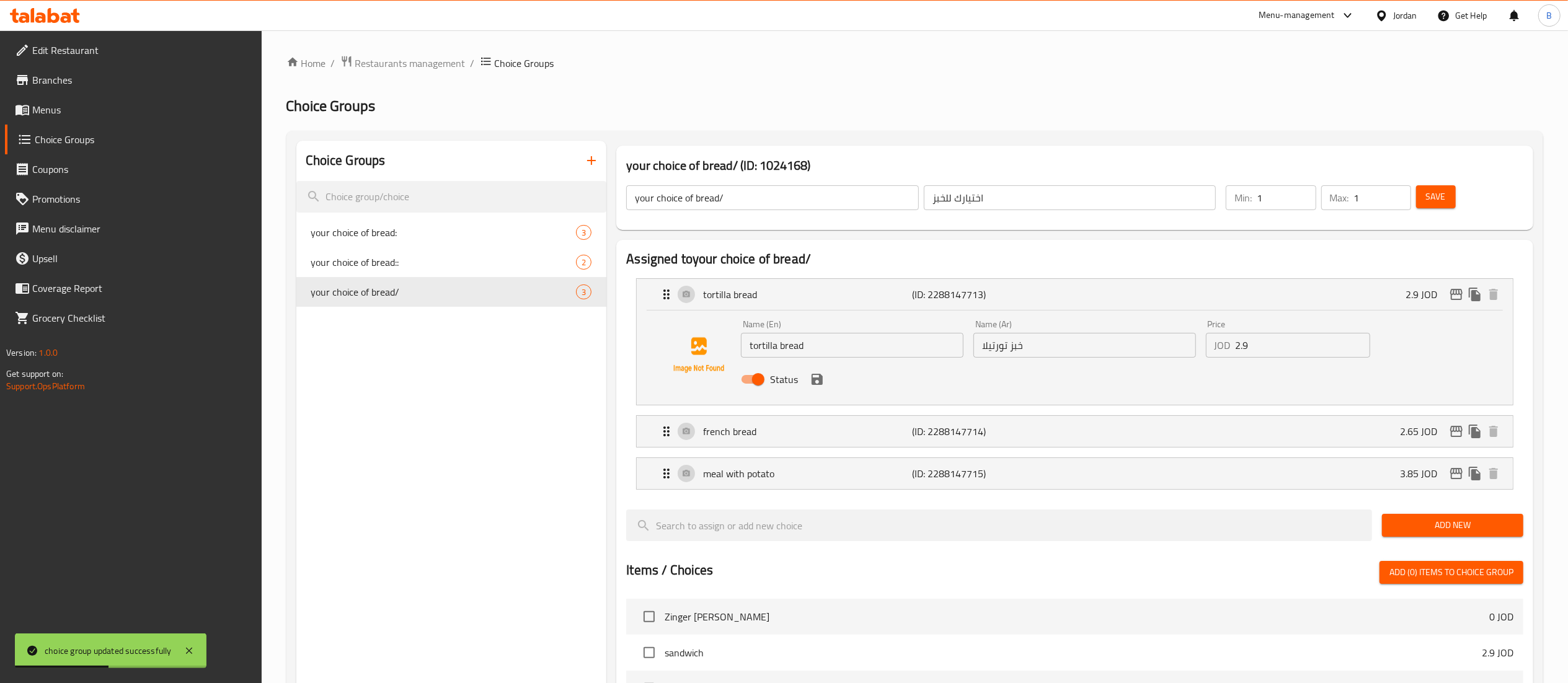
drag, startPoint x: 1277, startPoint y: 352, endPoint x: 1013, endPoint y: 351, distance: 264.0
click at [1060, 351] on div "Name (En) tortilla bread Name (En) Name (Ar) خبز تورتيلا Name (Ar) Price JOD 2.…" at bounding box center [1084, 356] width 697 height 81
click at [815, 379] on icon "save" at bounding box center [817, 379] width 11 height 11
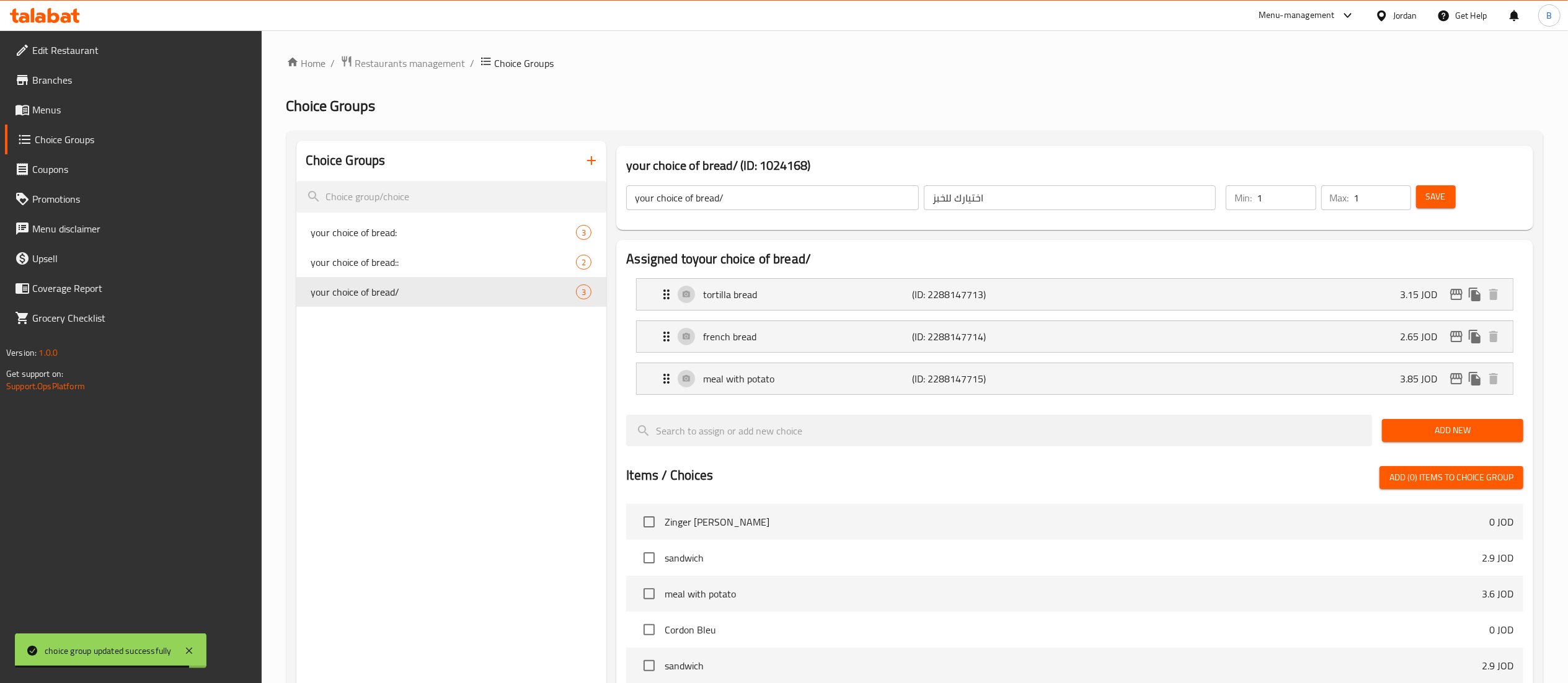
type input "3.15"
click at [1419, 206] on button "Save" at bounding box center [1436, 197] width 40 height 23
click at [1458, 292] on icon "edit" at bounding box center [1456, 294] width 15 height 15
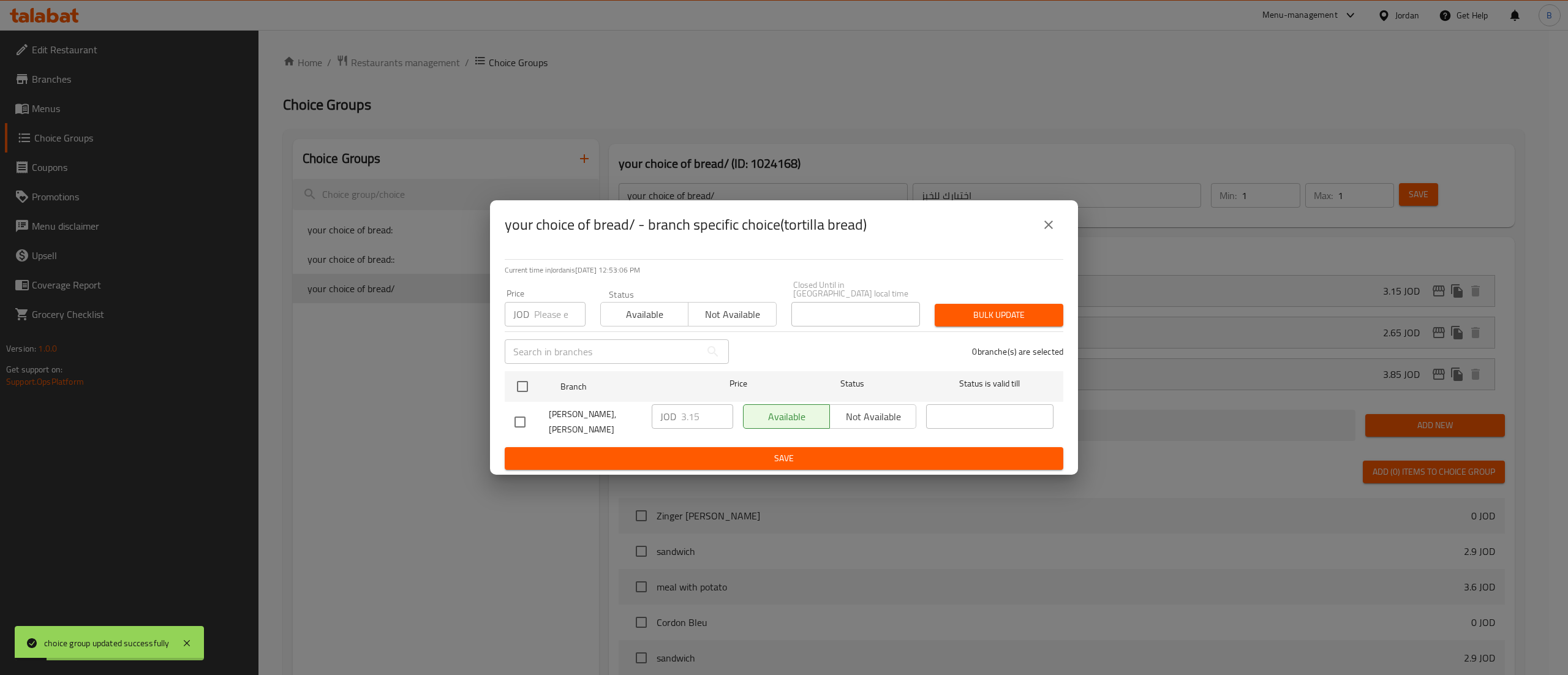
click at [1042, 239] on button "close" at bounding box center [1049, 225] width 29 height 29
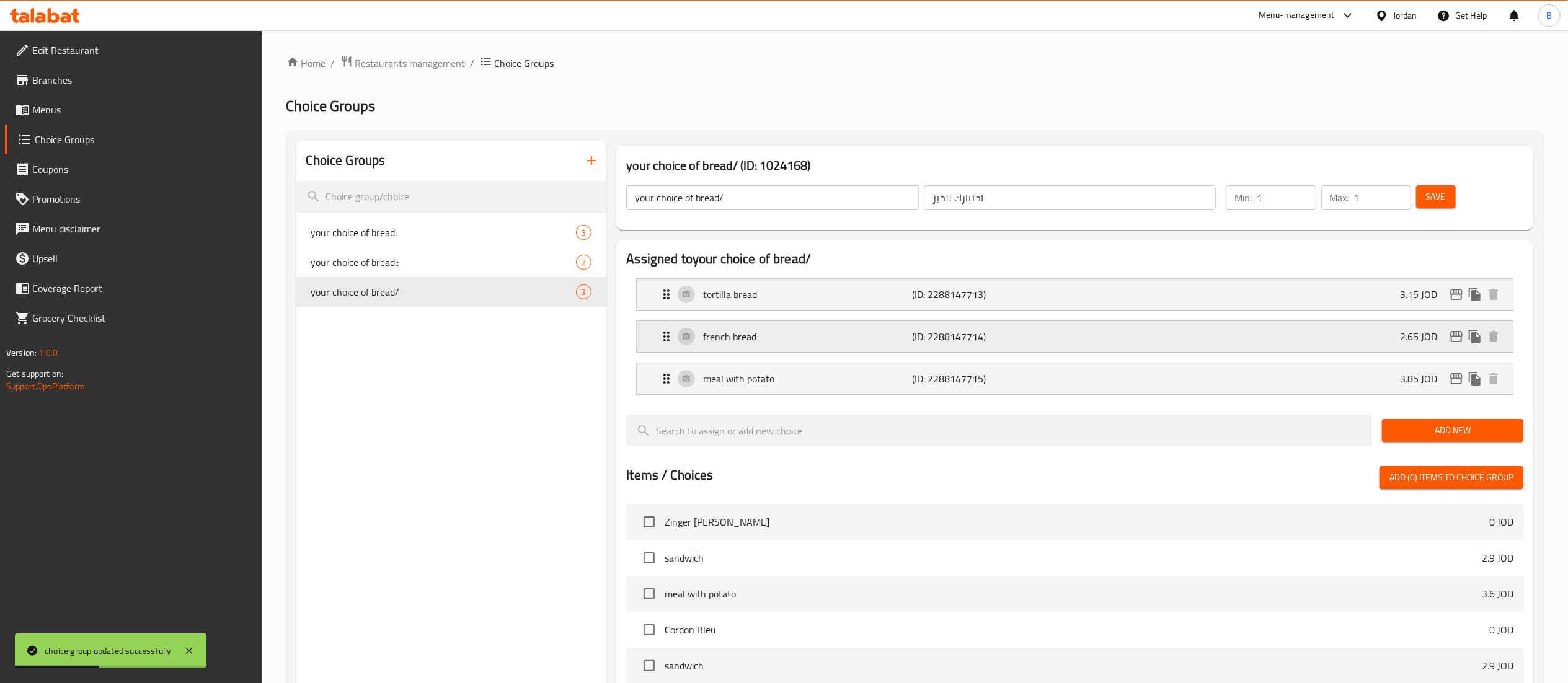
click at [847, 325] on div "french bread (ID: 2288147714) 2.65 JOD" at bounding box center [1079, 336] width 839 height 31
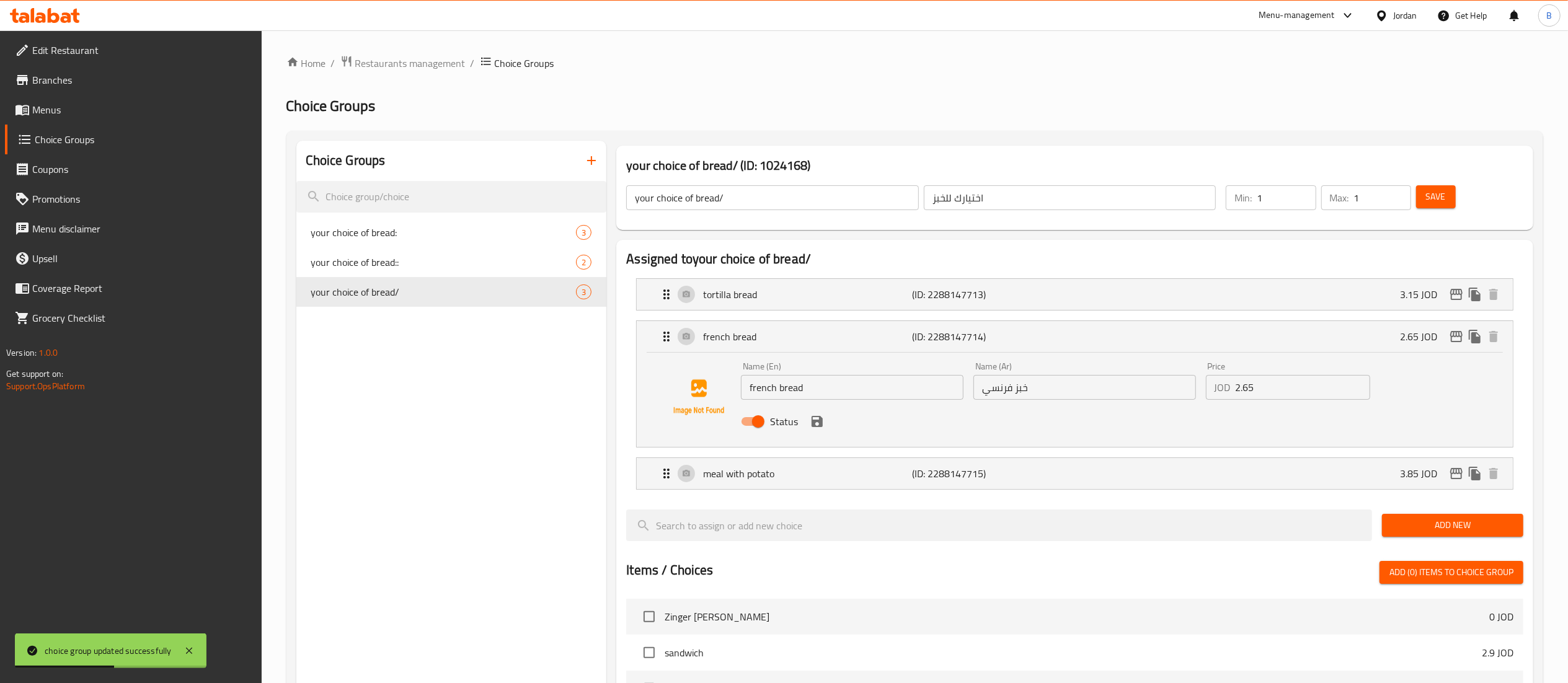
click at [1283, 377] on input "2.65" at bounding box center [1303, 386] width 134 height 25
drag, startPoint x: 823, startPoint y: 435, endPoint x: 835, endPoint y: 430, distance: 13.0
click at [828, 434] on nav "tortilla bread (ID: 2288147713) 3.15 JOD Name (En) tortilla bread Name (En) Nam…" at bounding box center [1075, 384] width 898 height 231
type input "2.90"
click at [828, 420] on nav "tortilla bread (ID: 2288147713) 3.15 JOD Name (En) tortilla bread Name (En) Nam…" at bounding box center [1075, 384] width 898 height 232
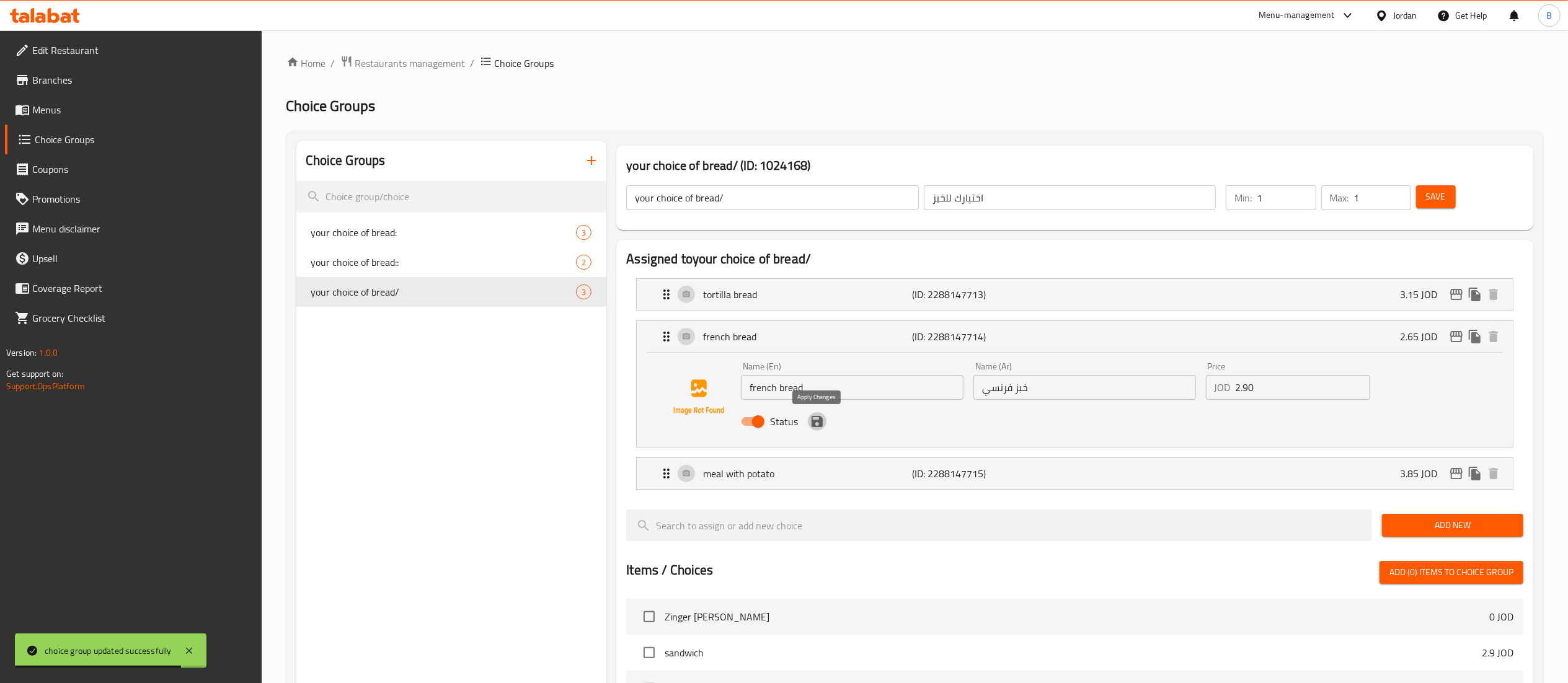
click at [820, 418] on icon "save" at bounding box center [817, 421] width 11 height 11
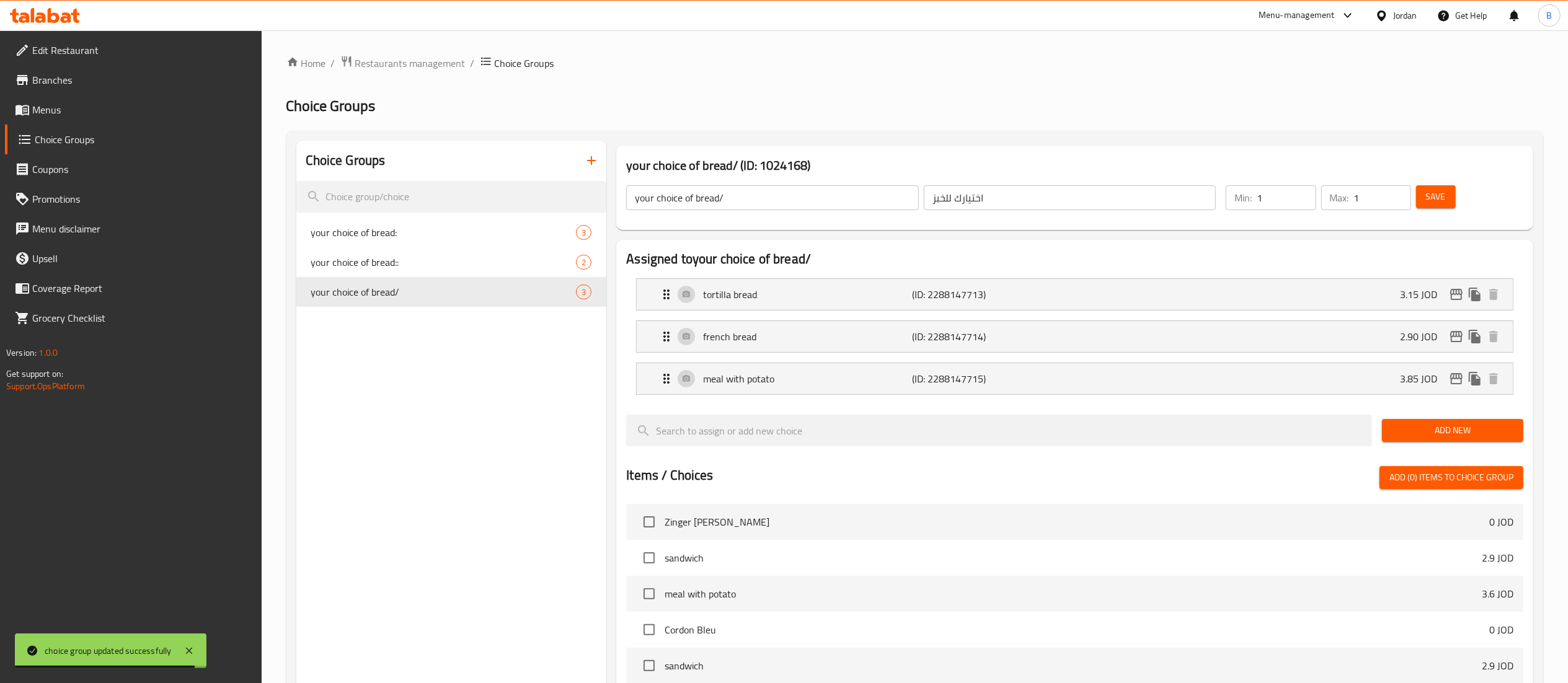
click at [1437, 183] on div "Save" at bounding box center [1462, 198] width 97 height 30
click at [1441, 197] on span "Save" at bounding box center [1437, 197] width 20 height 16
click at [1454, 337] on icon "edit" at bounding box center [1456, 336] width 15 height 15
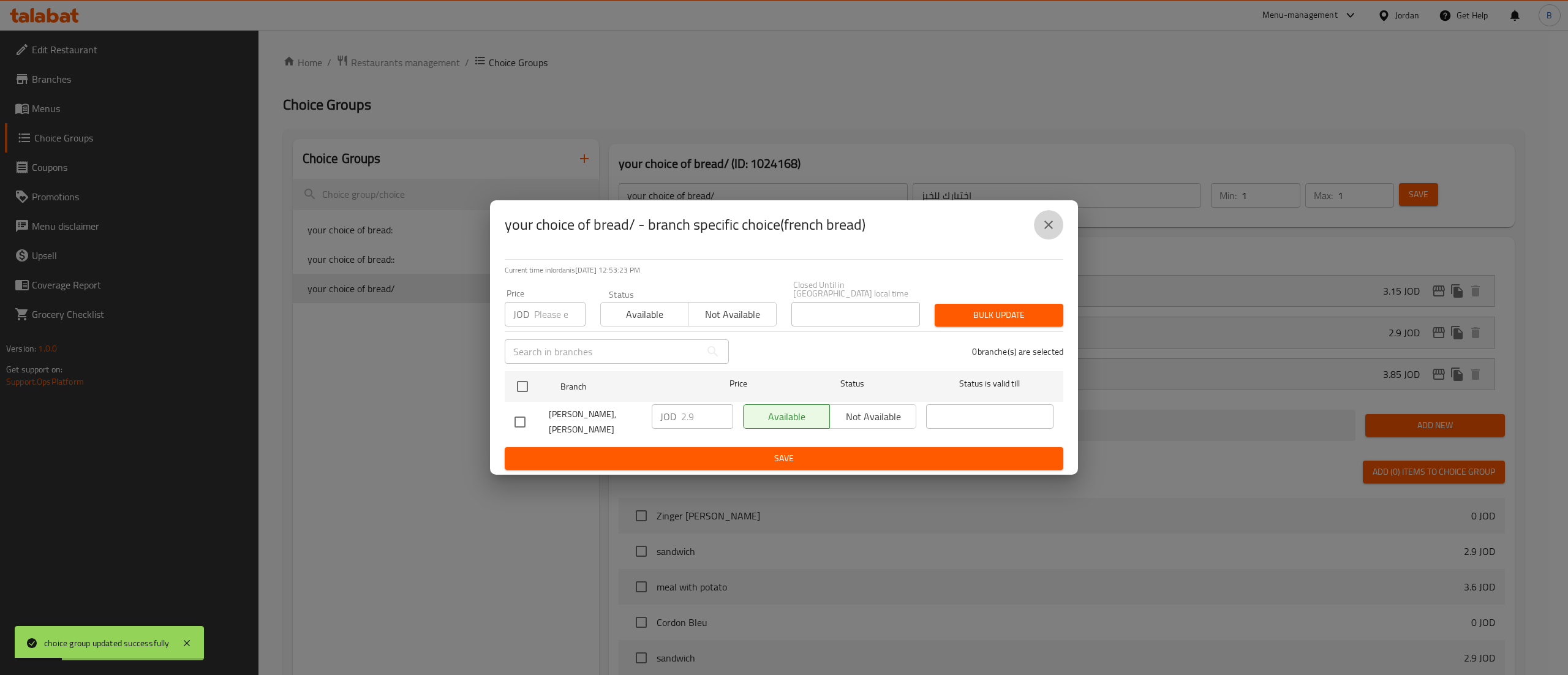
click at [1047, 239] on button "close" at bounding box center [1049, 225] width 29 height 29
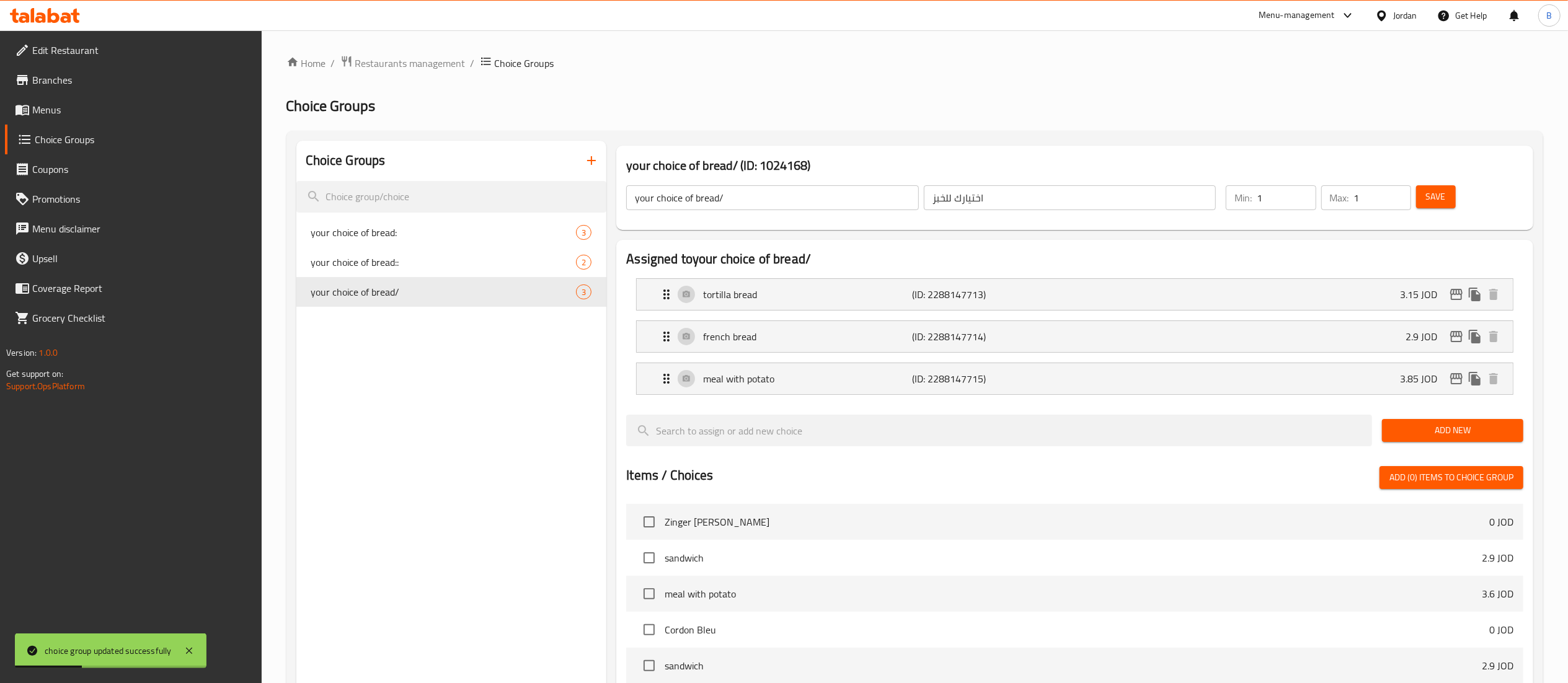
click at [84, 116] on span "Menus" at bounding box center [142, 109] width 219 height 15
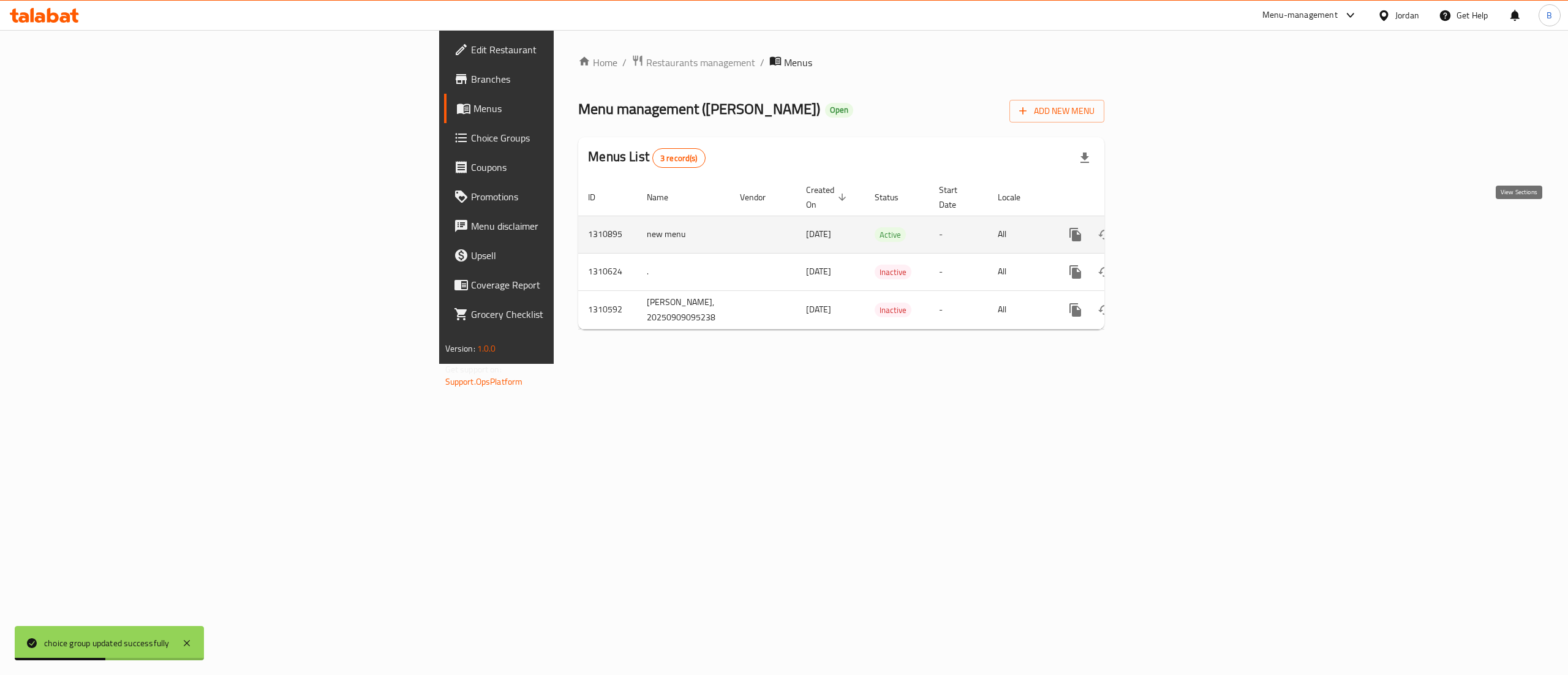
click at [1178, 220] on link "enhanced table" at bounding box center [1164, 234] width 29 height 29
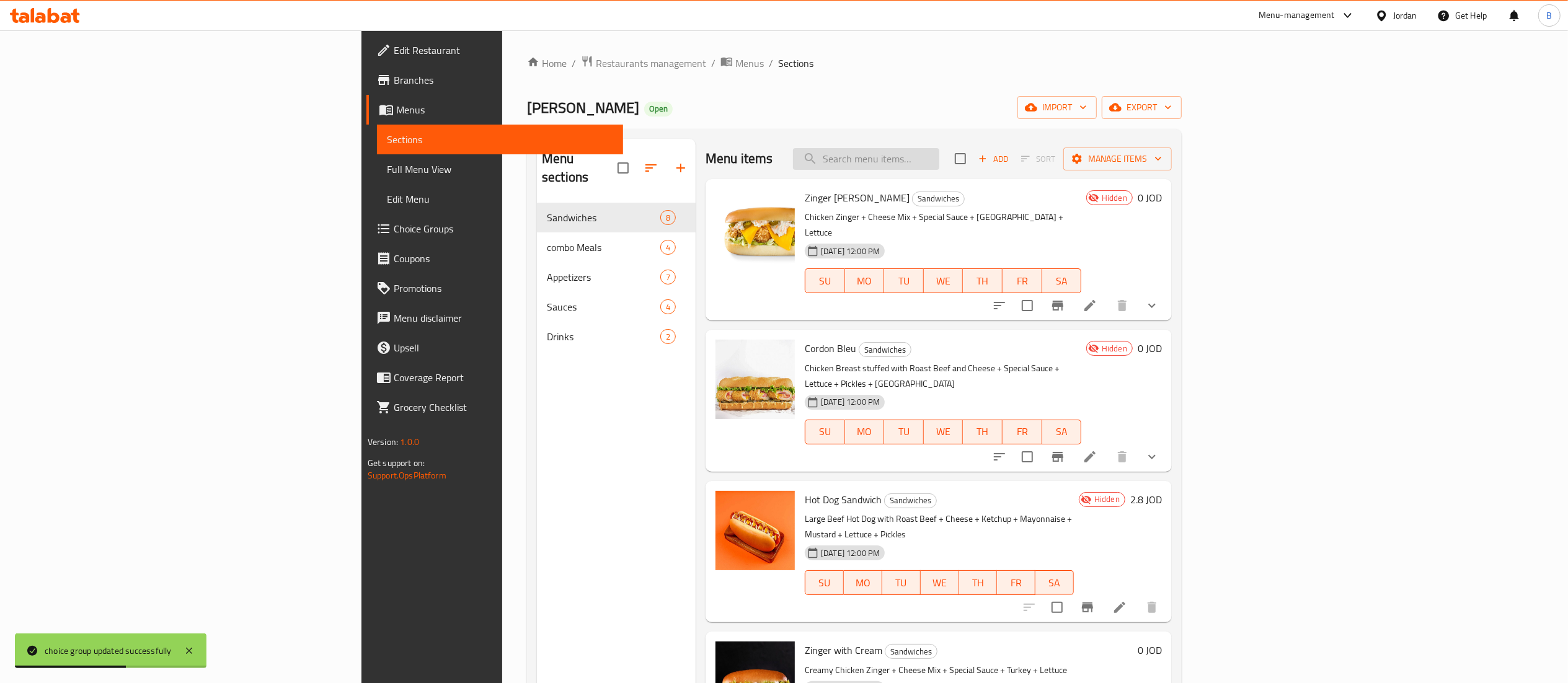
click at [939, 161] on input "search" at bounding box center [866, 159] width 146 height 22
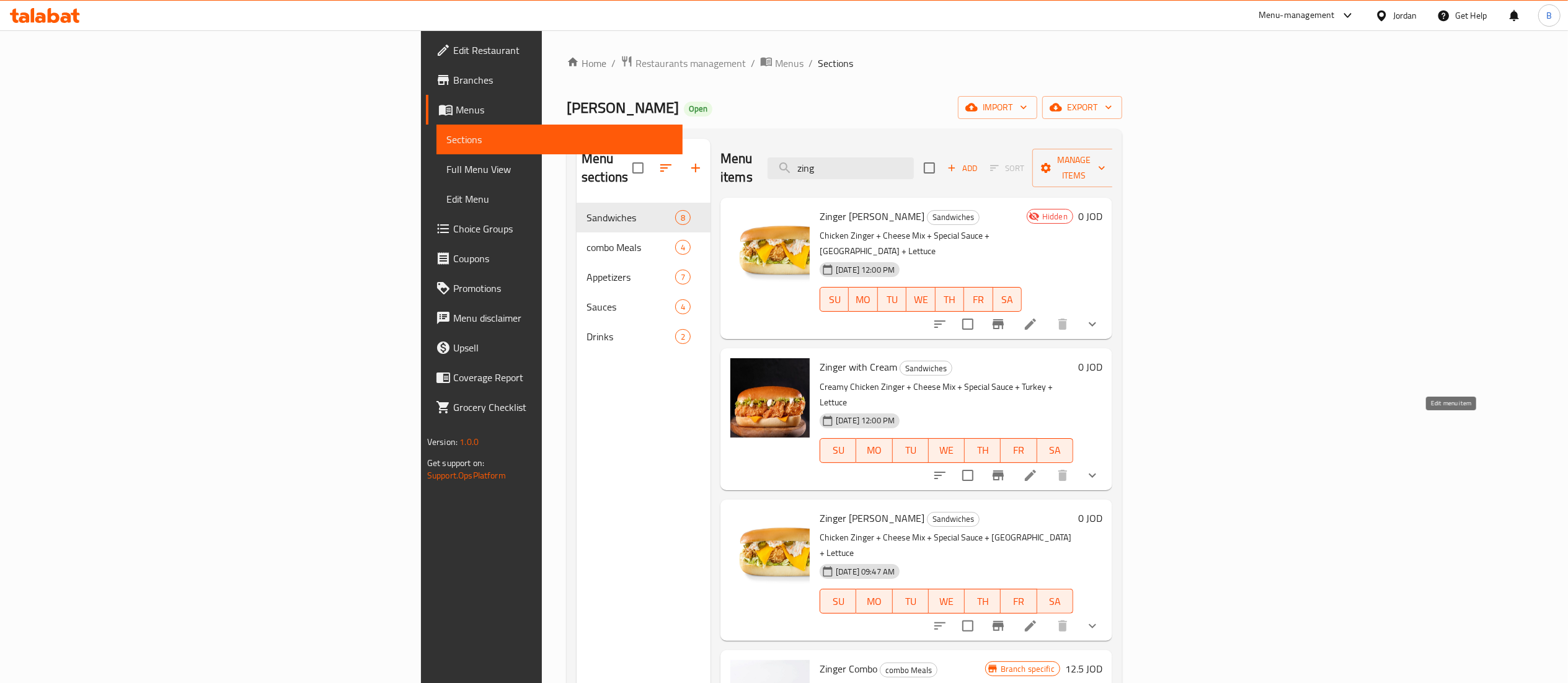
type input "zing"
click at [1038, 469] on icon at bounding box center [1030, 475] width 15 height 15
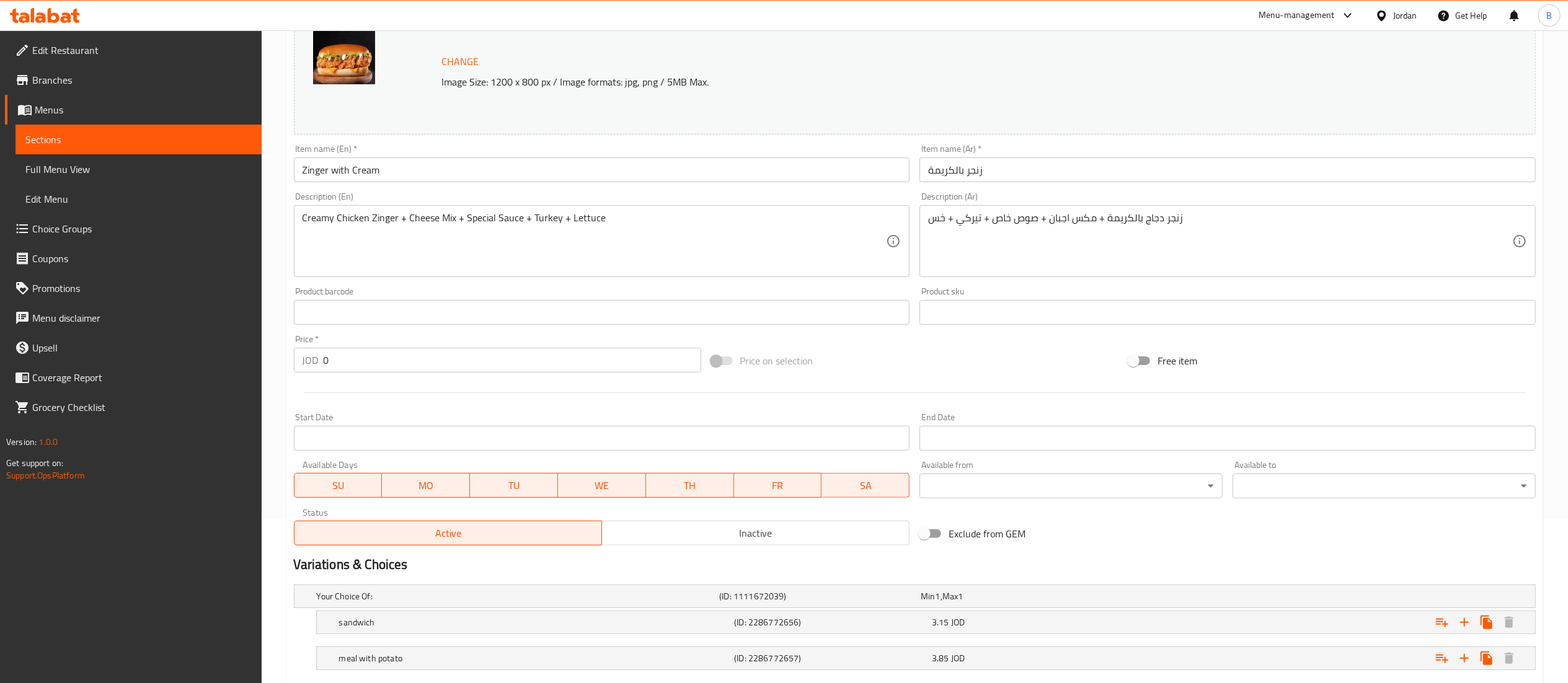
scroll to position [239, 0]
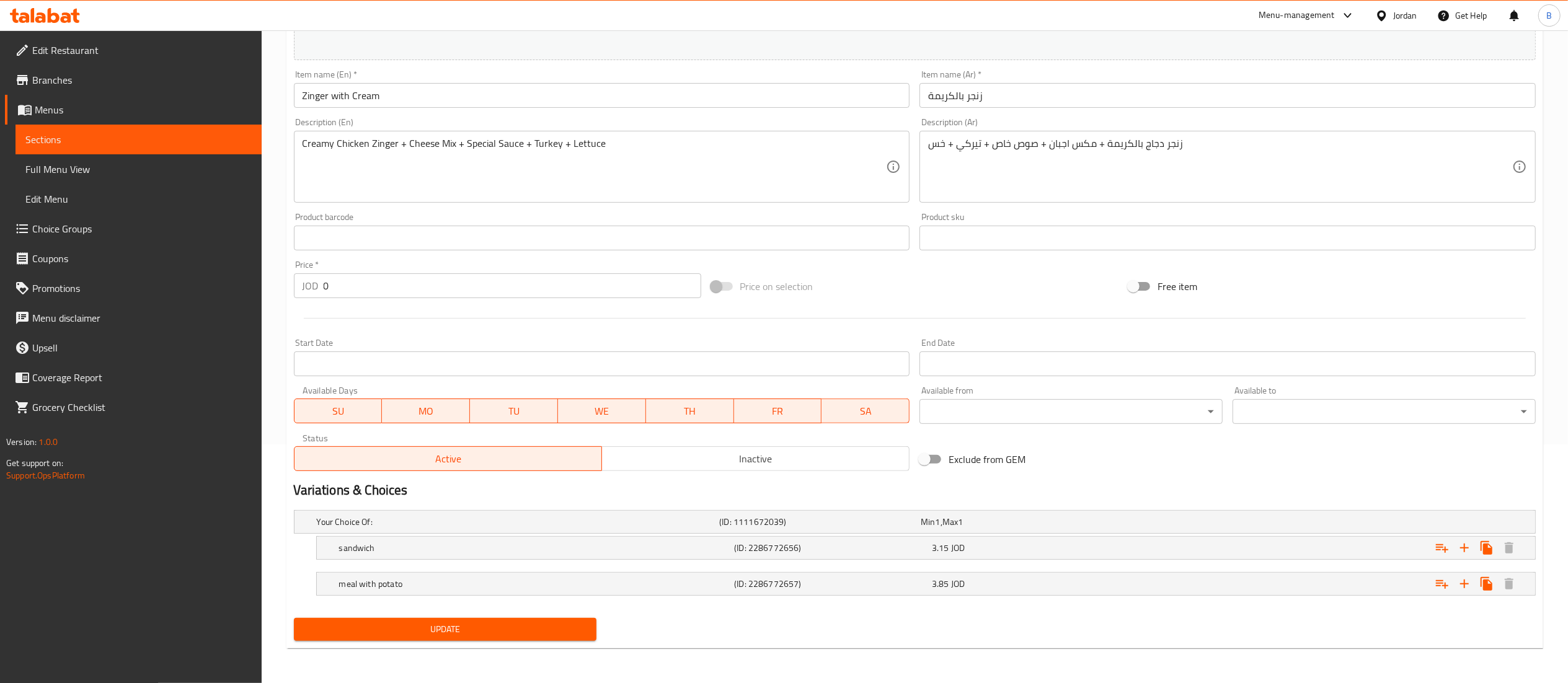
click at [740, 457] on span "Inactive" at bounding box center [755, 459] width 298 height 18
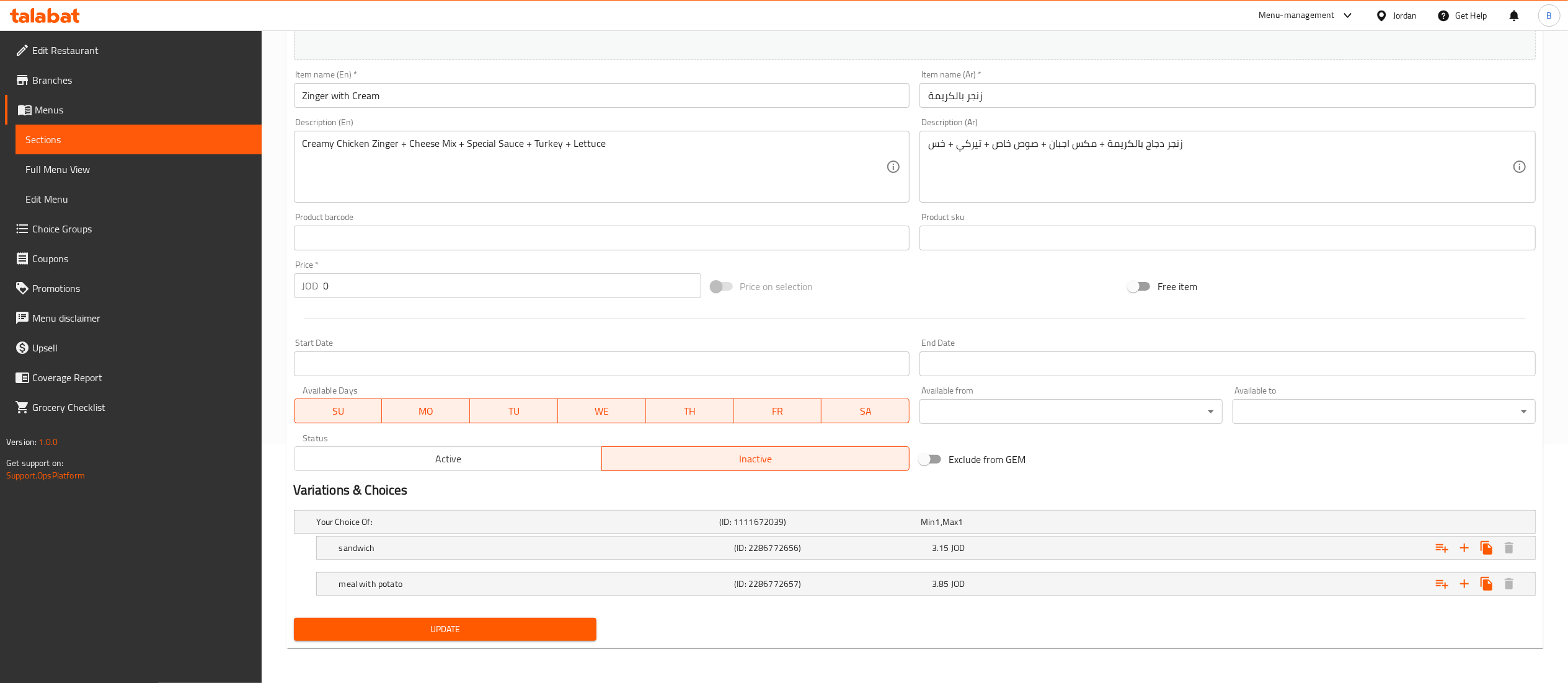
click at [545, 618] on div "Update" at bounding box center [445, 629] width 313 height 33
click at [465, 630] on span "Update" at bounding box center [445, 630] width 284 height 16
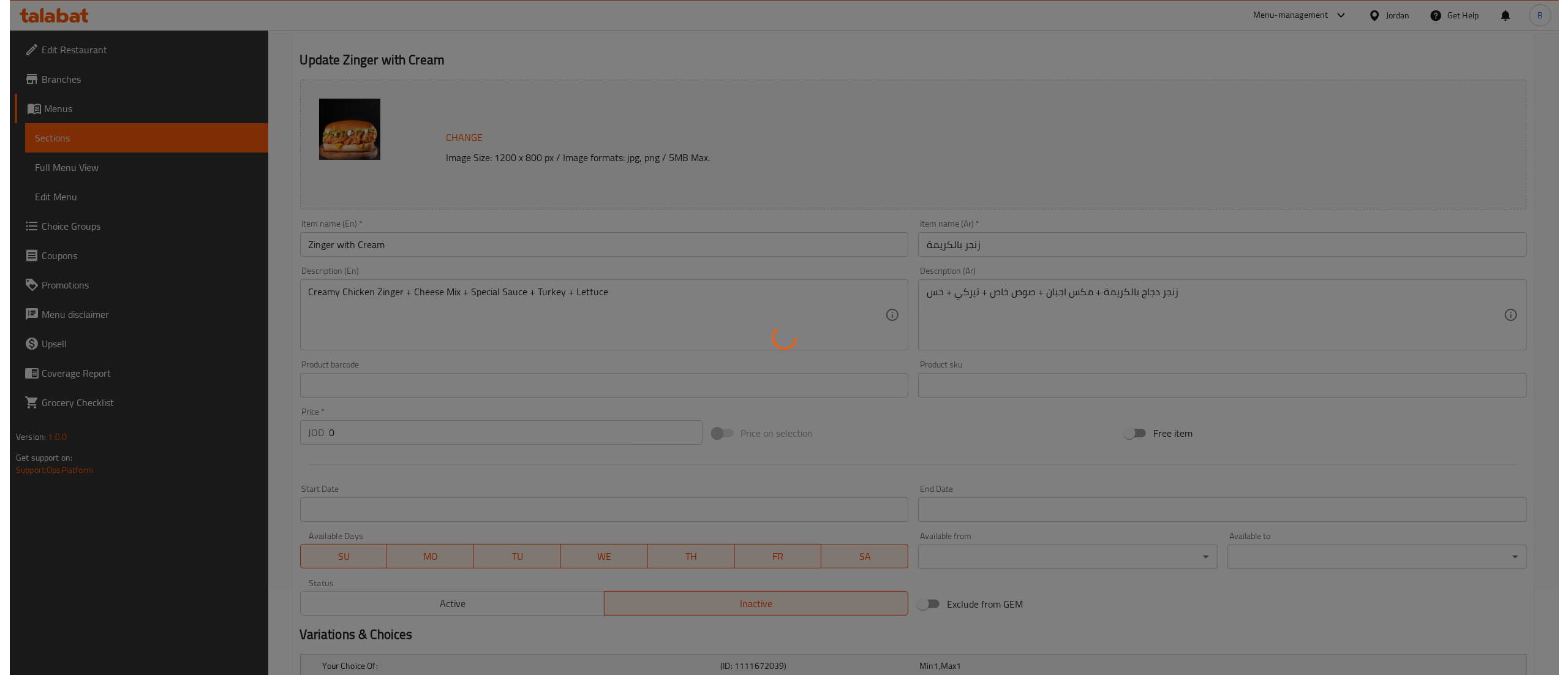
scroll to position [0, 0]
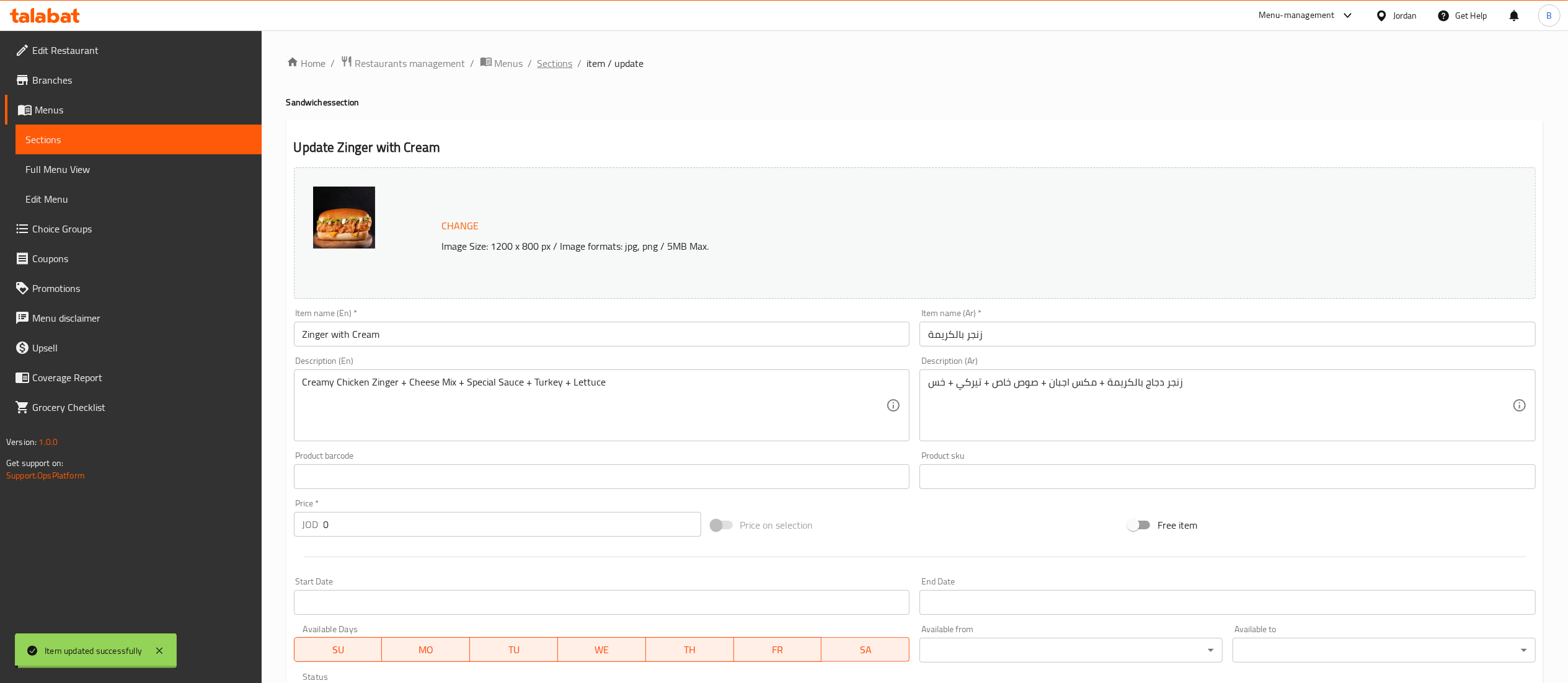
click at [557, 64] on span "Sections" at bounding box center [556, 62] width 36 height 15
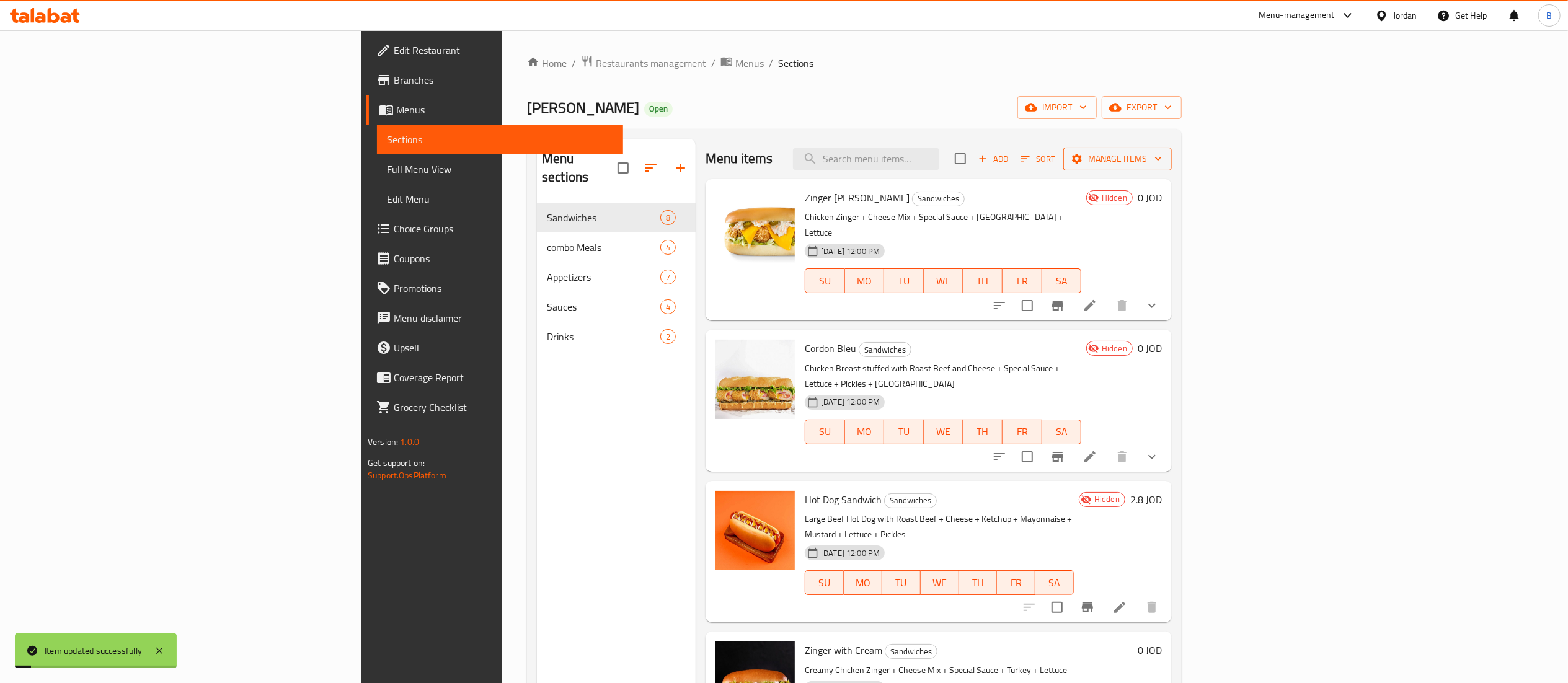
click at [1162, 155] on span "Manage items" at bounding box center [1118, 159] width 89 height 16
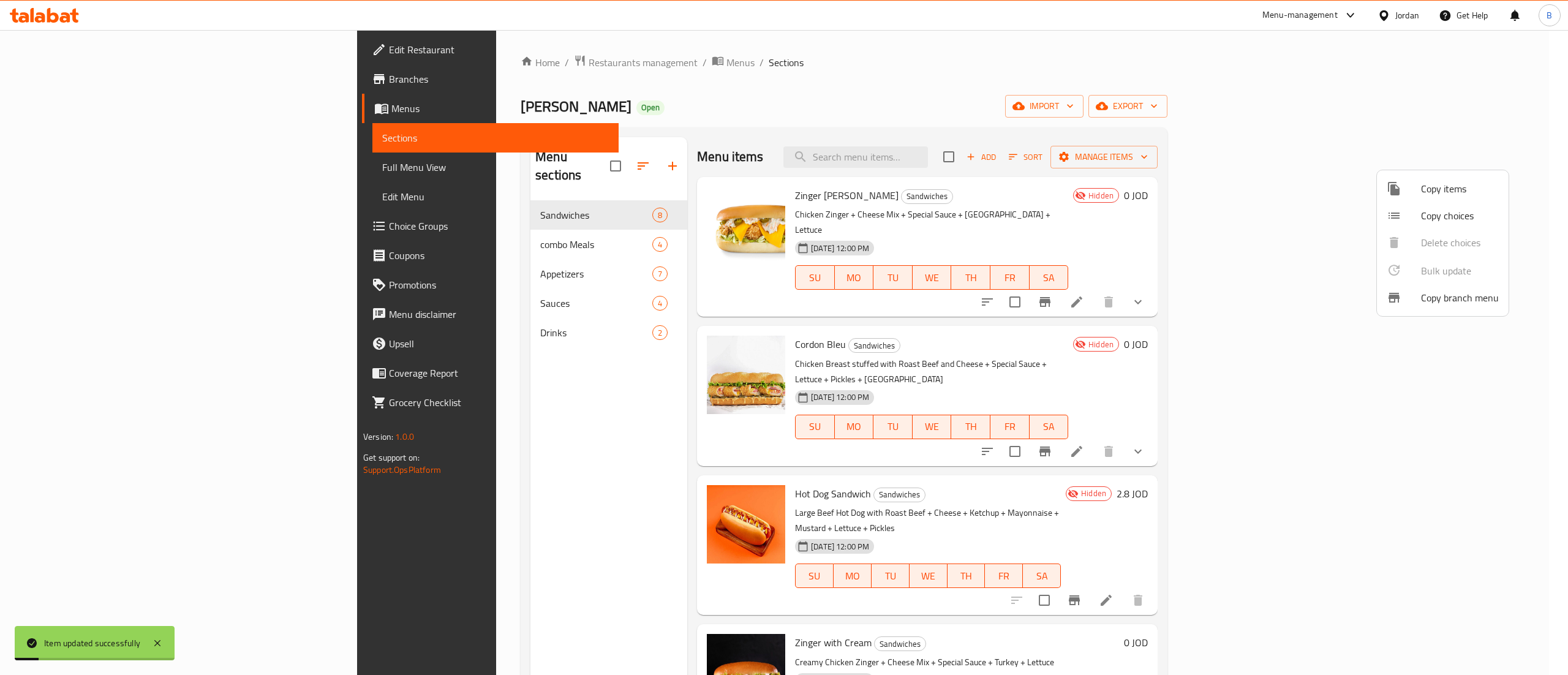
click at [1429, 191] on span "Copy items" at bounding box center [1460, 189] width 78 height 15
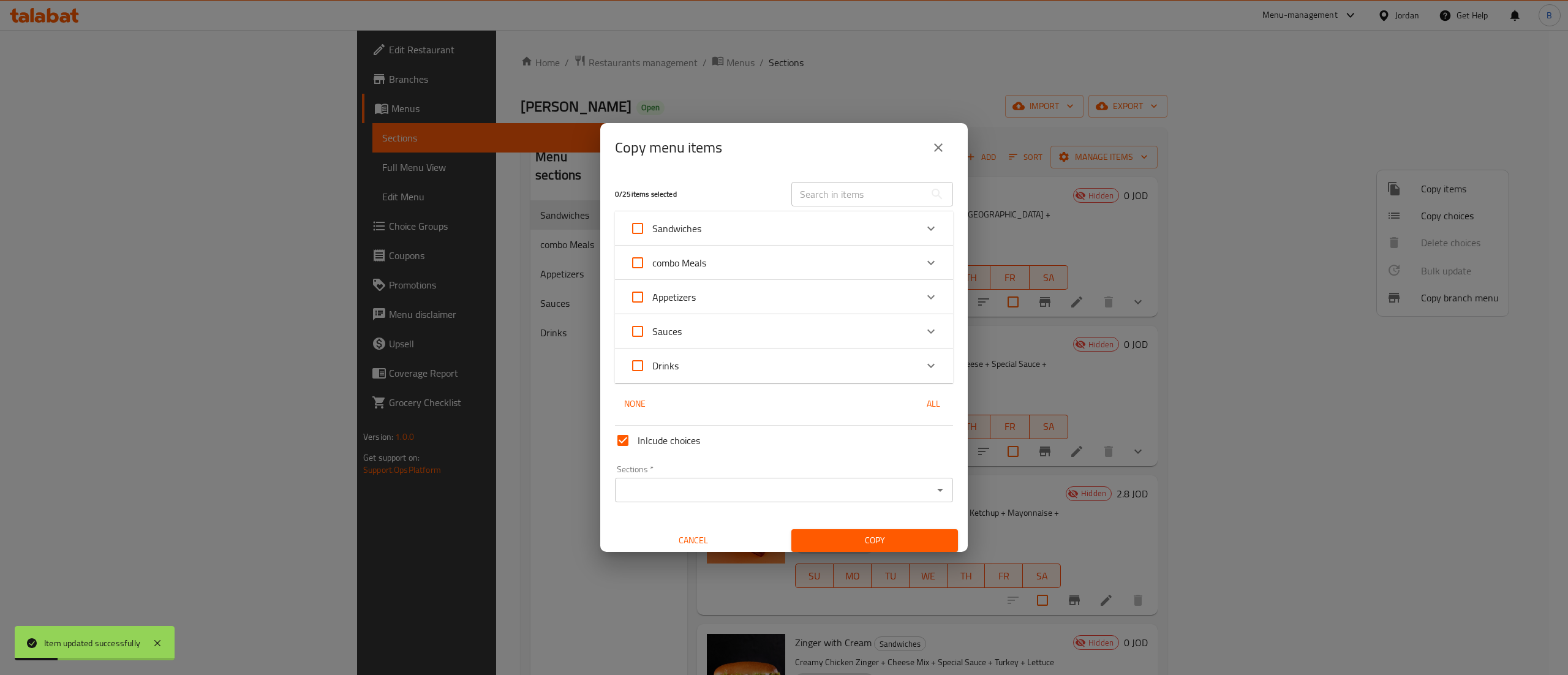
click at [896, 223] on div "Sandwiches" at bounding box center [773, 229] width 287 height 29
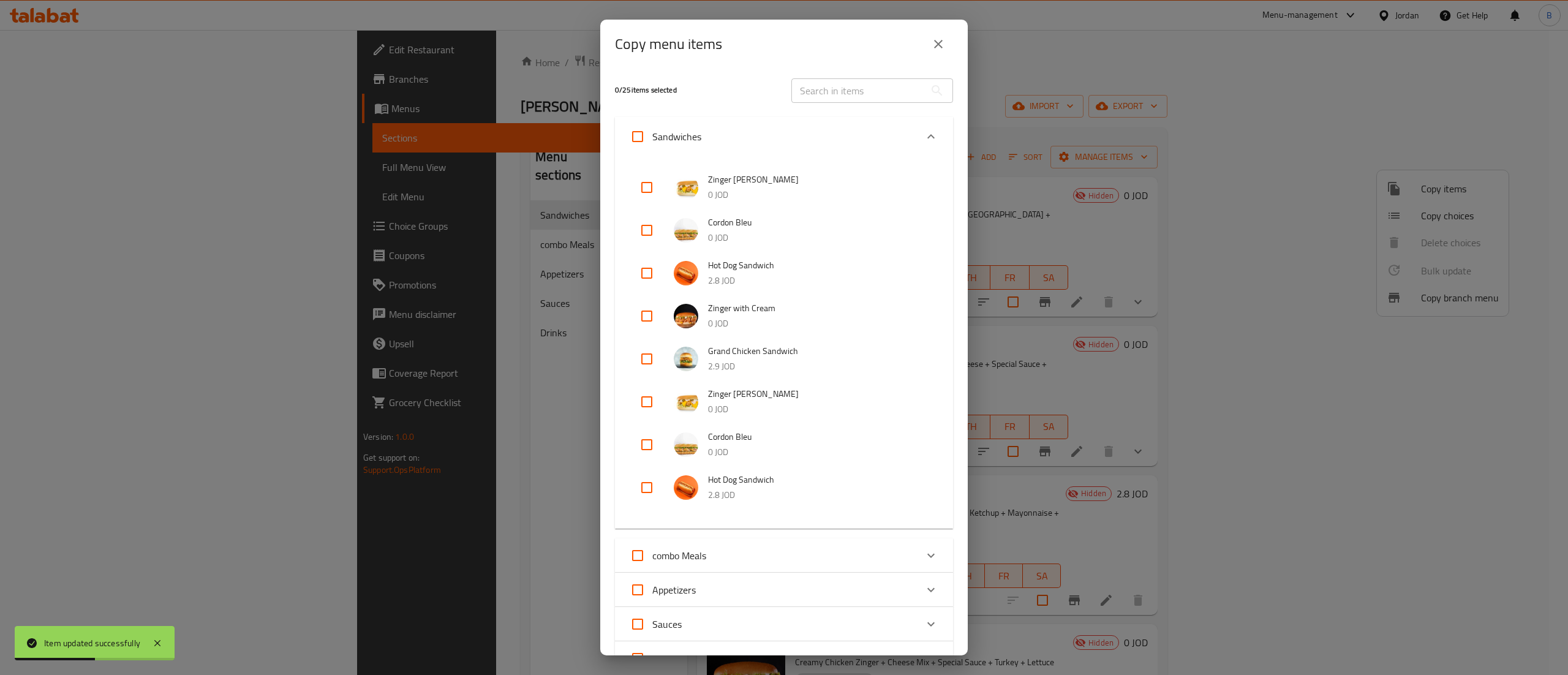
click at [640, 306] on input "checkbox" at bounding box center [646, 316] width 29 height 29
checkbox input "true"
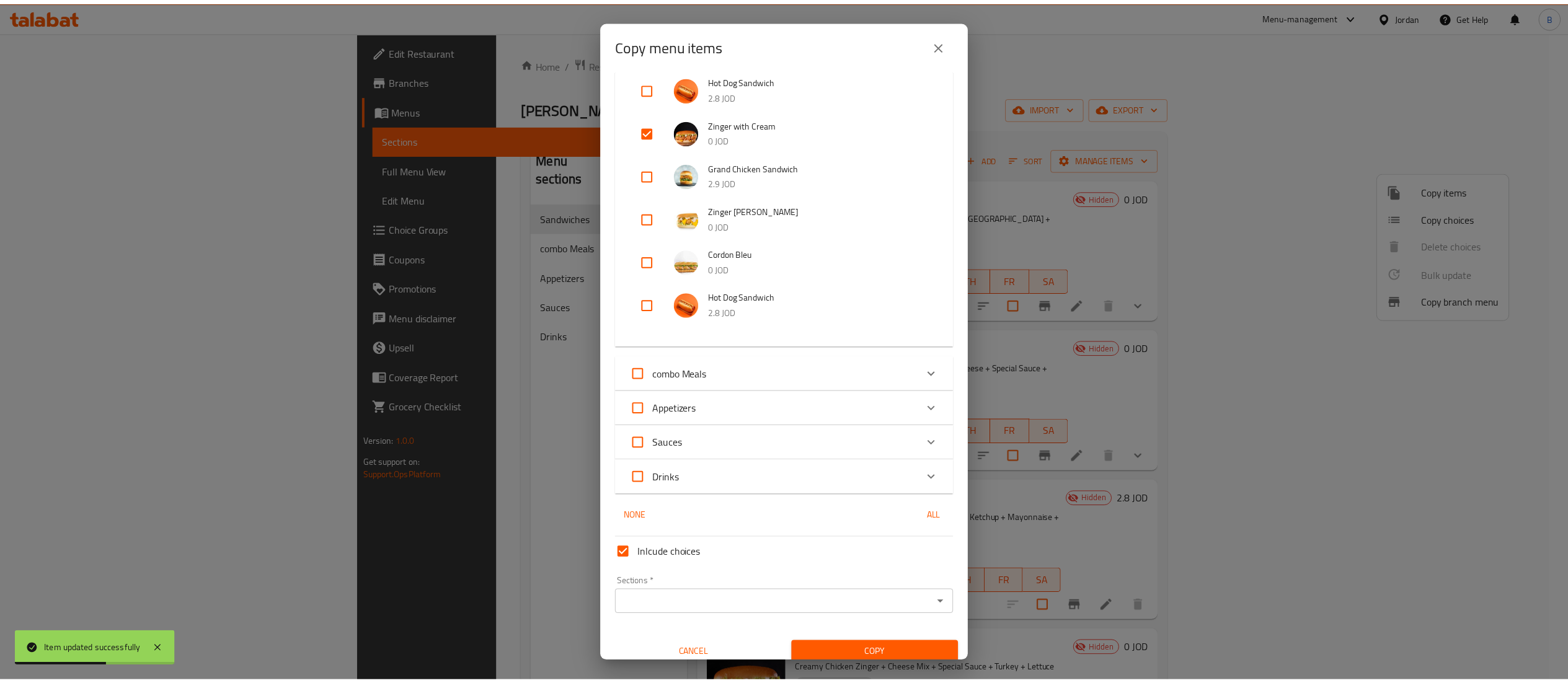
scroll to position [199, 0]
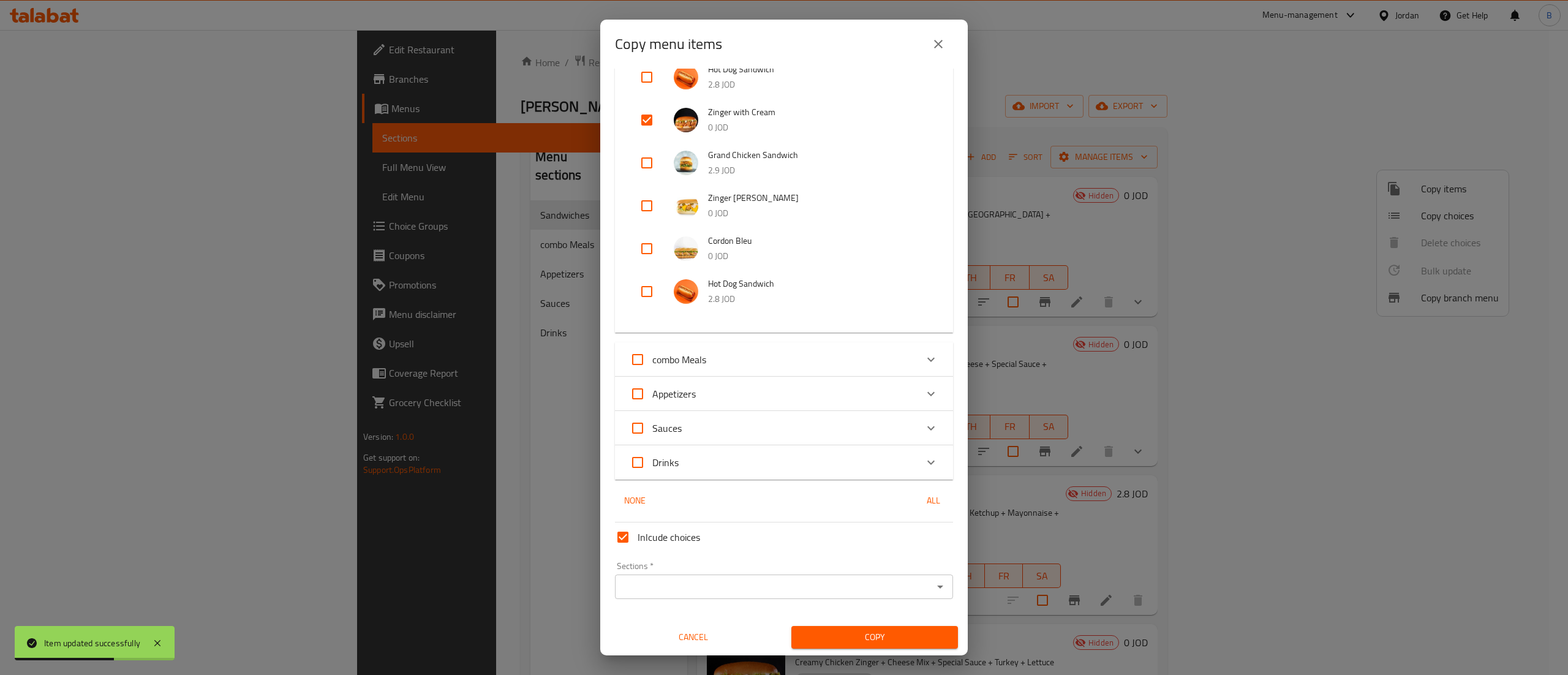
drag, startPoint x: 648, startPoint y: 529, endPoint x: 700, endPoint y: 574, distance: 68.8
click at [649, 530] on span "Inlcude choices" at bounding box center [669, 537] width 62 height 15
click at [638, 529] on input "Inlcude choices" at bounding box center [623, 537] width 29 height 29
checkbox input "false"
click at [709, 583] on input "Sections   *" at bounding box center [773, 587] width 310 height 18
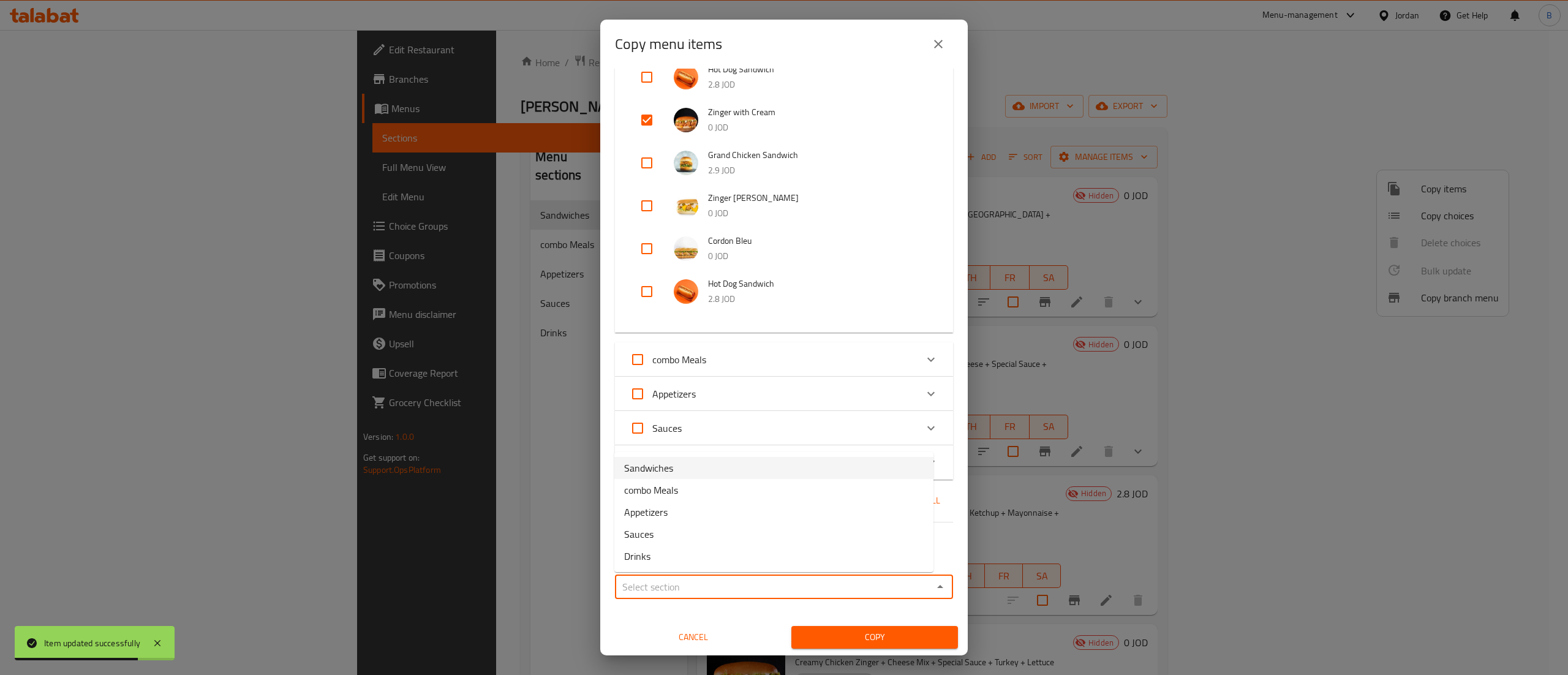
click at [701, 473] on li "Sandwiches" at bounding box center [773, 468] width 319 height 22
type input "Sandwiches"
click at [801, 640] on span "Copy" at bounding box center [874, 638] width 147 height 16
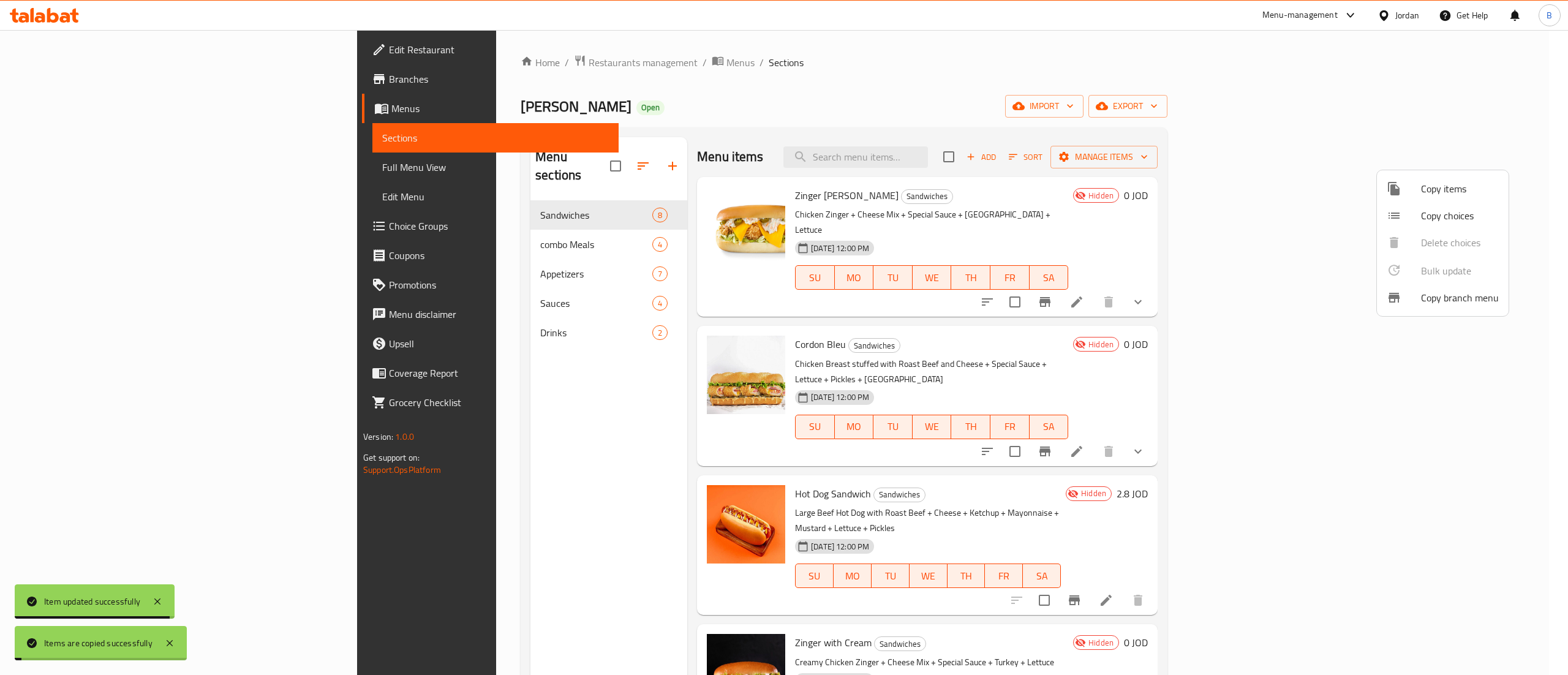
click at [1103, 318] on div at bounding box center [784, 337] width 1568 height 675
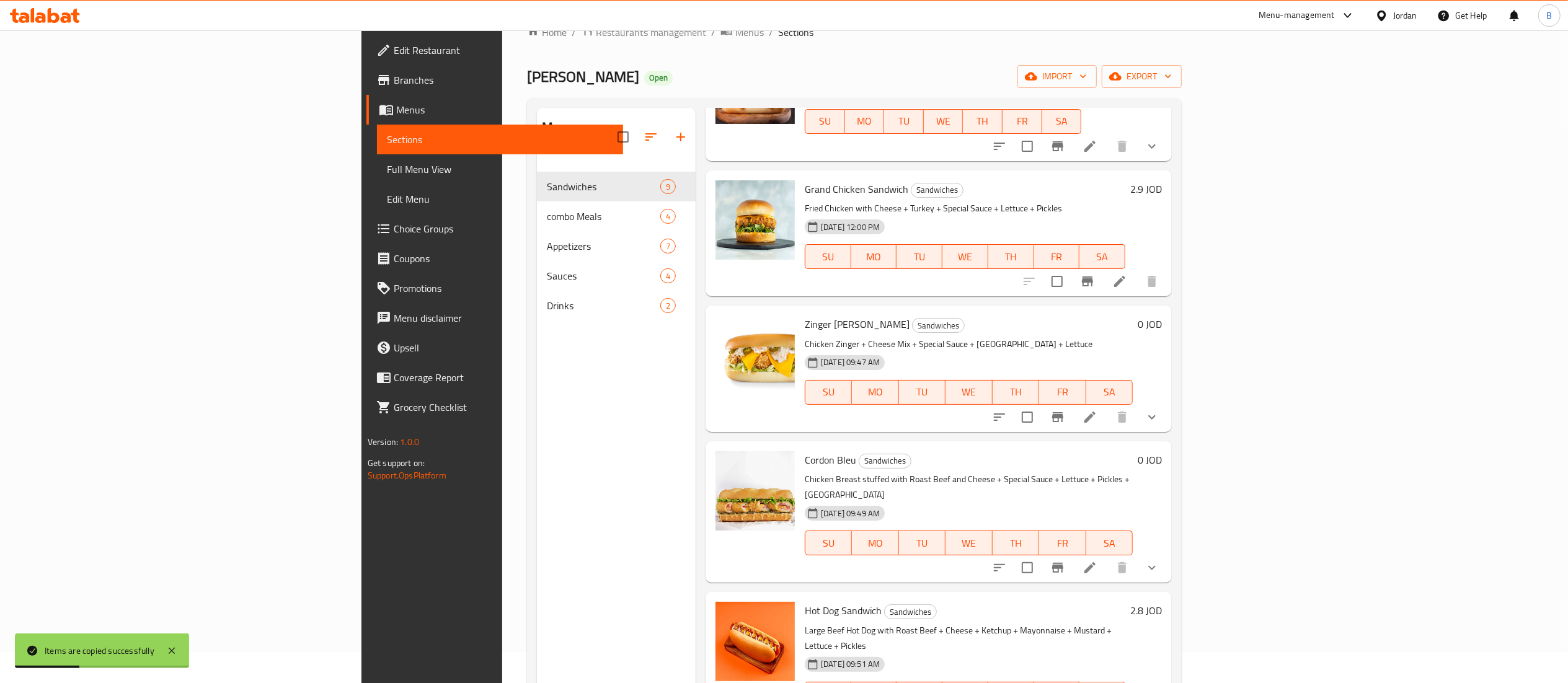
scroll to position [174, 0]
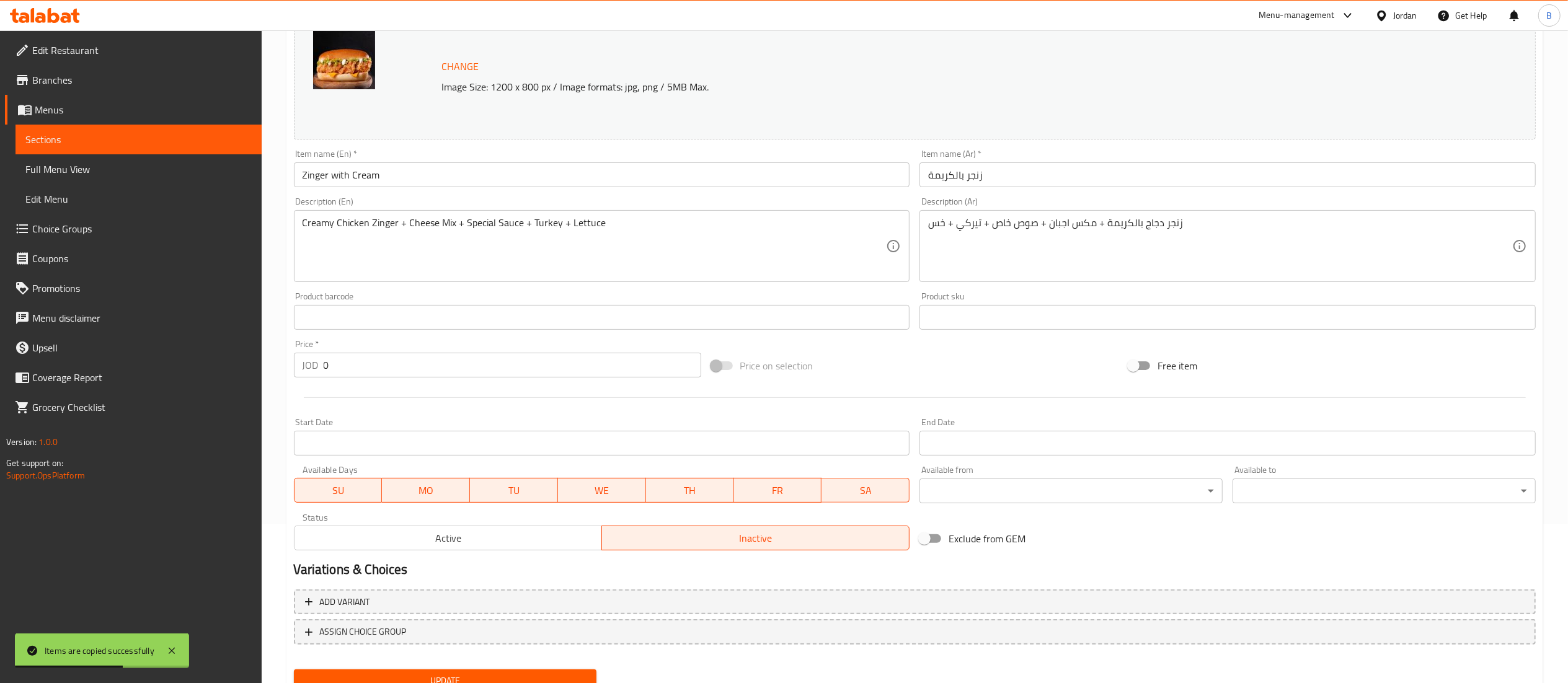
scroll to position [210, 0]
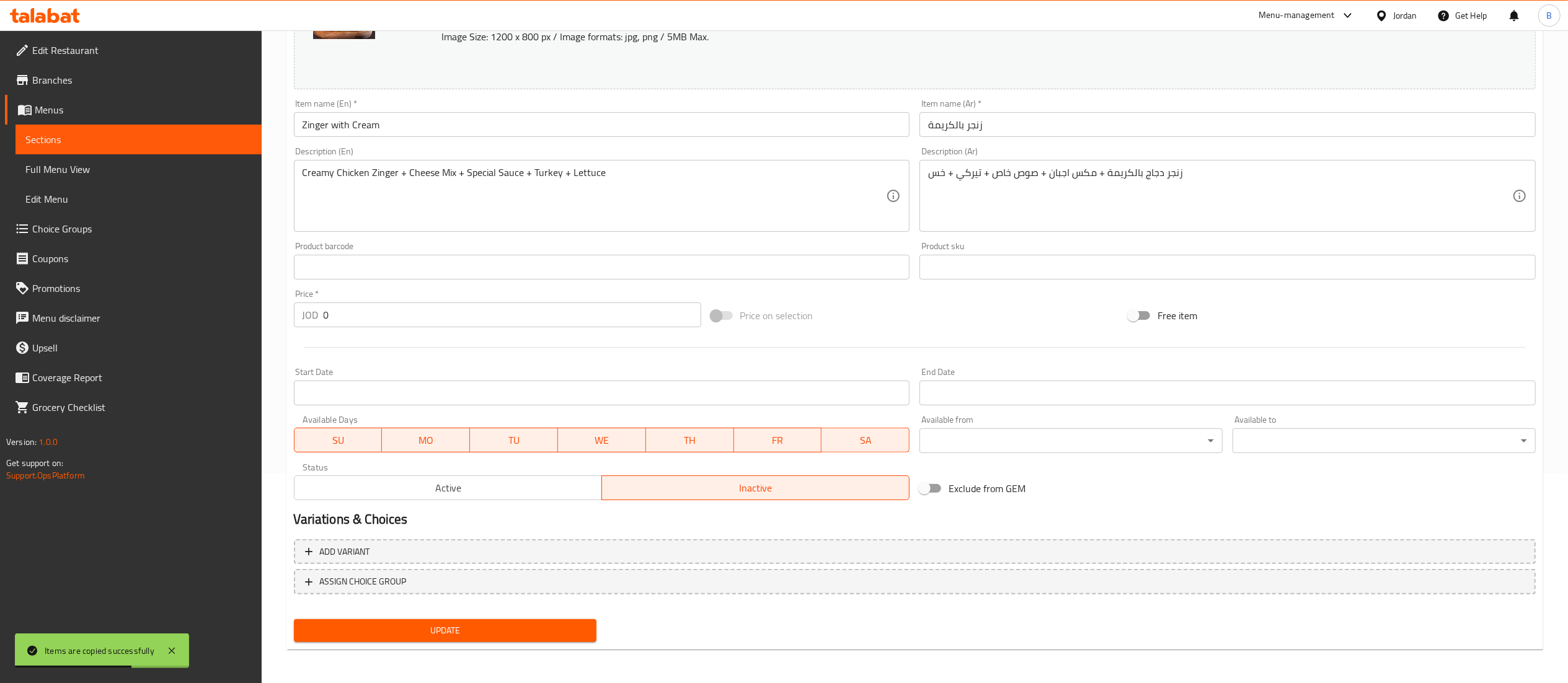
click at [499, 491] on span "Active" at bounding box center [448, 488] width 298 height 18
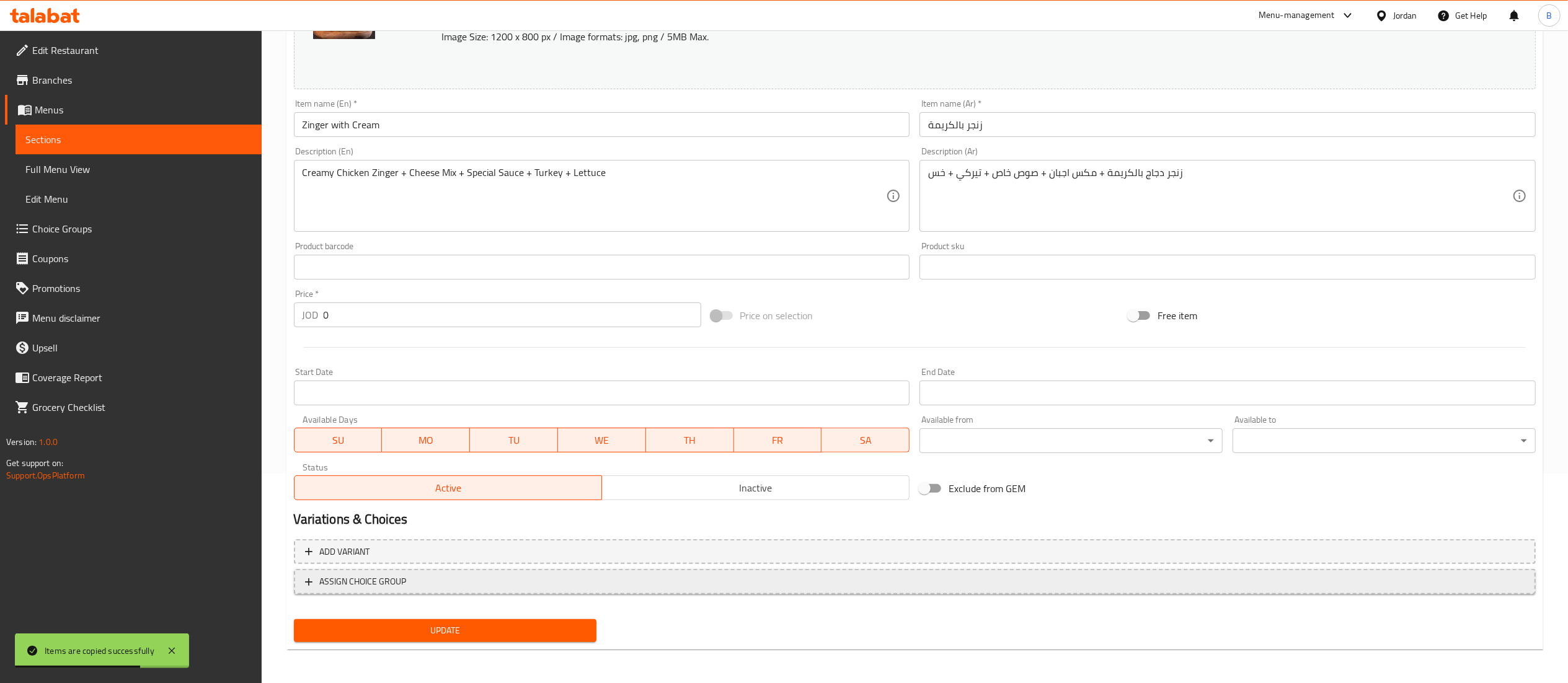
click at [455, 585] on span "ASSIGN CHOICE GROUP" at bounding box center [915, 582] width 1220 height 16
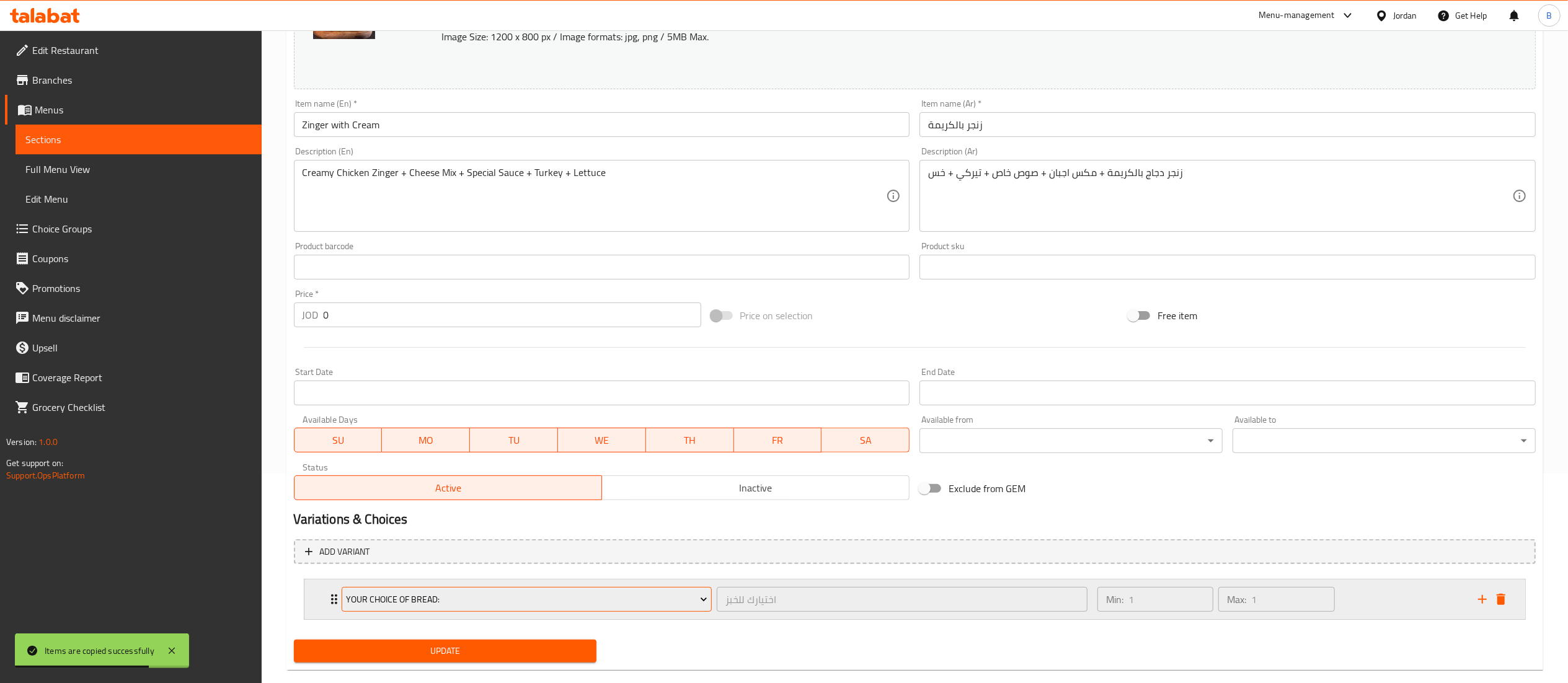
click at [514, 606] on span "your choice of bread:" at bounding box center [527, 600] width 362 height 16
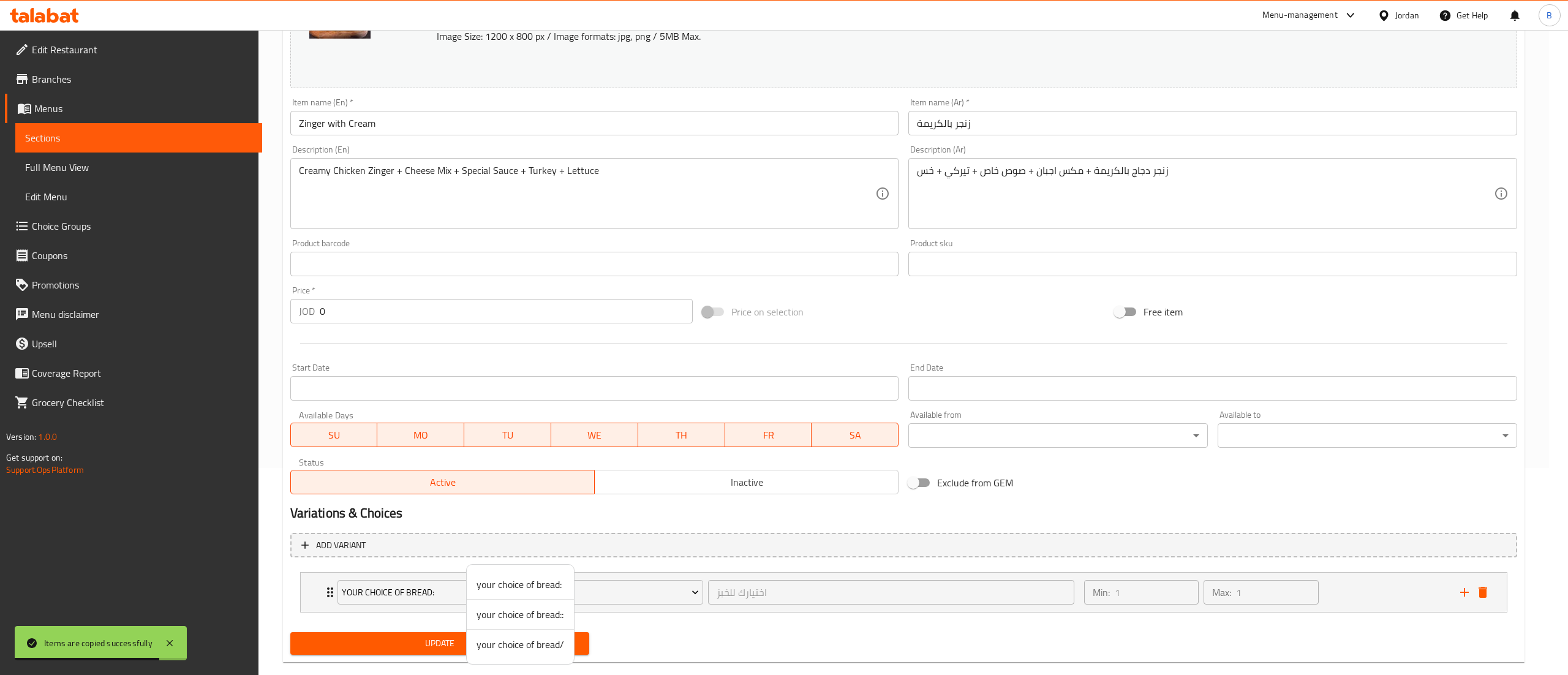
click at [537, 647] on span "your choice of bread/" at bounding box center [520, 644] width 88 height 15
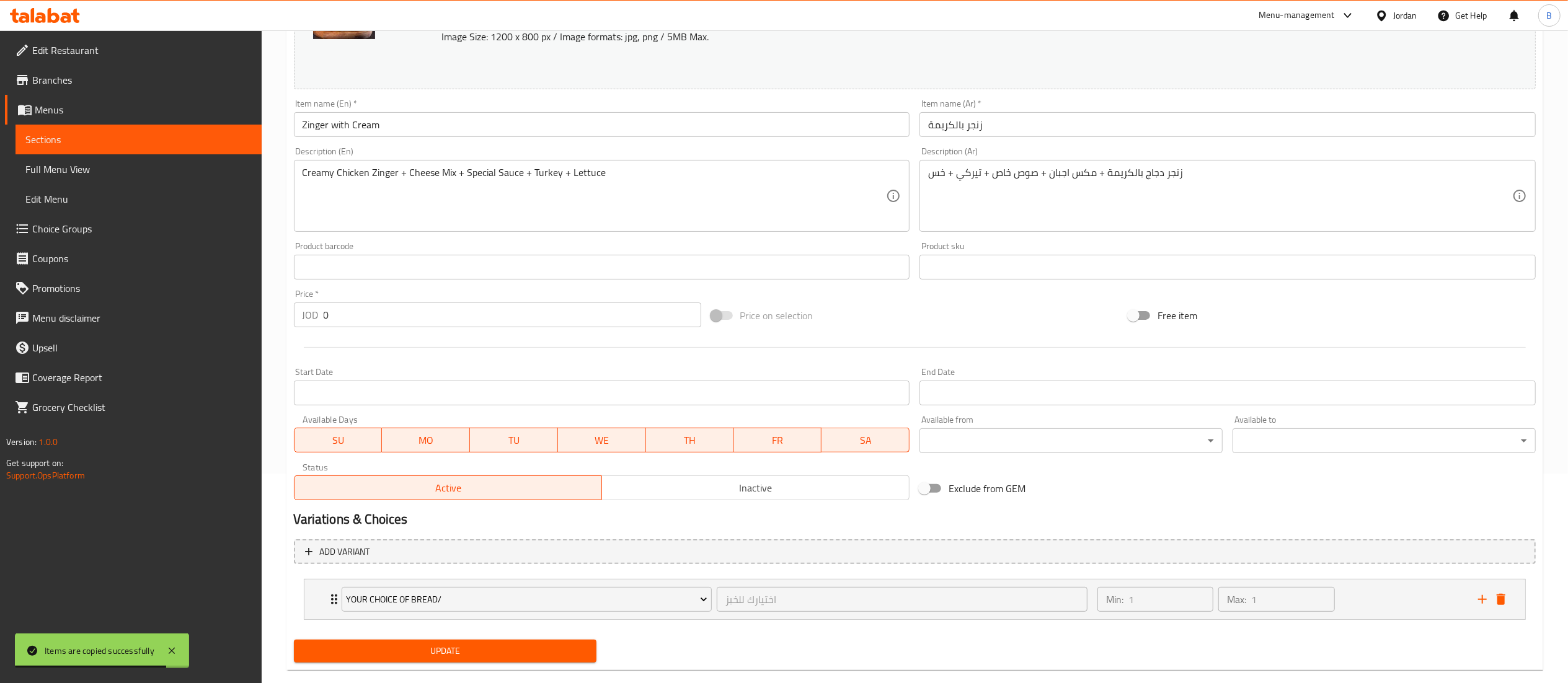
click at [479, 643] on button "Update" at bounding box center [445, 650] width 304 height 23
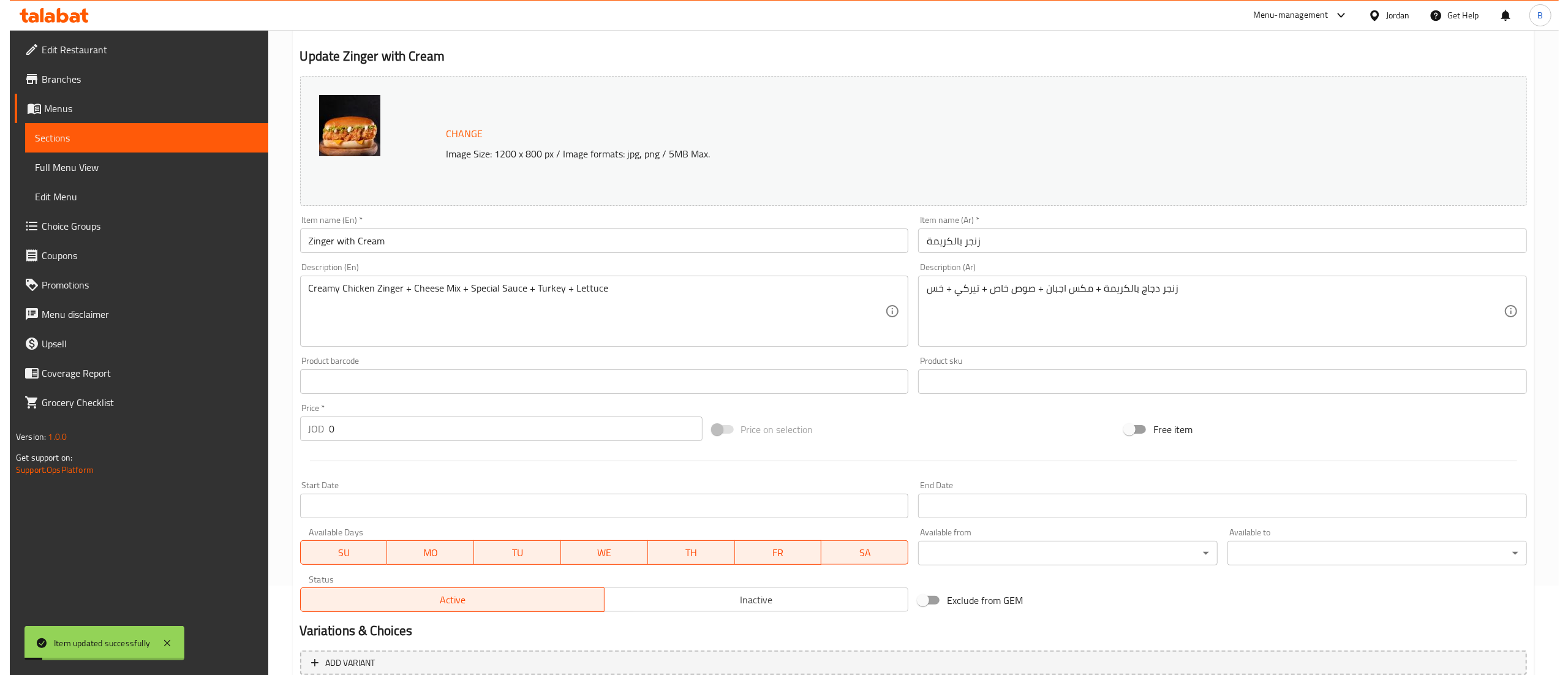
scroll to position [0, 0]
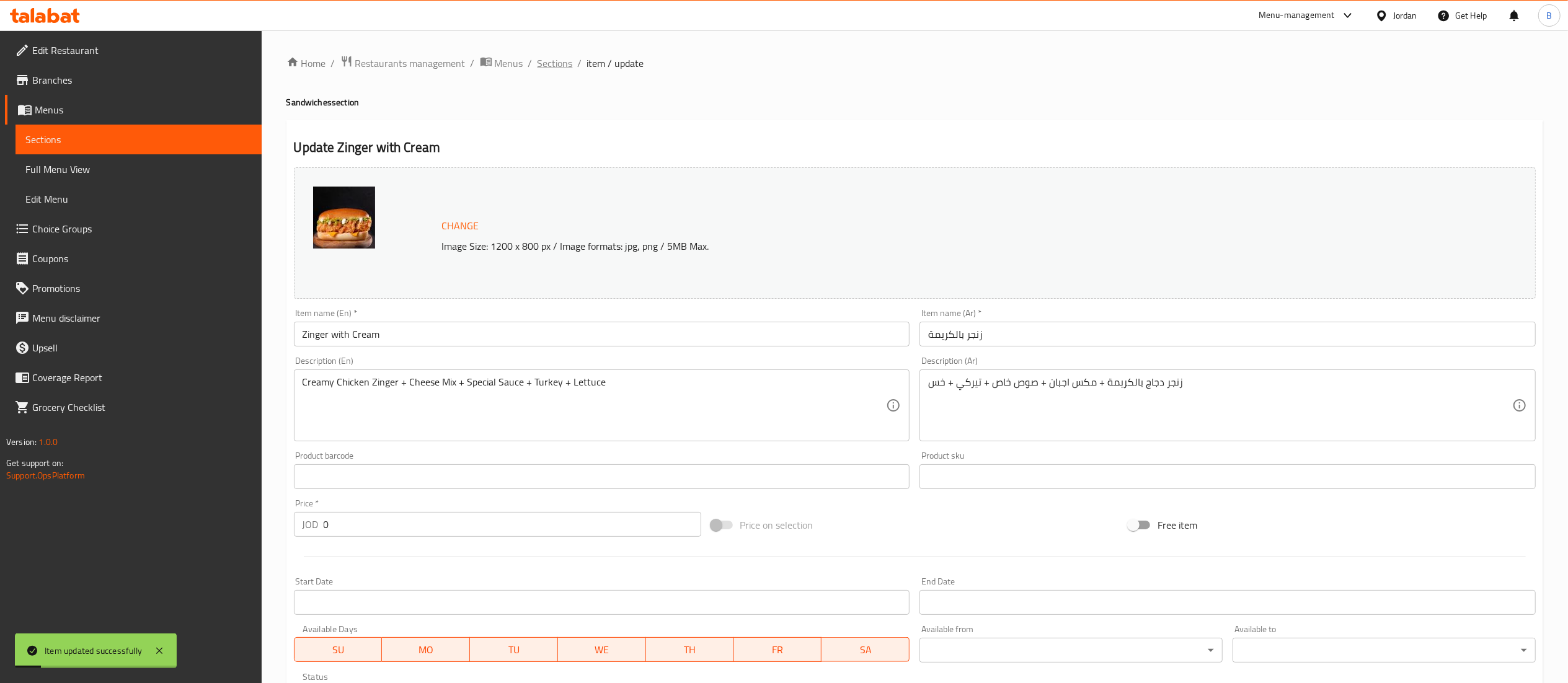
click at [552, 59] on span "Sections" at bounding box center [556, 62] width 36 height 15
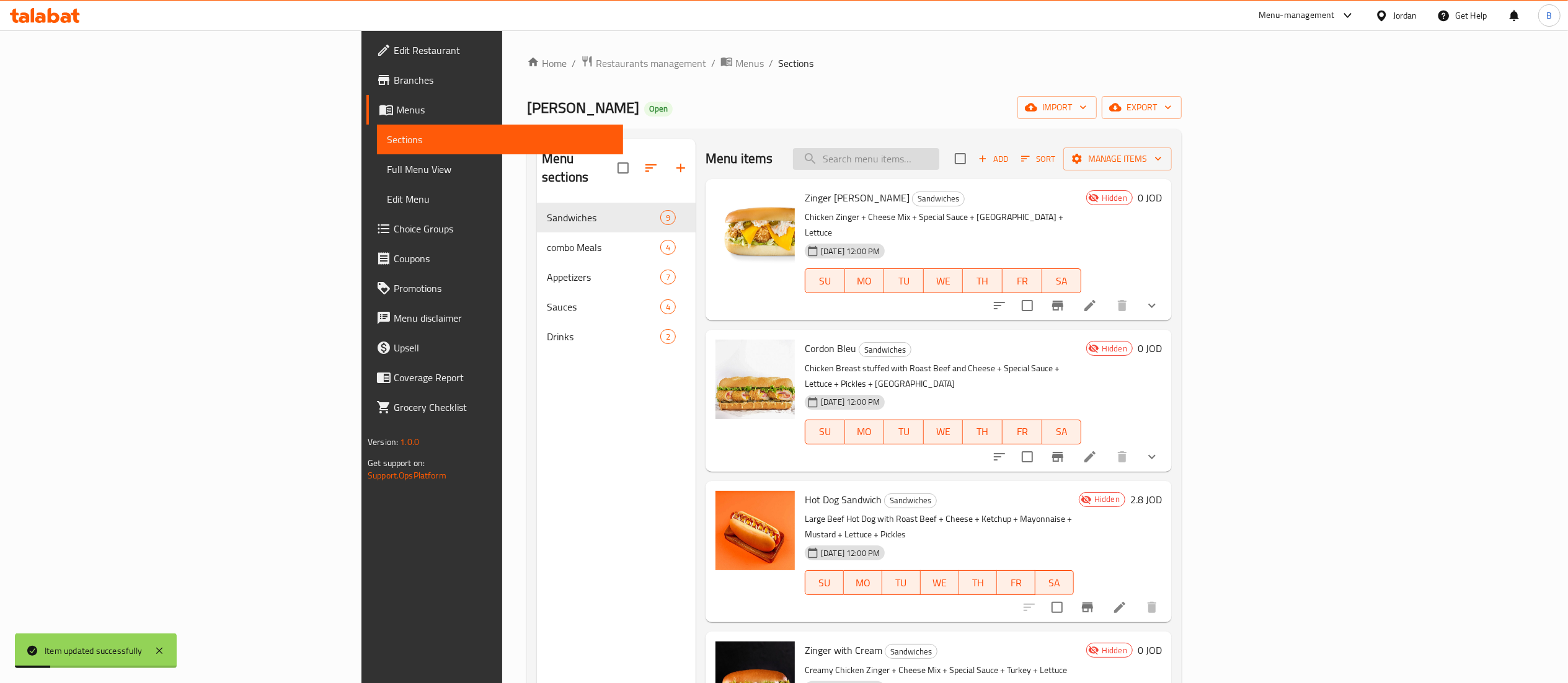
click at [939, 166] on input "search" at bounding box center [866, 159] width 146 height 22
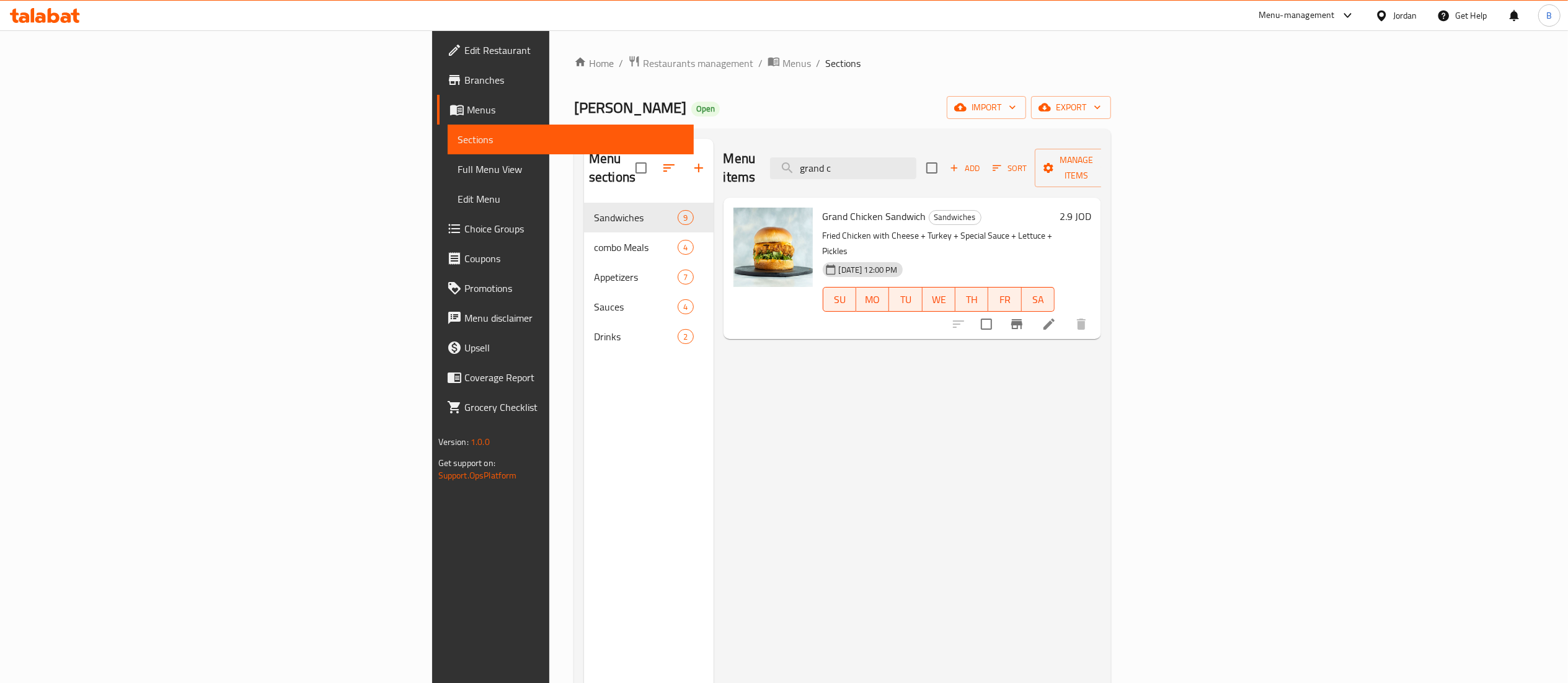
type input "grand c"
click at [1108, 165] on span "Manage items" at bounding box center [1077, 167] width 63 height 31
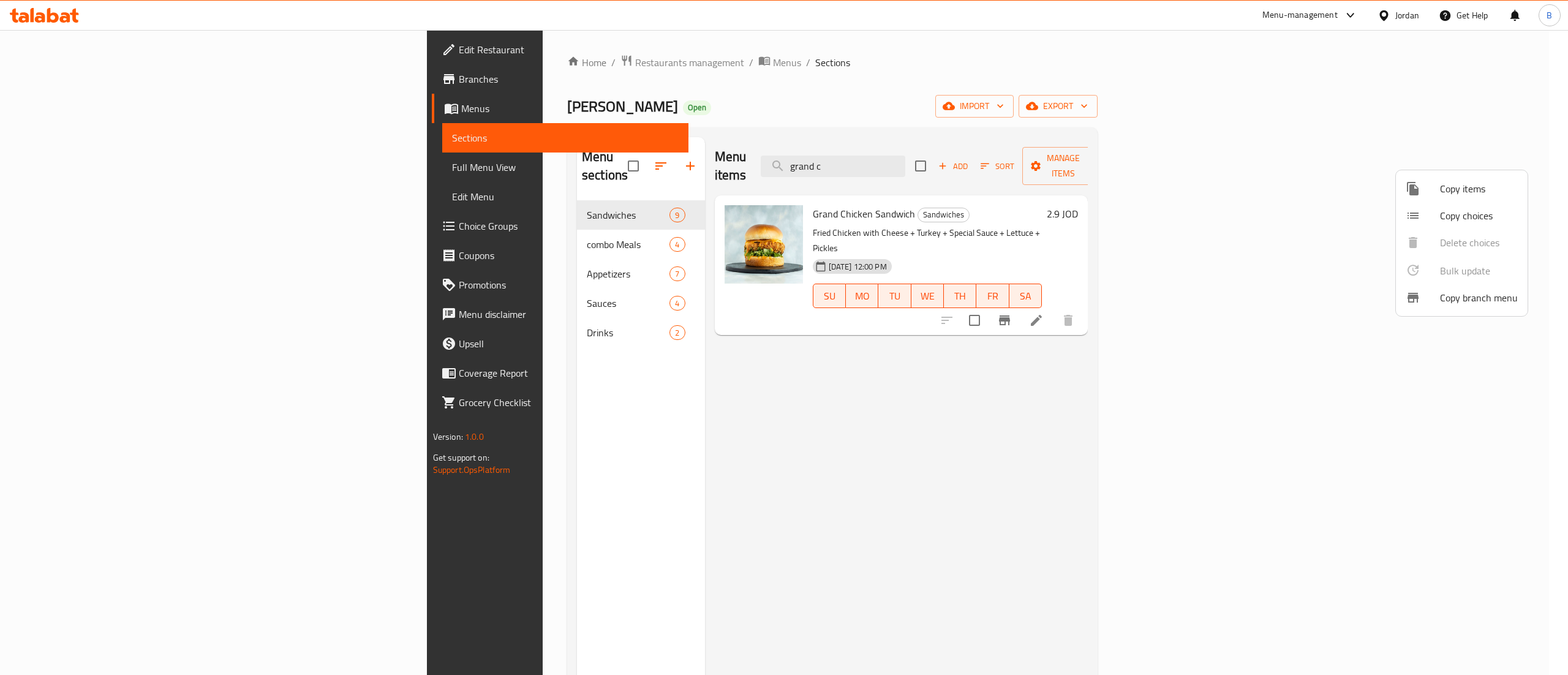
click at [1463, 189] on span "Copy items" at bounding box center [1479, 189] width 78 height 15
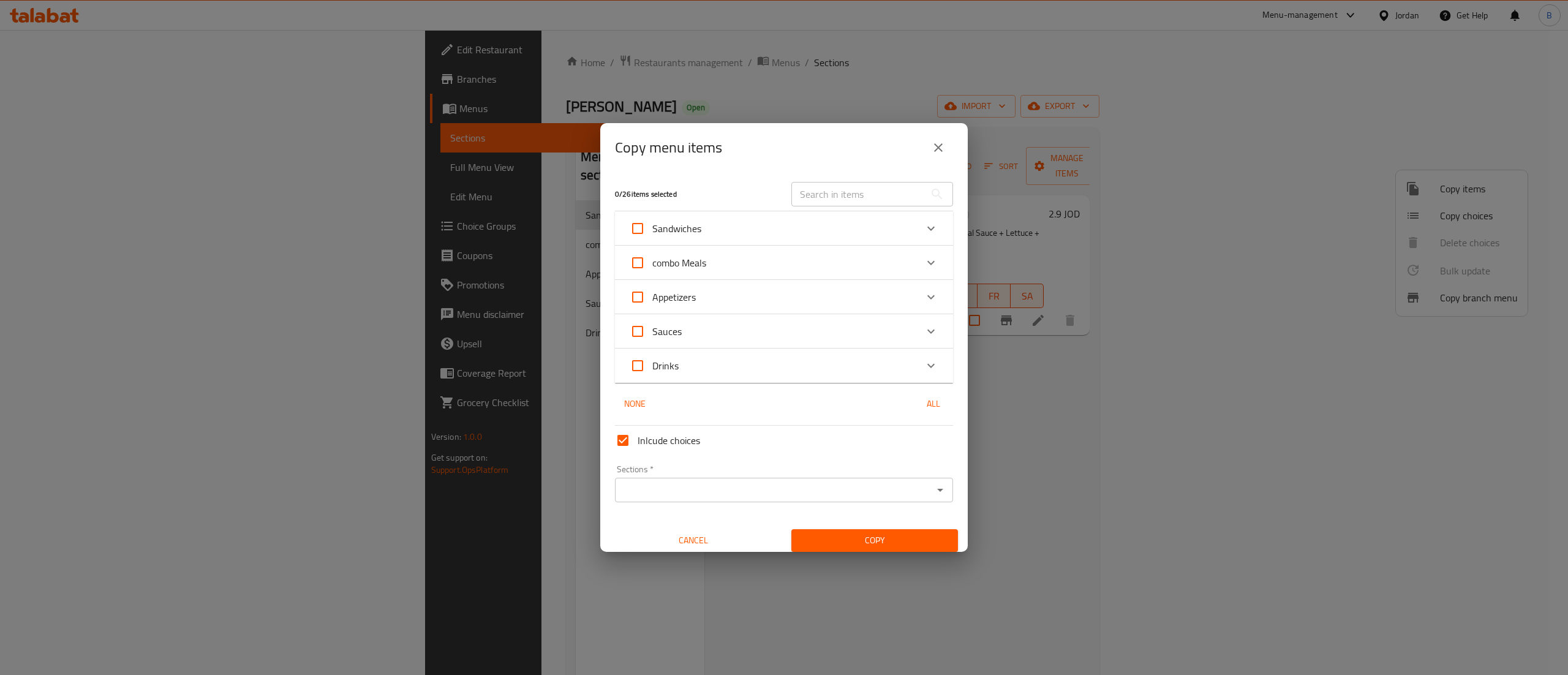
click at [846, 232] on div "Sandwiches" at bounding box center [773, 229] width 287 height 29
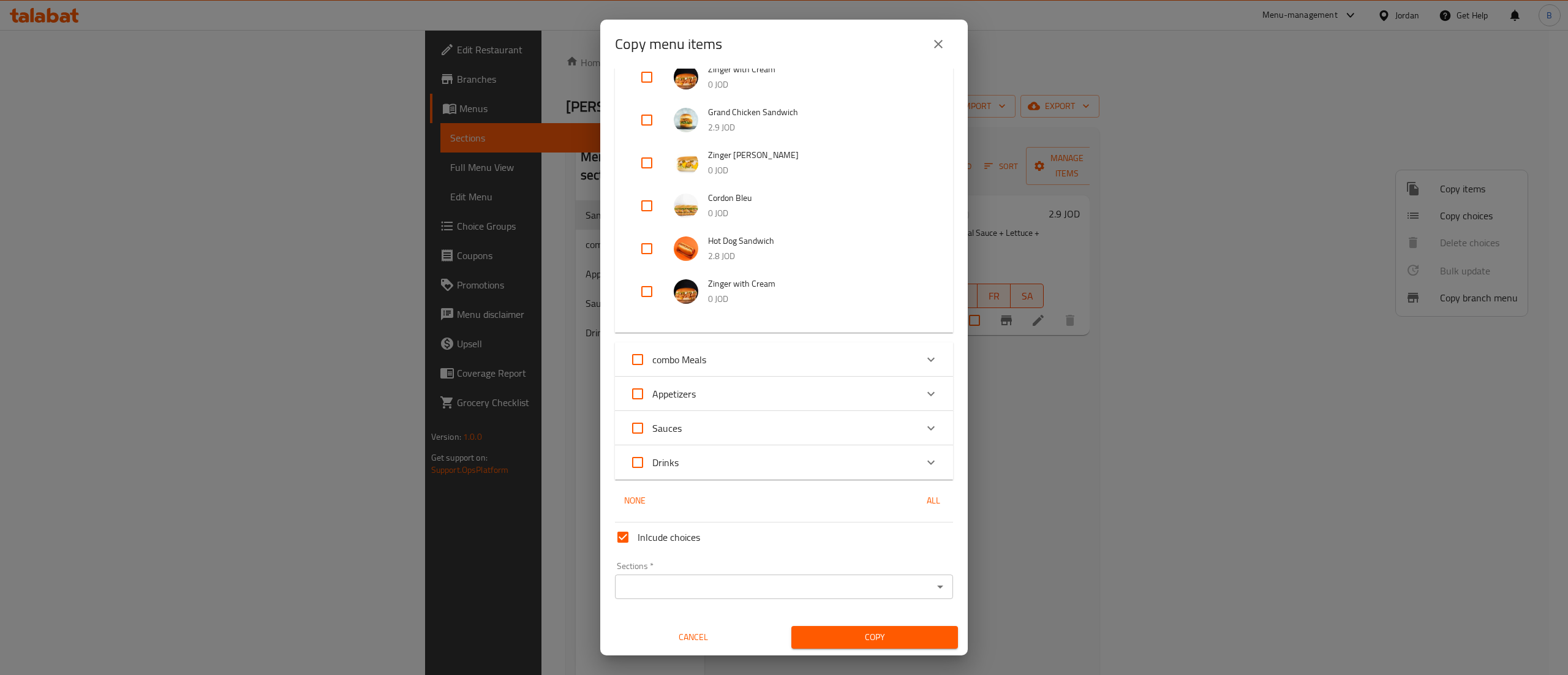
scroll to position [116, 0]
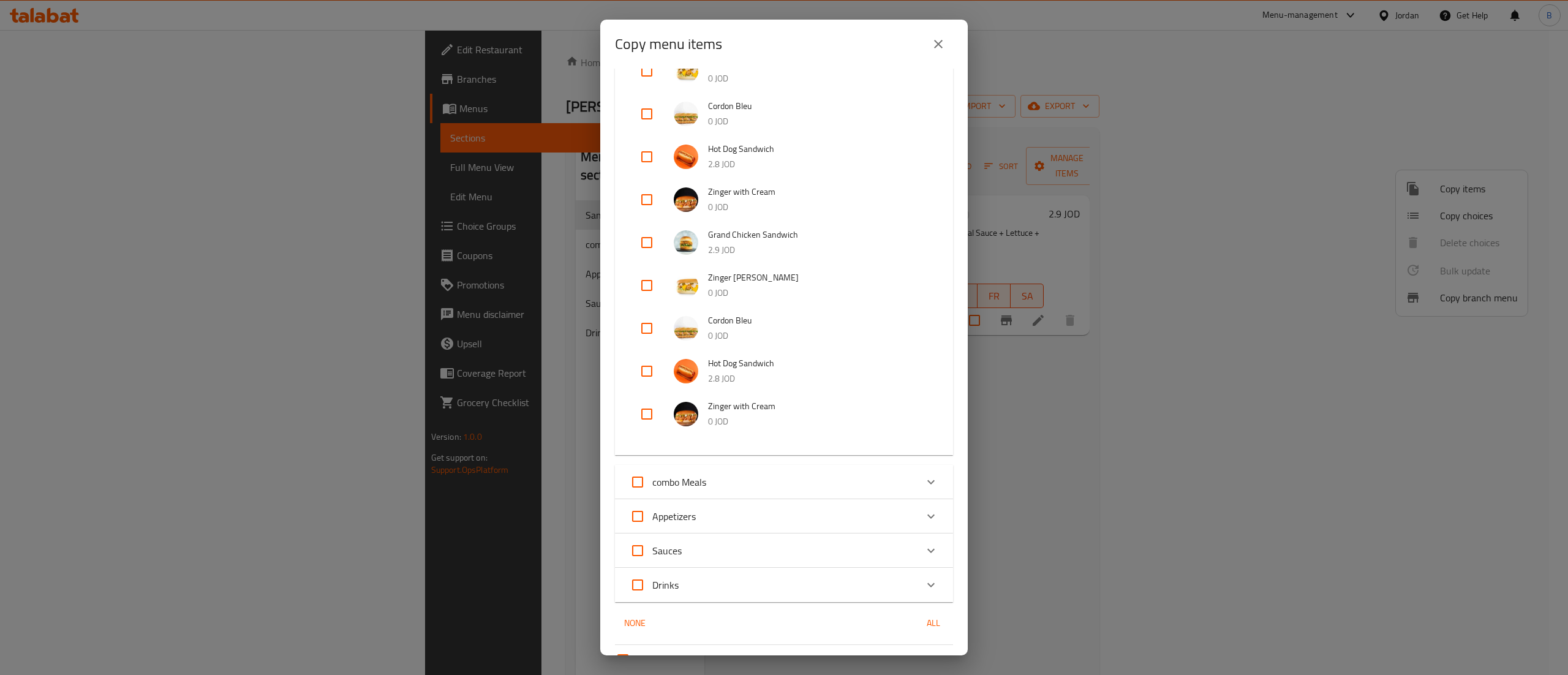
click at [646, 249] on input "checkbox" at bounding box center [646, 242] width 29 height 29
checkbox input "true"
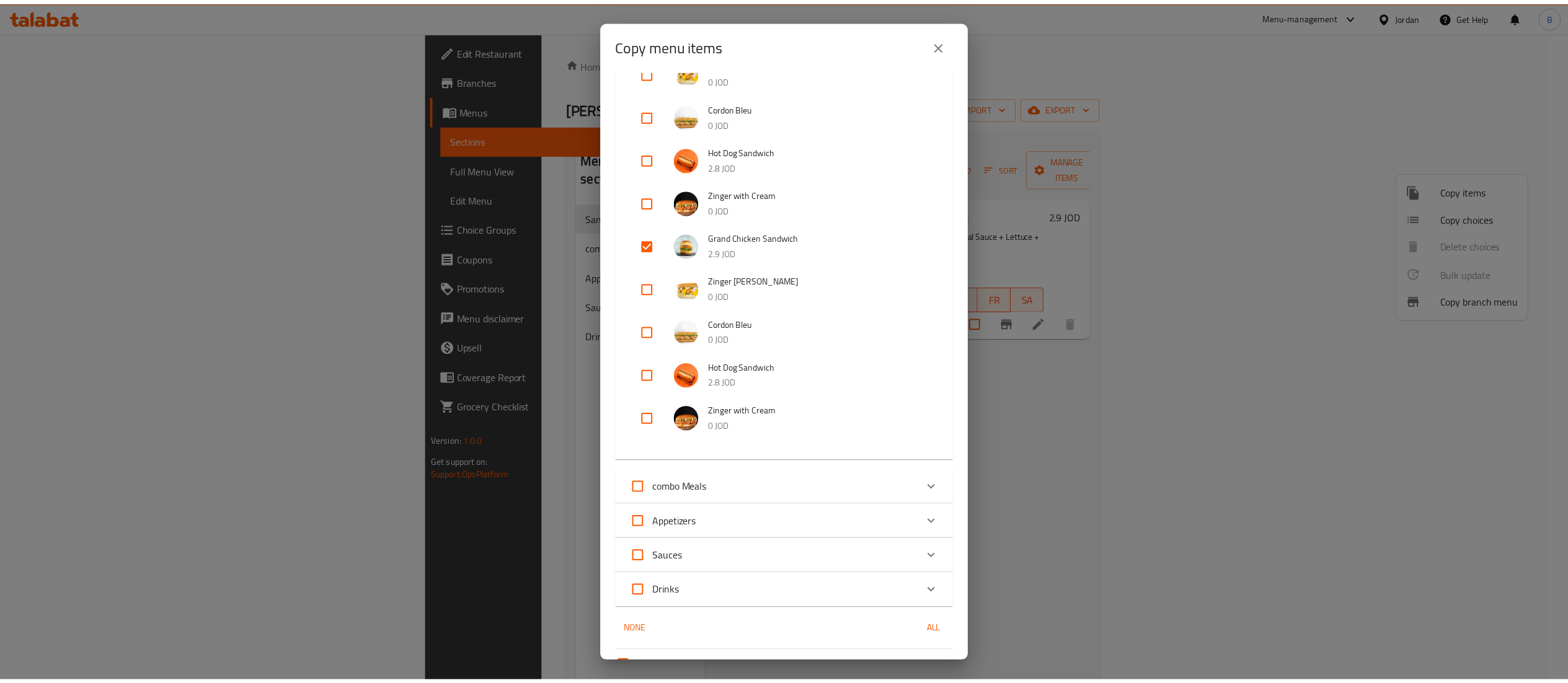
scroll to position [242, 0]
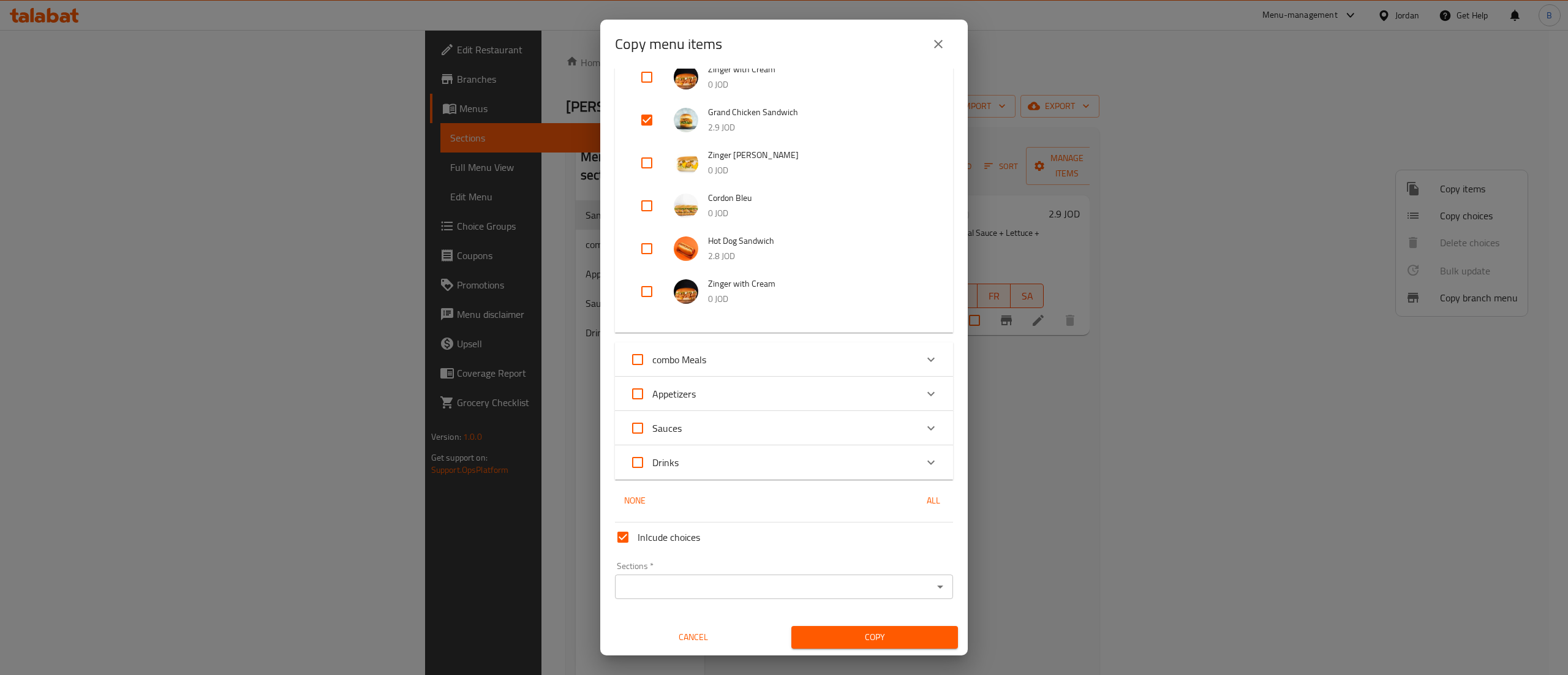
click at [648, 536] on span "Inlcude choices" at bounding box center [669, 537] width 62 height 15
click at [638, 536] on input "Inlcude choices" at bounding box center [623, 537] width 29 height 29
checkbox input "false"
click at [673, 588] on input "Sections   *" at bounding box center [773, 587] width 310 height 18
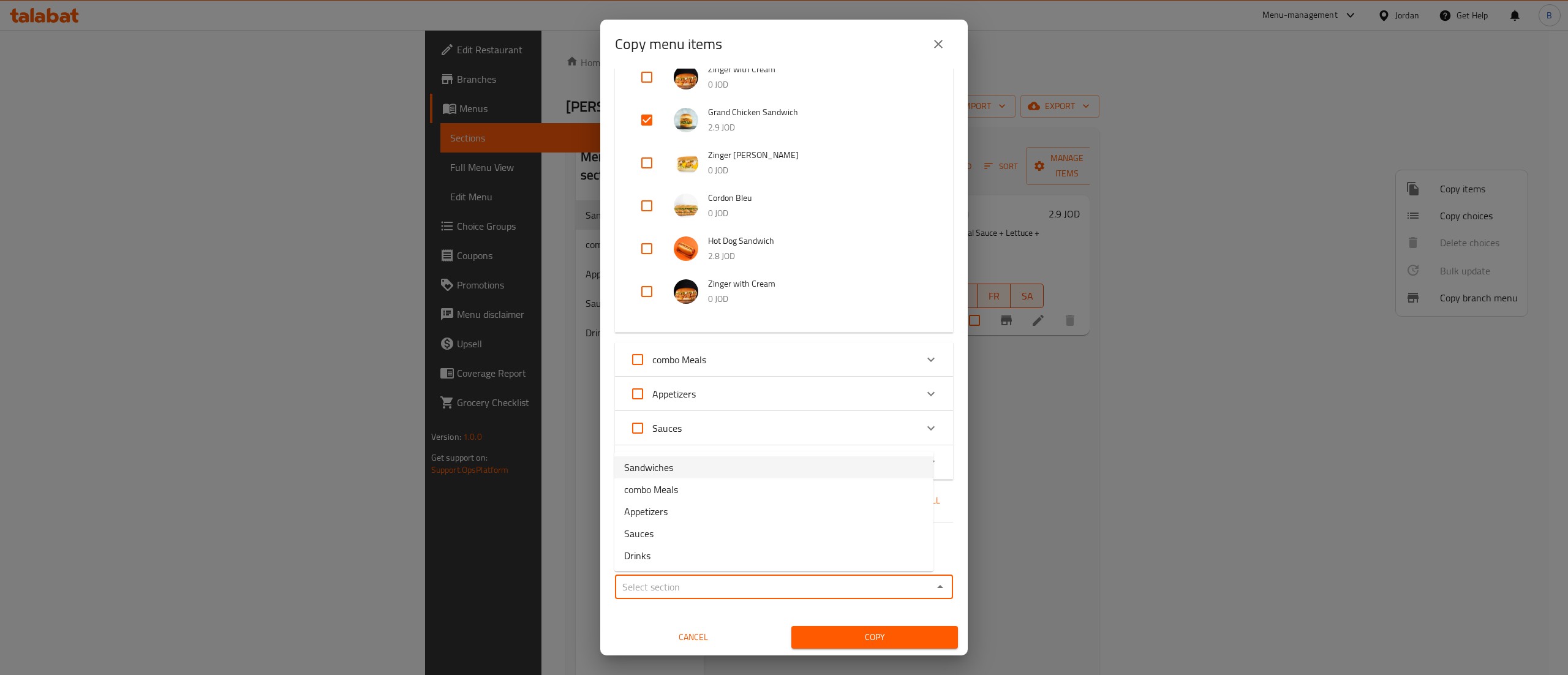
click at [680, 475] on li "Sandwiches" at bounding box center [773, 467] width 319 height 22
type input "Sandwiches"
click at [808, 630] on span "Copy" at bounding box center [874, 638] width 147 height 16
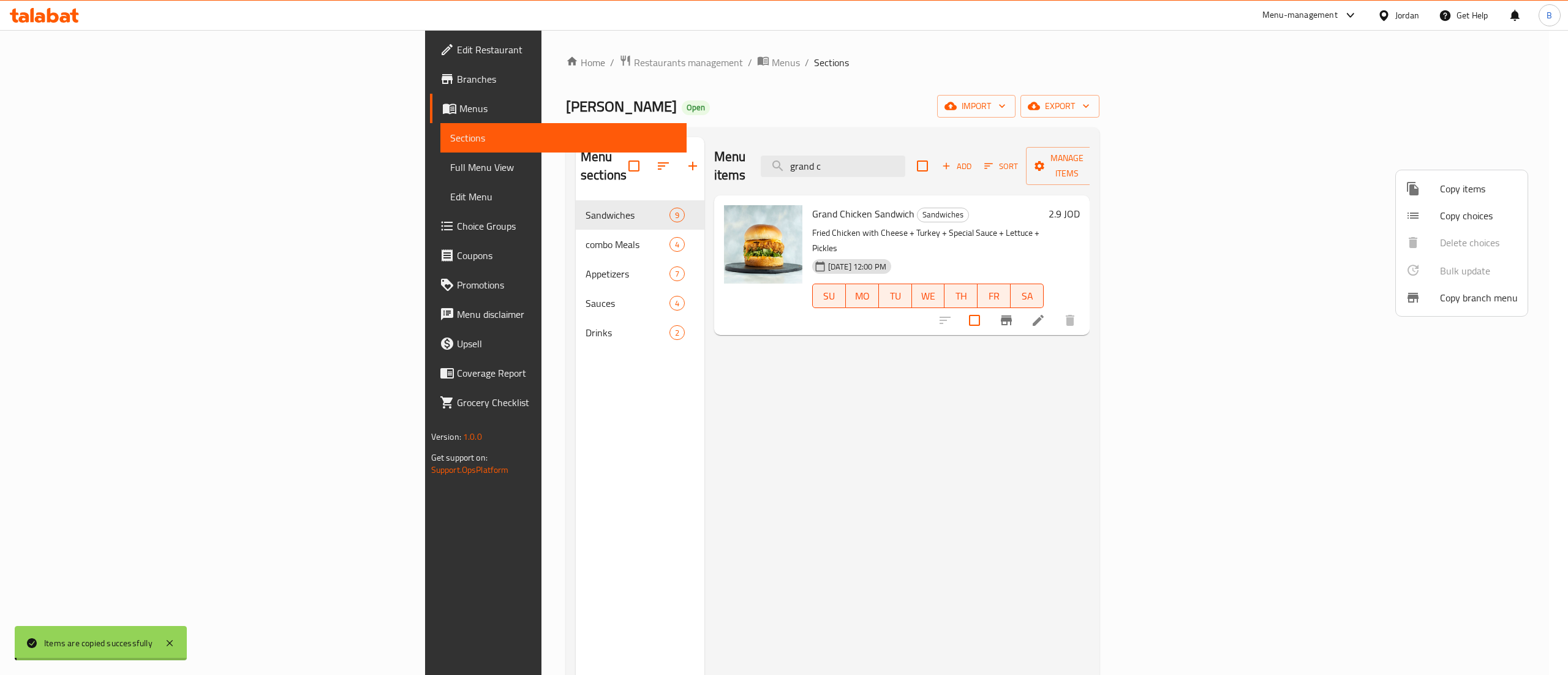
click at [1247, 341] on div at bounding box center [784, 337] width 1568 height 675
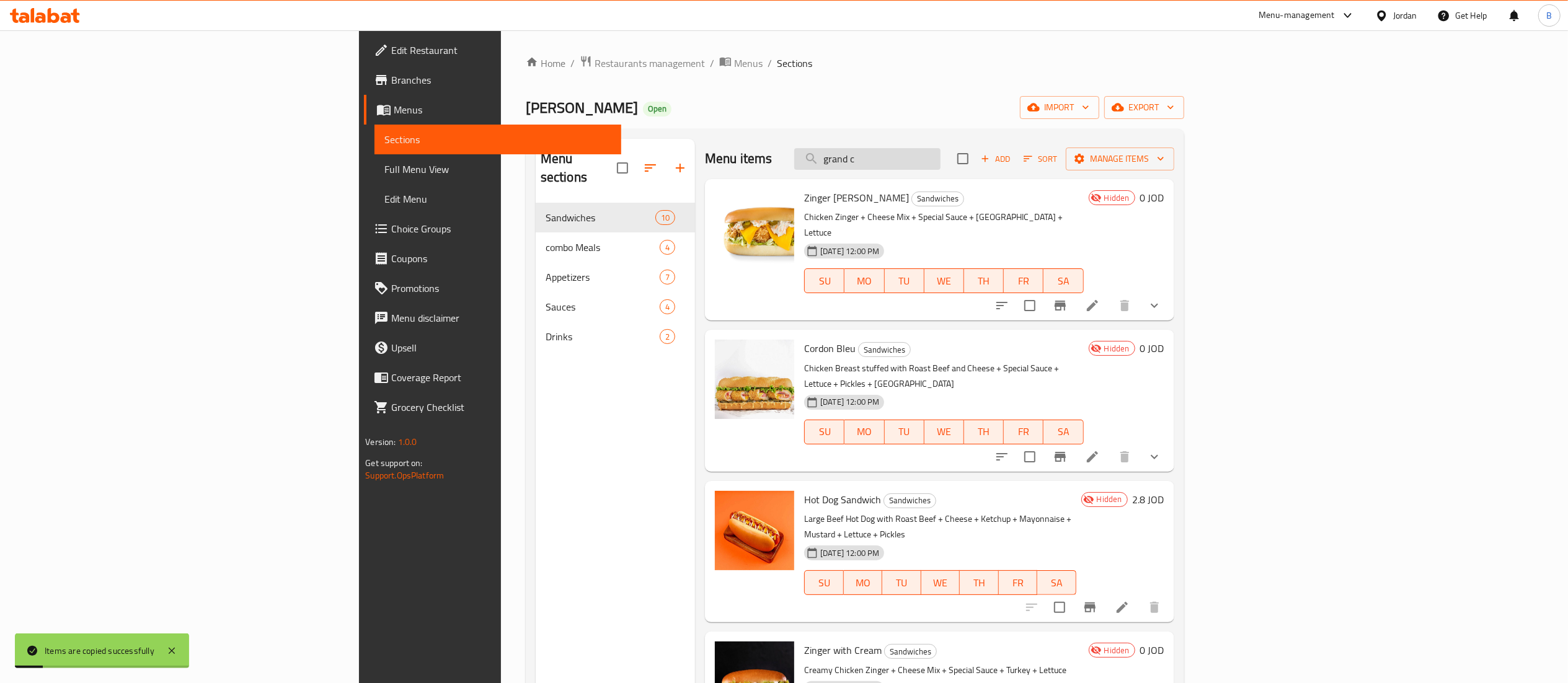
click at [940, 156] on input "grand c" at bounding box center [867, 159] width 146 height 22
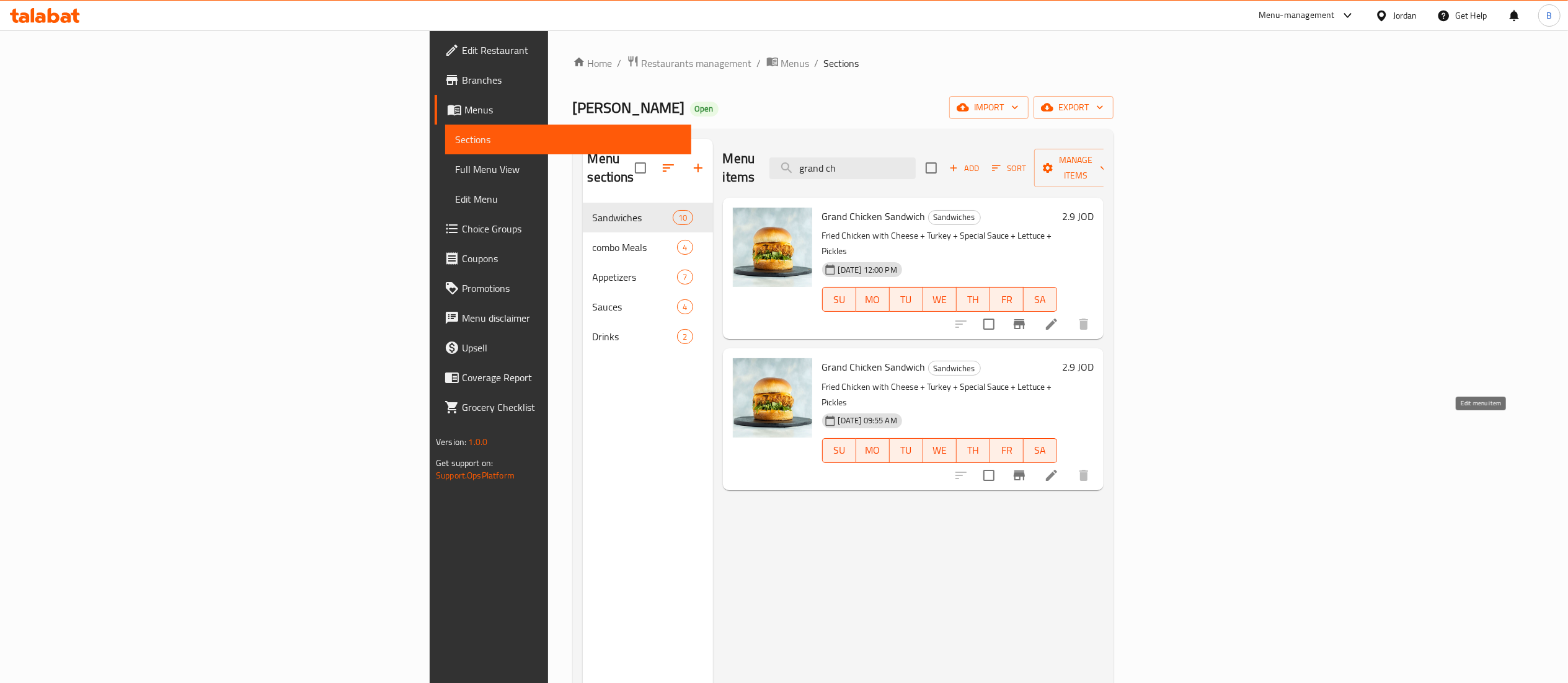
type input "grand ch"
click at [1059, 469] on icon at bounding box center [1051, 475] width 15 height 15
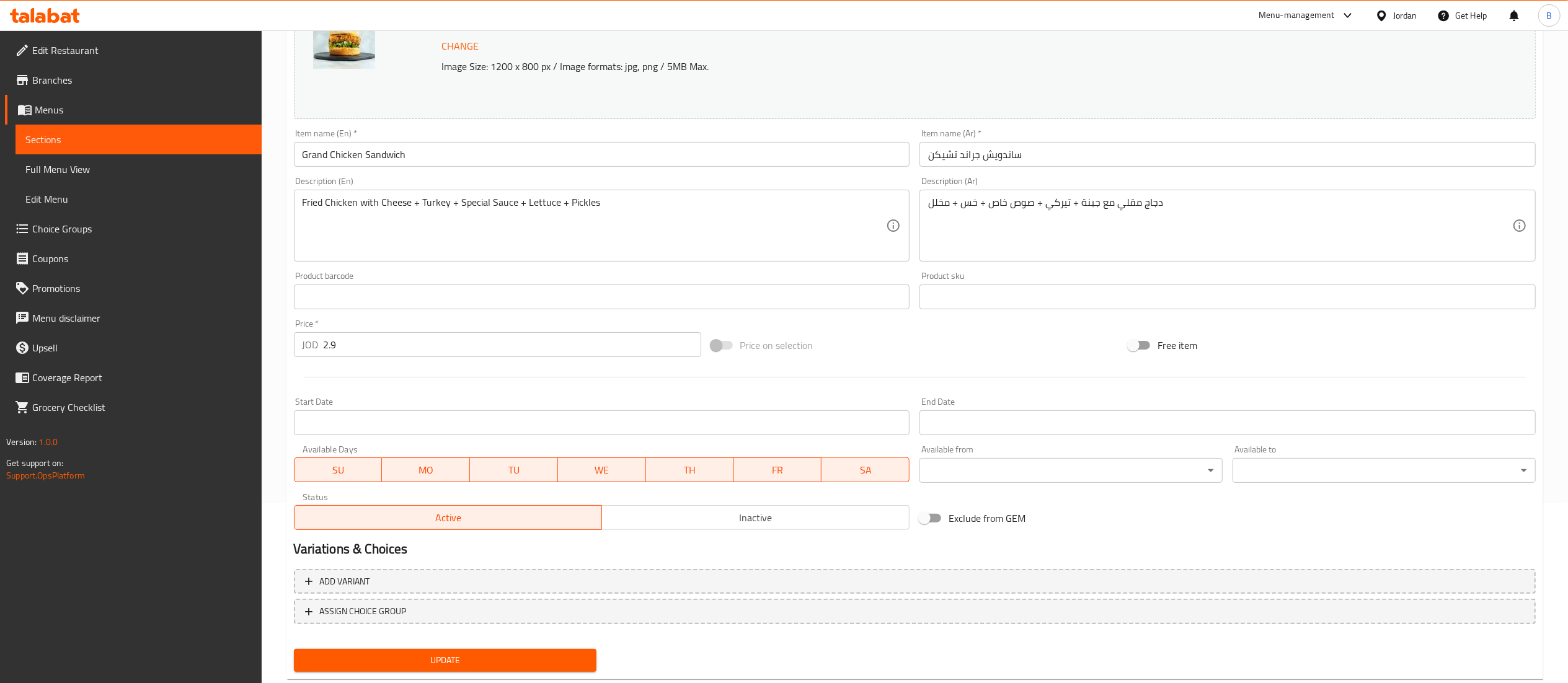
scroll to position [210, 0]
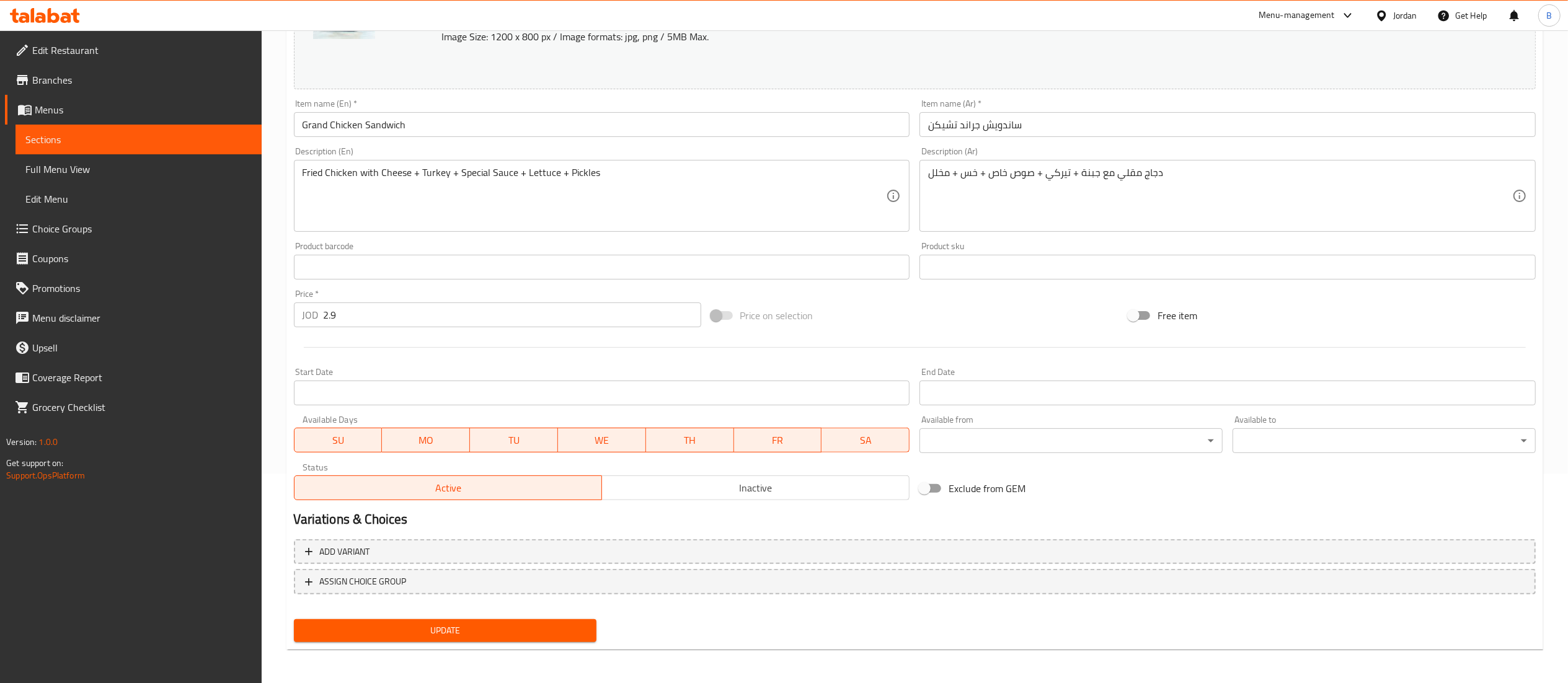
click at [678, 498] on button "Inactive" at bounding box center [755, 487] width 308 height 25
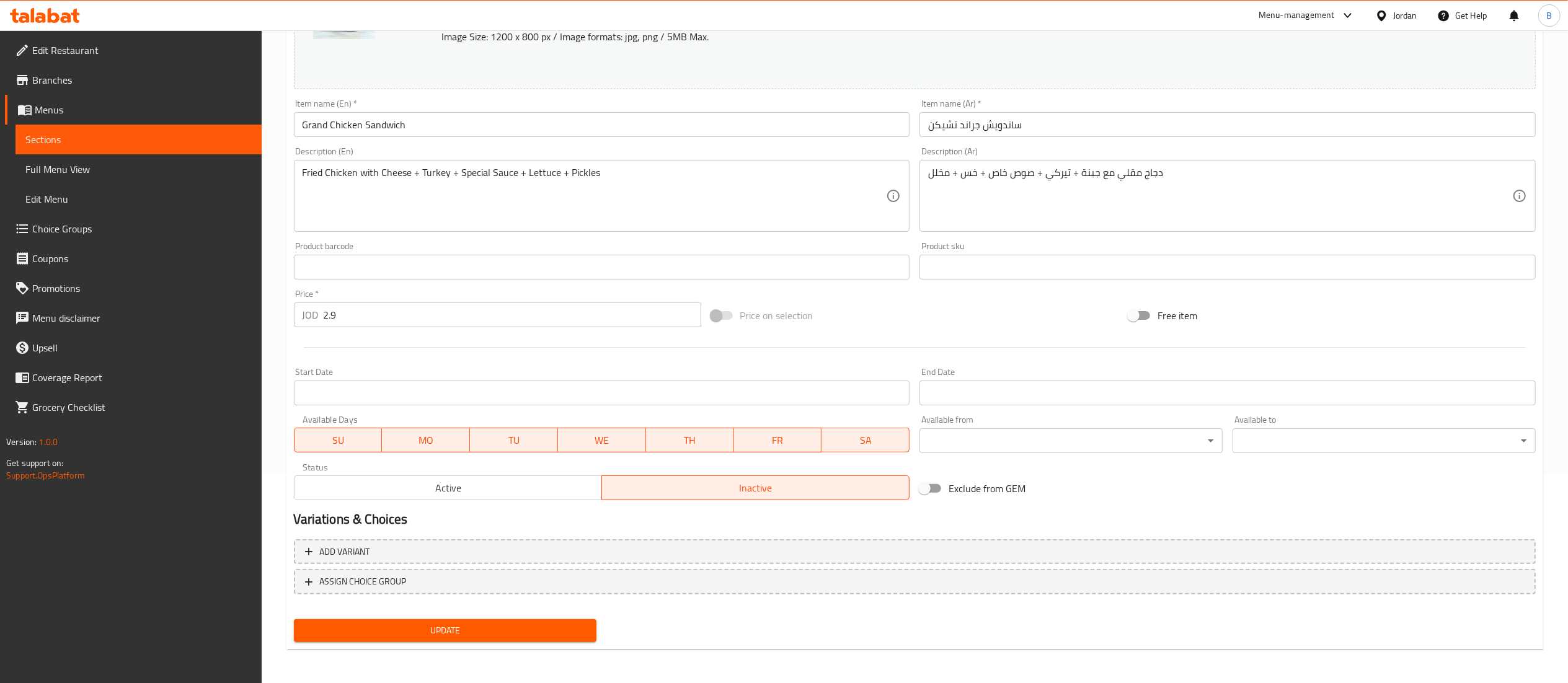
click at [573, 625] on span "Update" at bounding box center [445, 631] width 284 height 16
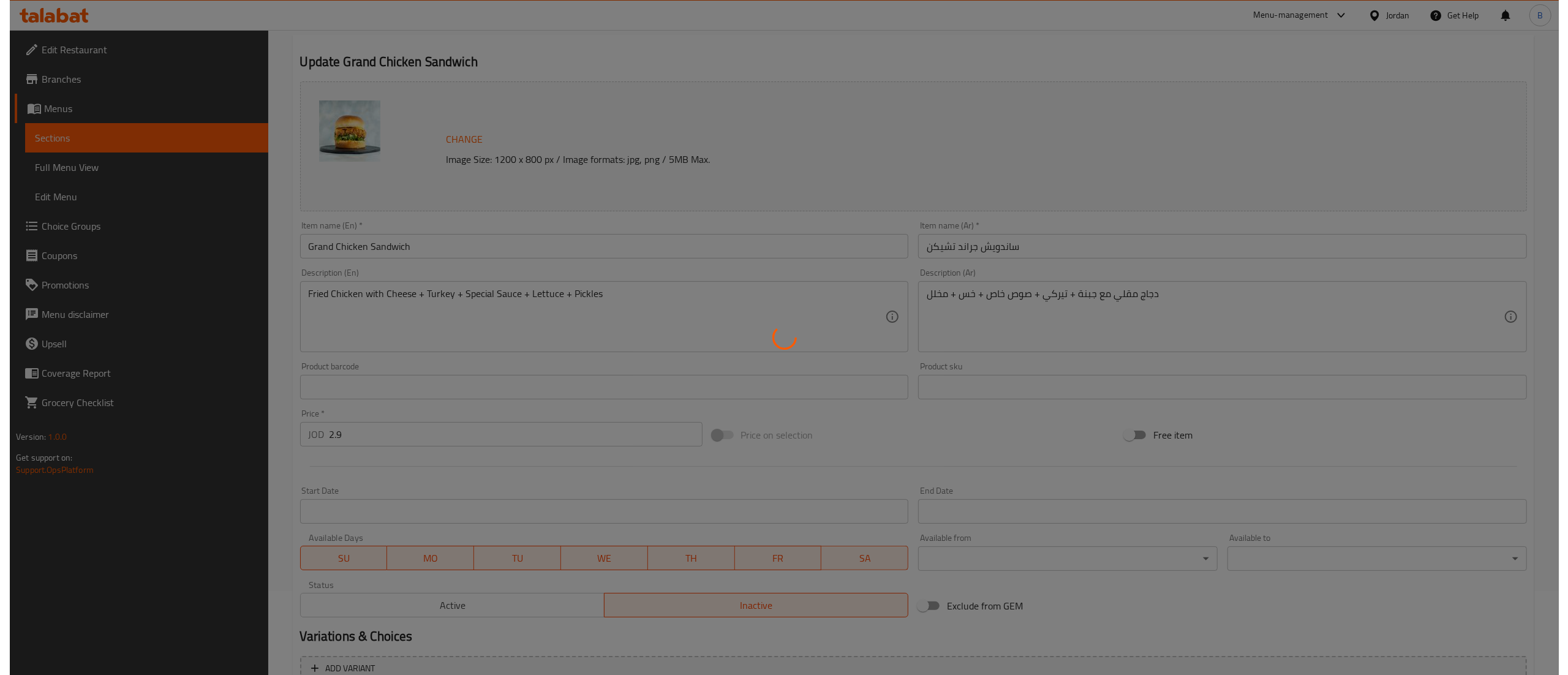
scroll to position [0, 0]
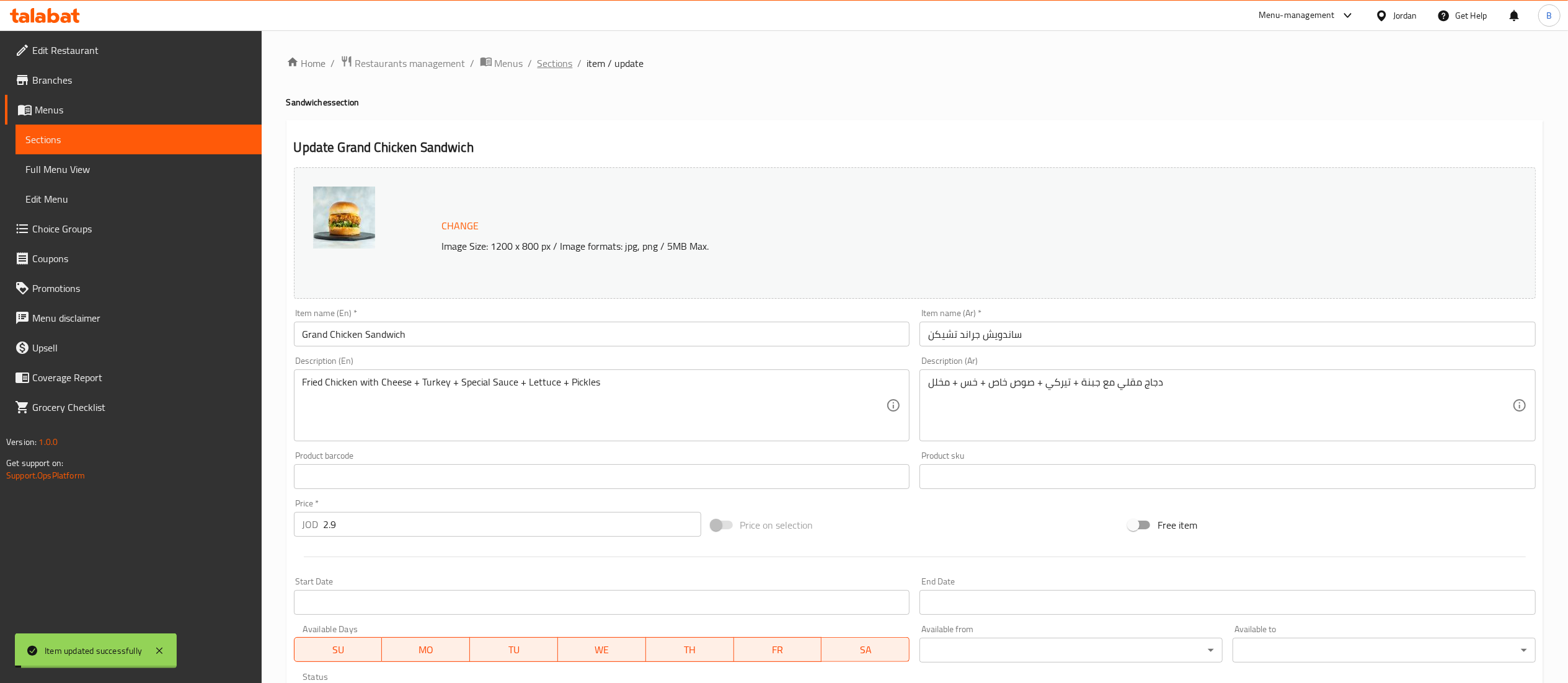
click at [565, 68] on span "Sections" at bounding box center [556, 62] width 36 height 15
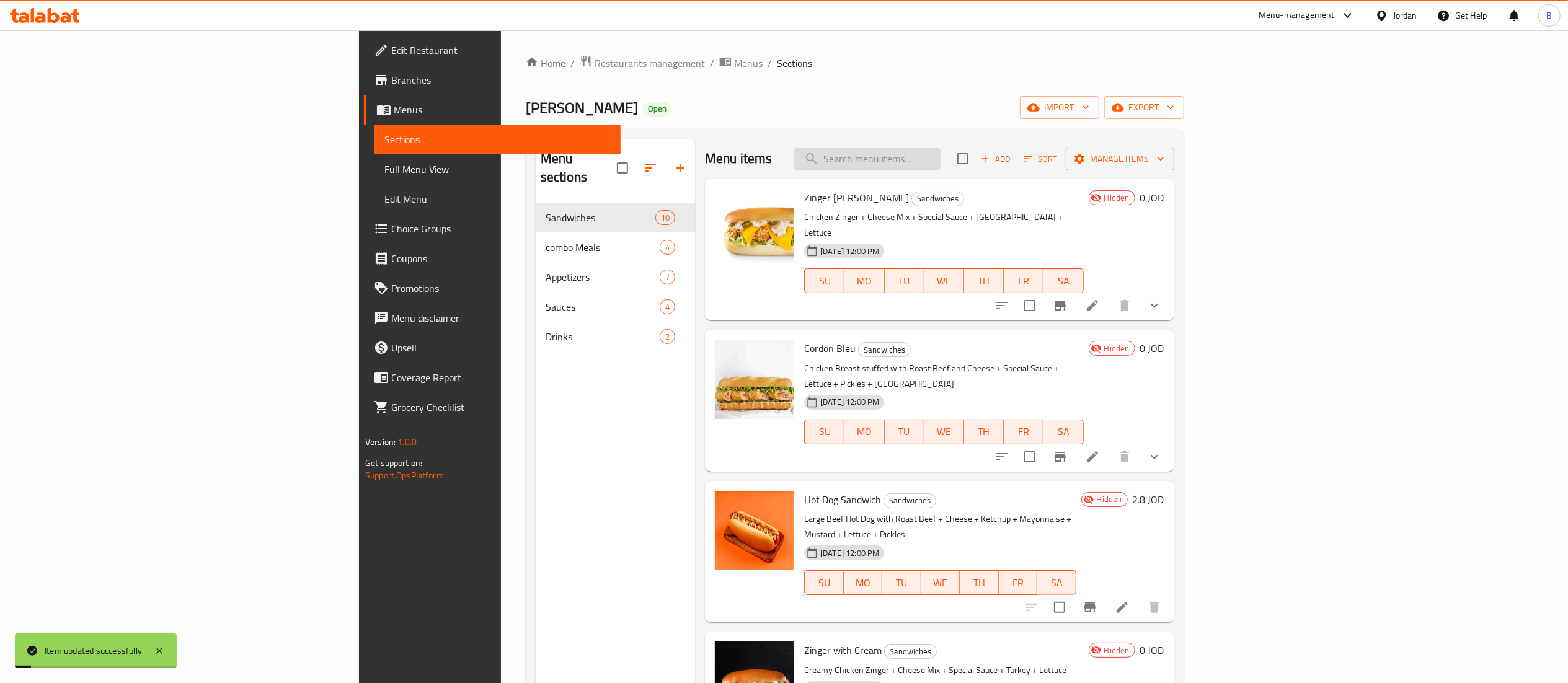
drag, startPoint x: 1020, startPoint y: 160, endPoint x: 1009, endPoint y: 163, distance: 11.4
click at [940, 161] on input "search" at bounding box center [867, 159] width 146 height 22
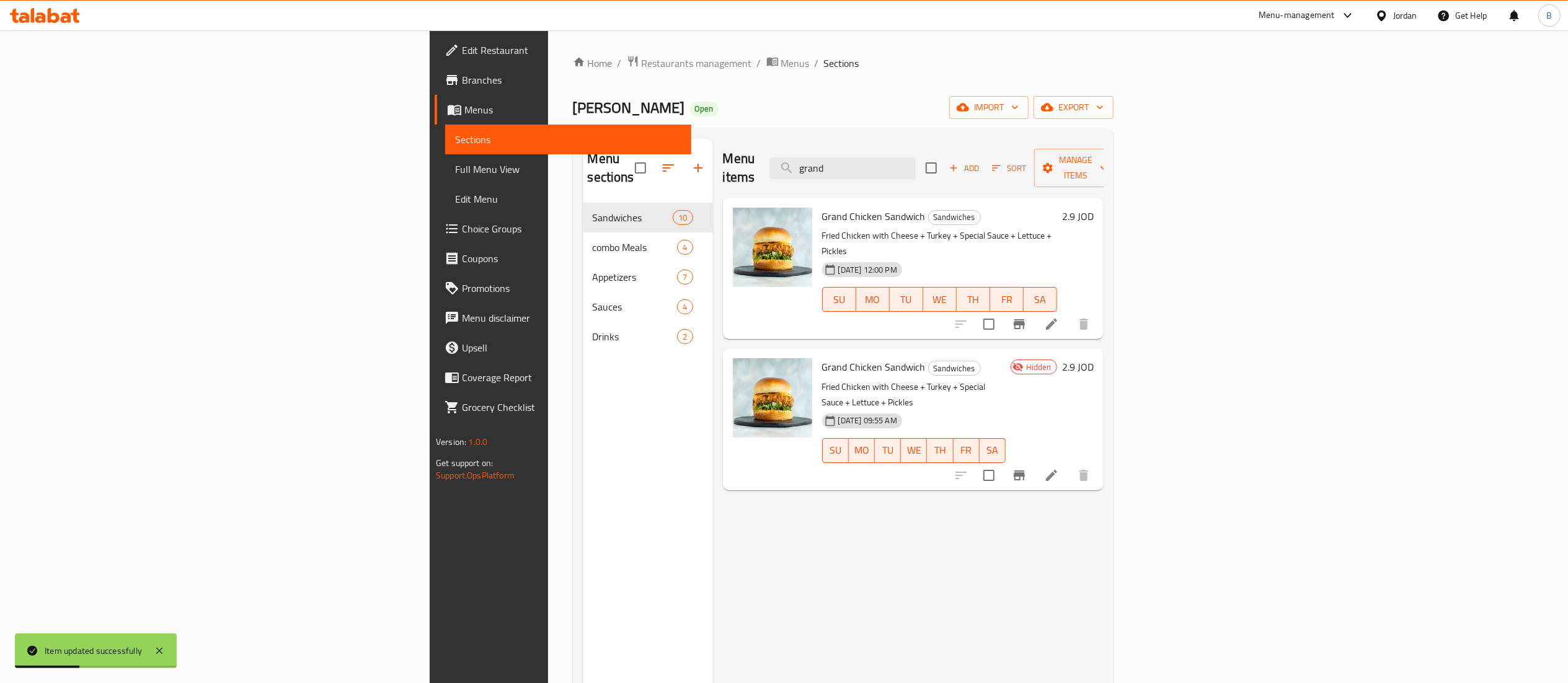
type input "grand"
click at [1093, 208] on h6 "2.9 JOD" at bounding box center [1078, 216] width 32 height 18
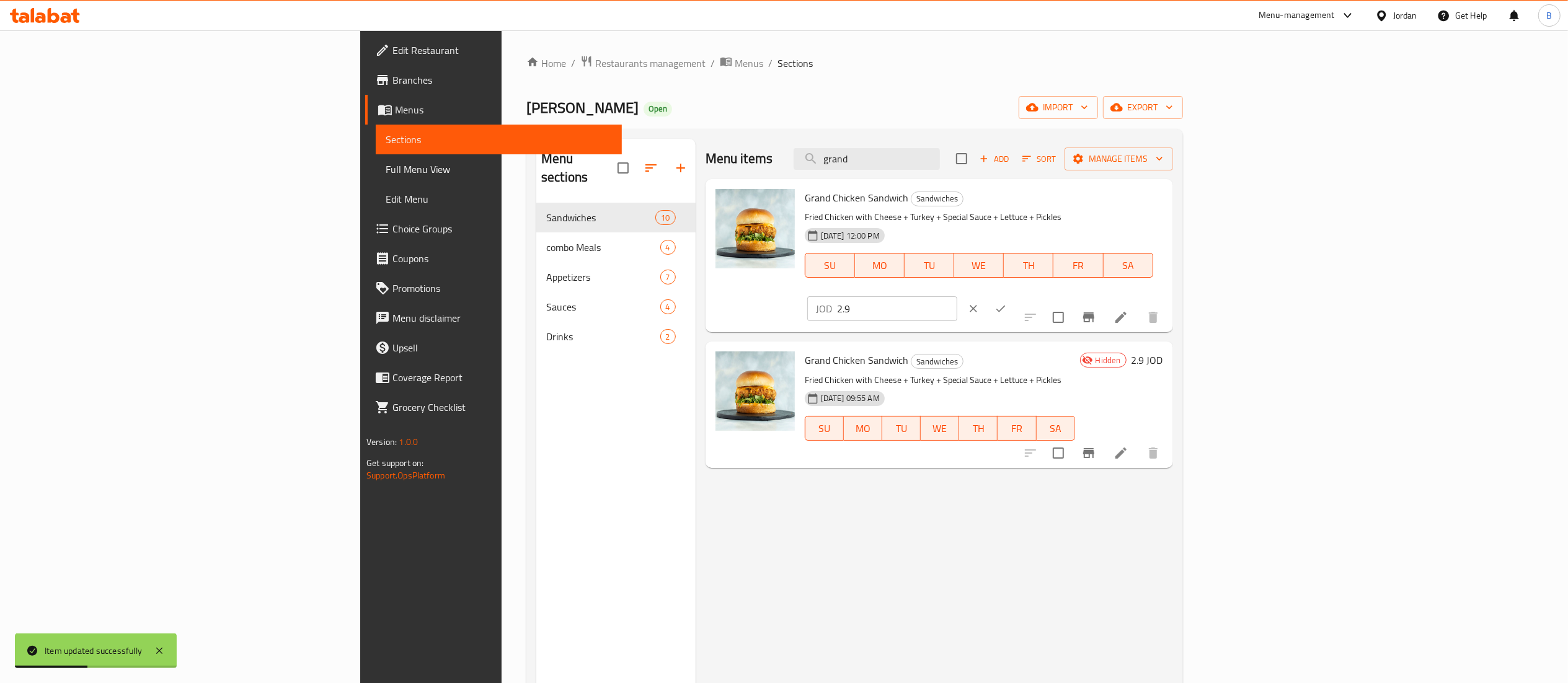
drag, startPoint x: 1390, startPoint y: 206, endPoint x: 1131, endPoint y: 201, distance: 259.0
click at [1169, 205] on div "Grand Chicken Sandwich Sandwiches Fried Chicken with Cheese + Turkey + Special …" at bounding box center [984, 255] width 369 height 143
type input "0"
click at [1007, 302] on icon "ok" at bounding box center [1001, 308] width 13 height 13
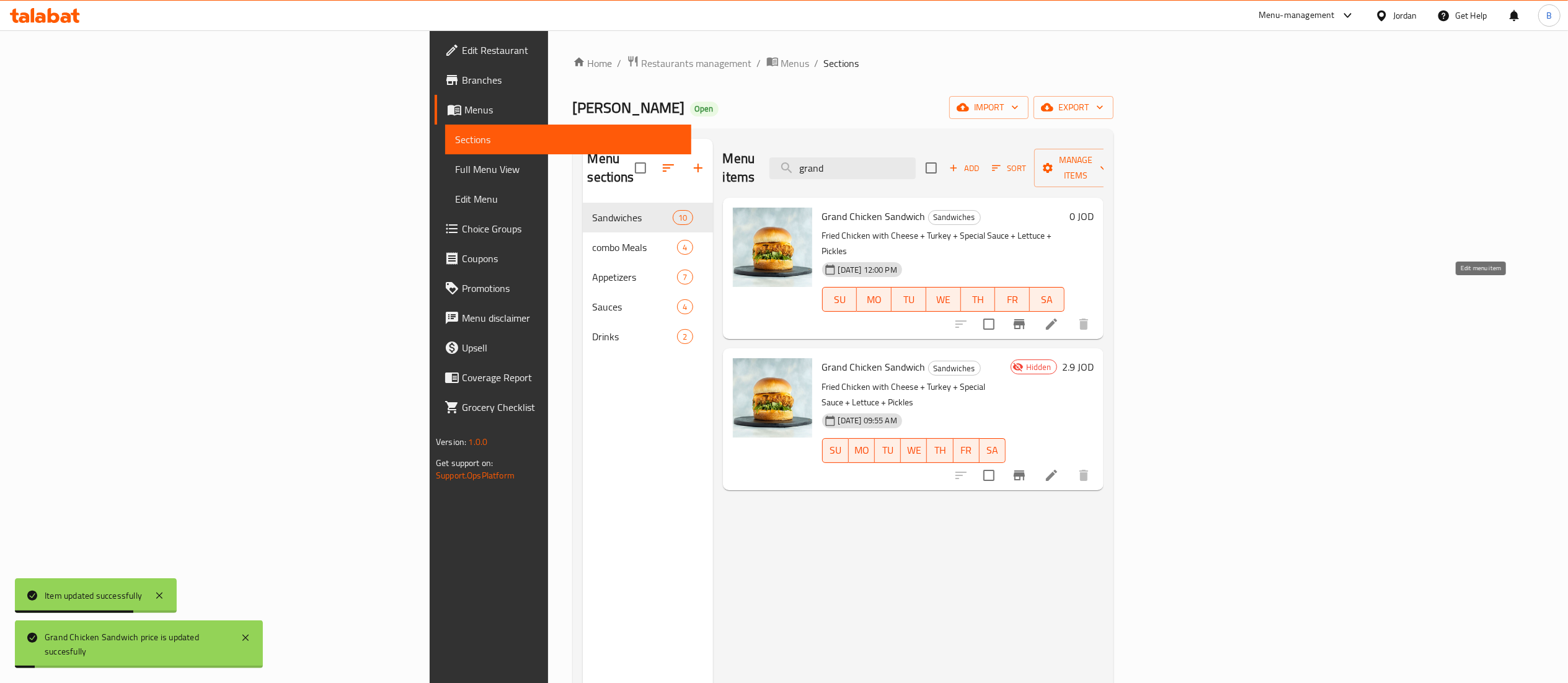
click at [1057, 318] on icon at bounding box center [1051, 323] width 11 height 11
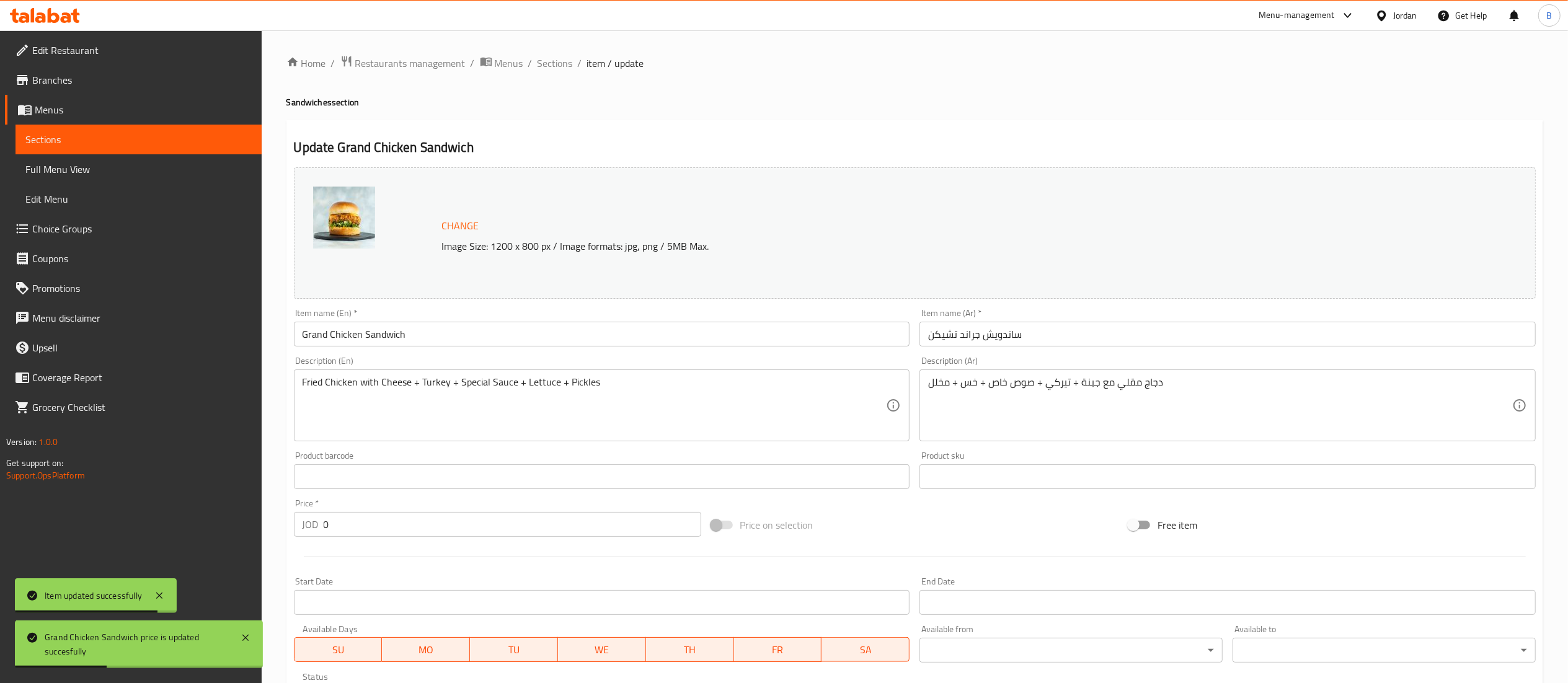
click at [107, 232] on span "Choice Groups" at bounding box center [142, 228] width 219 height 15
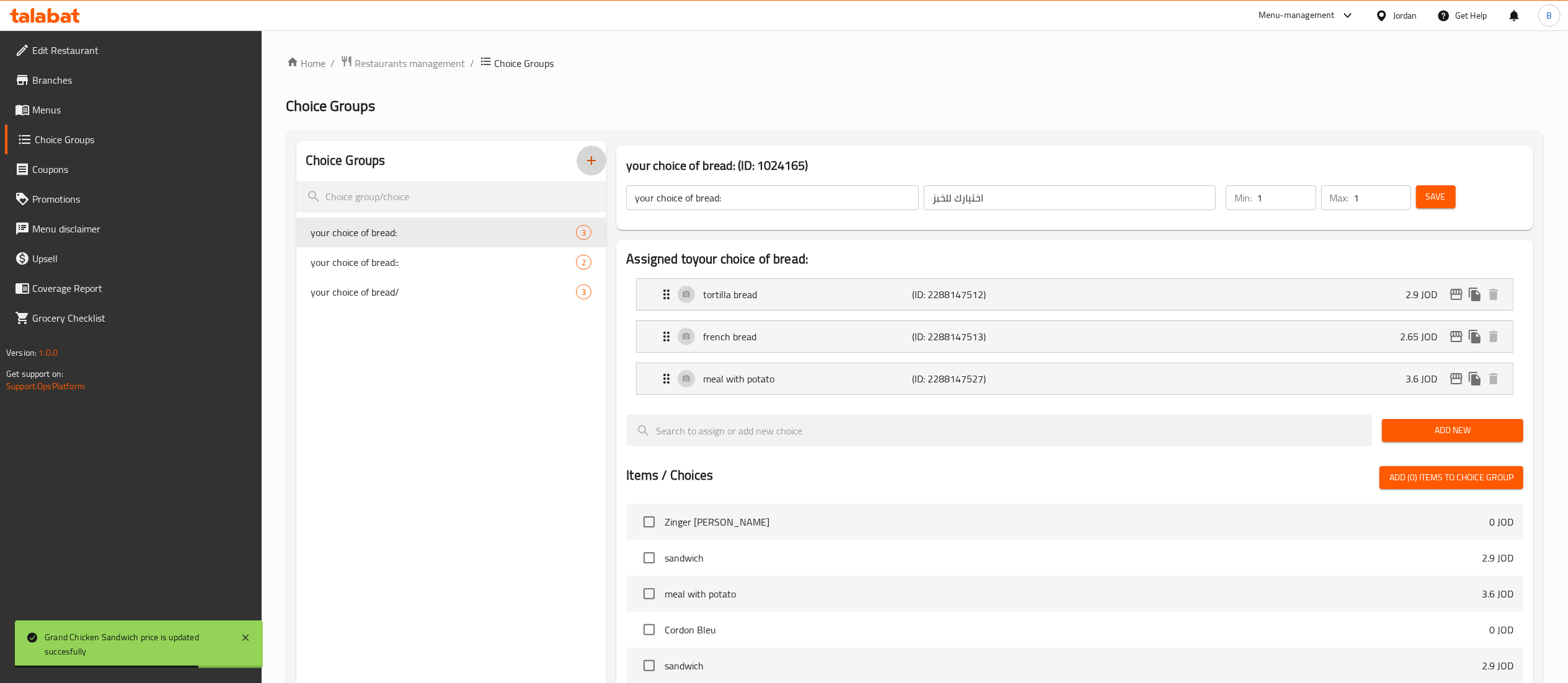
click at [598, 159] on icon "button" at bounding box center [591, 160] width 15 height 15
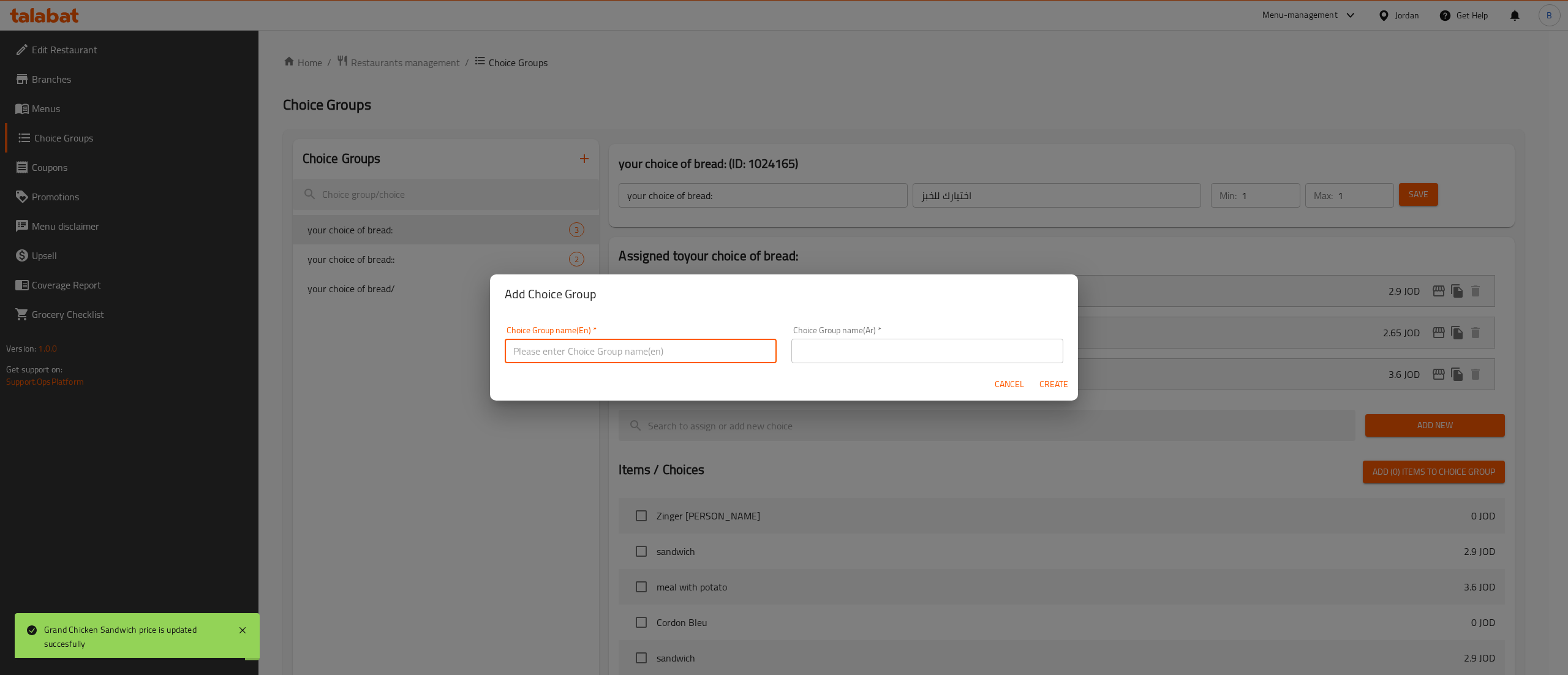
drag, startPoint x: 564, startPoint y: 348, endPoint x: 571, endPoint y: 316, distance: 32.8
click at [564, 348] on input "text" at bounding box center [640, 351] width 271 height 24
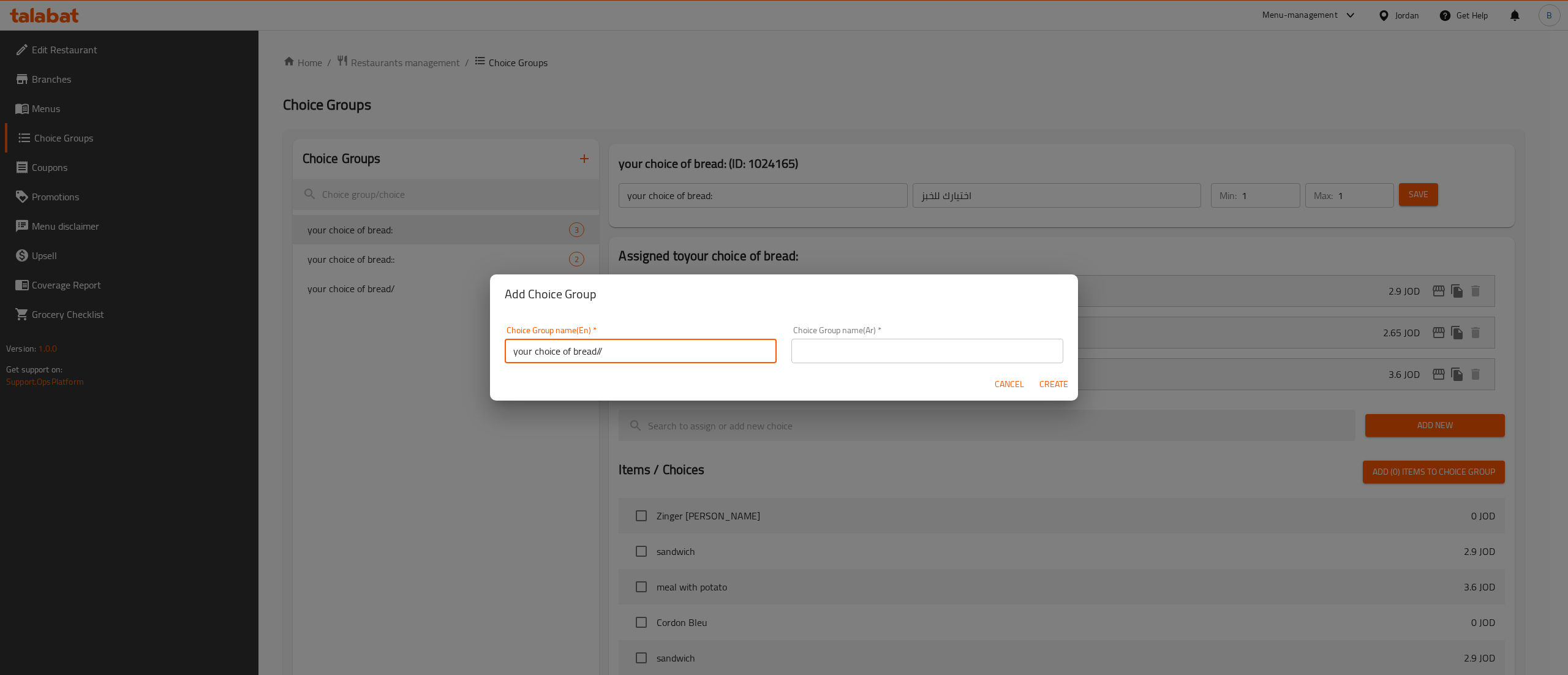
type input "your choice of bread//"
click at [901, 351] on input "text" at bounding box center [927, 351] width 271 height 24
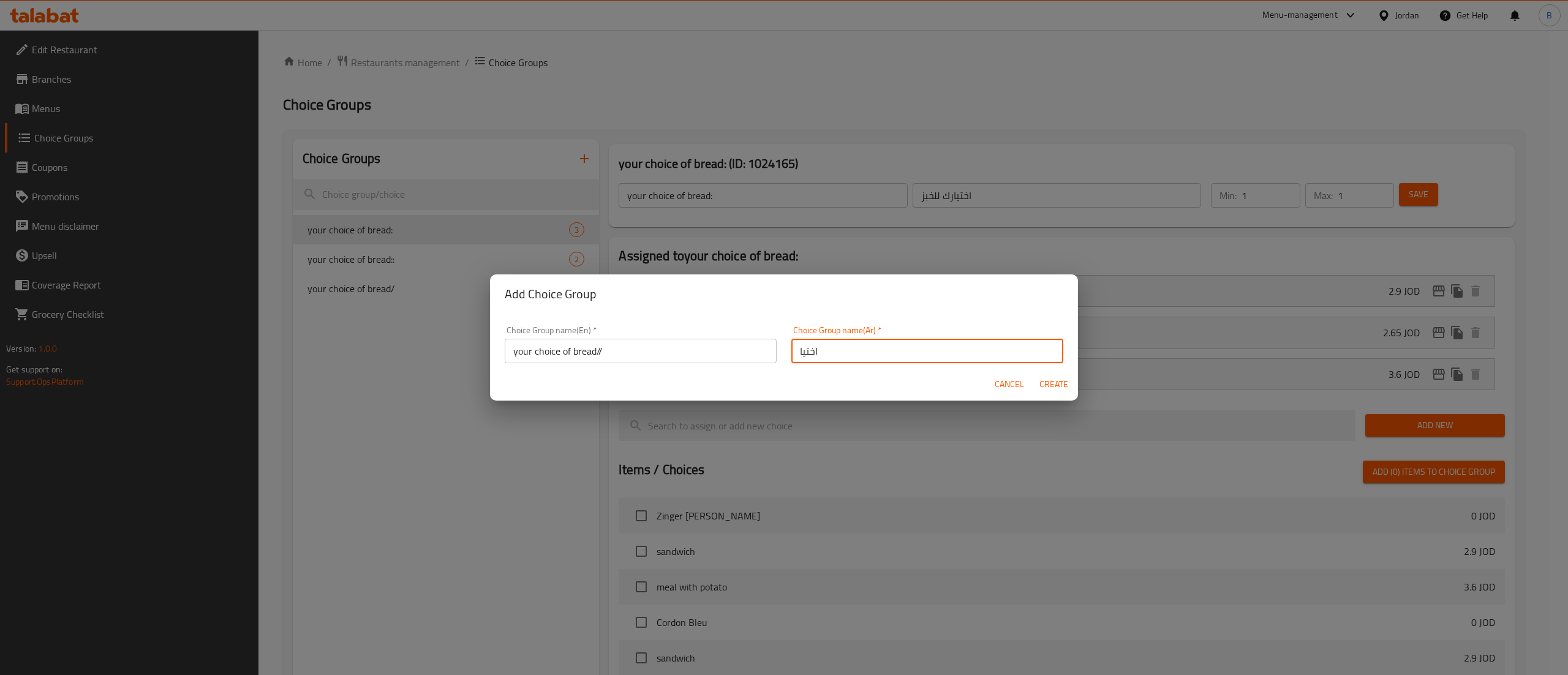
type input "اختيارك للخبز"
click at [1055, 382] on span "Create" at bounding box center [1053, 385] width 29 height 16
type input "your choice of bread//"
type input "0"
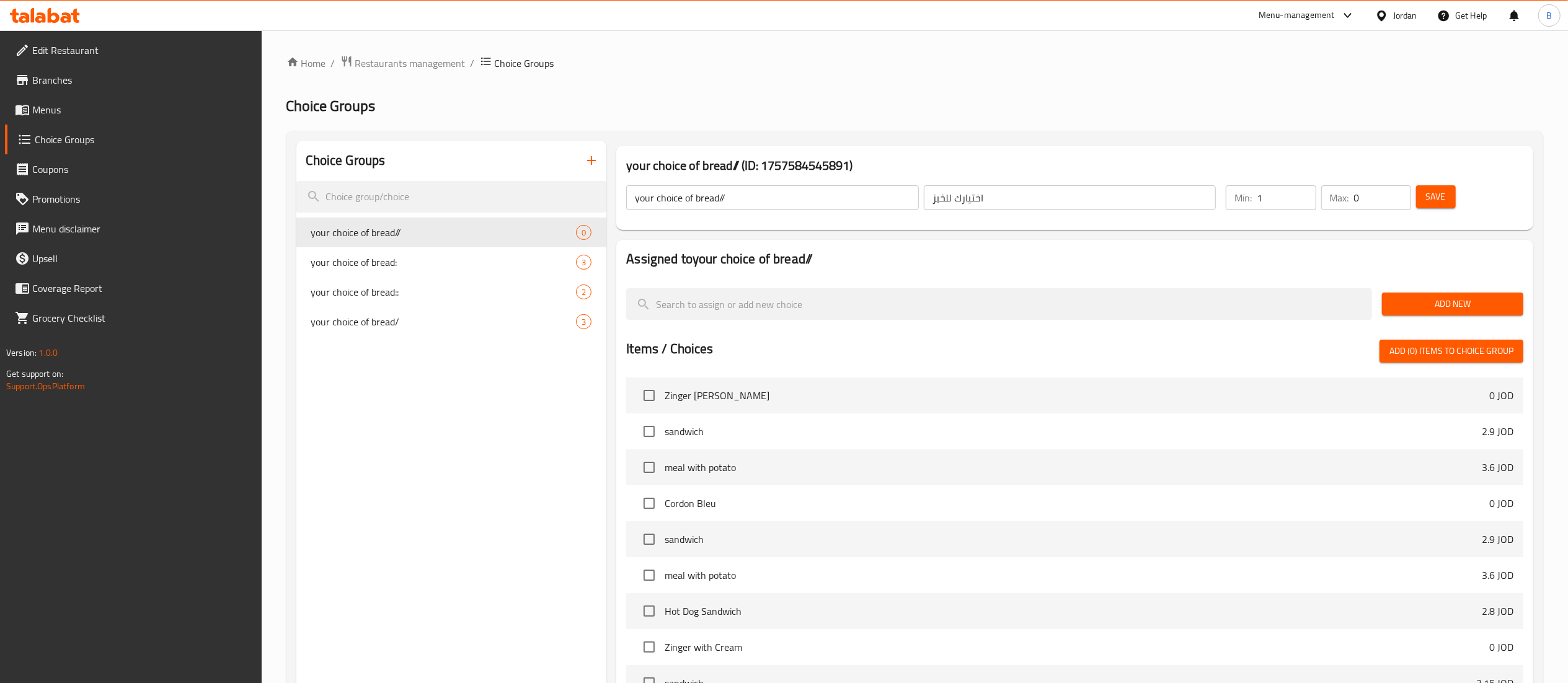
type input "1"
click at [1302, 191] on input "1" at bounding box center [1286, 198] width 59 height 25
type input "1"
click at [1400, 191] on input "1" at bounding box center [1383, 198] width 57 height 25
click at [1427, 194] on span "Save" at bounding box center [1437, 197] width 20 height 16
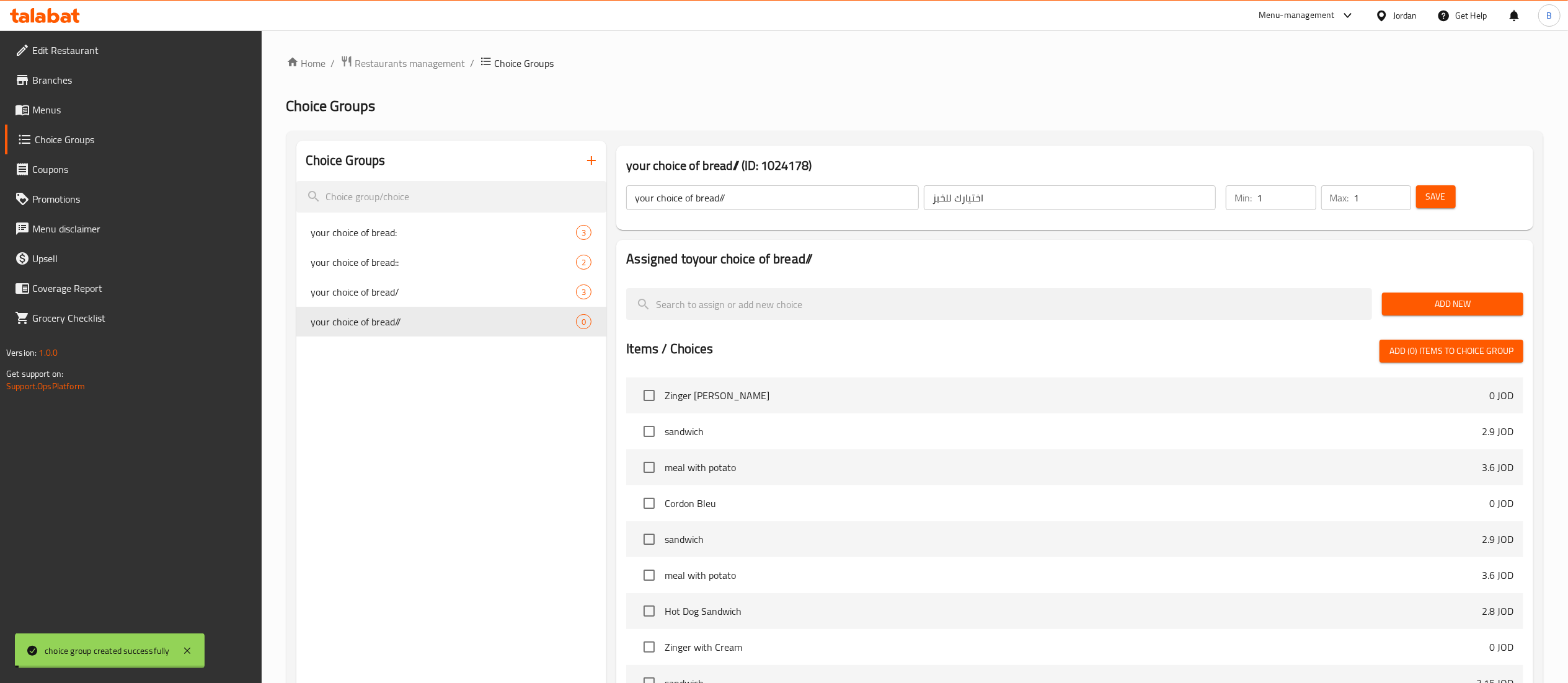
click at [1469, 303] on span "Add New" at bounding box center [1452, 304] width 122 height 16
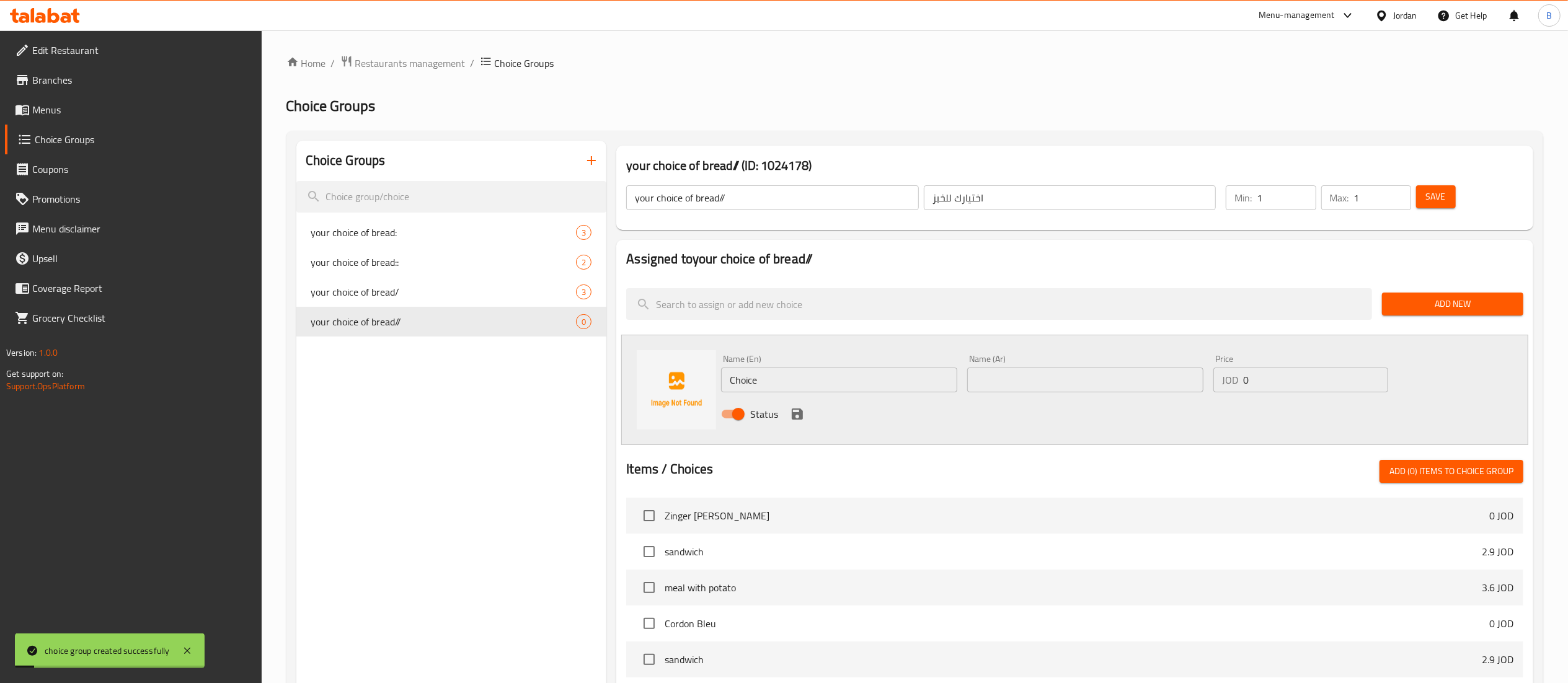
drag, startPoint x: 841, startPoint y: 376, endPoint x: 265, endPoint y: 435, distance: 579.0
click at [325, 421] on div "Choice Groups your choice of bread: 3 your choice of bread:: 2 your choice of b…" at bounding box center [917, 572] width 1242 height 864
type input "burger bread"
click at [1054, 379] on input "text" at bounding box center [1085, 380] width 236 height 25
type input "خبز برجر"
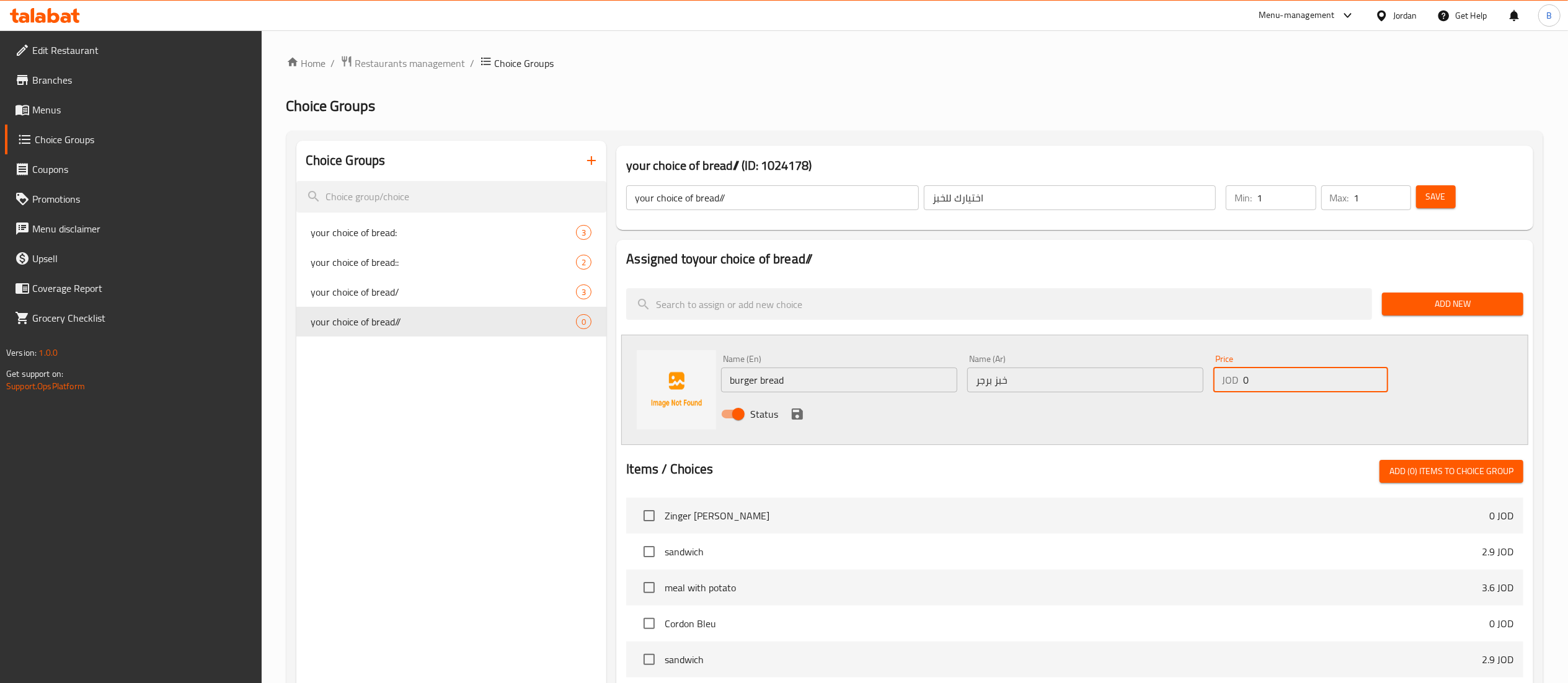
drag, startPoint x: 1313, startPoint y: 377, endPoint x: 1134, endPoint y: 398, distance: 180.2
click at [1142, 396] on div "Name (En) burger bread Name (En) Name (Ar) خبز برجر Name (Ar) Price JOD 0 Price…" at bounding box center [1085, 390] width 739 height 81
type input "2.90"
click at [800, 416] on icon "save" at bounding box center [797, 413] width 11 height 11
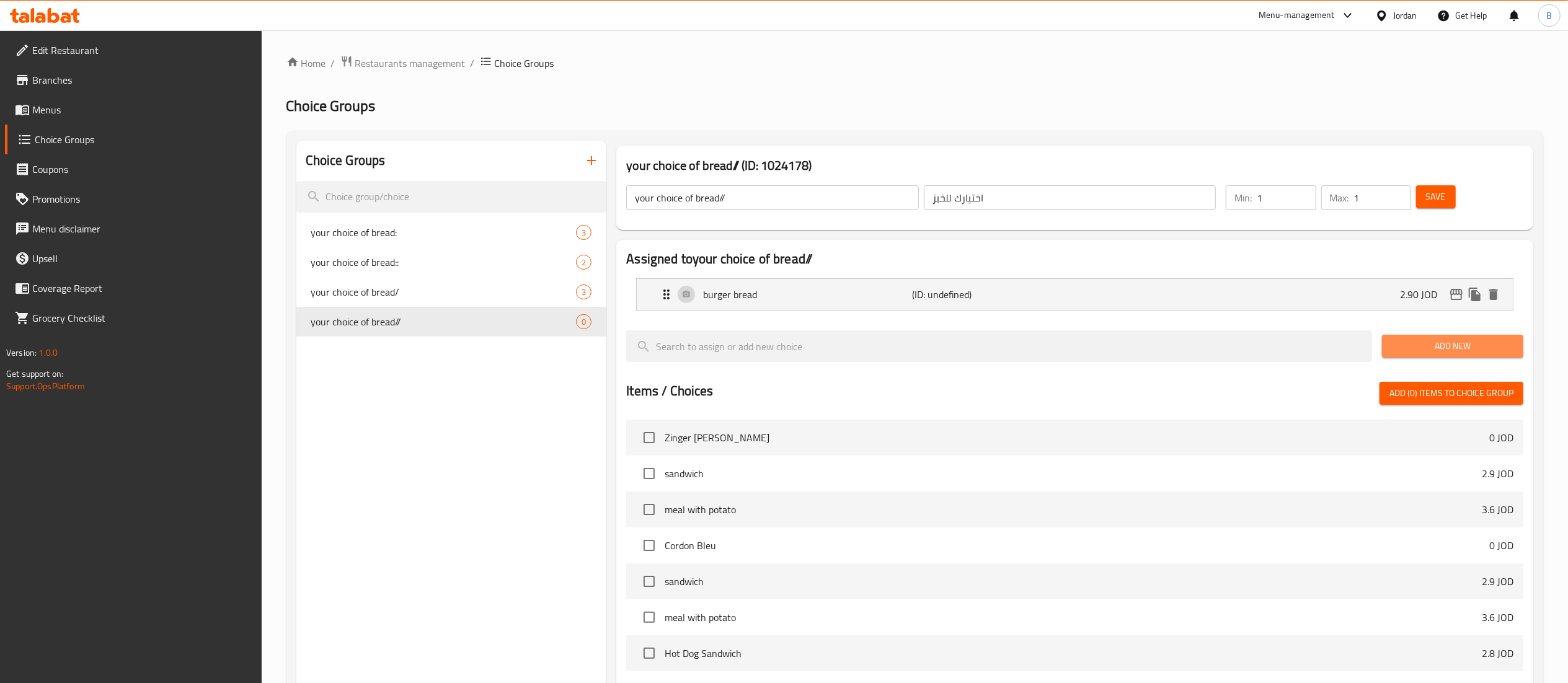
click at [1483, 347] on span "Add New" at bounding box center [1452, 346] width 122 height 16
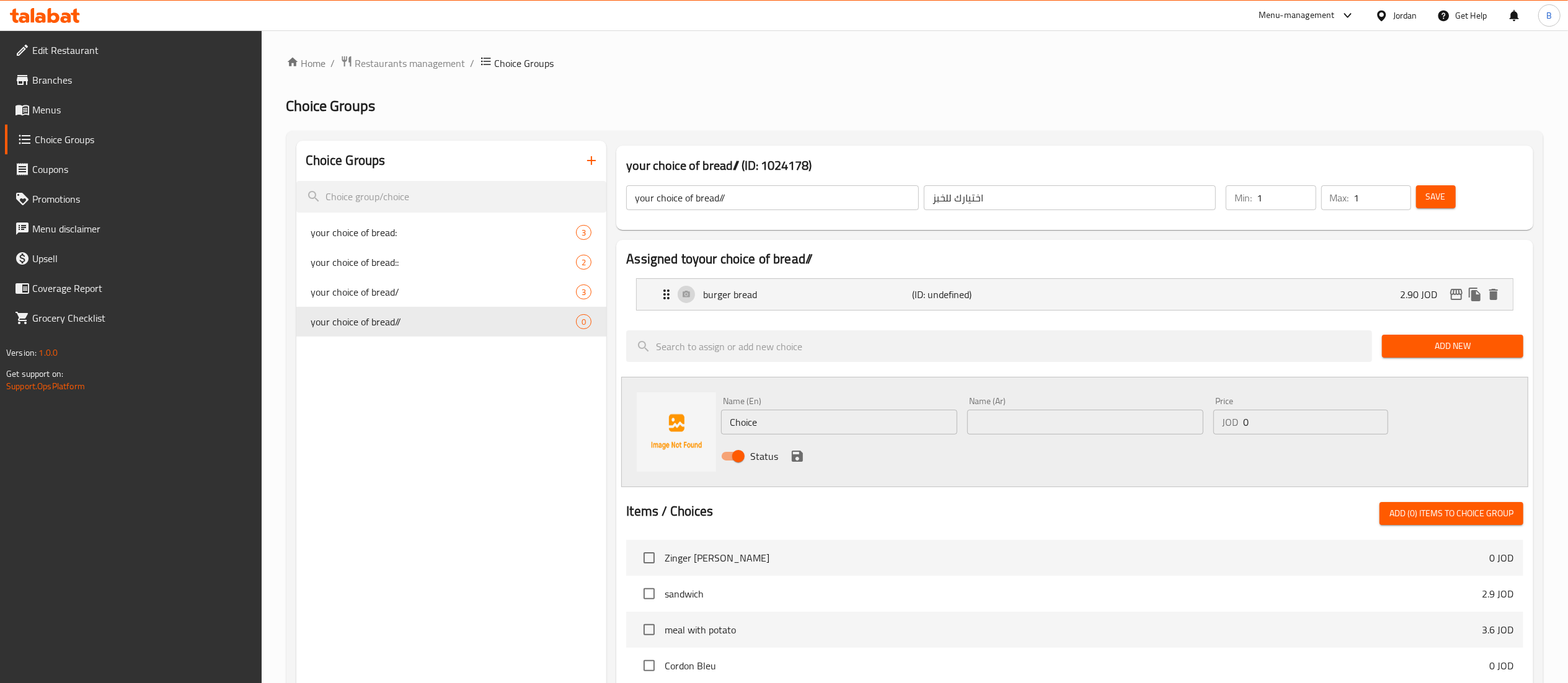
drag, startPoint x: 794, startPoint y: 432, endPoint x: 603, endPoint y: 415, distance: 191.8
click at [655, 420] on div "Name (En) Choice Name (En) Name (Ar) Name (Ar) Price JOD 0 Price Status" at bounding box center [1075, 432] width 908 height 111
click at [751, 416] on input "frencch bread" at bounding box center [838, 422] width 236 height 25
type input "french bread"
click at [1128, 431] on input "text" at bounding box center [1085, 422] width 236 height 25
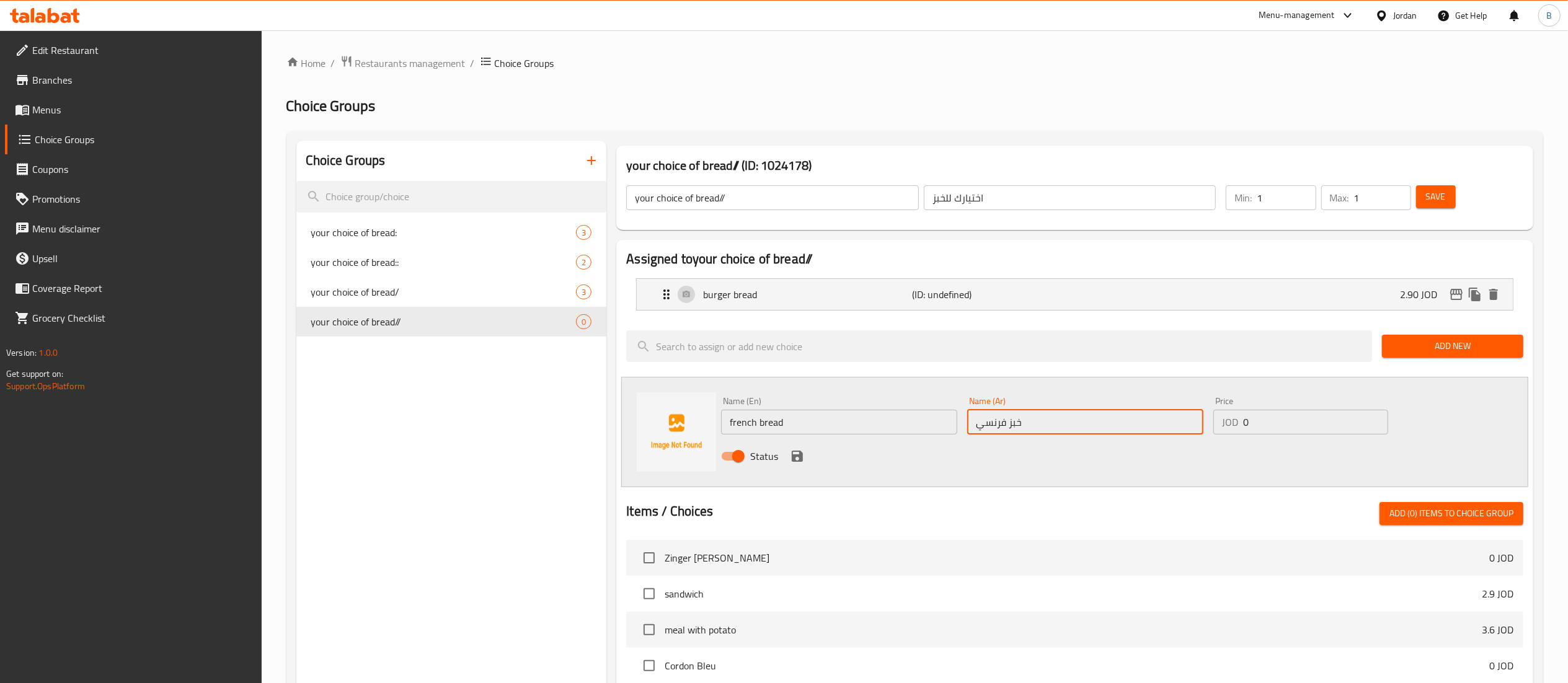
type input "خبز فرنسي"
drag, startPoint x: 1302, startPoint y: 427, endPoint x: 1181, endPoint y: 427, distance: 121.0
click at [1181, 427] on div "Name (En) french bread Name (En) Name (Ar) خبز فرنسي Name (Ar) Price JOD 0 Pric…" at bounding box center [1085, 432] width 739 height 81
type input "2.65"
click at [790, 457] on icon "save" at bounding box center [797, 456] width 15 height 15
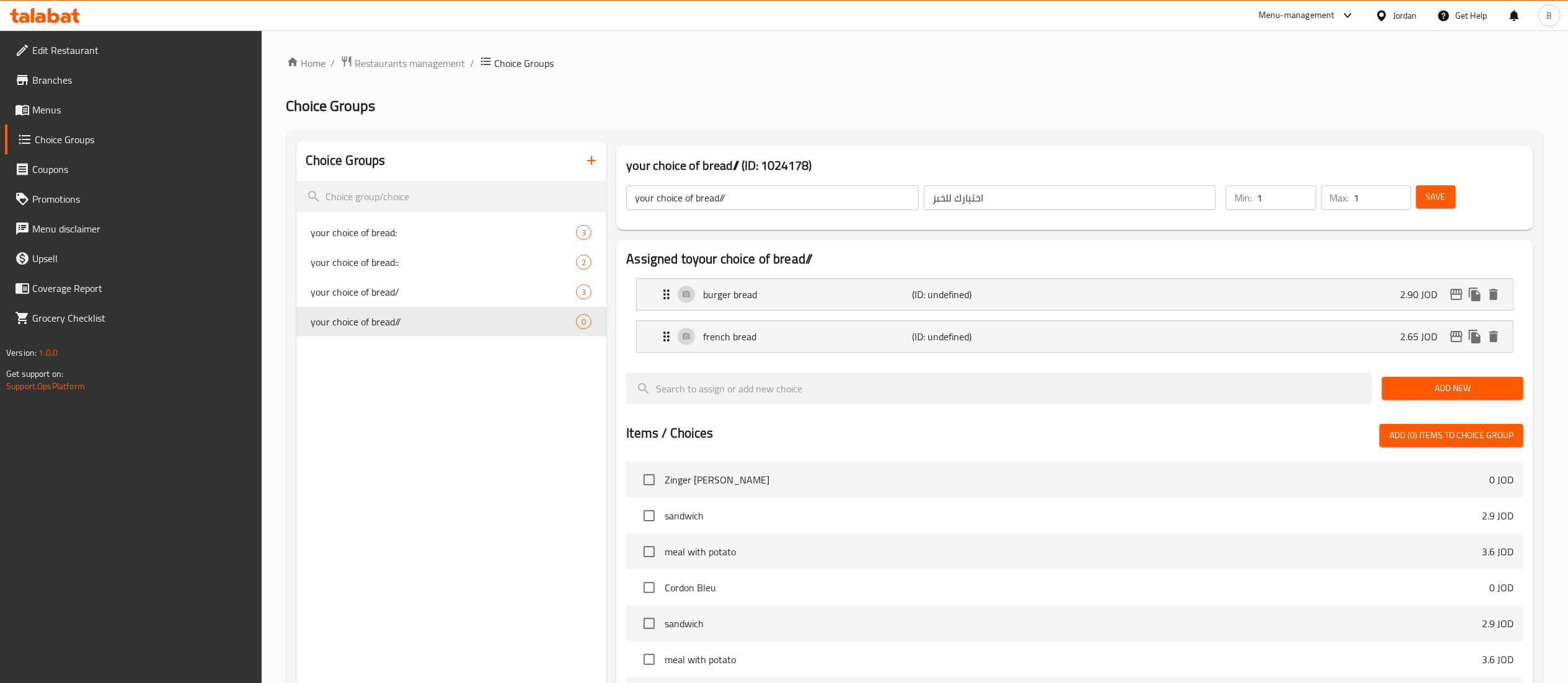
click at [1422, 194] on button "Save" at bounding box center [1436, 197] width 40 height 23
drag, startPoint x: 80, startPoint y: 108, endPoint x: 286, endPoint y: 145, distance: 209.3
click at [79, 108] on span "Menus" at bounding box center [142, 109] width 219 height 15
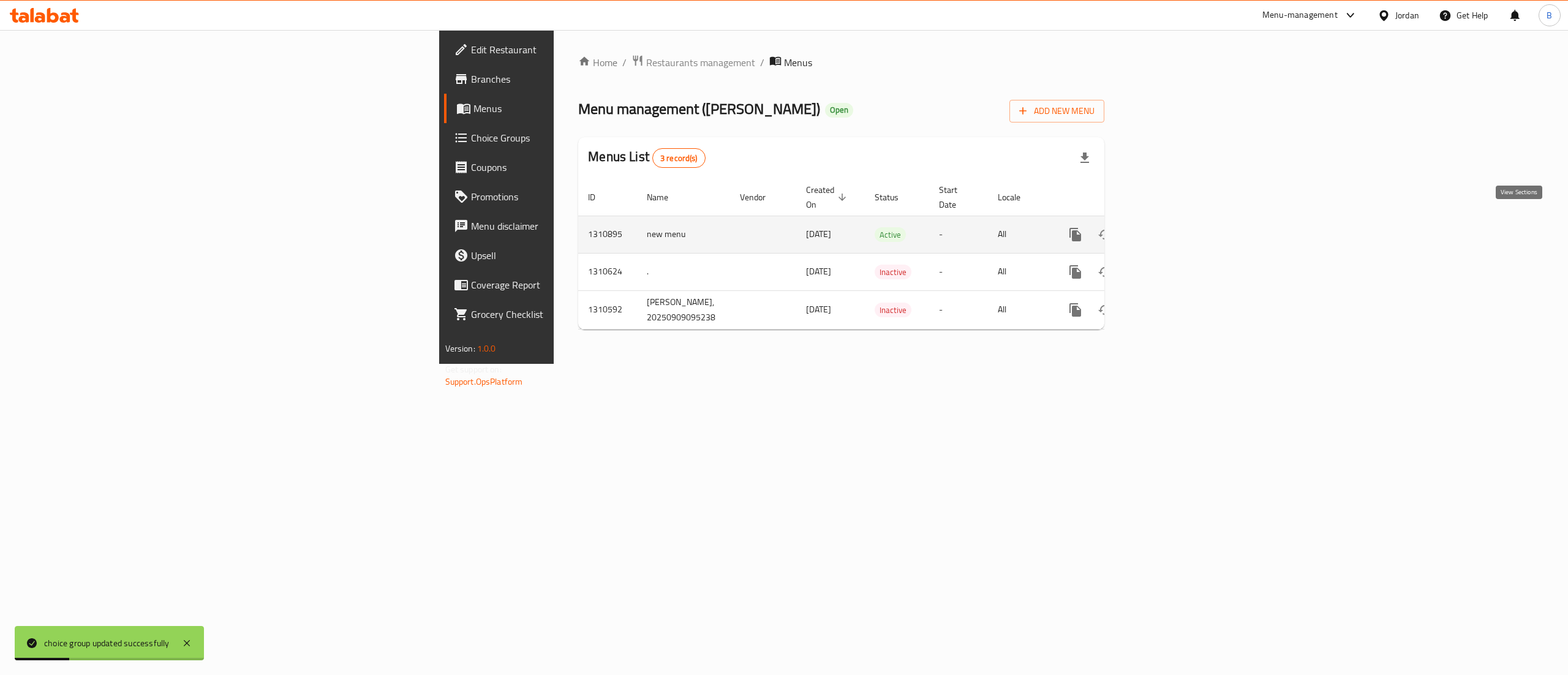
click at [1171, 228] on icon "enhanced table" at bounding box center [1163, 234] width 15 height 15
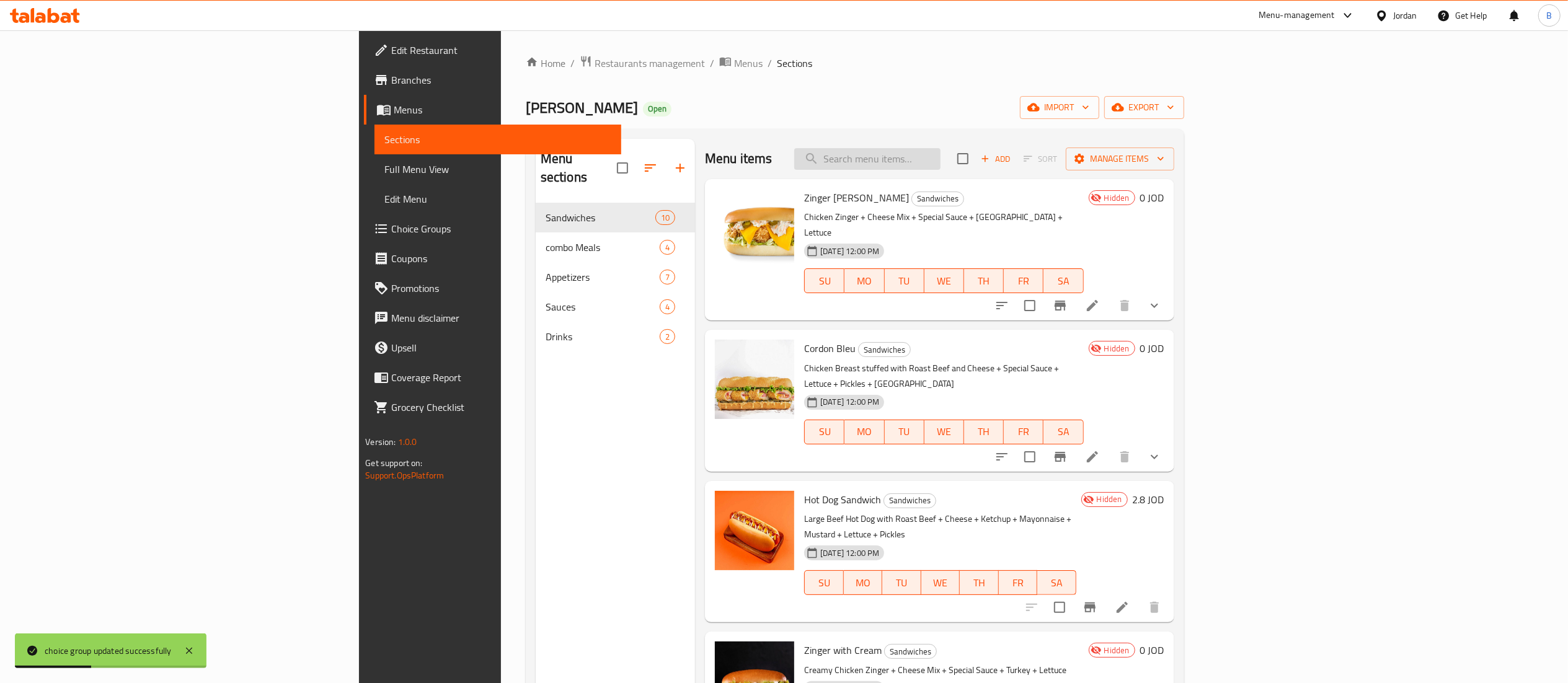
click at [940, 166] on input "search" at bounding box center [867, 159] width 146 height 22
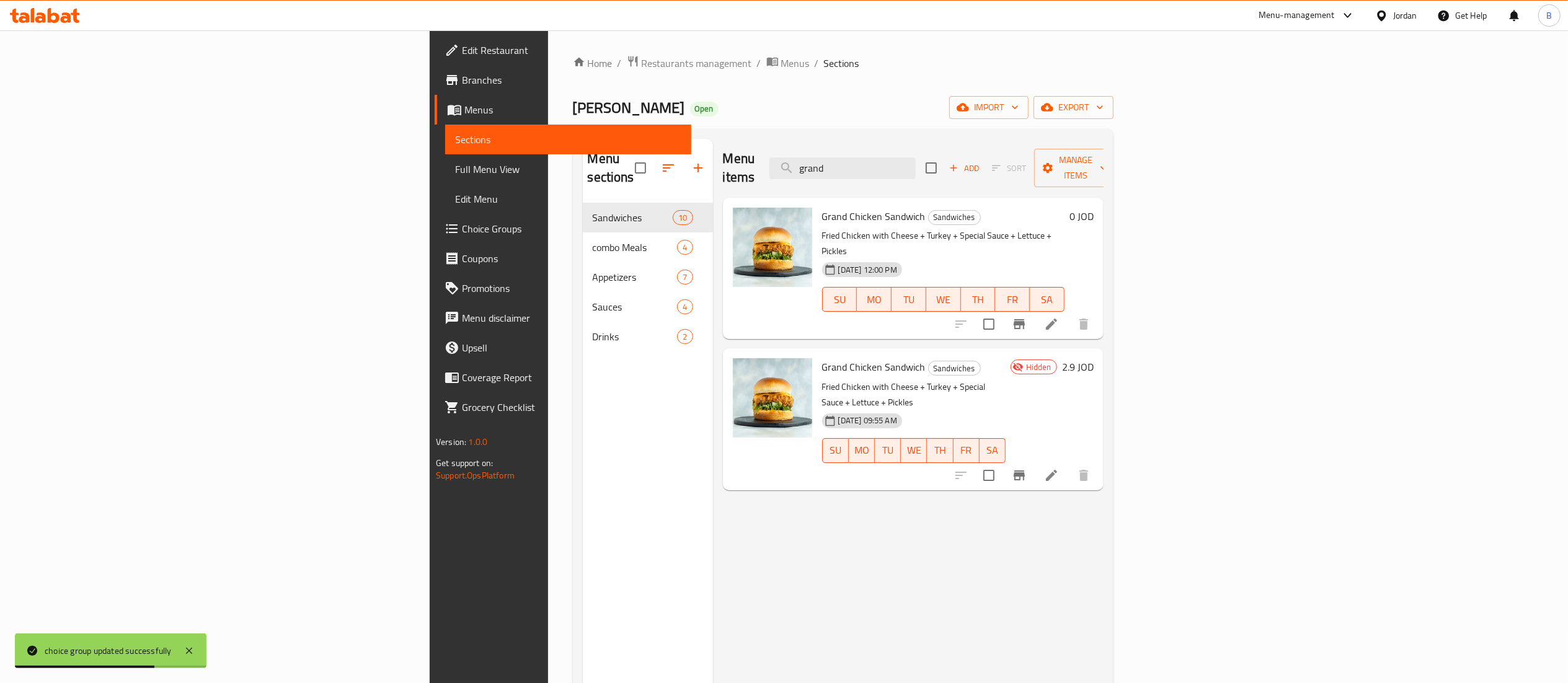
type input "grand"
click at [1069, 313] on li at bounding box center [1051, 324] width 35 height 23
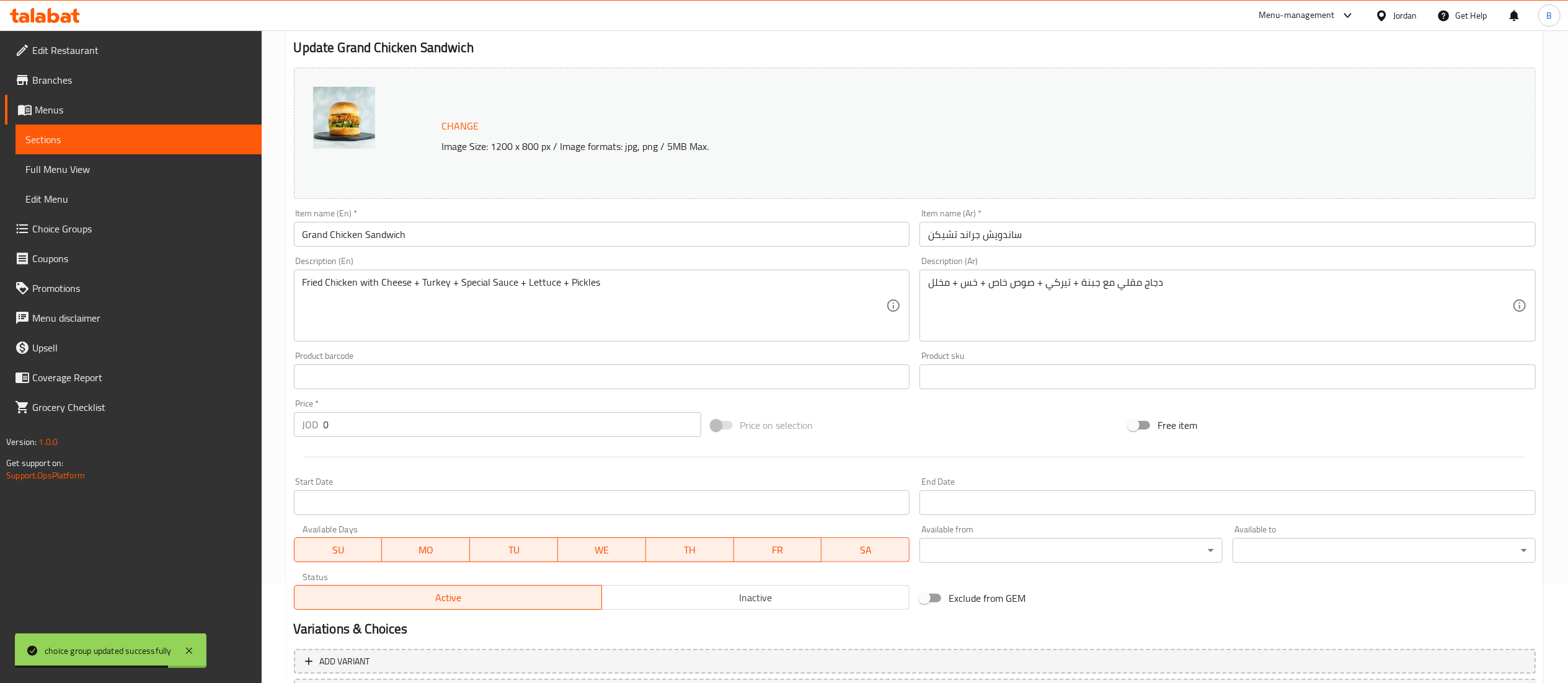
scroll to position [210, 0]
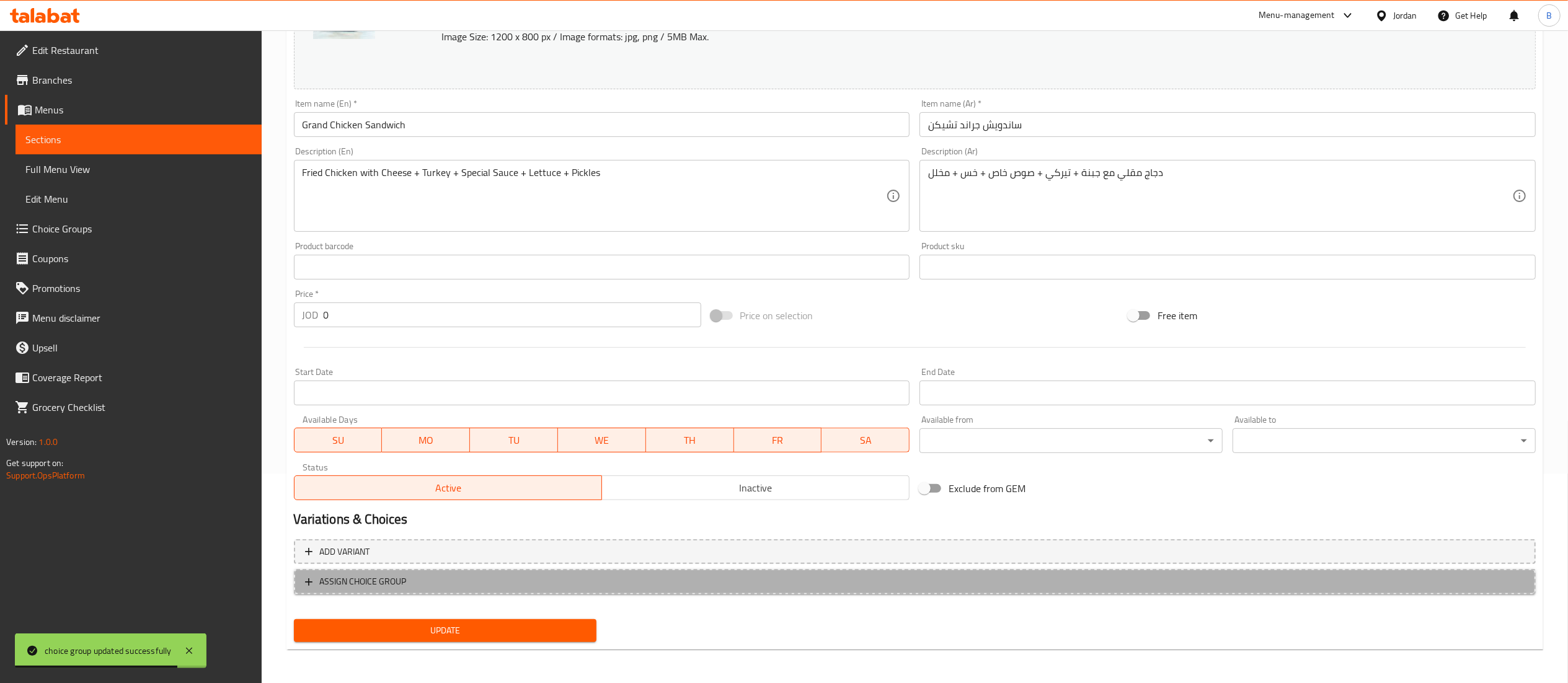
click at [502, 584] on span "ASSIGN CHOICE GROUP" at bounding box center [915, 582] width 1220 height 16
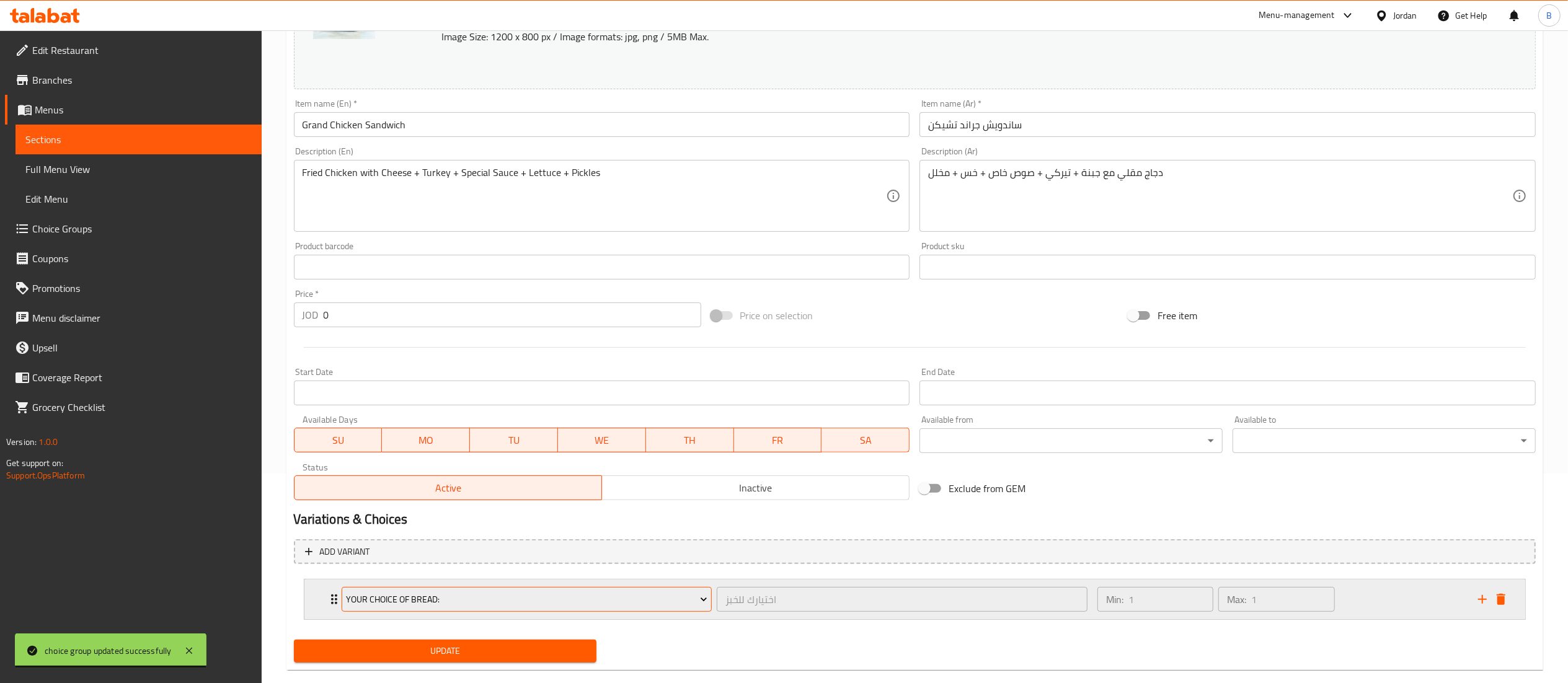
click at [601, 594] on span "your choice of bread:" at bounding box center [527, 600] width 362 height 16
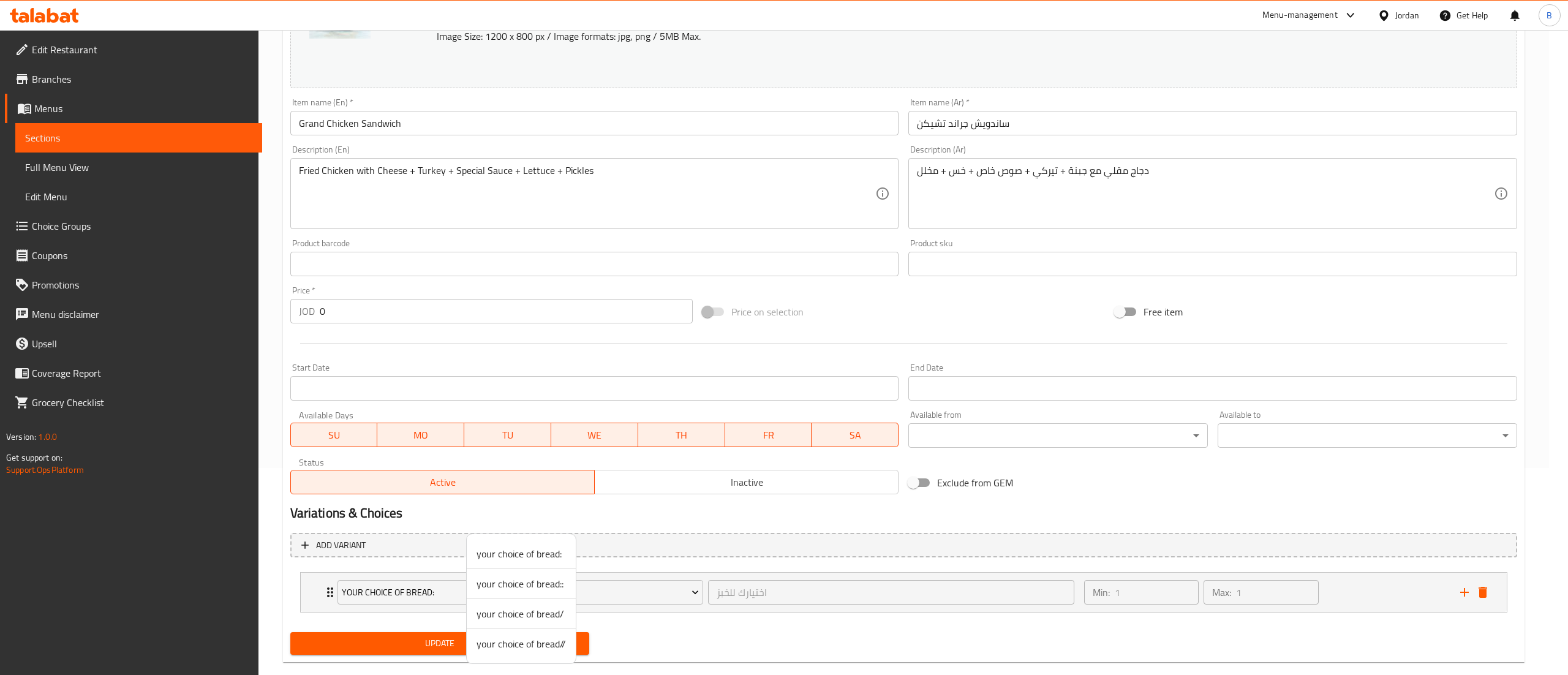
click at [545, 639] on span "your choice of bread//" at bounding box center [521, 644] width 90 height 15
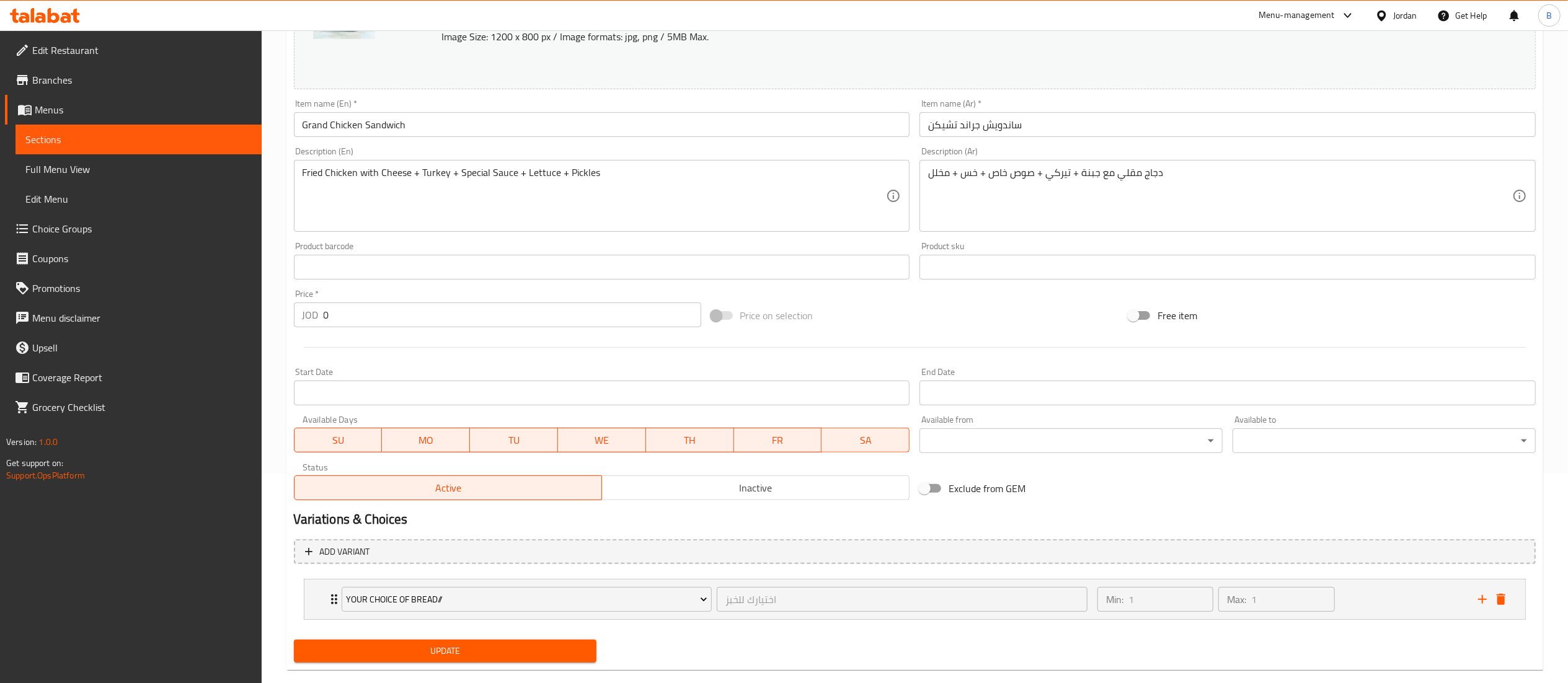
click at [526, 647] on span "Update" at bounding box center [445, 651] width 284 height 16
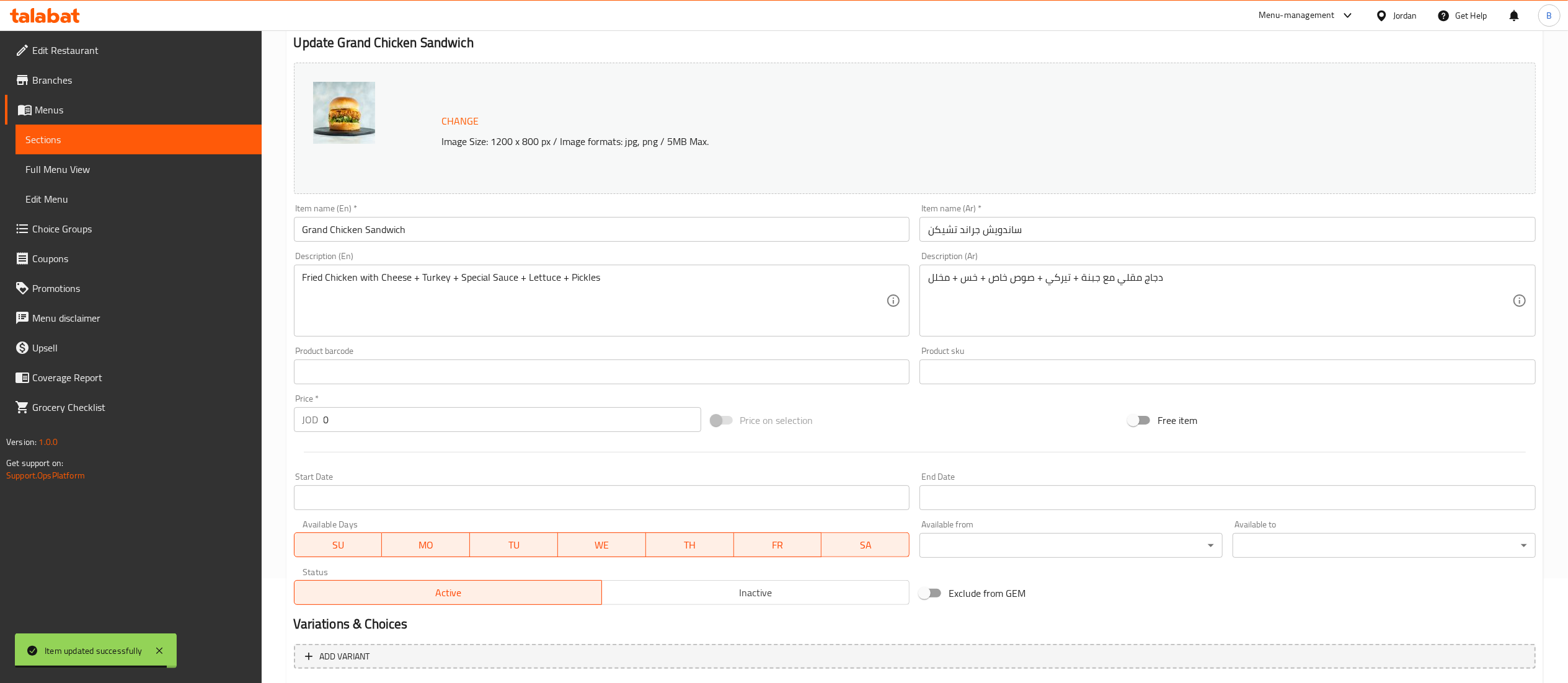
scroll to position [0, 0]
